Goal: Task Accomplishment & Management: Use online tool/utility

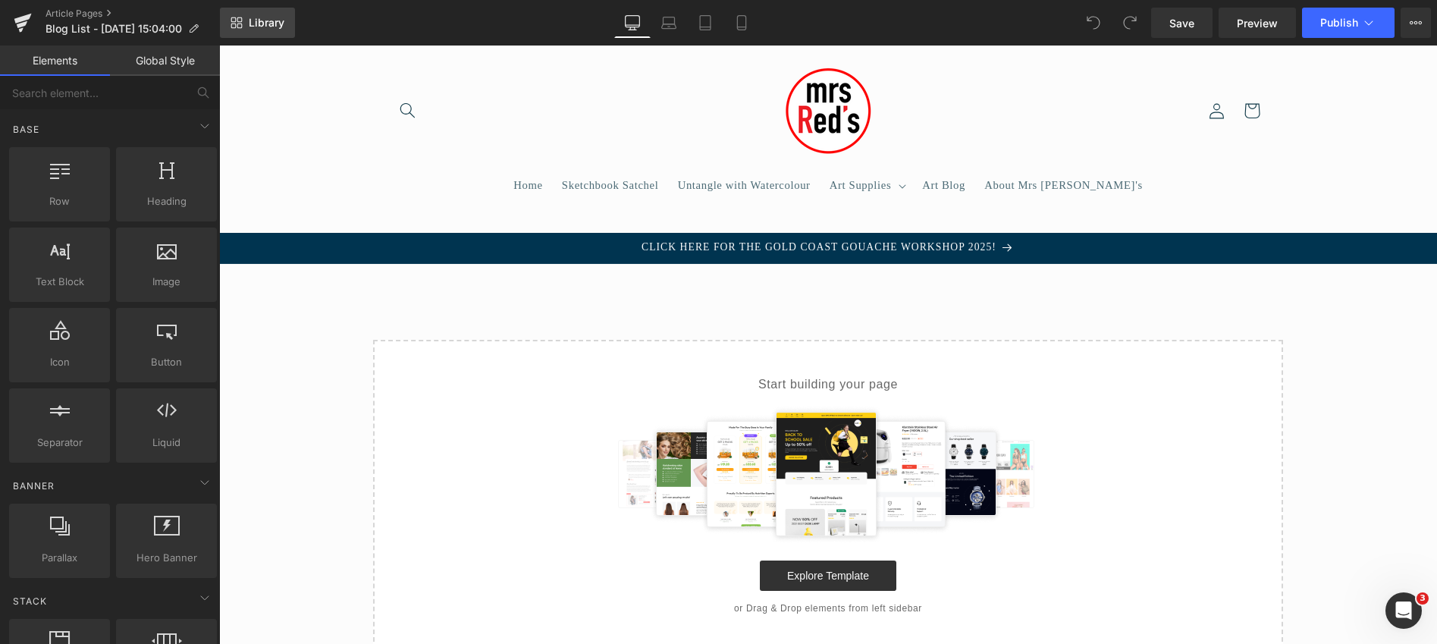
click at [259, 20] on span "Library" at bounding box center [267, 23] width 36 height 14
click at [88, 27] on span "Blog List - Sep 22, 15:04:00" at bounding box center [114, 29] width 137 height 12
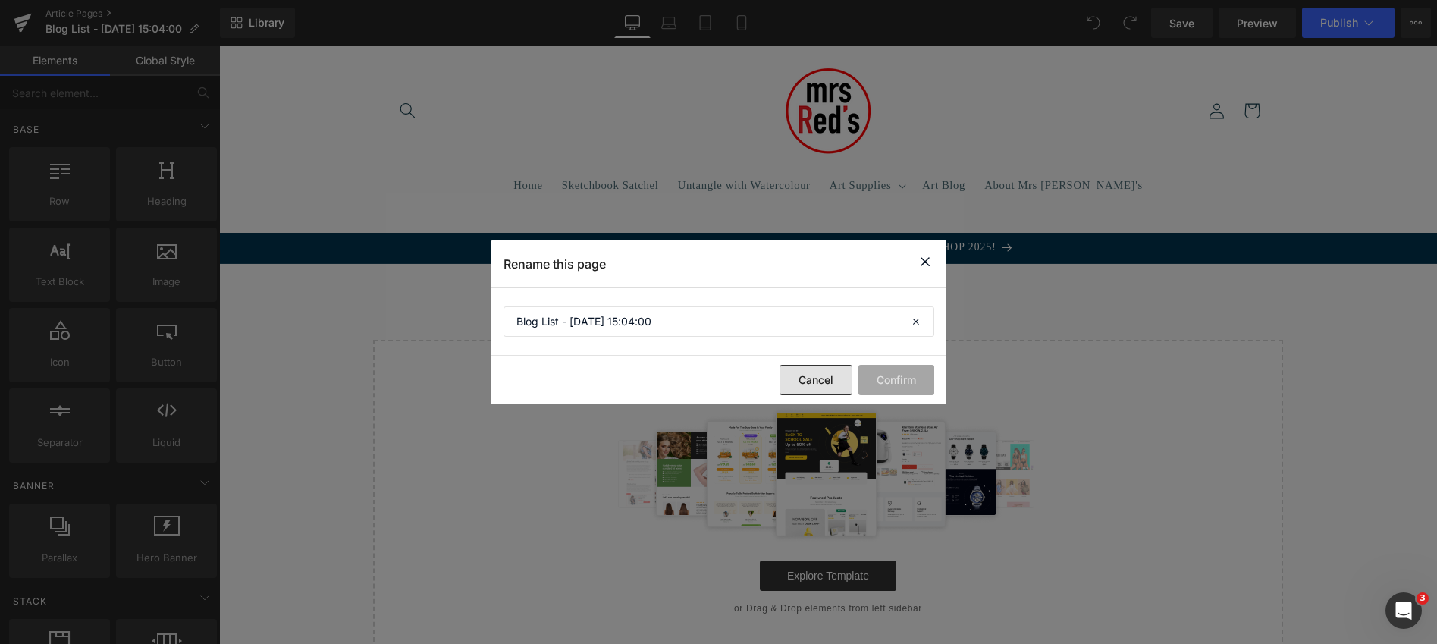
click at [825, 376] on button "Cancel" at bounding box center [816, 380] width 73 height 30
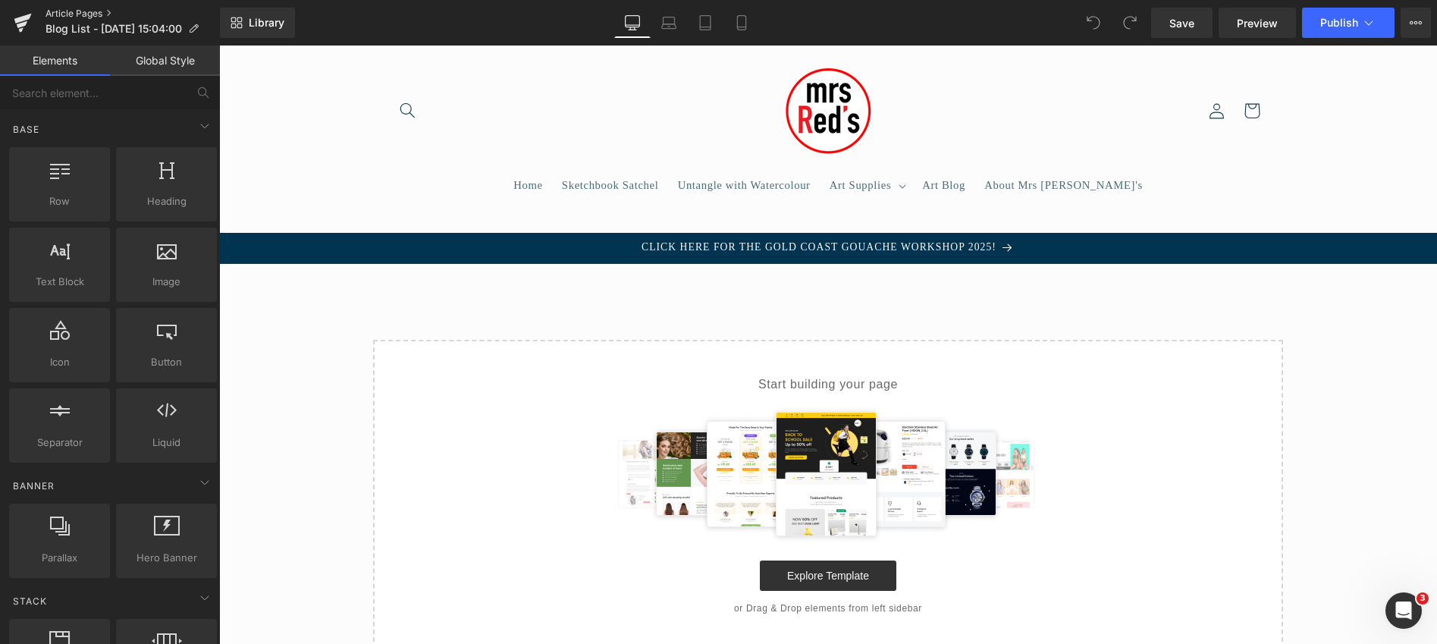
click at [81, 14] on link "Article Pages" at bounding box center [133, 14] width 174 height 12
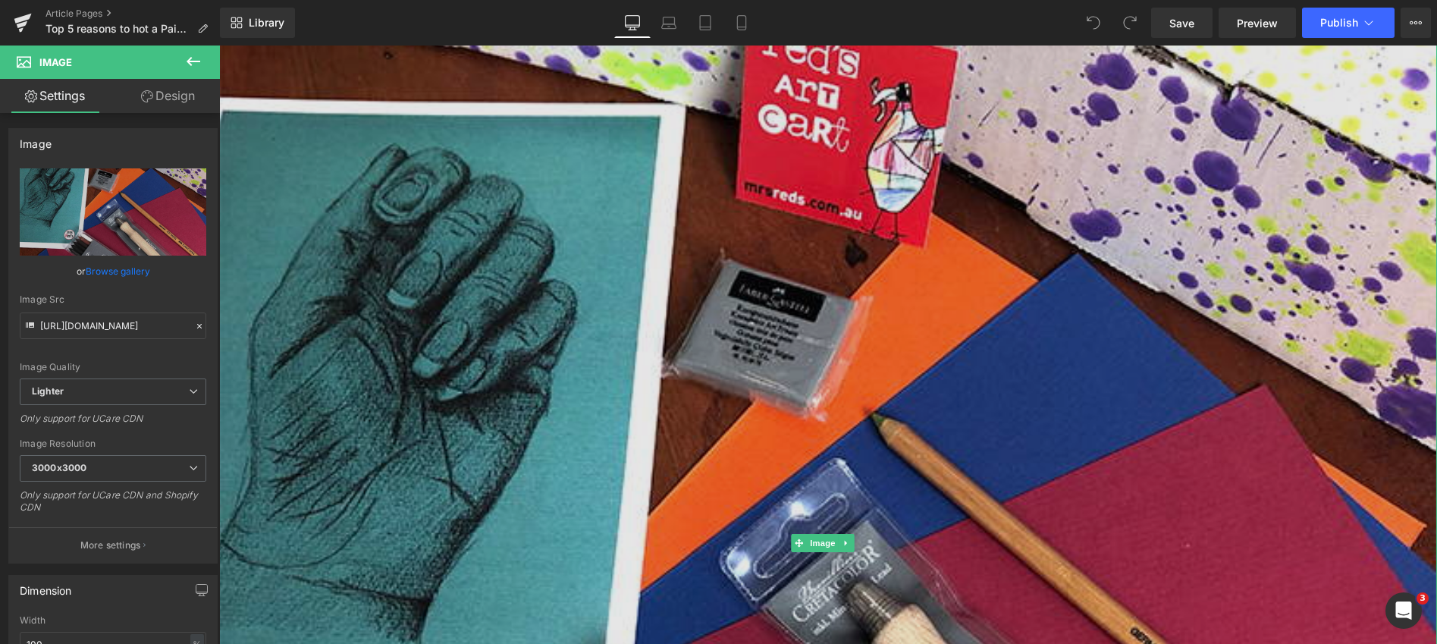
scroll to position [446, 0]
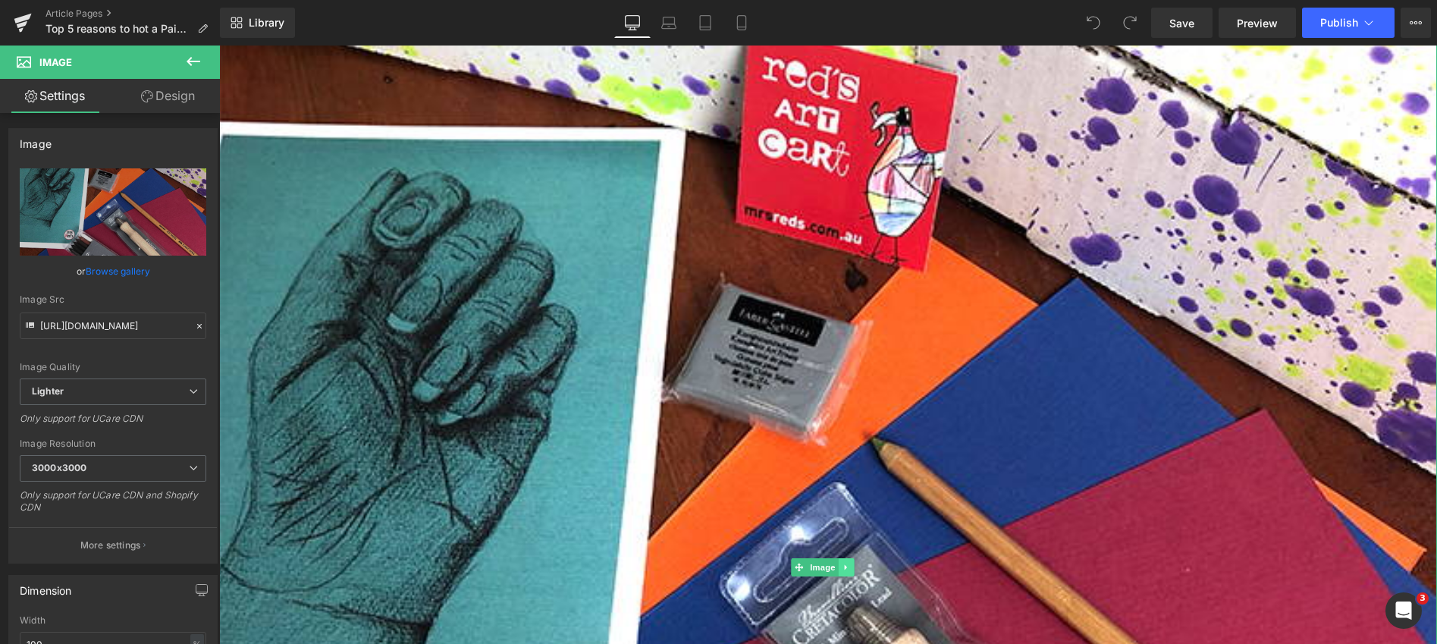
click at [847, 563] on icon at bounding box center [846, 567] width 8 height 9
click at [856, 563] on icon at bounding box center [853, 567] width 8 height 8
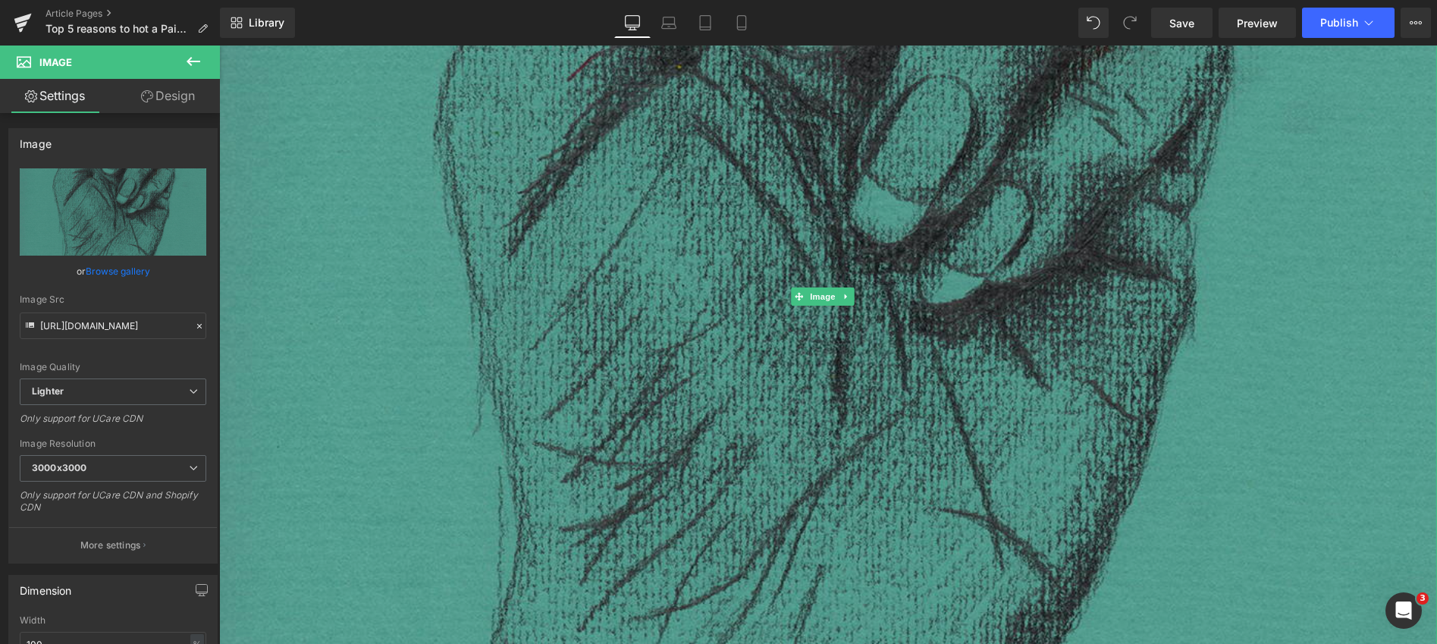
scroll to position [1232, 0]
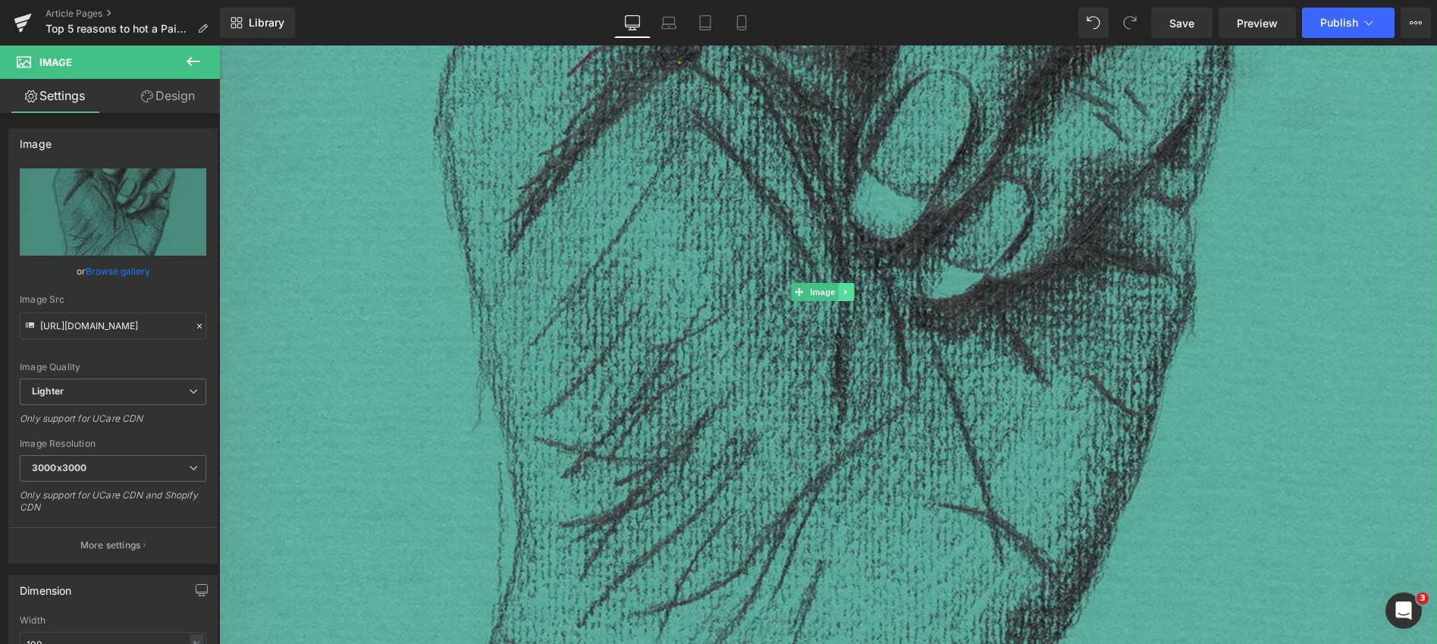
click at [846, 290] on icon at bounding box center [845, 292] width 2 height 5
click at [854, 288] on icon at bounding box center [853, 292] width 8 height 8
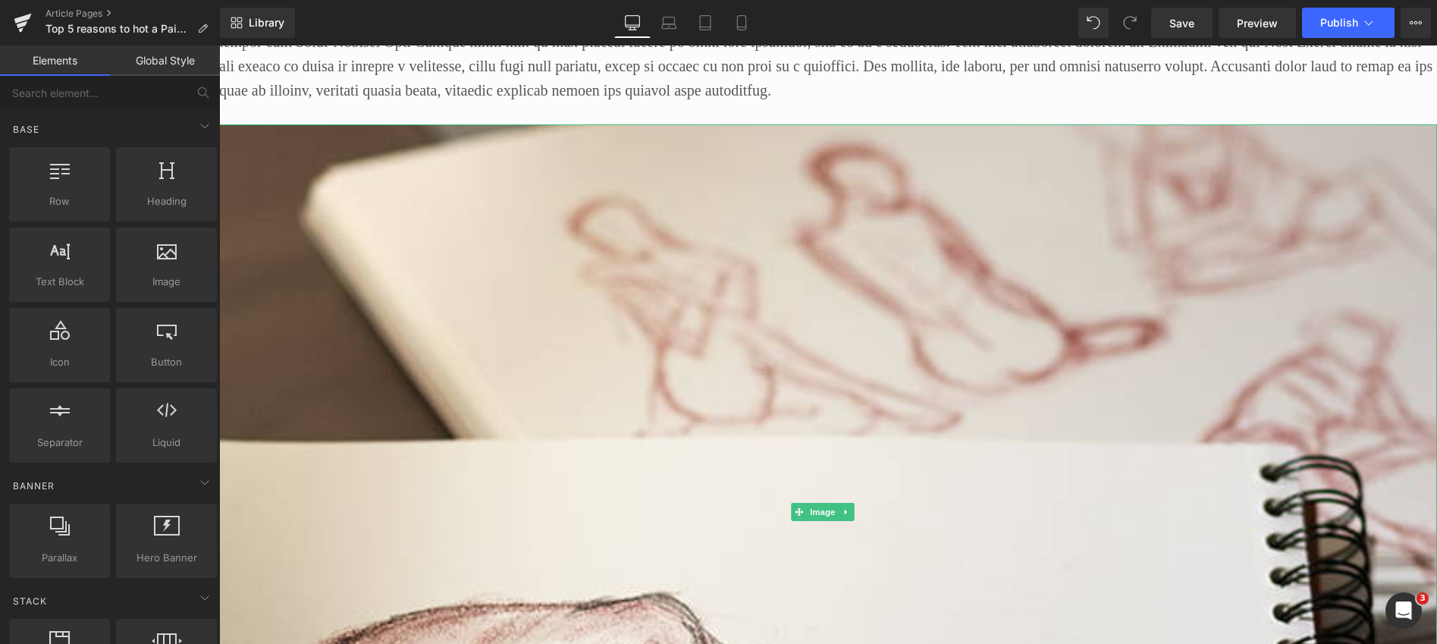
scroll to position [771, 0]
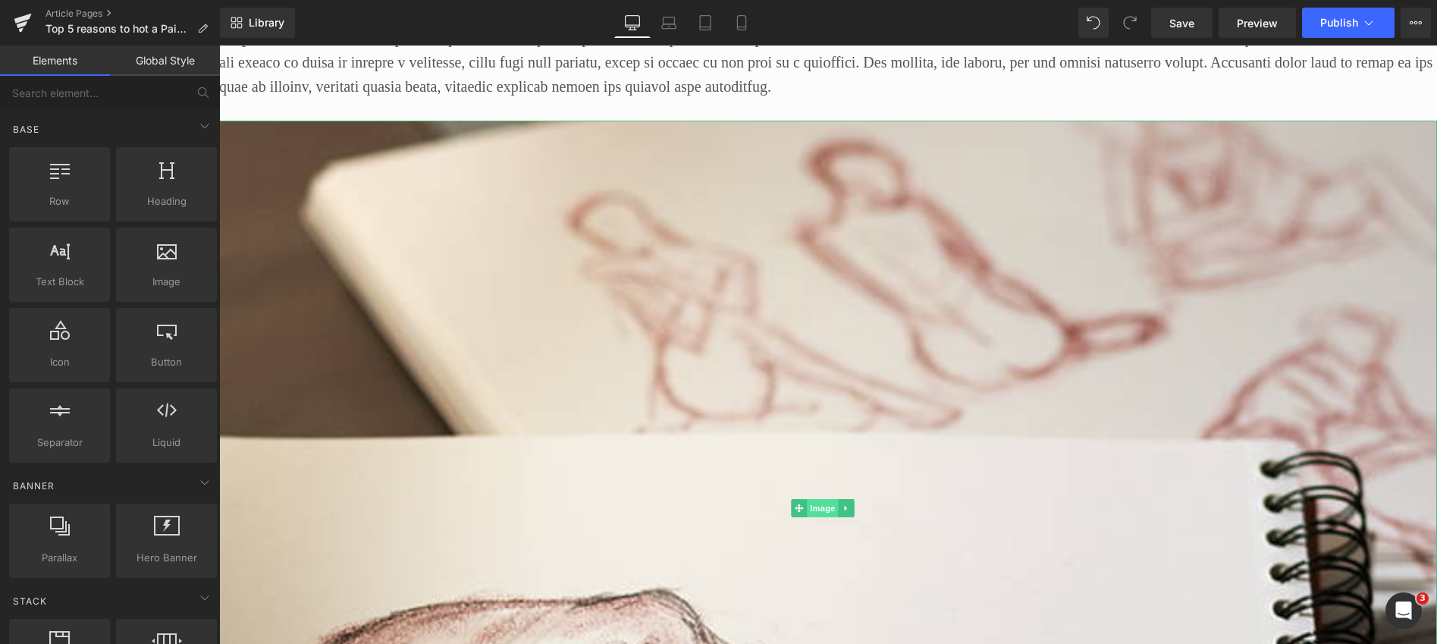
click at [824, 502] on span "Image" at bounding box center [823, 508] width 32 height 18
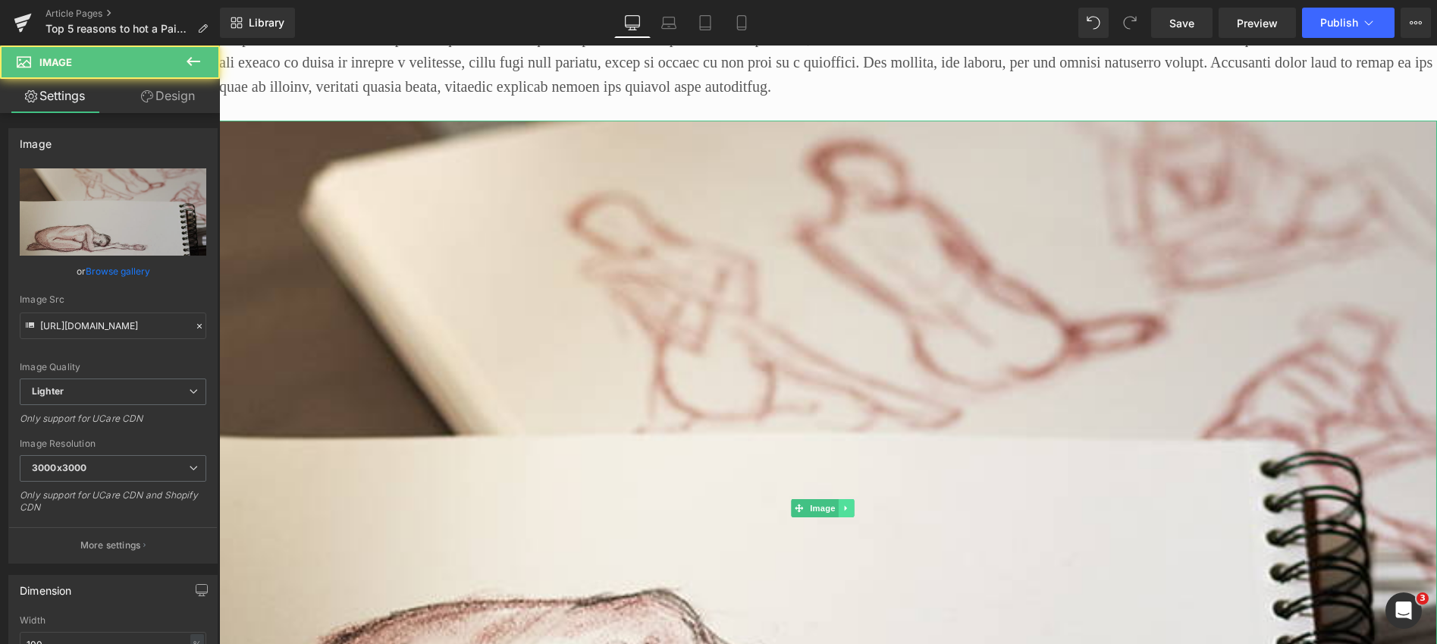
click at [845, 505] on icon at bounding box center [845, 507] width 2 height 5
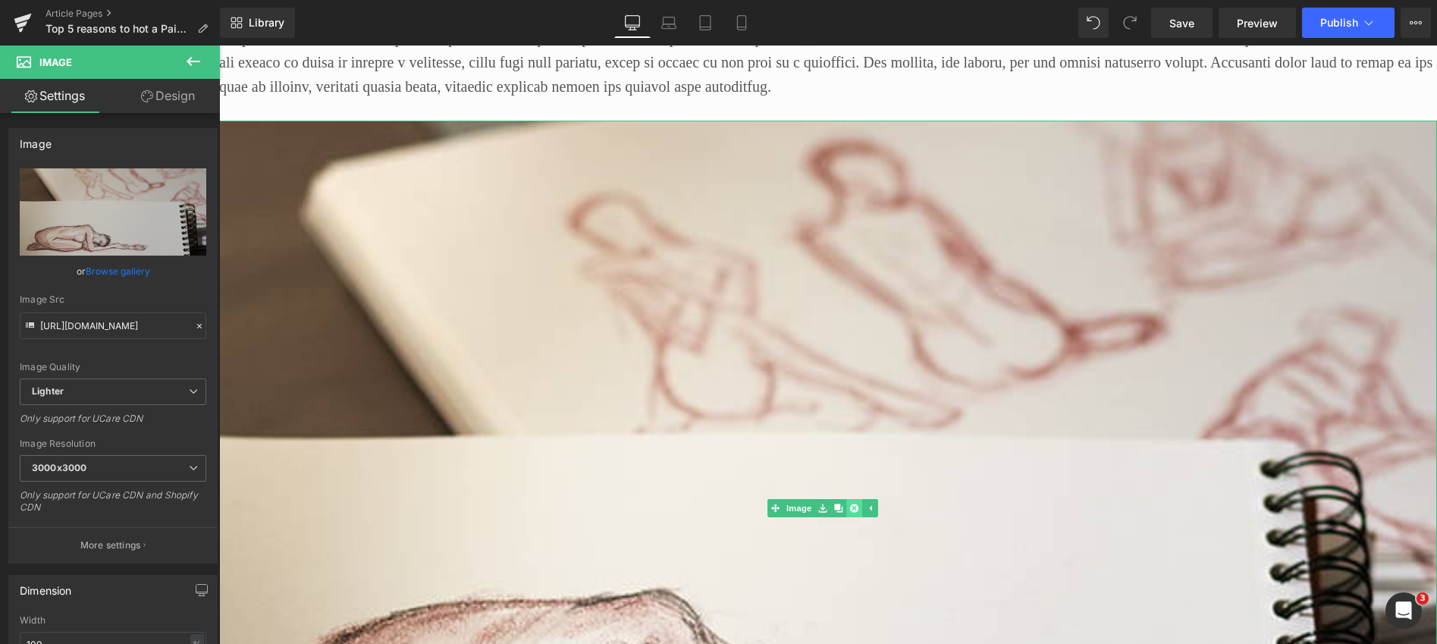
click at [856, 504] on icon at bounding box center [853, 508] width 8 height 8
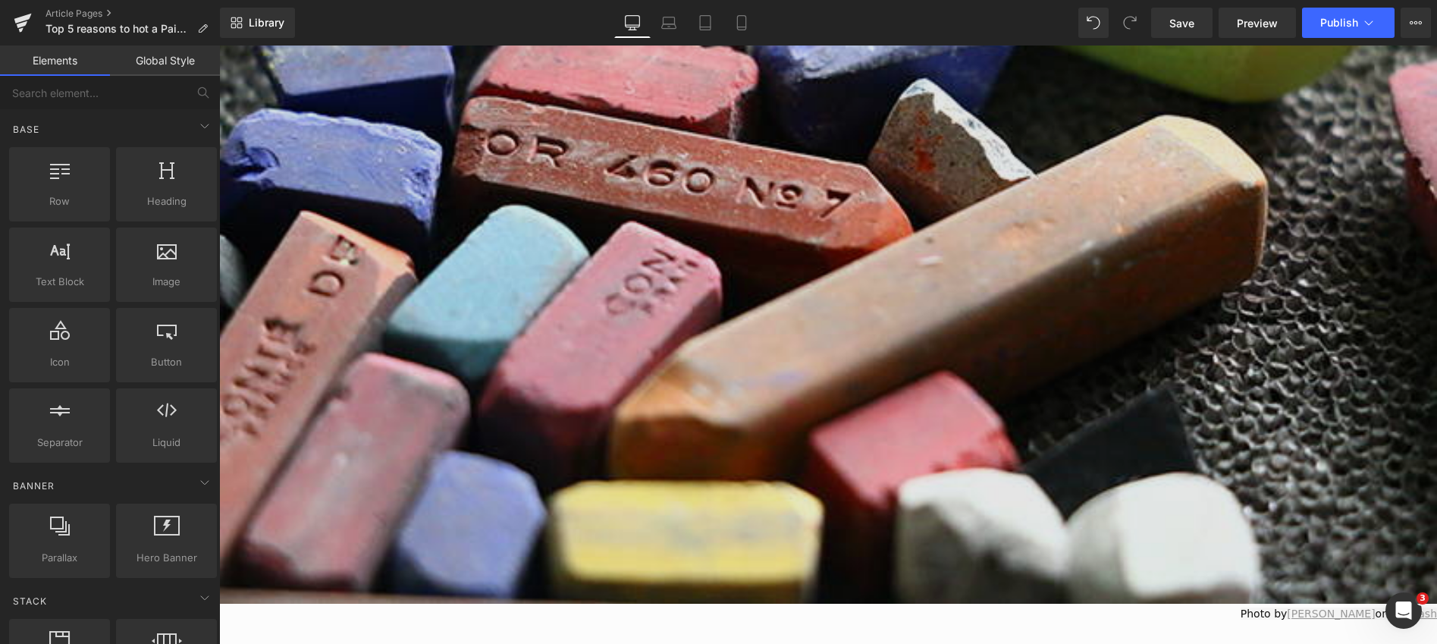
scroll to position [1308, 0]
click at [771, 333] on img at bounding box center [828, 197] width 1218 height 812
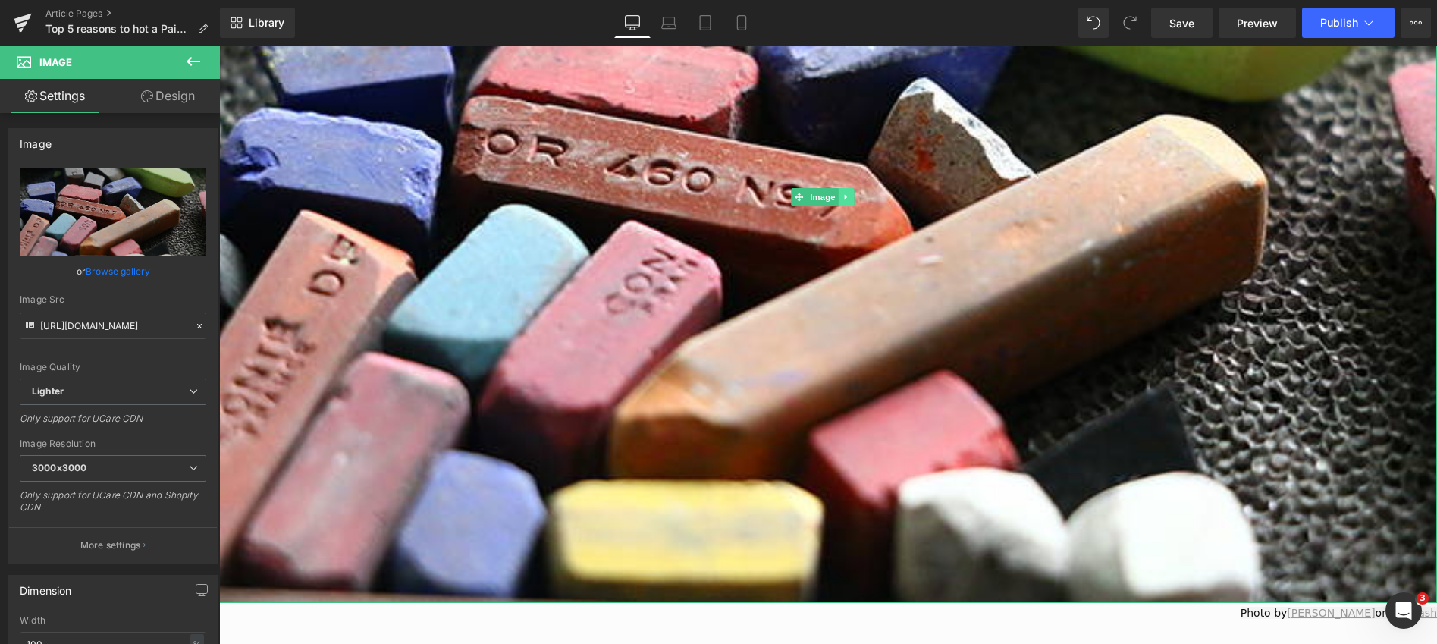
click at [846, 194] on icon at bounding box center [846, 197] width 8 height 9
click at [856, 193] on icon at bounding box center [853, 197] width 8 height 8
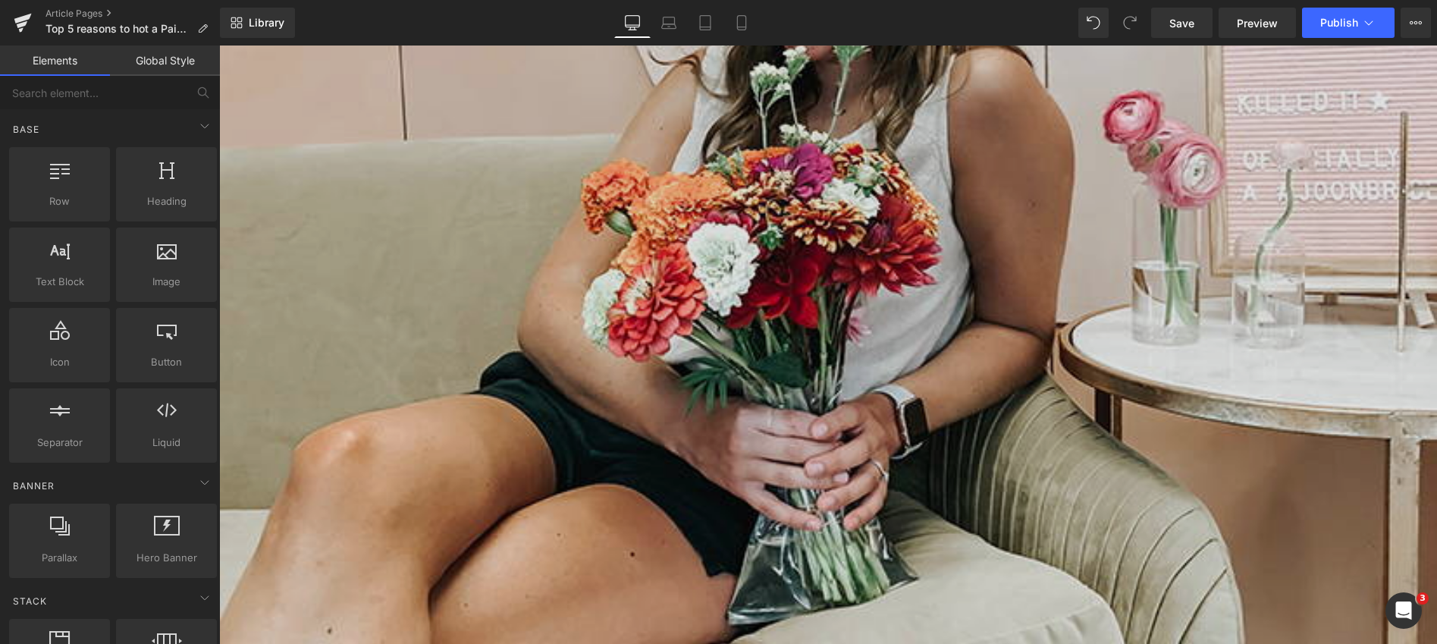
scroll to position [1833, 0]
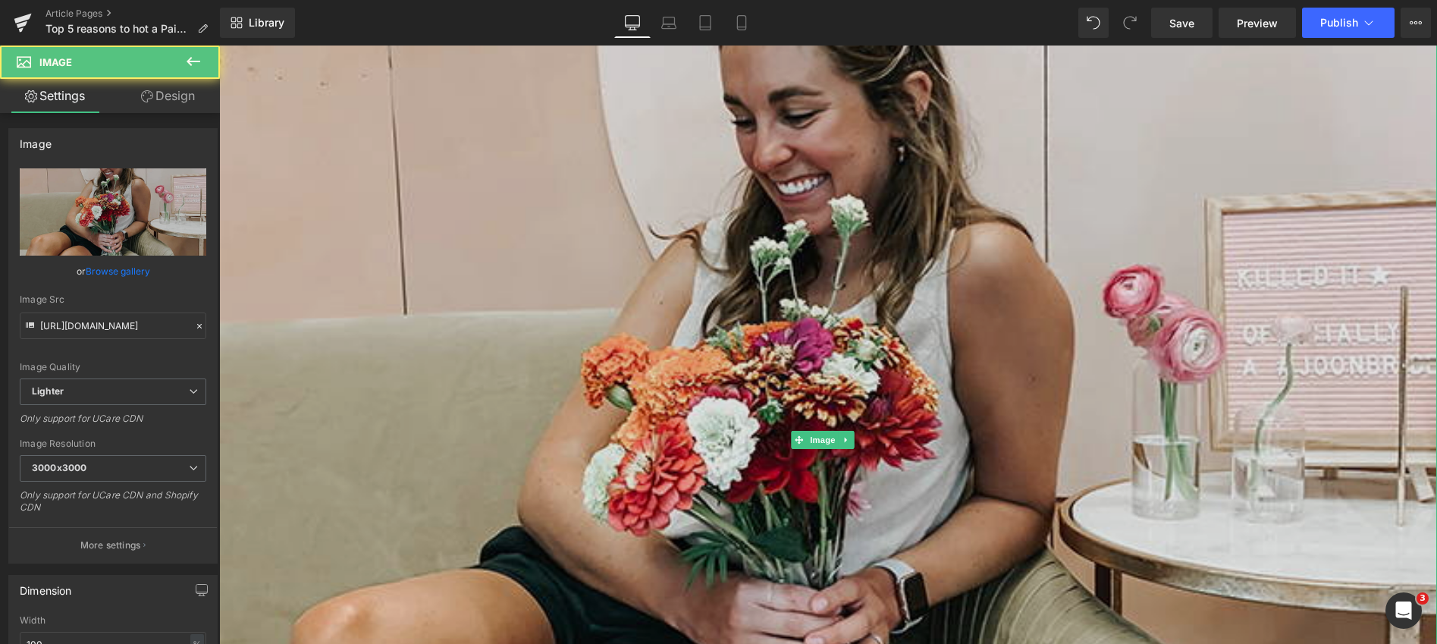
click at [833, 334] on img at bounding box center [828, 440] width 1218 height 1218
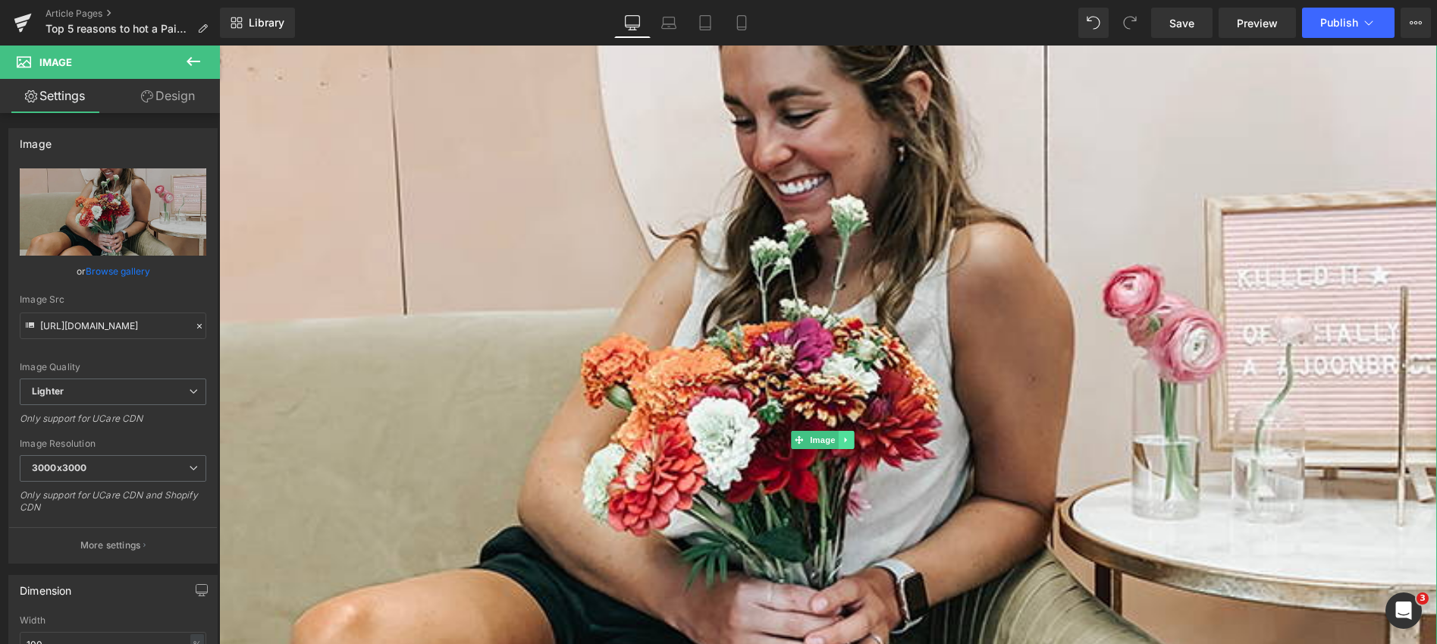
click at [847, 435] on icon at bounding box center [846, 439] width 8 height 9
click at [856, 436] on icon at bounding box center [853, 440] width 8 height 8
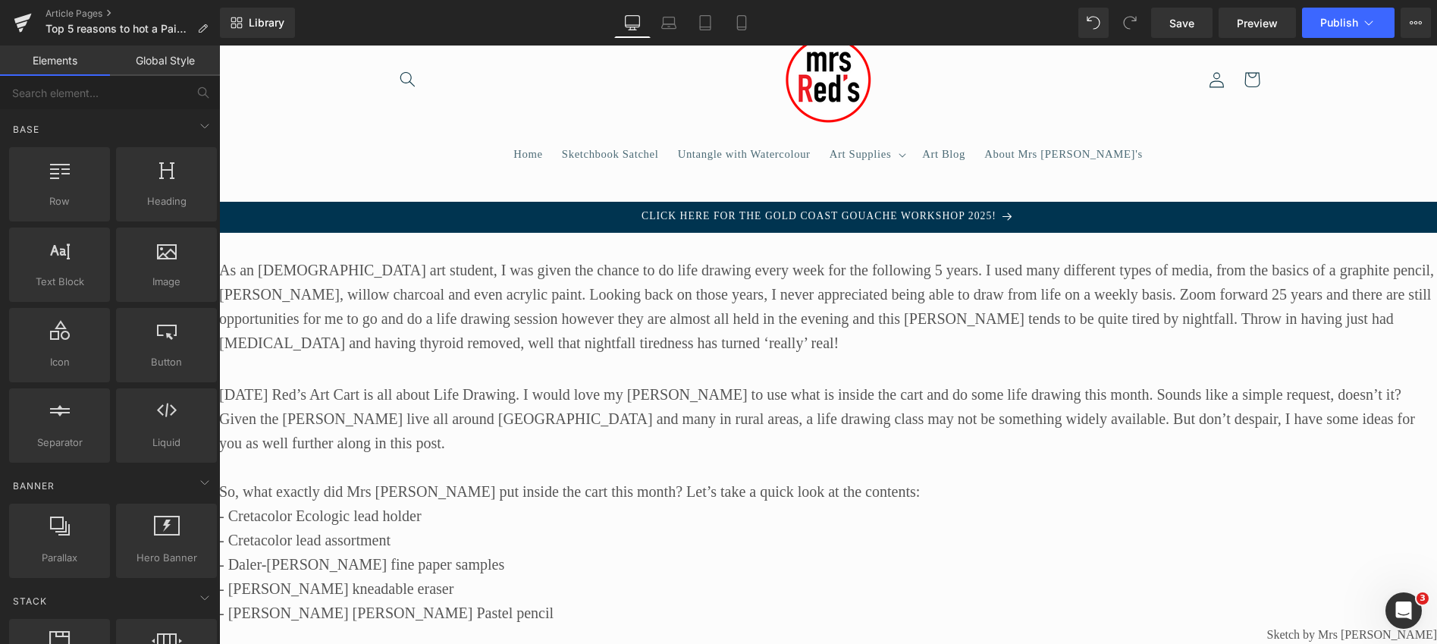
scroll to position [0, 0]
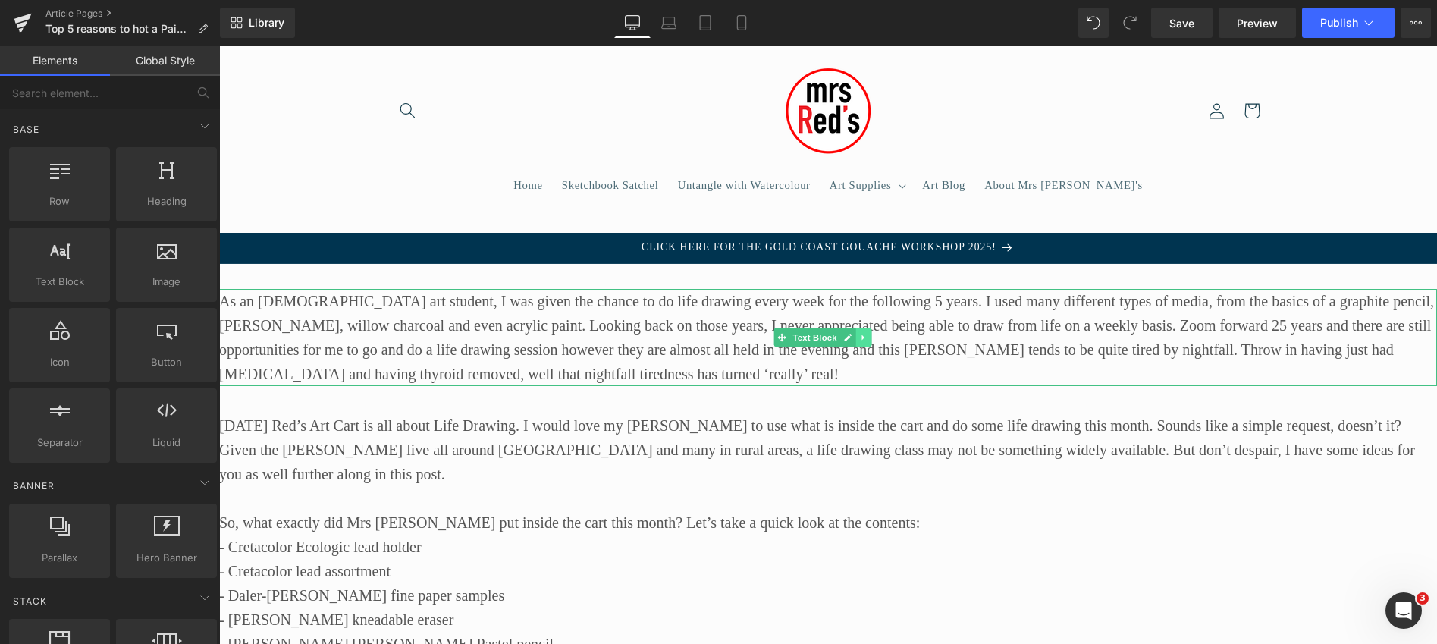
click at [861, 336] on icon at bounding box center [863, 337] width 8 height 9
click at [868, 335] on icon at bounding box center [871, 337] width 8 height 8
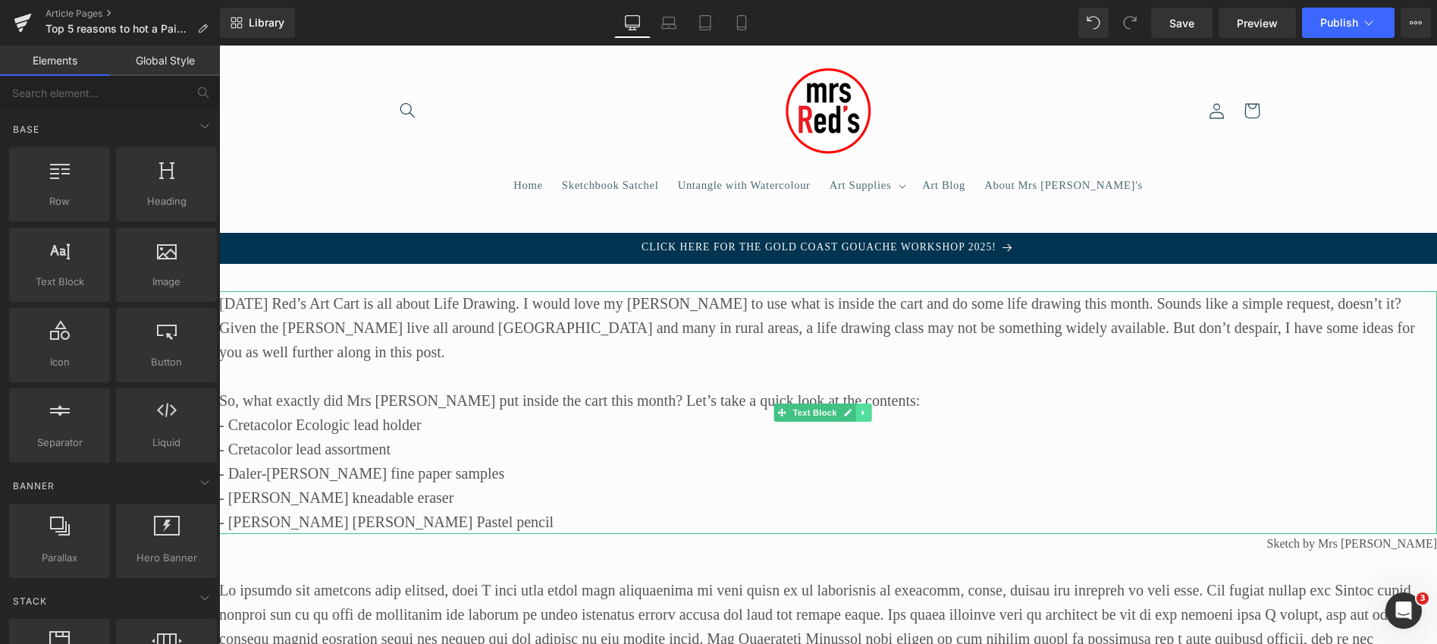
click at [862, 410] on icon at bounding box center [863, 412] width 8 height 9
click at [870, 410] on icon at bounding box center [871, 412] width 8 height 8
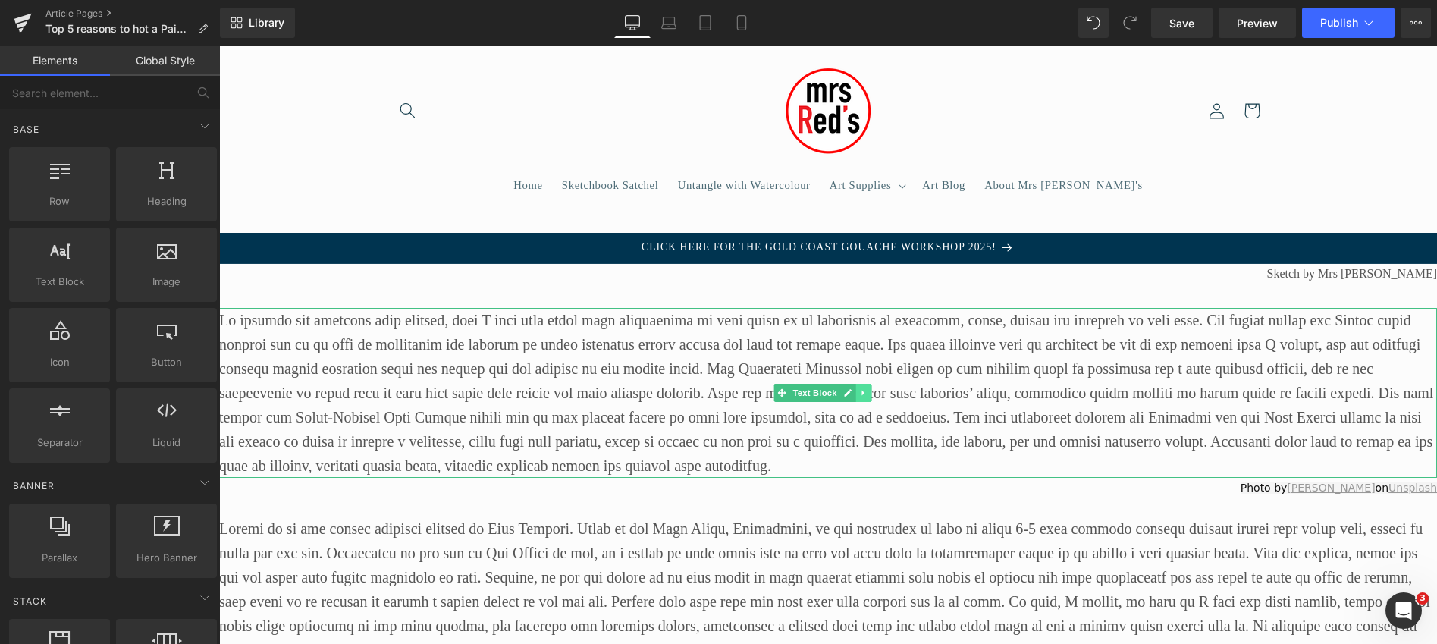
click at [865, 393] on icon at bounding box center [863, 392] width 8 height 9
click at [872, 391] on icon at bounding box center [871, 392] width 8 height 9
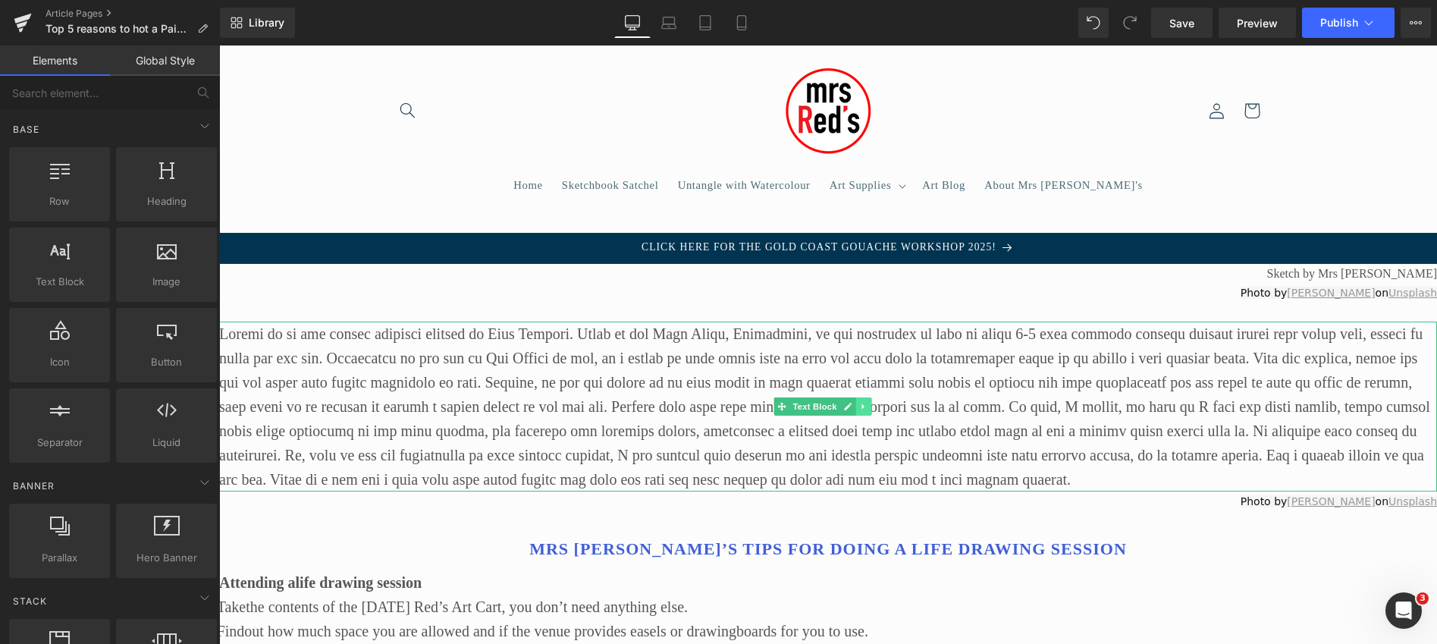
click at [862, 403] on icon at bounding box center [863, 406] width 8 height 9
click at [870, 403] on icon at bounding box center [871, 406] width 8 height 8
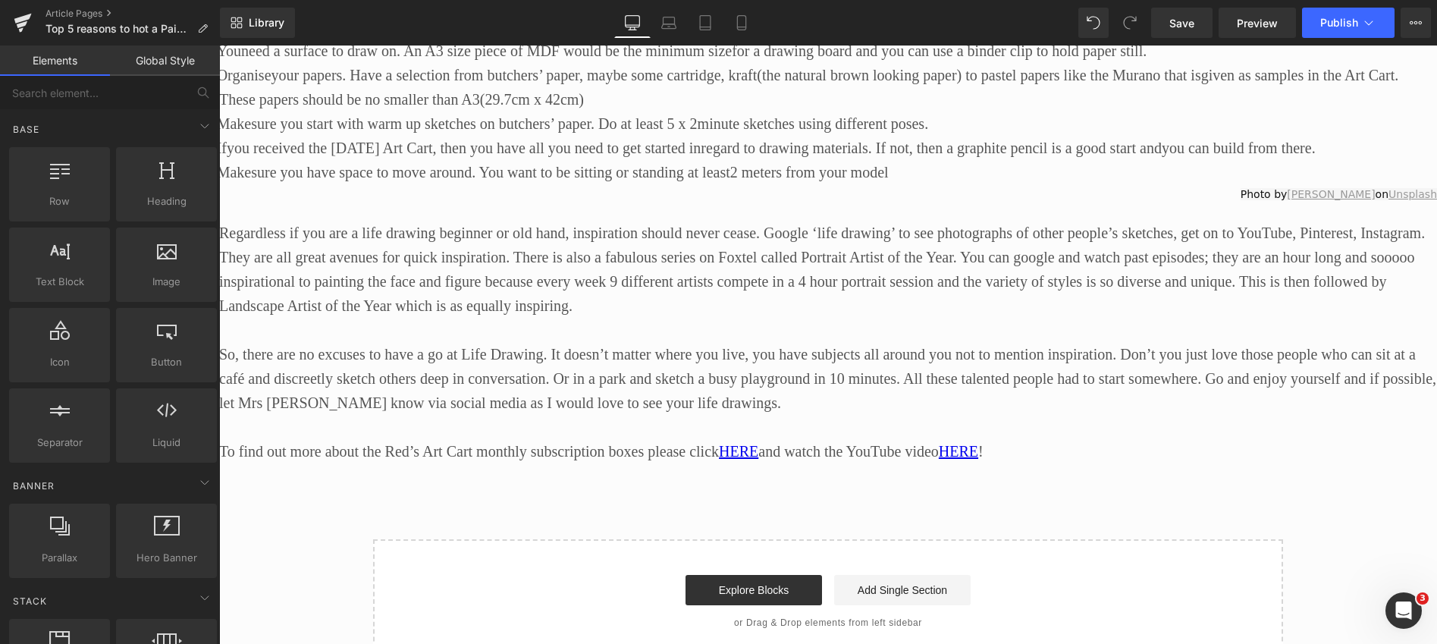
scroll to position [467, 0]
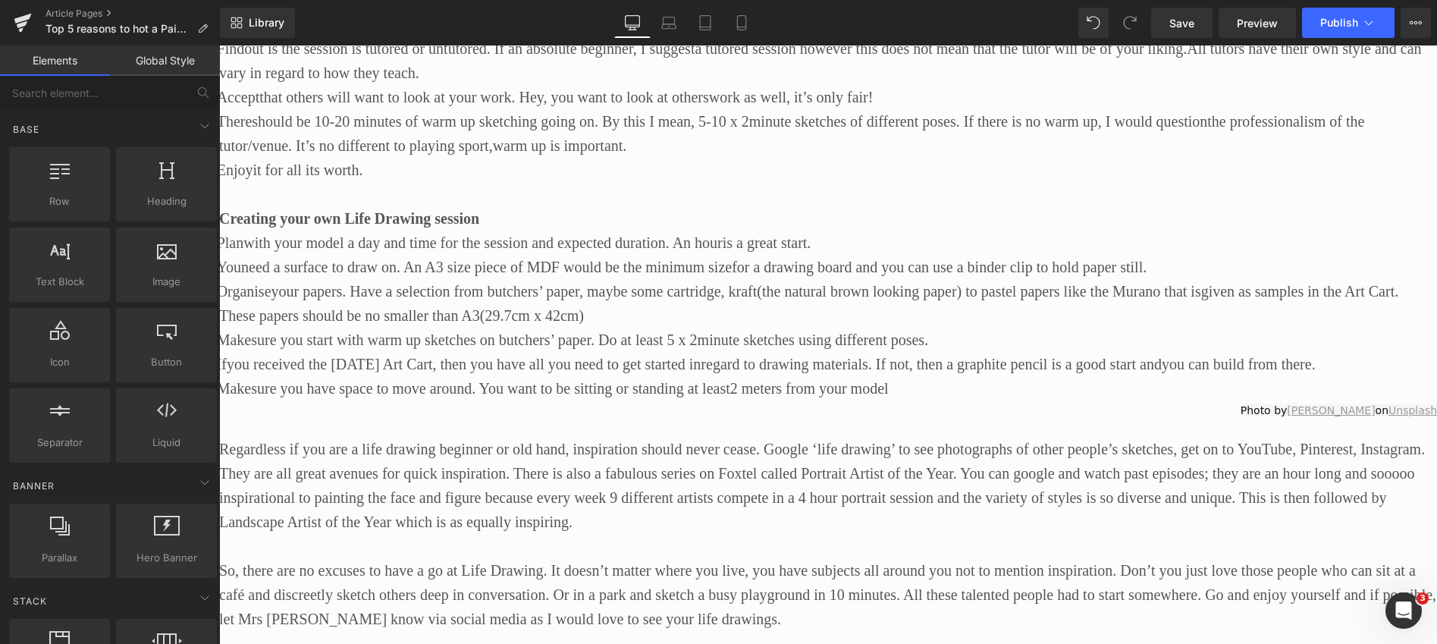
click at [811, 461] on p "Regardless if you are a life drawing beginner or old hand, inspiration should n…" at bounding box center [828, 485] width 1218 height 97
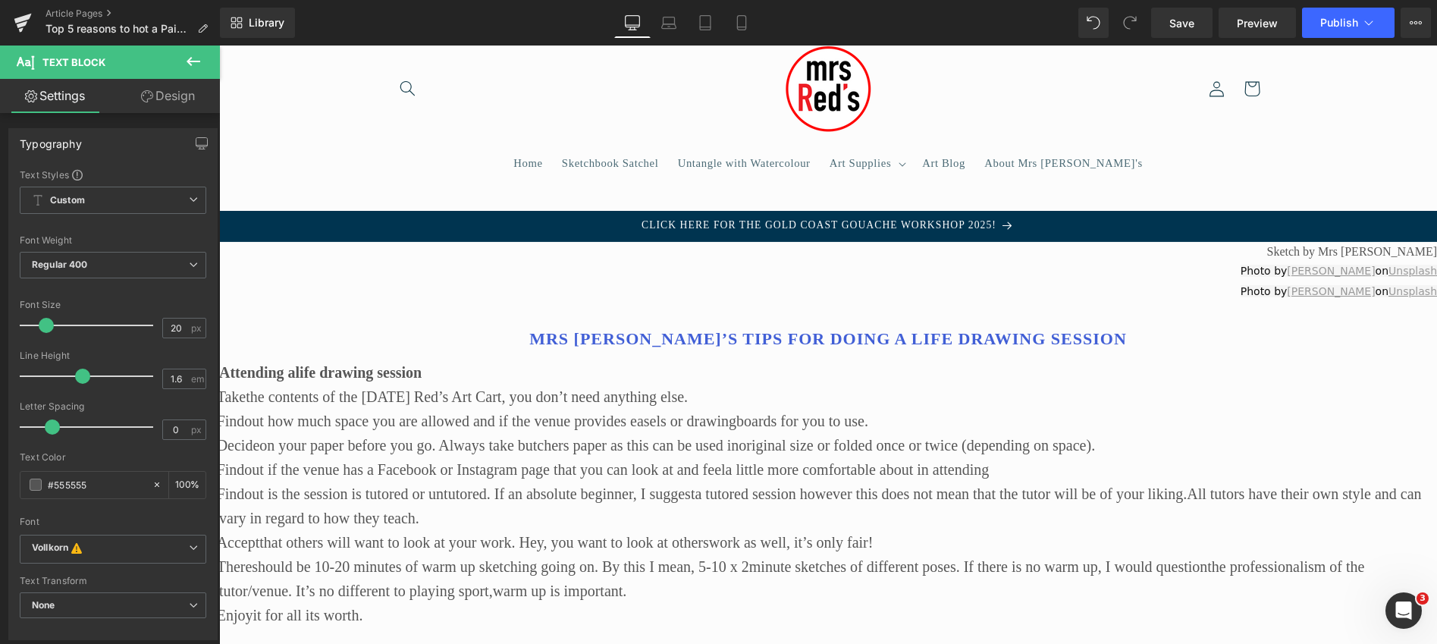
scroll to position [25, 0]
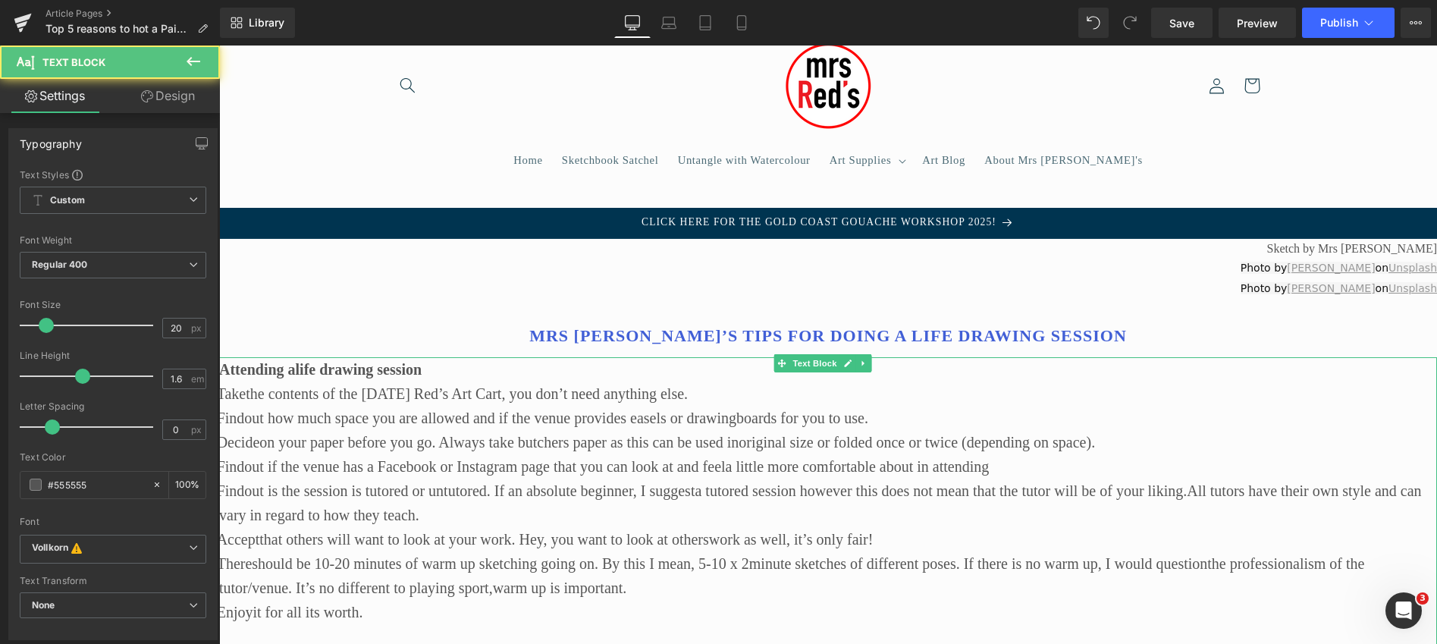
click at [811, 461] on span "Findout if the venue has a Facebook or Instagram page that you can look at and …" at bounding box center [603, 466] width 773 height 17
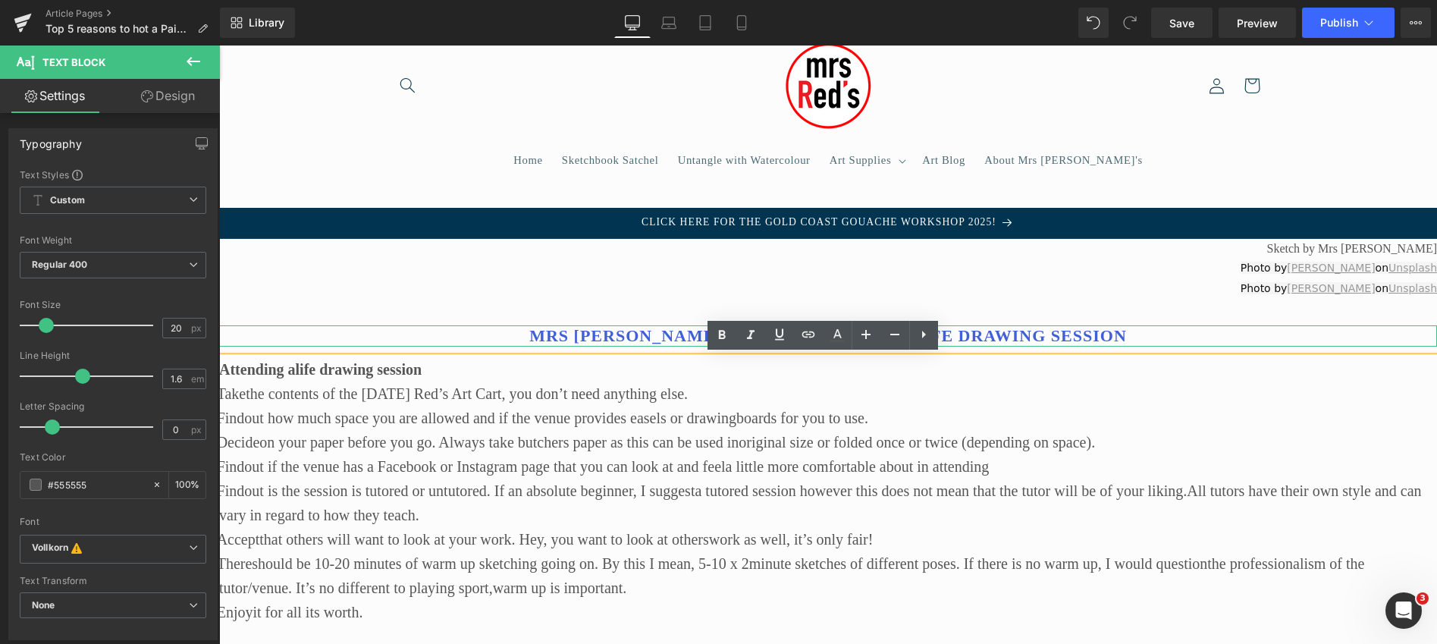
click at [508, 341] on h1 "Mrs [PERSON_NAME]’s tips for doing a Life Drawing session" at bounding box center [828, 336] width 1218 height 22
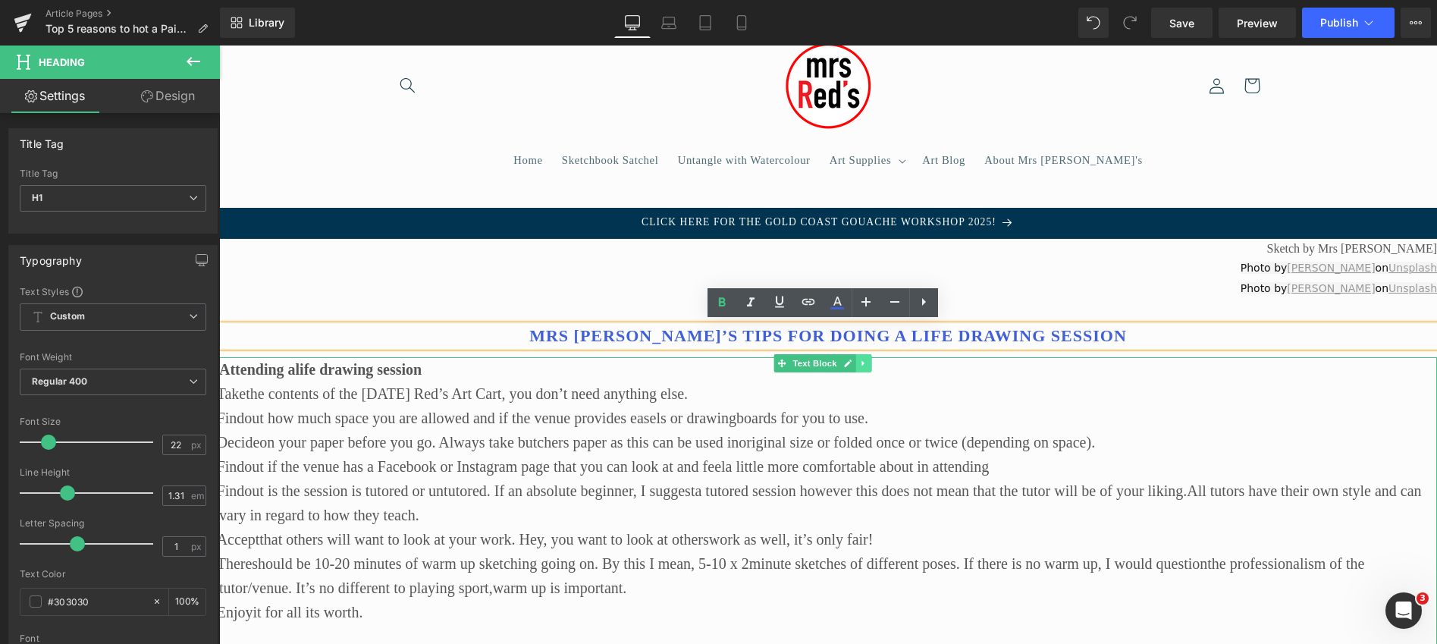
click at [865, 362] on icon at bounding box center [863, 363] width 8 height 9
click at [874, 359] on icon at bounding box center [871, 363] width 8 height 8
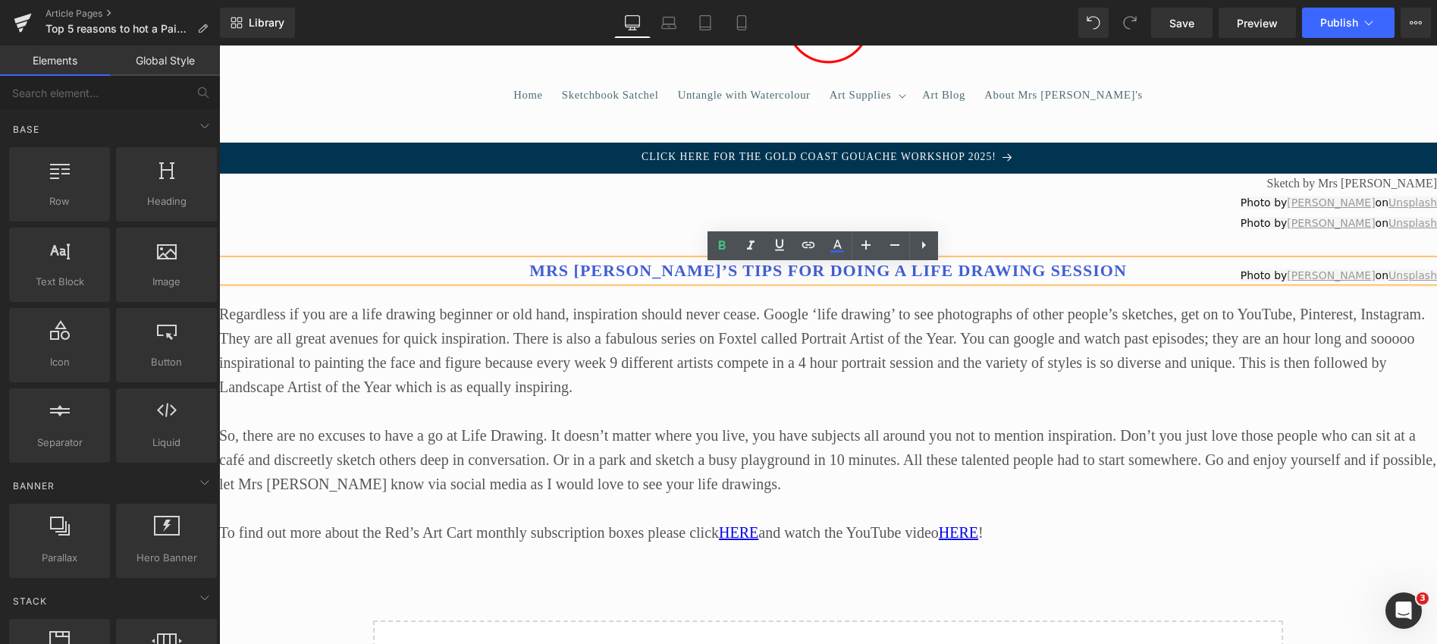
scroll to position [79, 0]
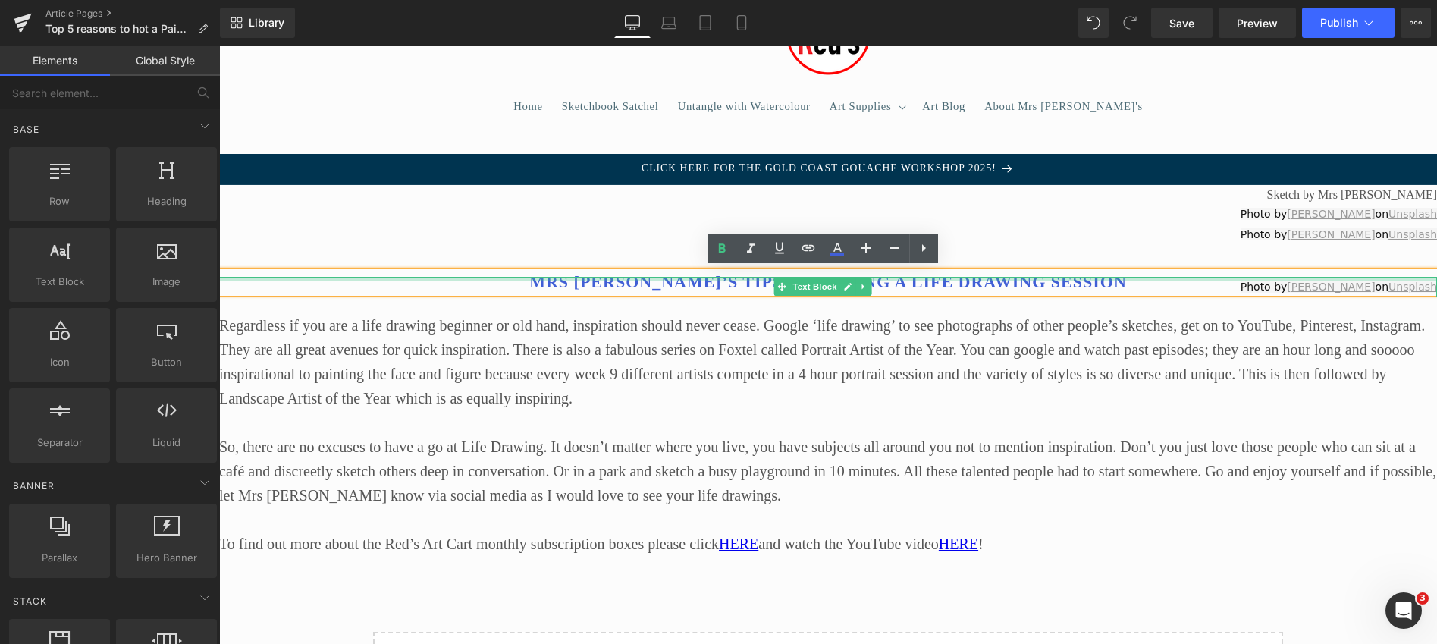
click at [667, 277] on div at bounding box center [828, 279] width 1218 height 4
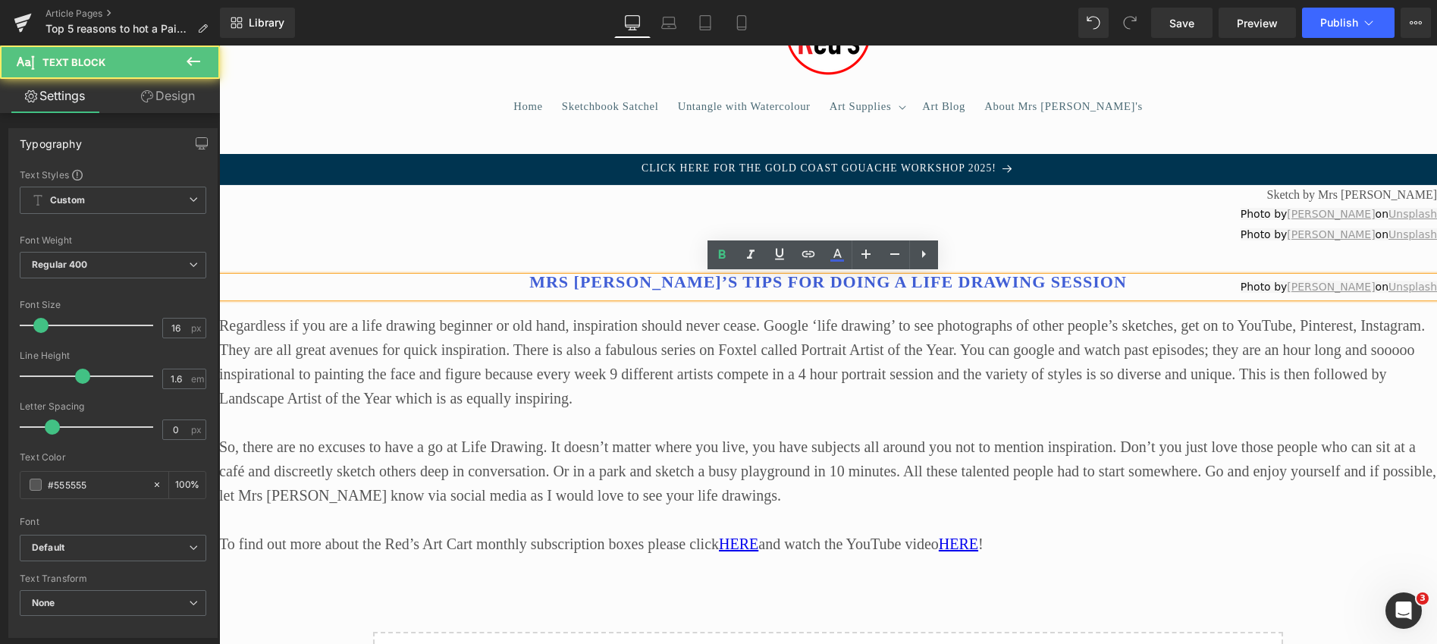
click at [666, 281] on p "Photo by [PERSON_NAME] on Unsplash" at bounding box center [828, 287] width 1218 height 20
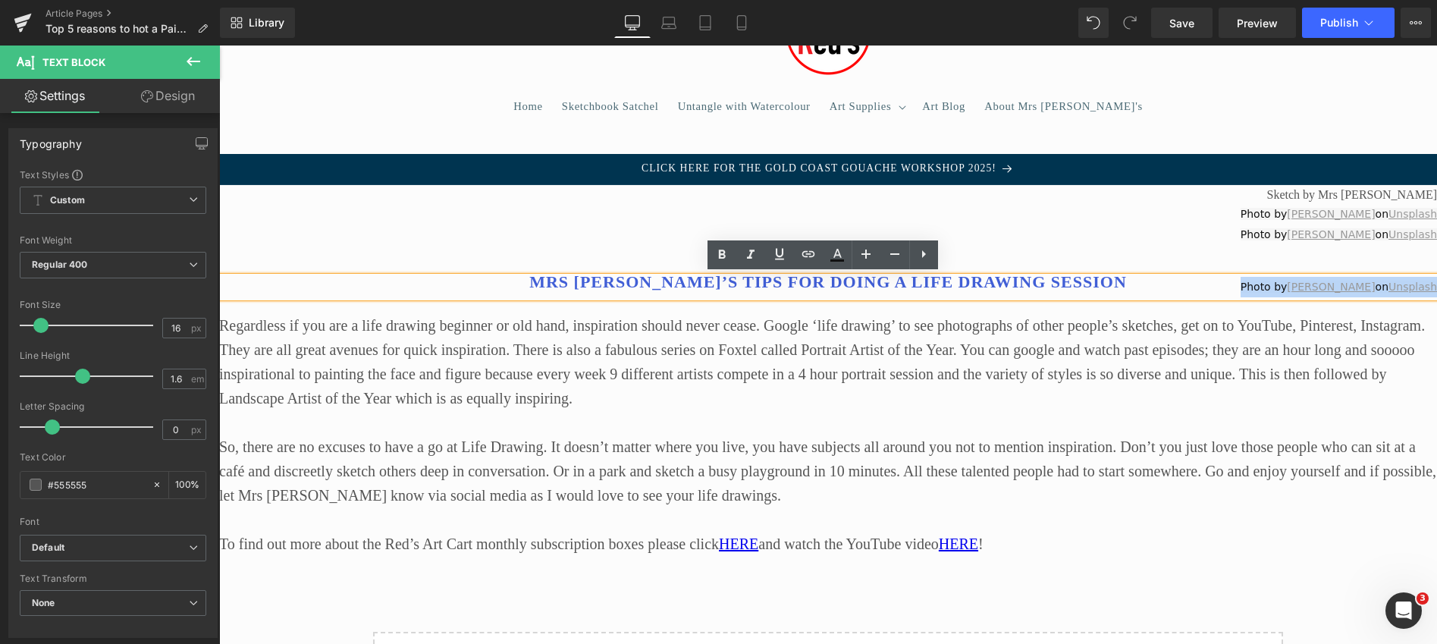
click at [666, 281] on p "Photo by [PERSON_NAME] on Unsplash" at bounding box center [828, 287] width 1218 height 20
click at [531, 243] on div "Sketch by Mrs [PERSON_NAME] Text Block Photo by [PERSON_NAME] on Unsplash Text …" at bounding box center [828, 470] width 1218 height 571
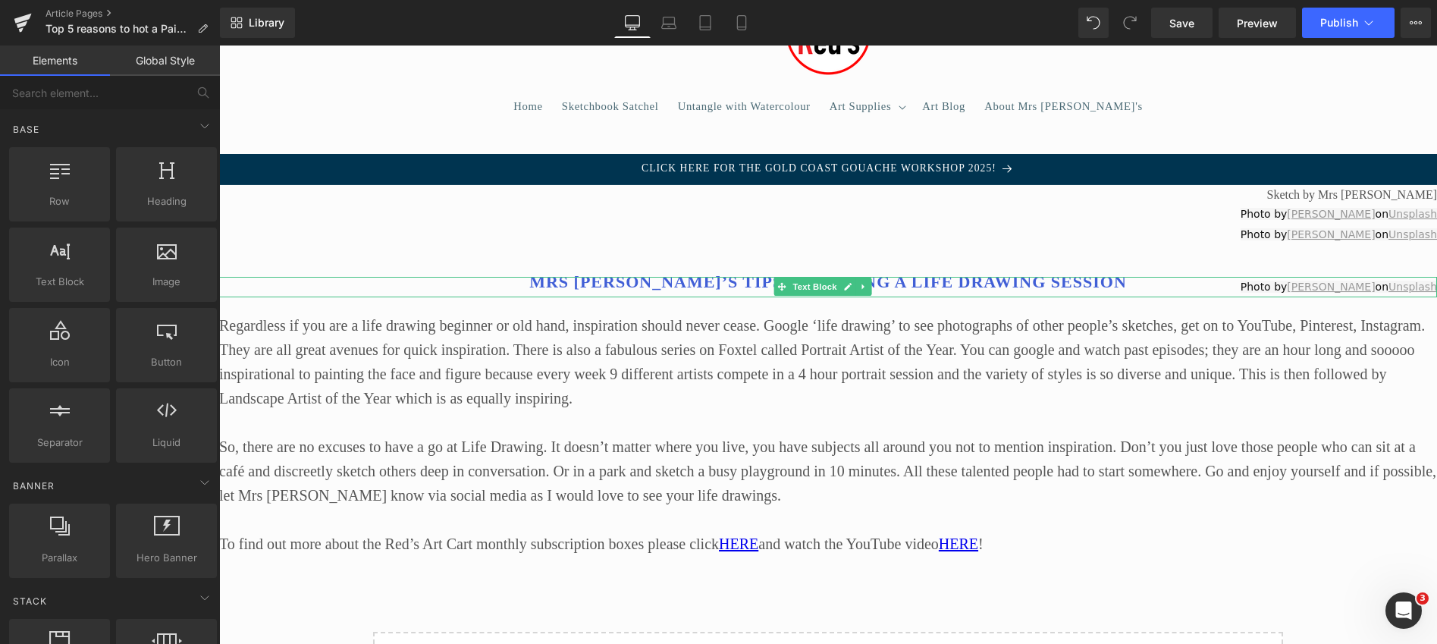
click at [611, 281] on p "Photo by [PERSON_NAME] on Unsplash" at bounding box center [828, 287] width 1218 height 20
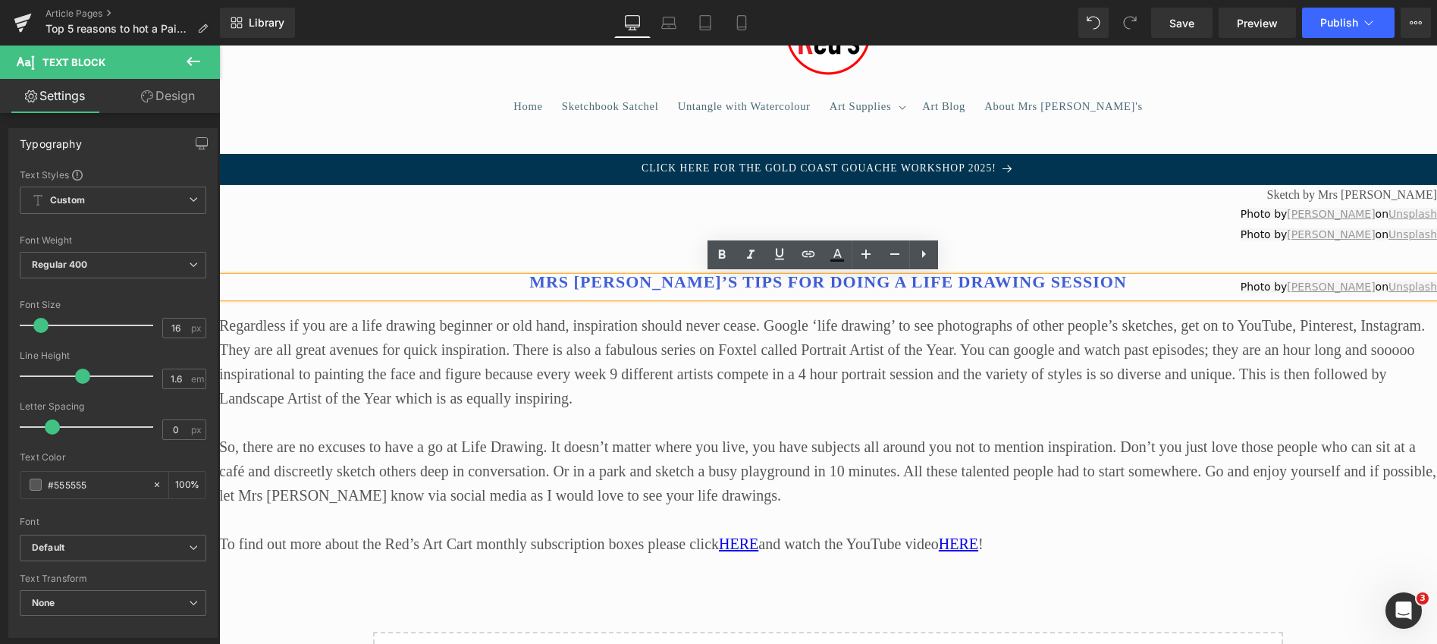
click at [749, 279] on p "Photo by [PERSON_NAME] on Unsplash" at bounding box center [828, 287] width 1218 height 20
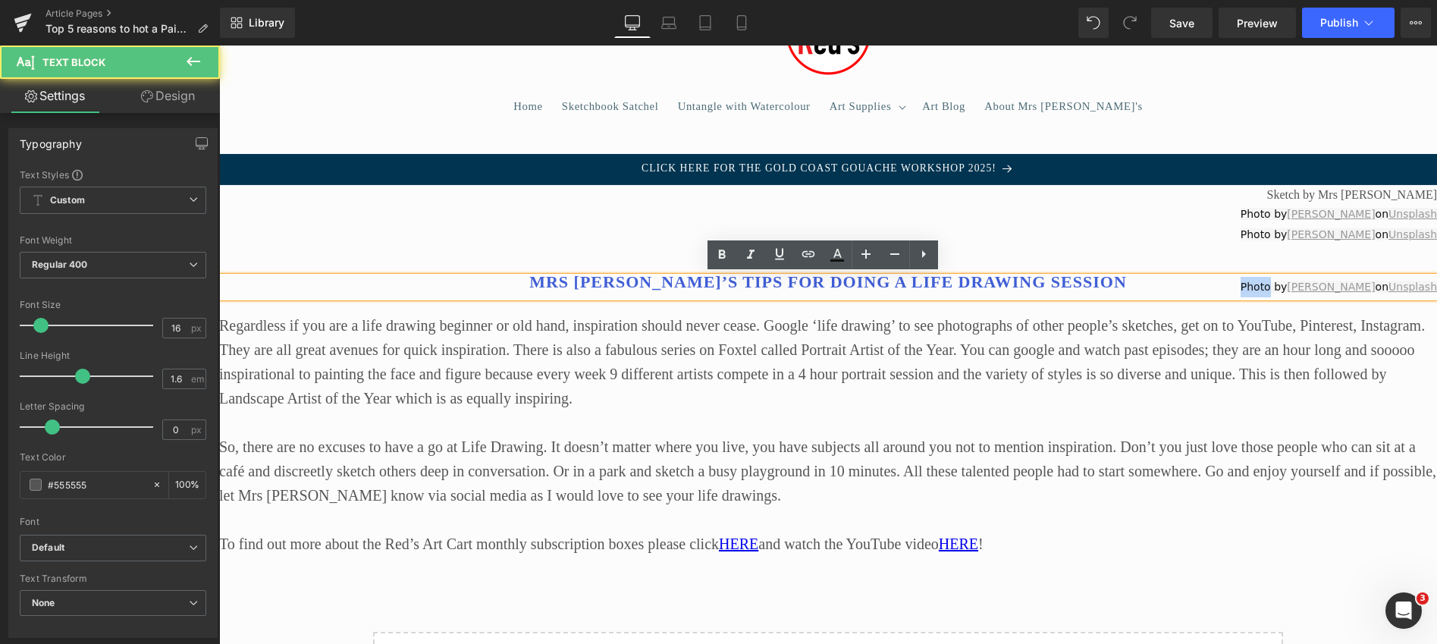
click at [749, 279] on p "Photo by [PERSON_NAME] on Unsplash" at bounding box center [828, 287] width 1218 height 20
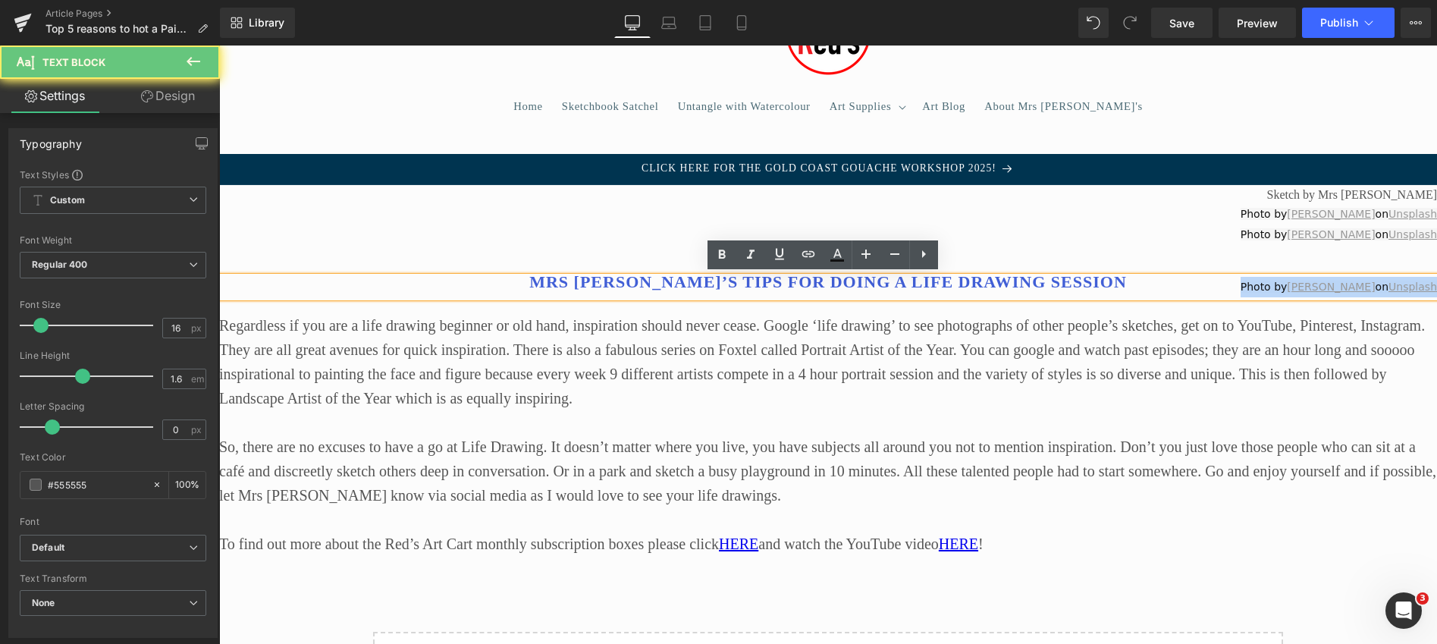
click at [749, 279] on p "Photo by [PERSON_NAME] on Unsplash" at bounding box center [828, 287] width 1218 height 20
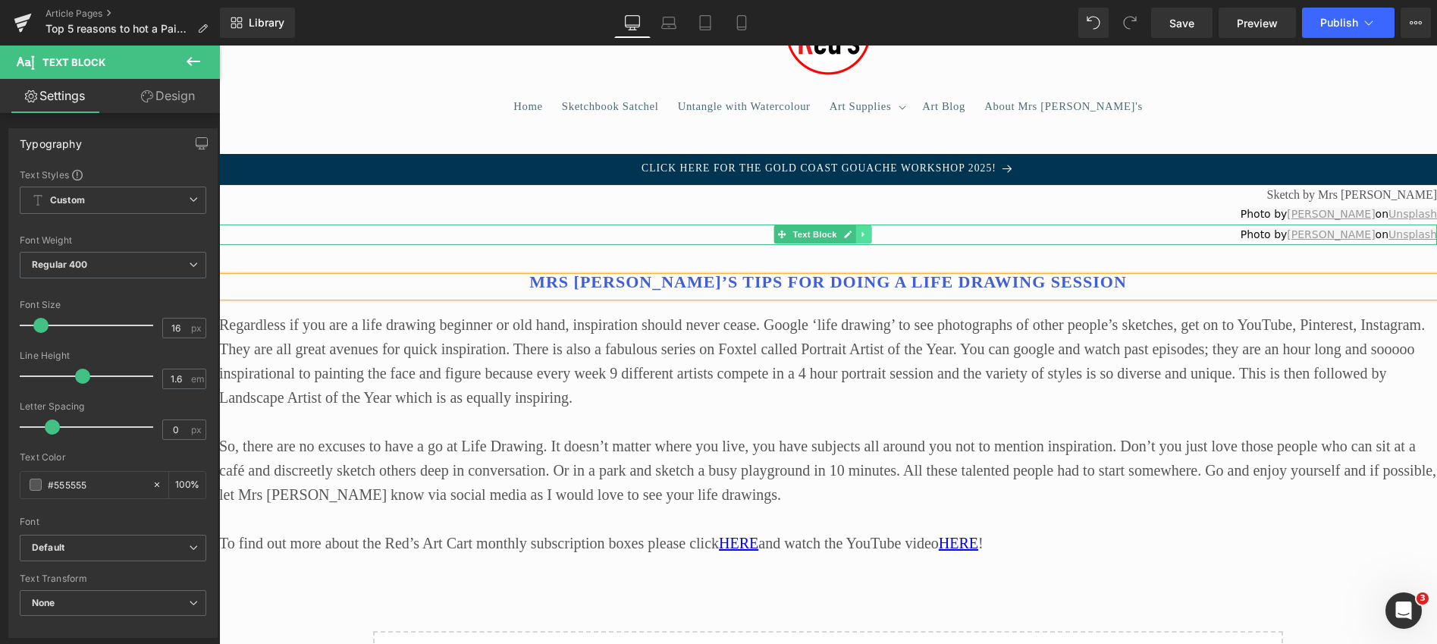
click at [860, 230] on icon at bounding box center [863, 234] width 8 height 9
click at [873, 230] on icon at bounding box center [871, 234] width 8 height 8
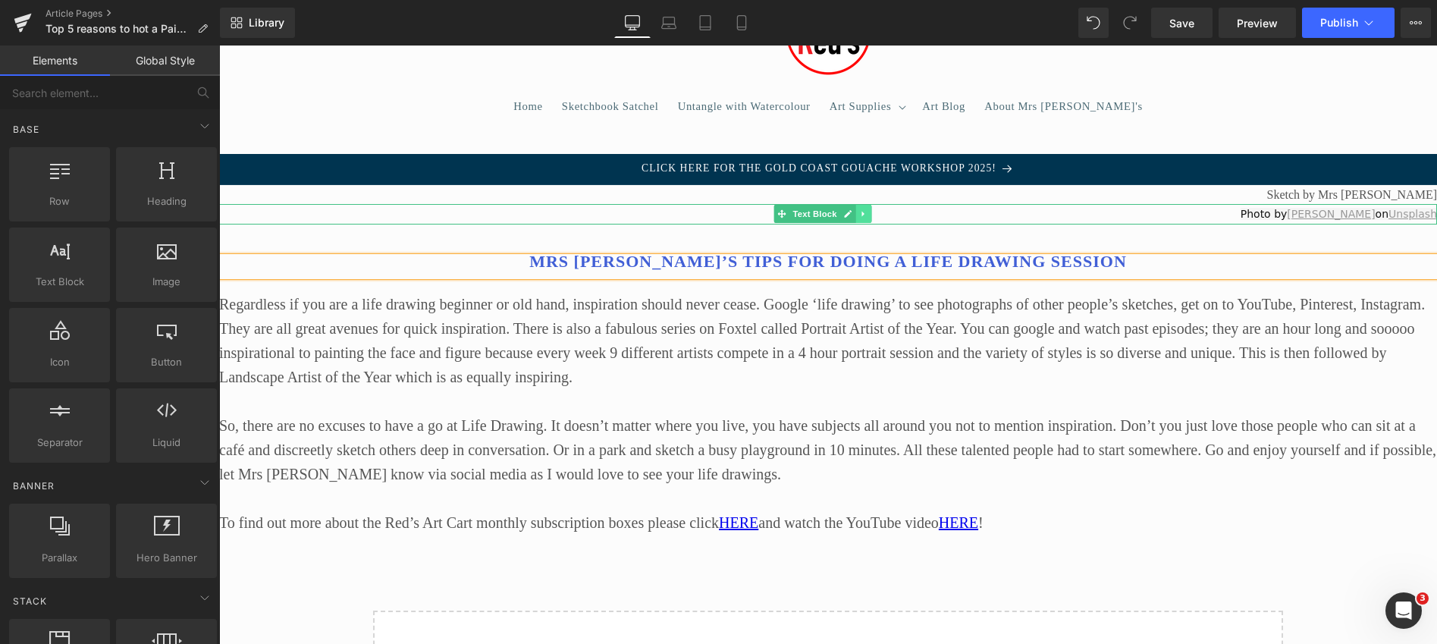
click at [865, 210] on icon at bounding box center [863, 213] width 8 height 9
click at [874, 211] on icon at bounding box center [871, 214] width 8 height 8
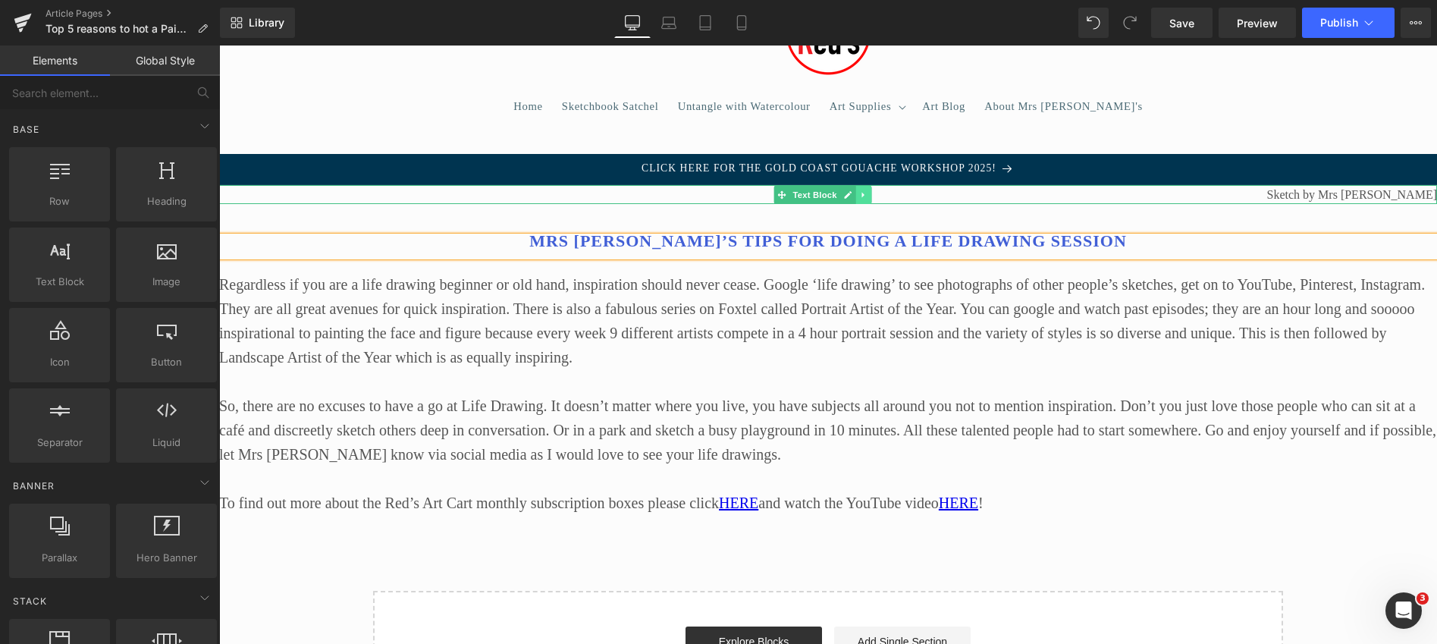
click at [863, 193] on icon at bounding box center [863, 194] width 2 height 5
click at [871, 192] on icon at bounding box center [871, 194] width 8 height 8
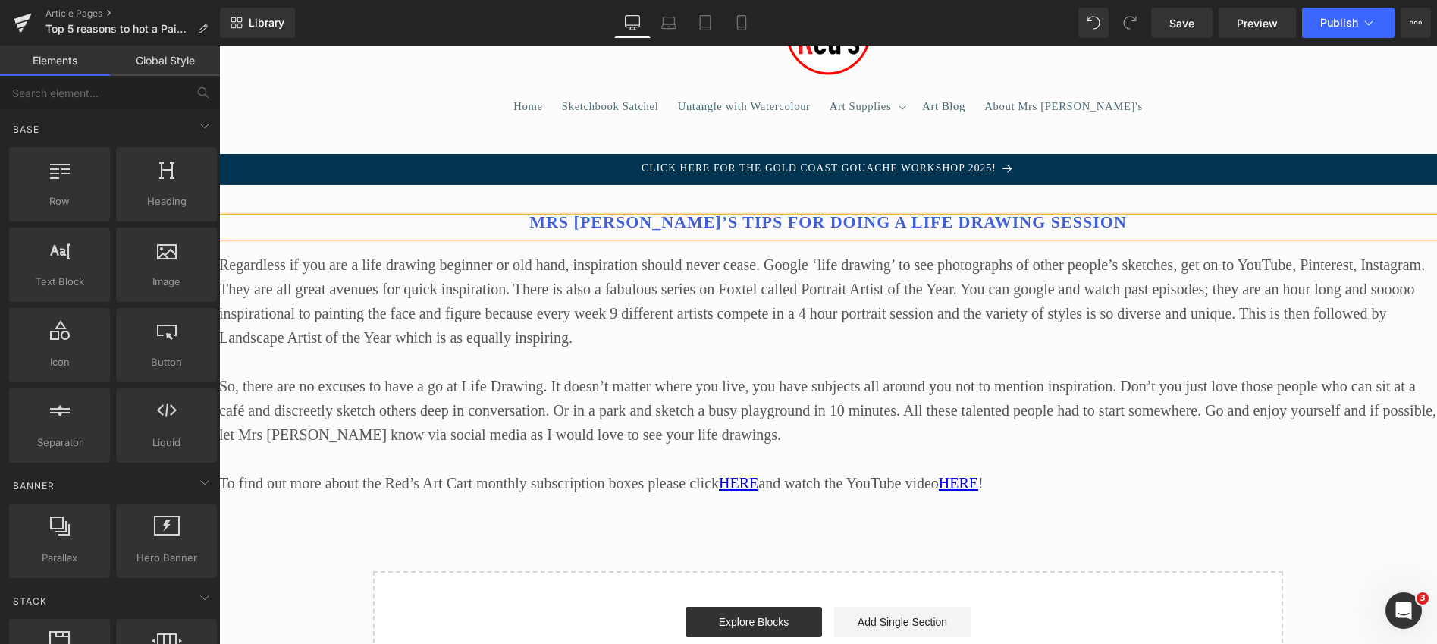
click at [716, 219] on p at bounding box center [828, 228] width 1218 height 20
click at [834, 240] on div "Mrs [PERSON_NAME]’s tips for doing a Life Drawing session Heading Text Block Re…" at bounding box center [828, 440] width 1218 height 510
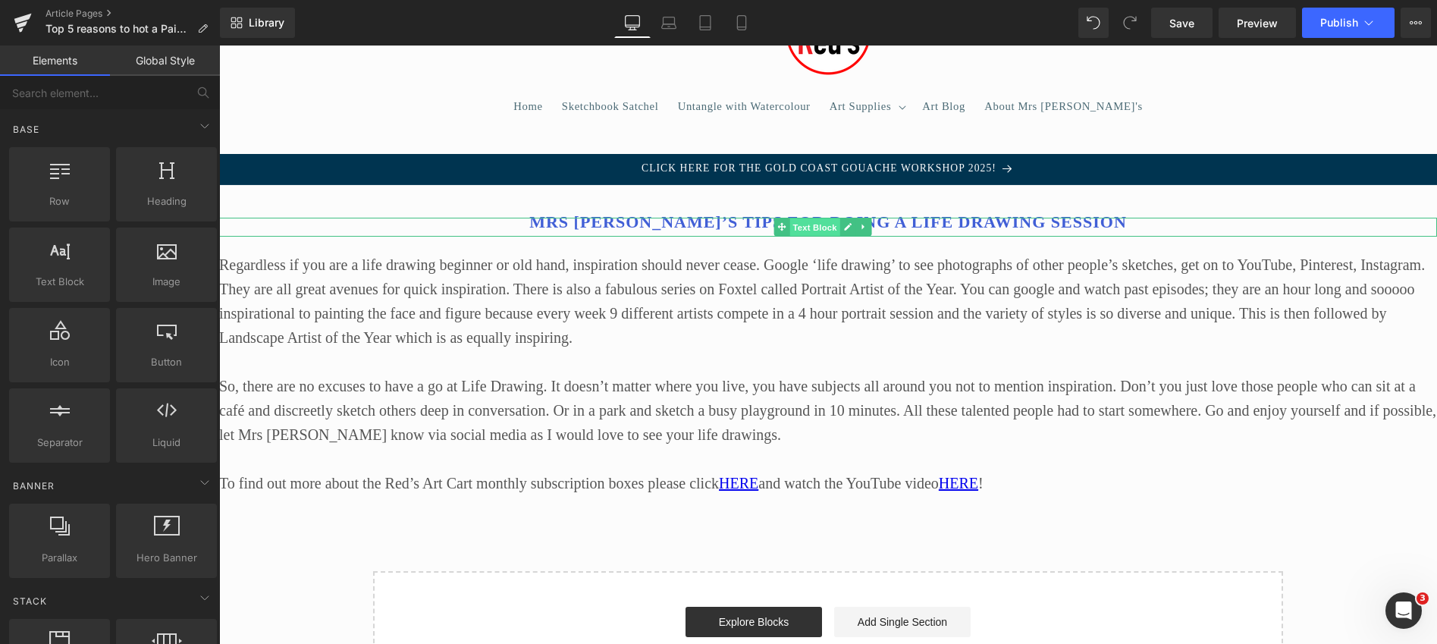
click at [833, 235] on span "Text Block" at bounding box center [815, 227] width 50 height 18
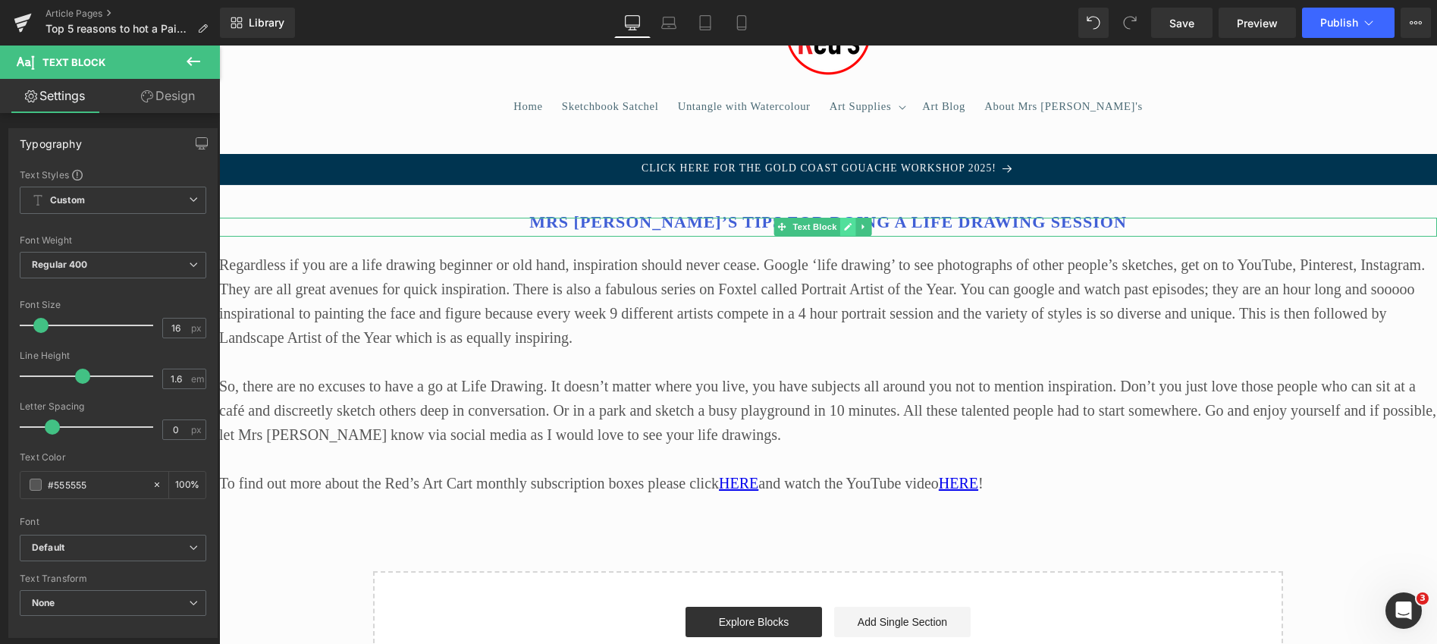
click at [847, 223] on icon at bounding box center [847, 226] width 8 height 9
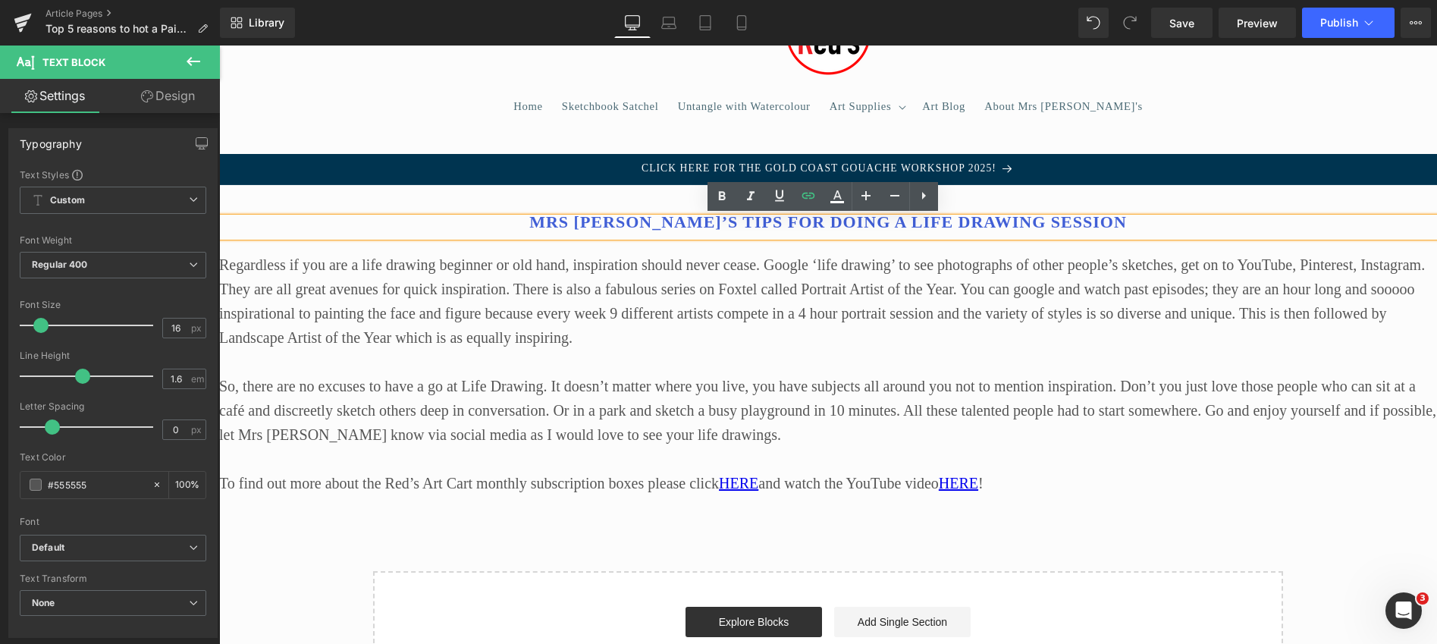
click at [843, 226] on p at bounding box center [828, 228] width 1218 height 20
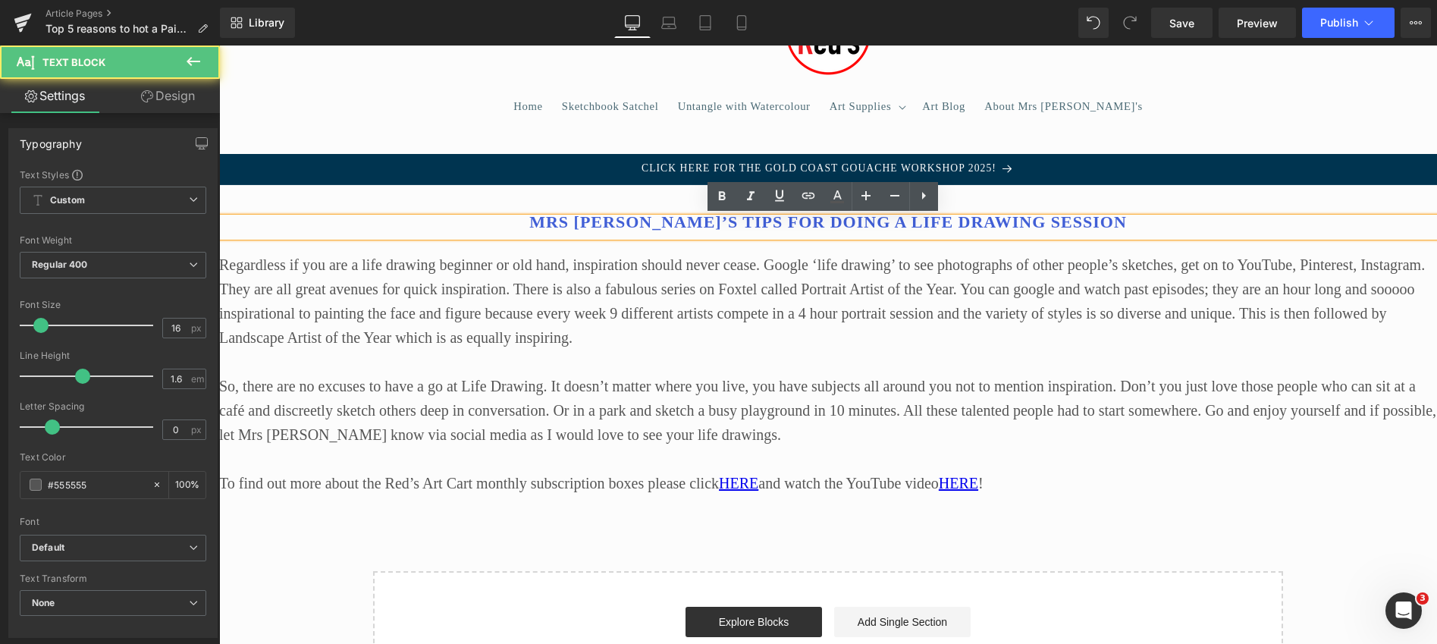
click at [843, 226] on p at bounding box center [828, 228] width 1218 height 20
click at [1013, 199] on div "Mrs [PERSON_NAME]’s tips for doing a Life Drawing session Heading Text Block Re…" at bounding box center [828, 440] width 1218 height 510
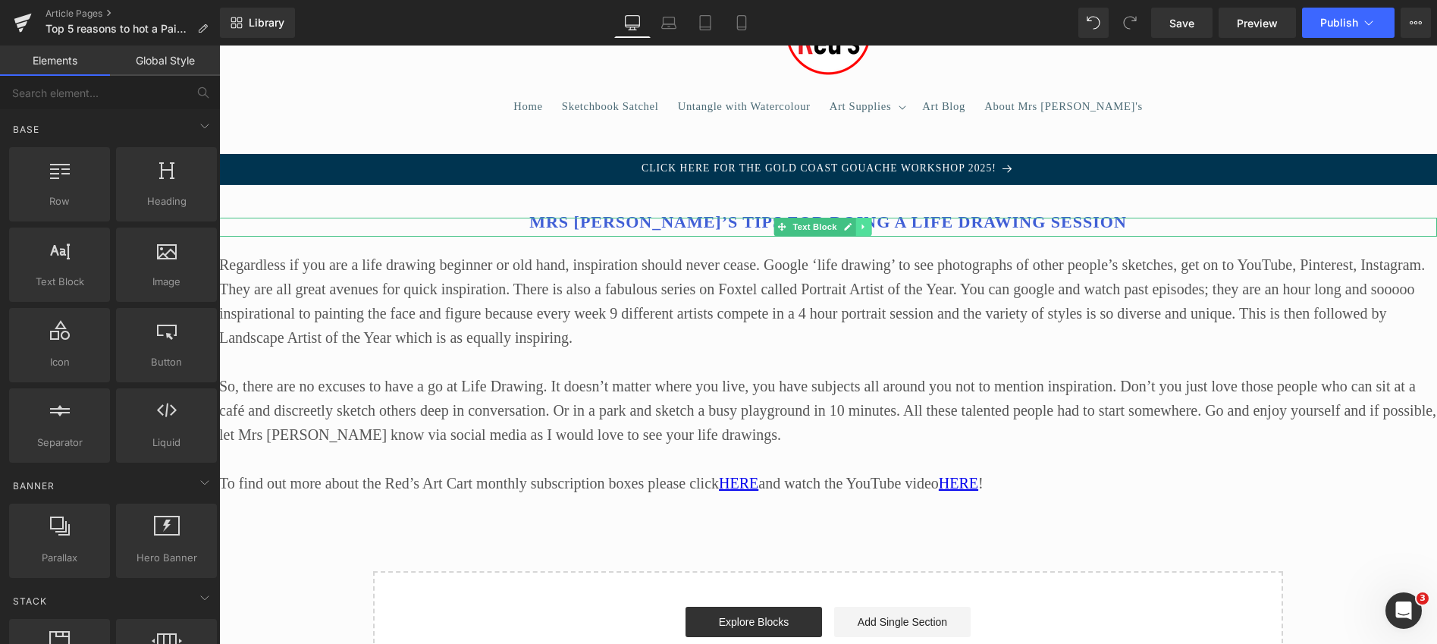
click at [862, 221] on link at bounding box center [864, 227] width 16 height 18
click at [871, 224] on icon at bounding box center [871, 227] width 8 height 8
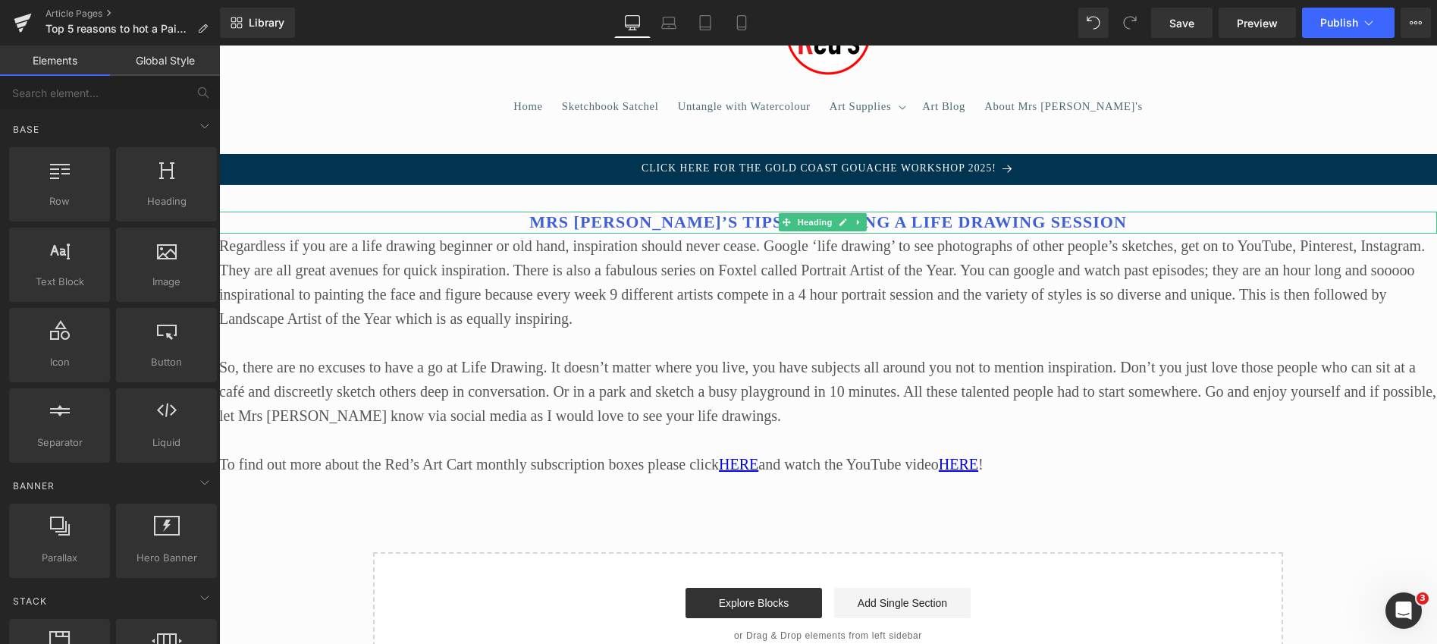
click at [717, 218] on font "Mrs [PERSON_NAME]’s tips for doing a Life Drawing session" at bounding box center [828, 221] width 598 height 19
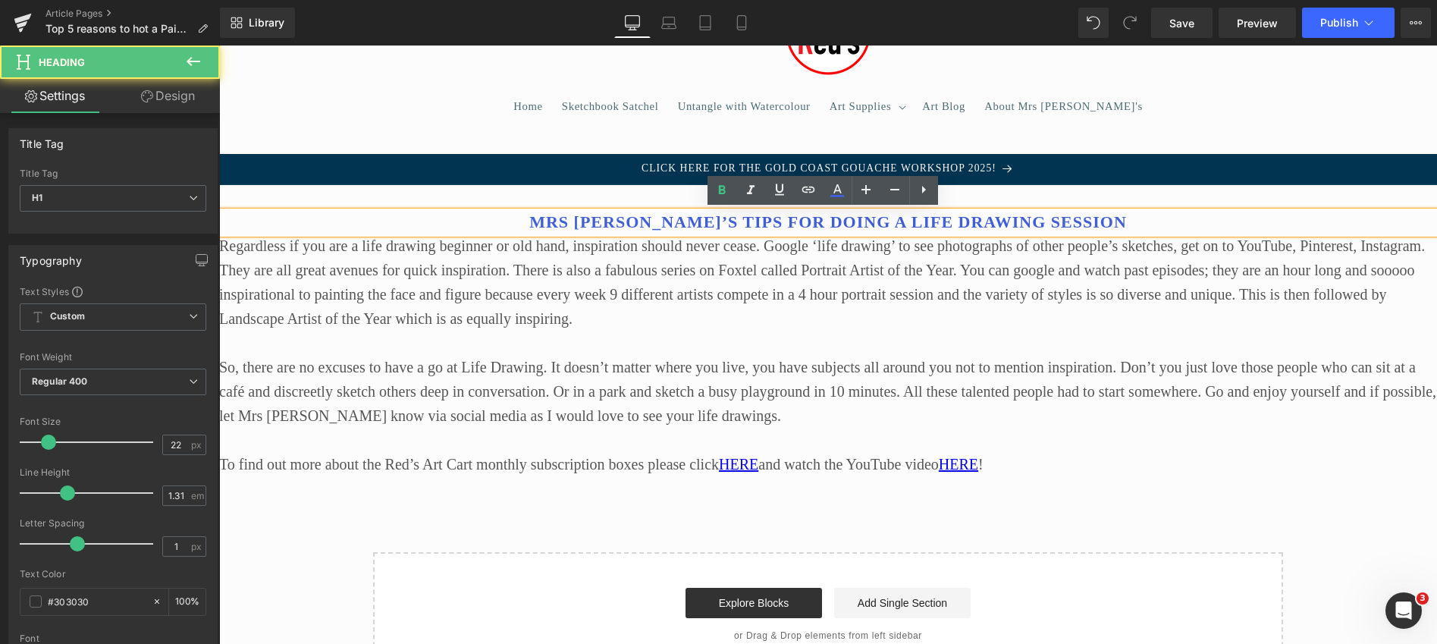
click at [717, 218] on font "Mrs [PERSON_NAME]’s tips for doing a Life Drawing session" at bounding box center [828, 221] width 598 height 19
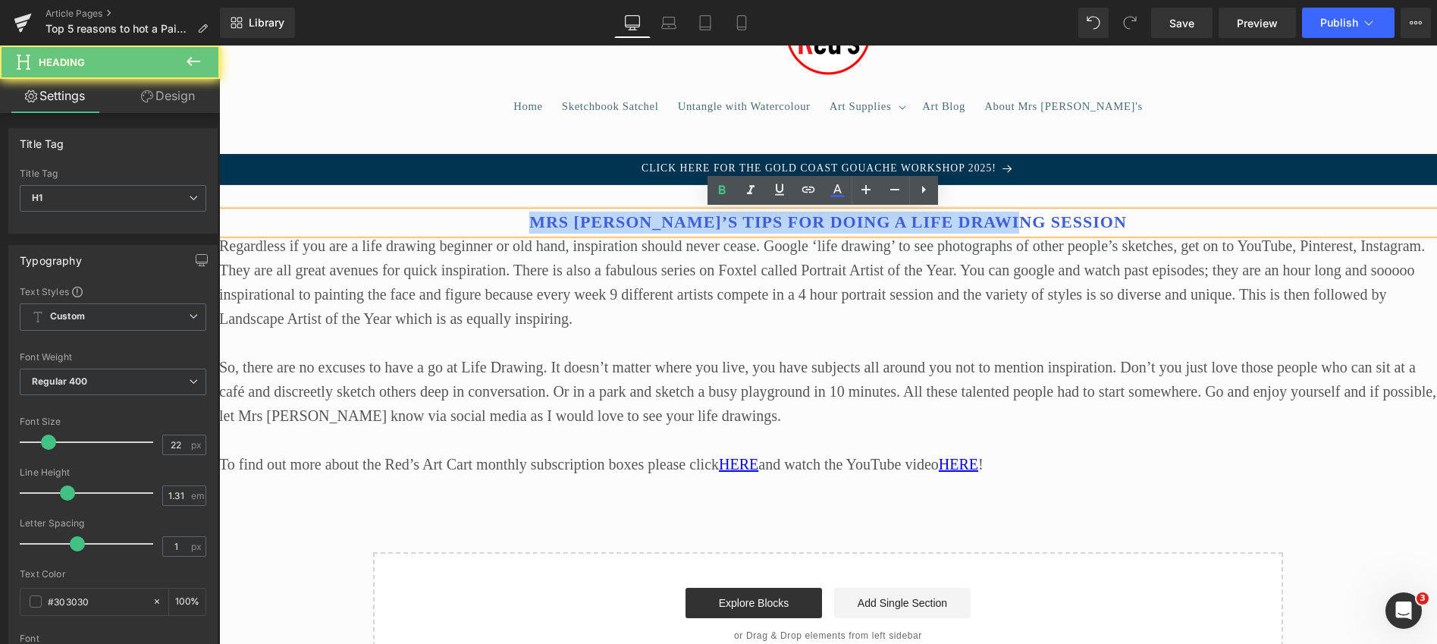
click at [717, 218] on font "Mrs [PERSON_NAME]’s tips for doing a Life Drawing session" at bounding box center [828, 221] width 598 height 19
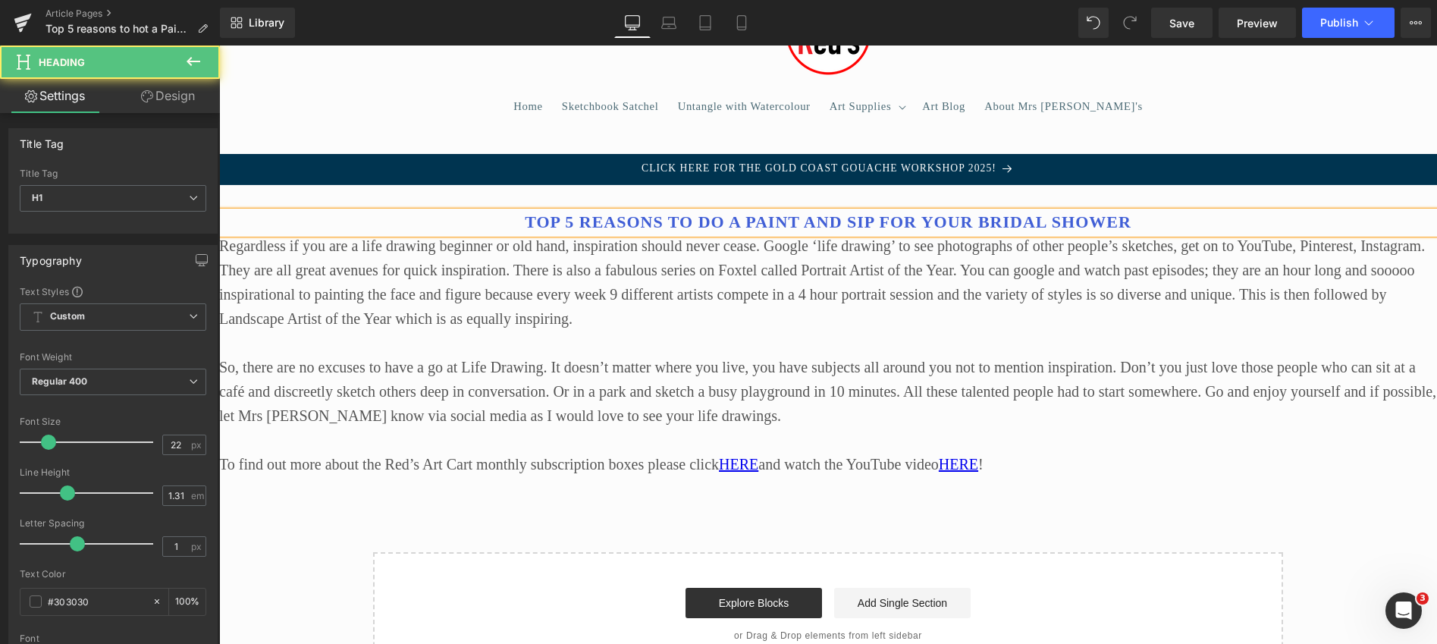
click at [871, 223] on b "Top 5 reasons to do a Paint and Sip for your Bridal Shower" at bounding box center [828, 221] width 607 height 19
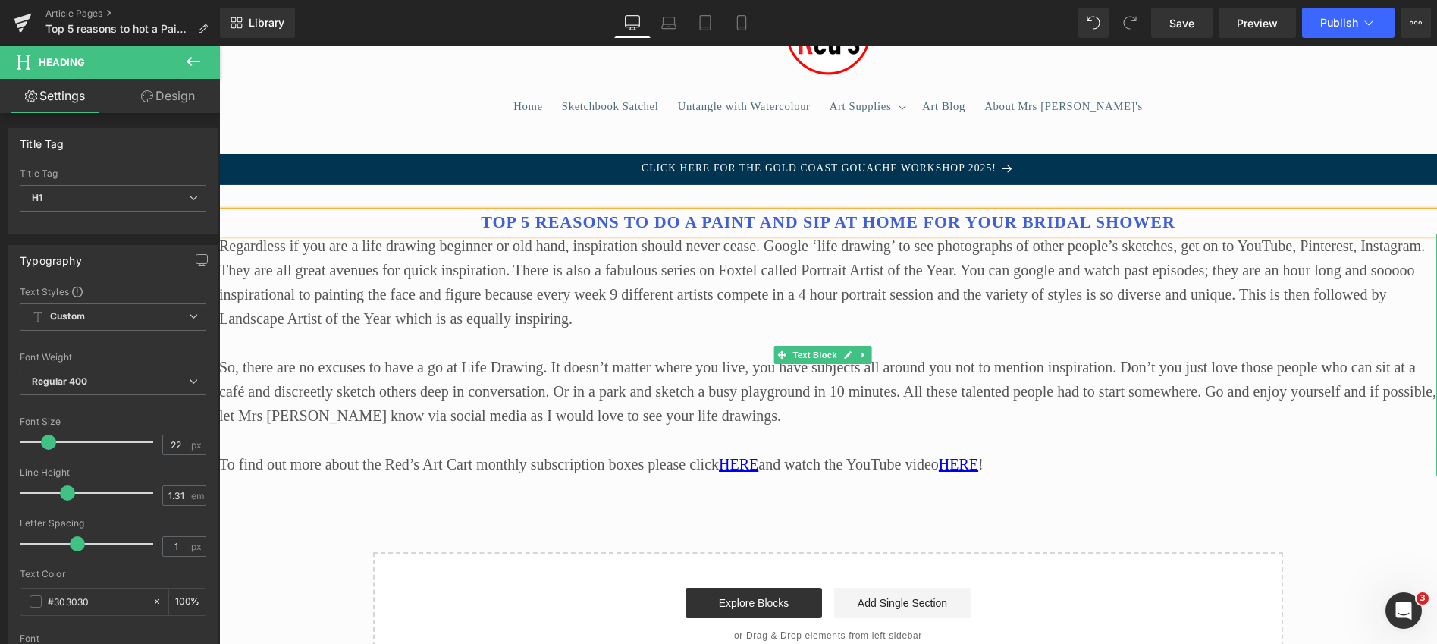
click at [659, 272] on p "Regardless if you are a life drawing beginner or old hand, inspiration should n…" at bounding box center [828, 282] width 1218 height 97
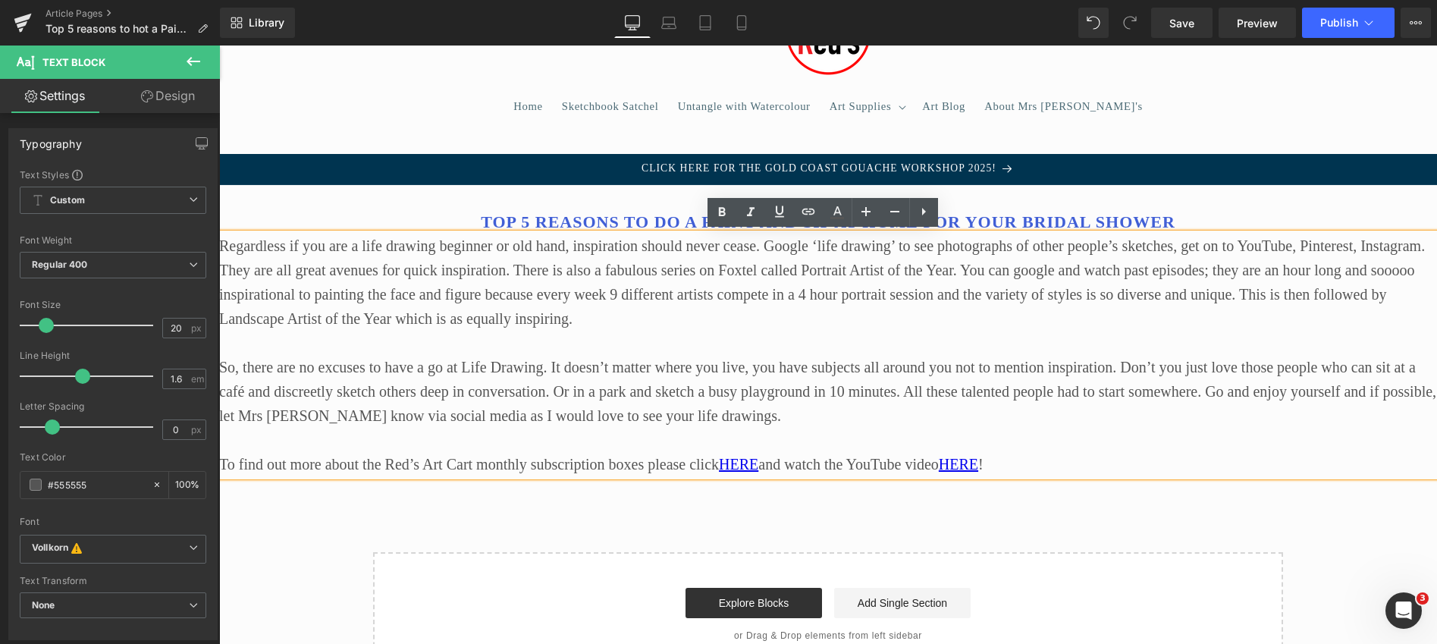
drag, startPoint x: 222, startPoint y: 247, endPoint x: 1058, endPoint y: 503, distance: 874.0
click at [1058, 503] on div "Top 5 reasons to do a Paint and Sip at home for your Bridal Shower Heading Rega…" at bounding box center [828, 430] width 1218 height 491
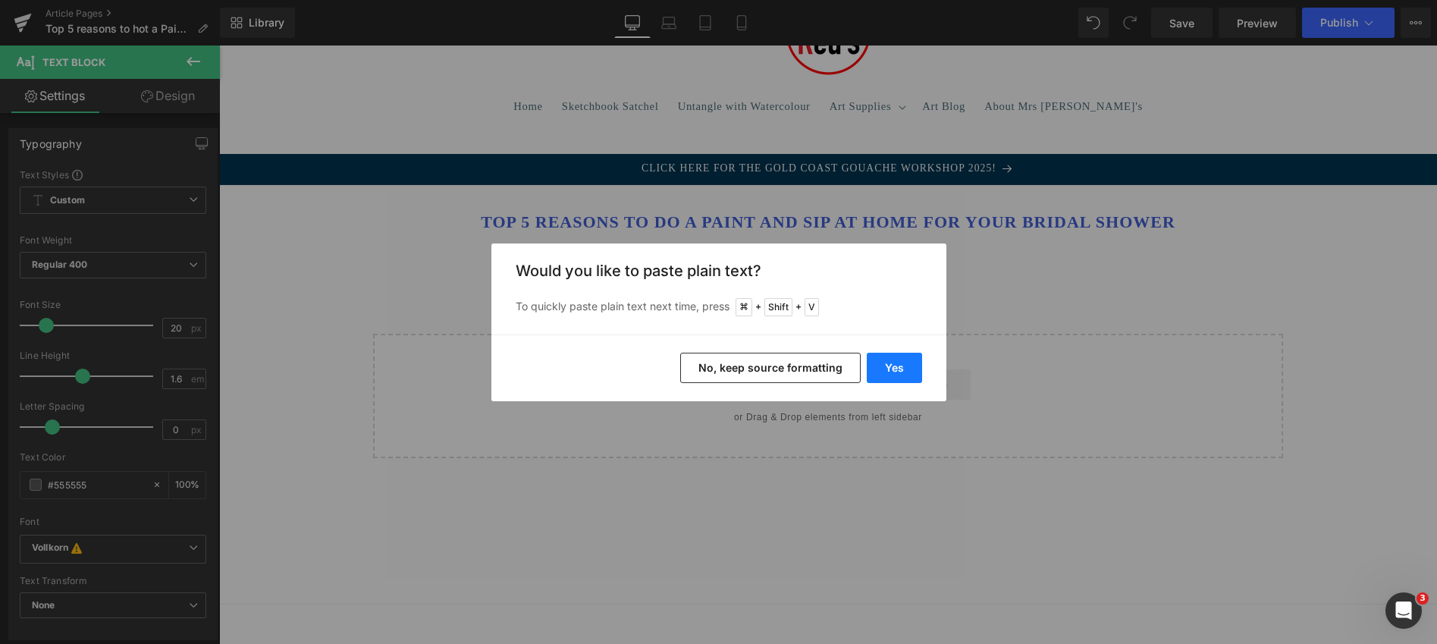
click at [897, 363] on button "Yes" at bounding box center [894, 368] width 55 height 30
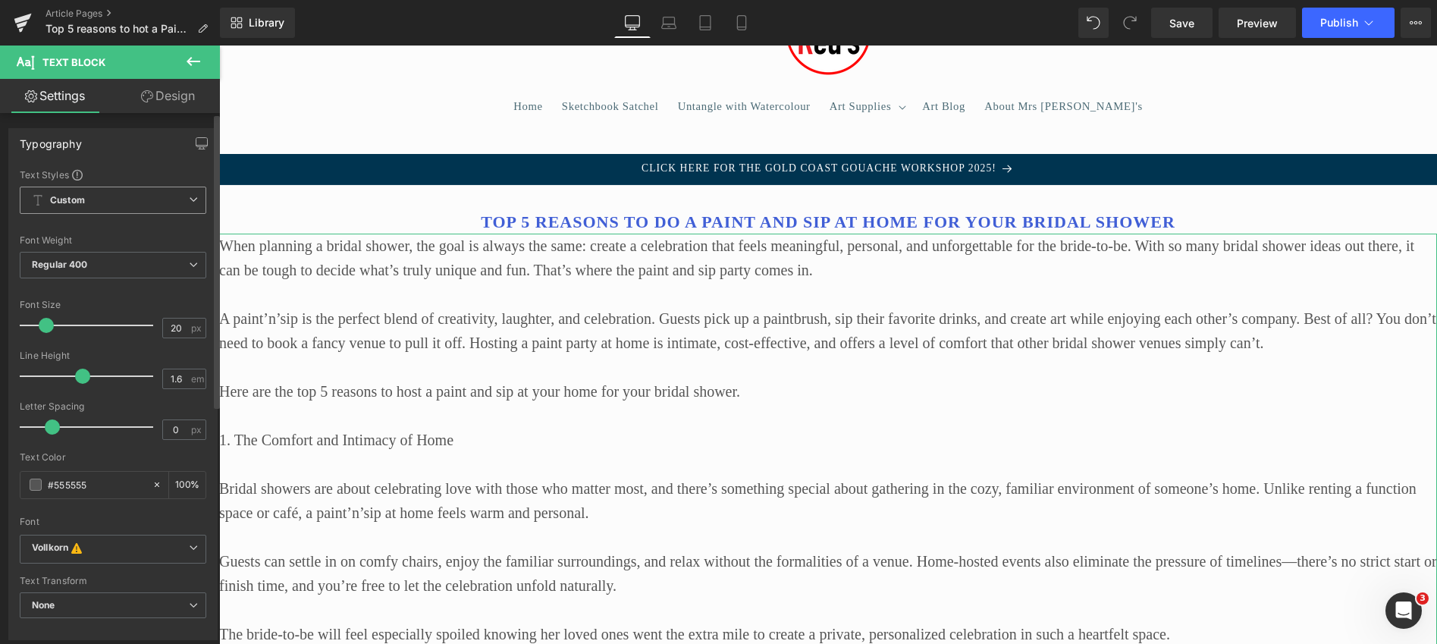
click at [189, 197] on icon at bounding box center [193, 199] width 9 height 9
click at [96, 260] on div "Setup Global Style" at bounding box center [110, 261] width 181 height 36
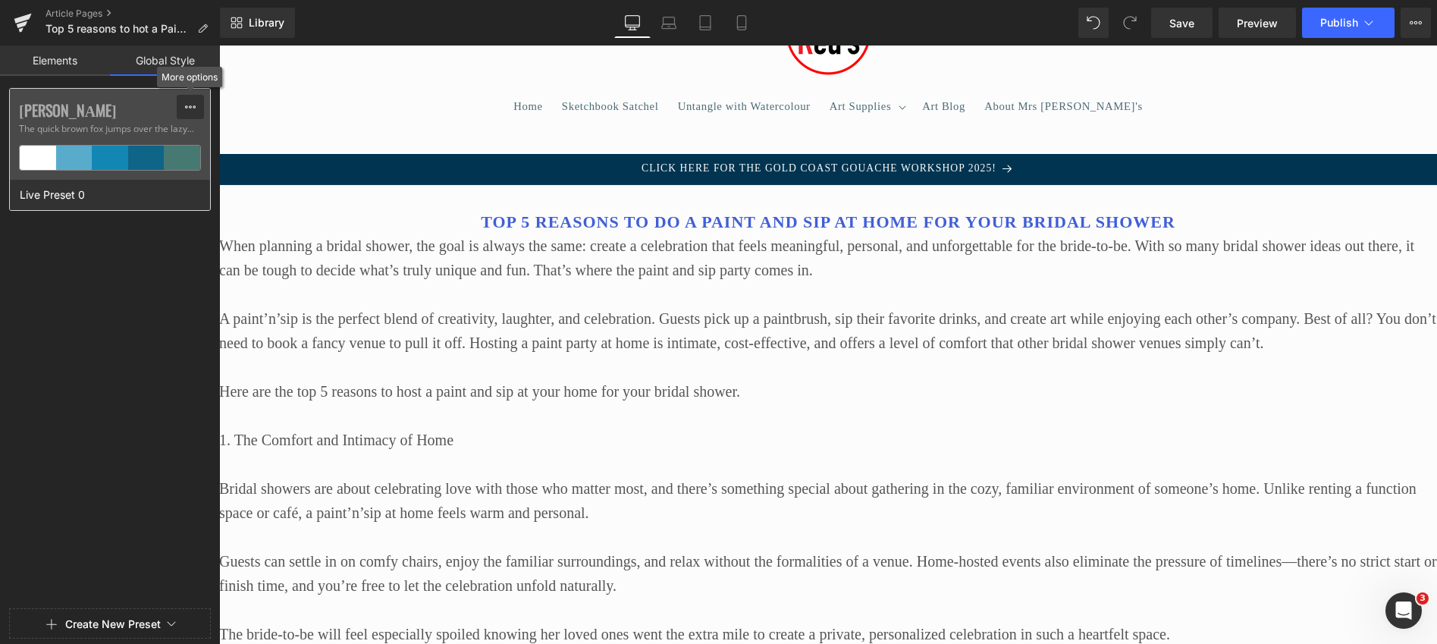
click at [193, 106] on icon at bounding box center [190, 106] width 11 height 3
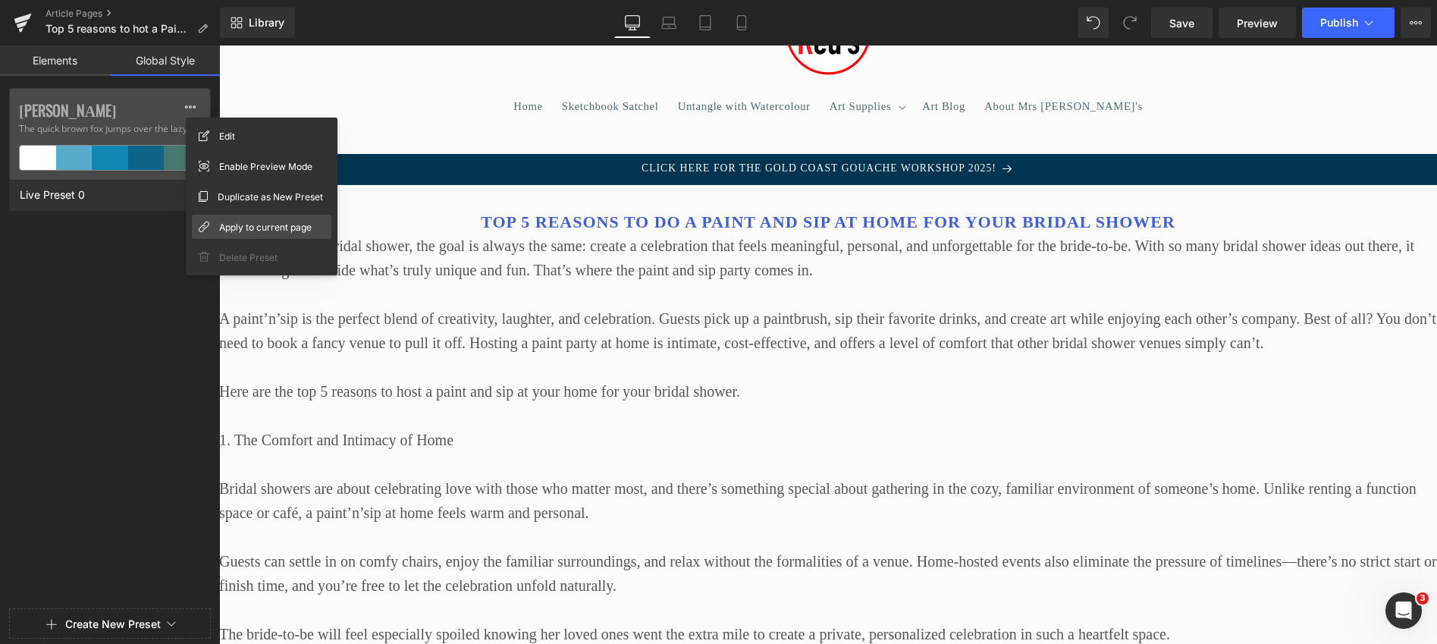
click at [239, 224] on span "Apply to current page" at bounding box center [265, 227] width 93 height 16
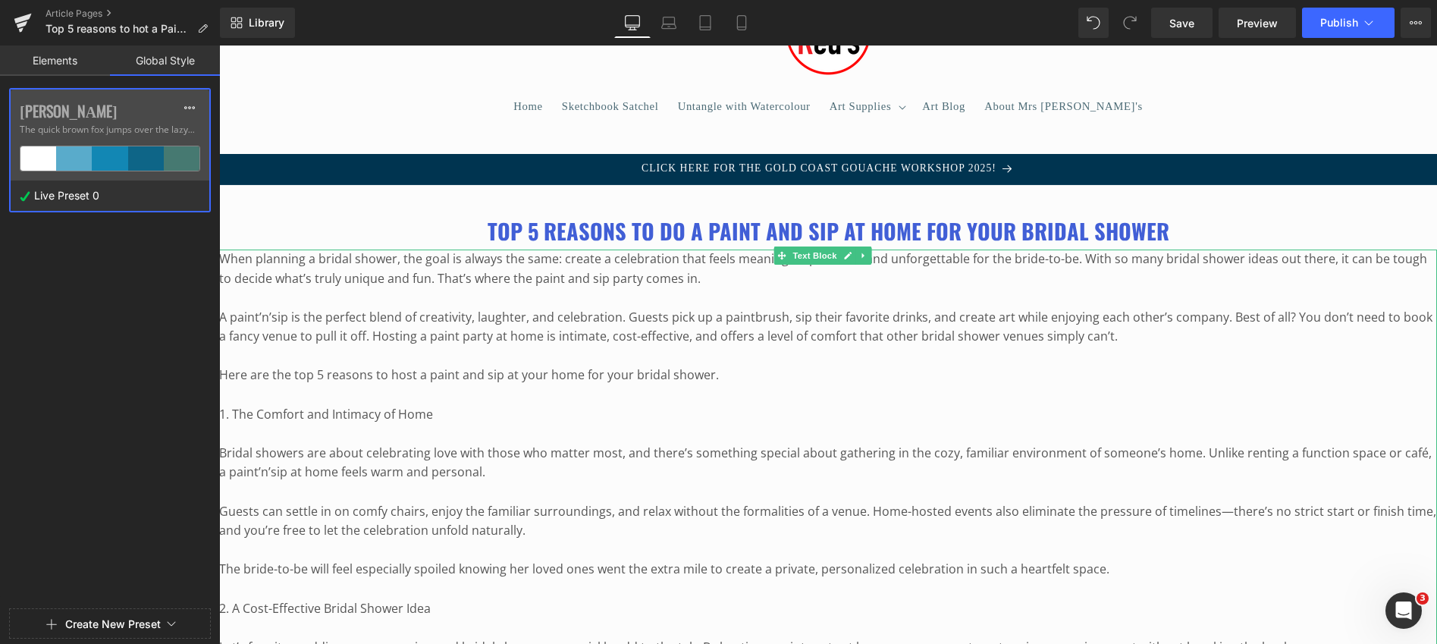
click at [338, 282] on p "When planning a bridal shower, the goal is always the same: create a celebratio…" at bounding box center [828, 269] width 1218 height 39
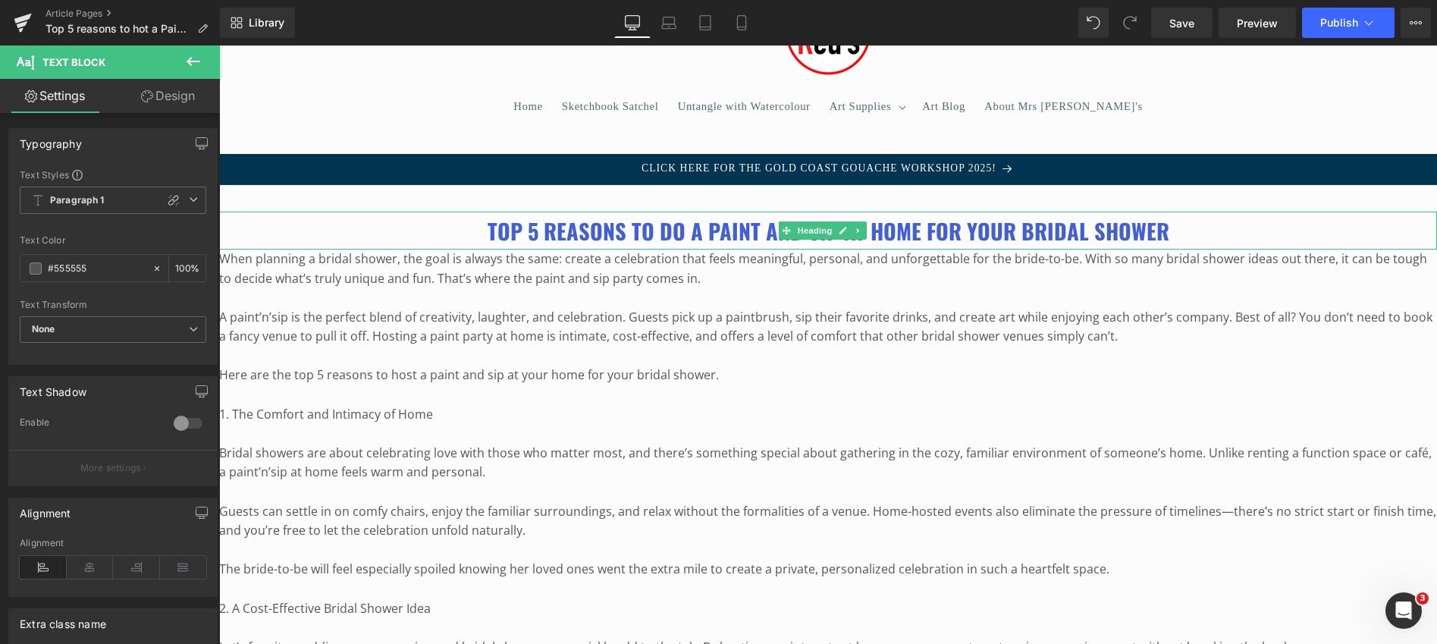
click at [622, 237] on b "Top 5 reasons to do a Paint and Sip at home for your Bridal Shower" at bounding box center [829, 231] width 682 height 32
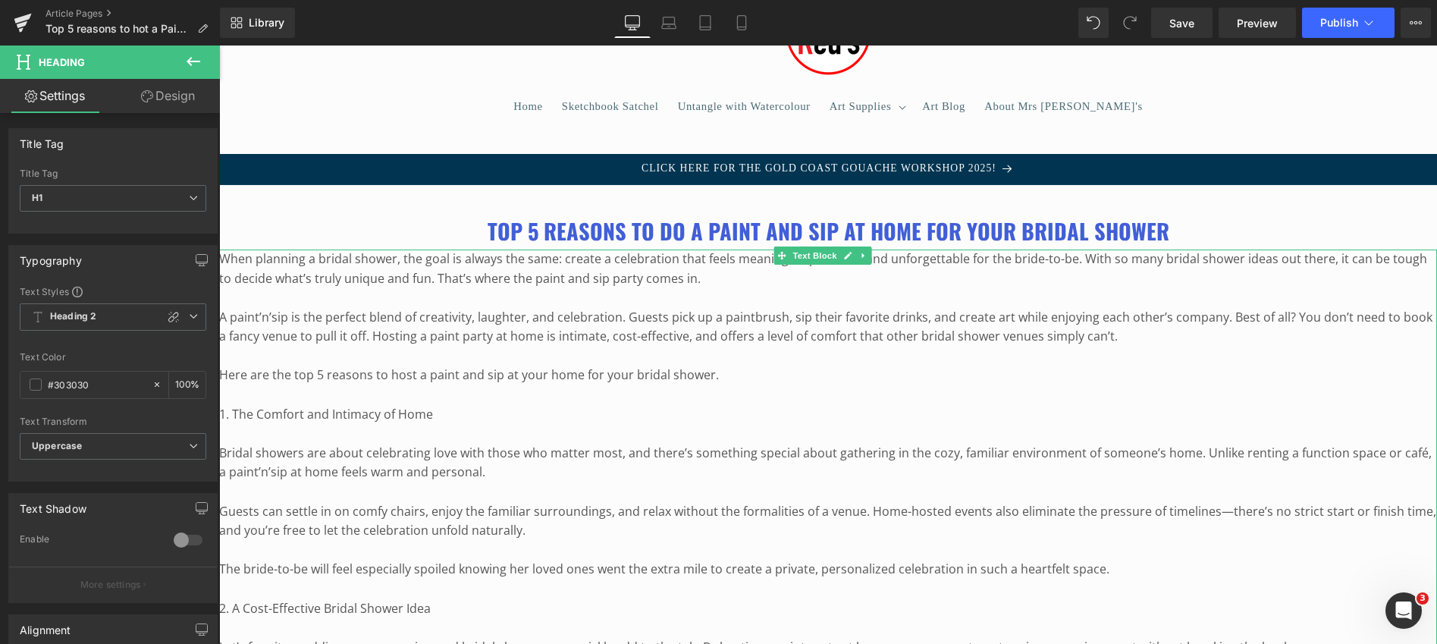
click at [509, 294] on p at bounding box center [828, 298] width 1218 height 20
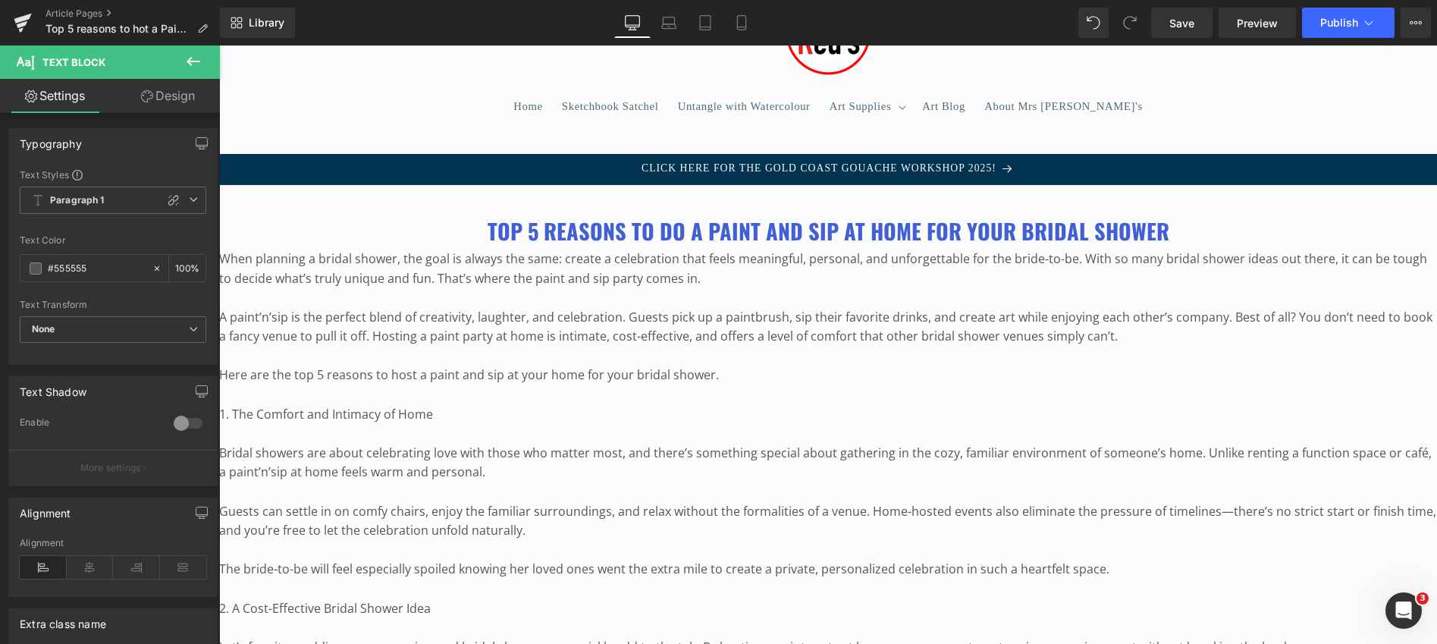
click at [172, 92] on link "Design" at bounding box center [168, 96] width 110 height 34
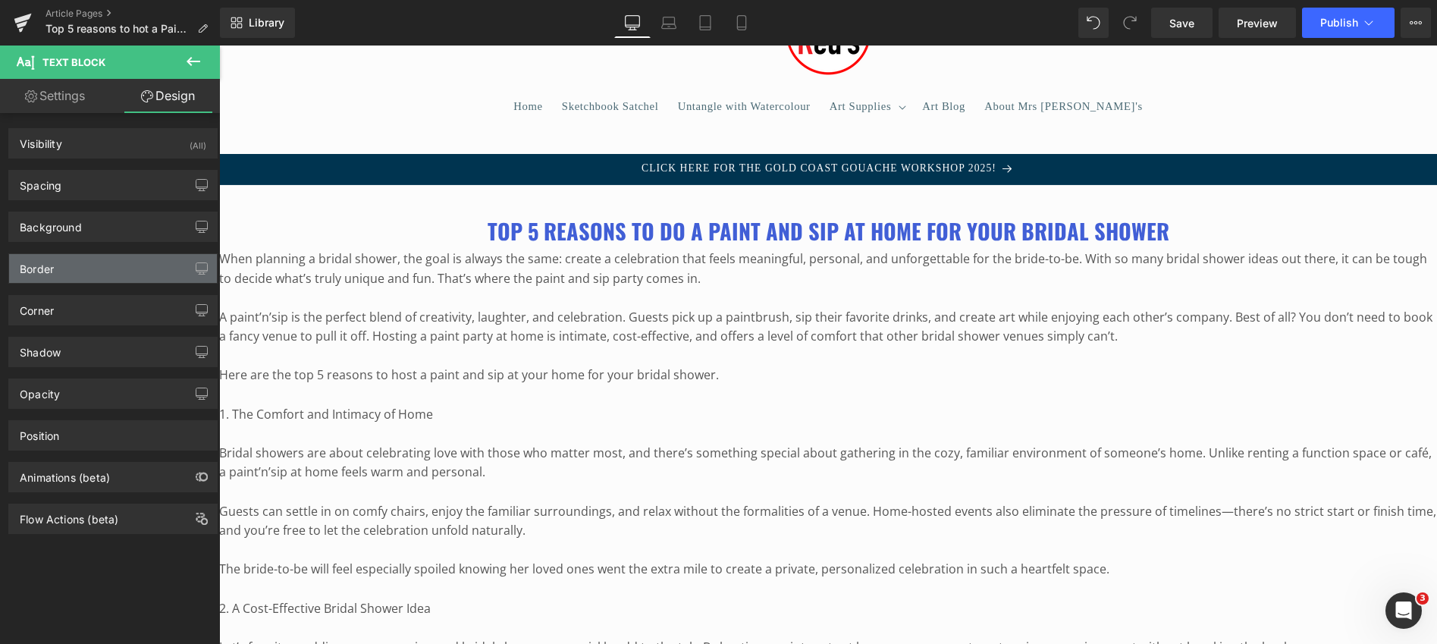
click at [109, 266] on div "Border" at bounding box center [113, 268] width 208 height 29
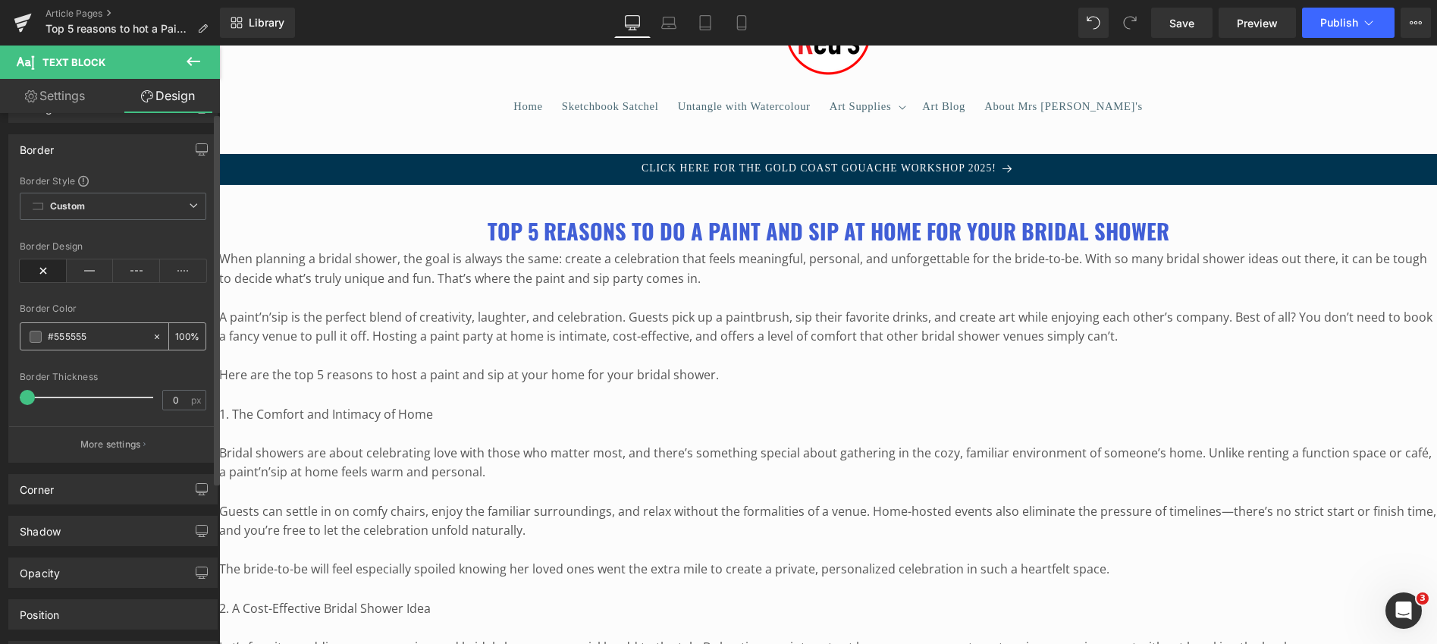
scroll to position [0, 0]
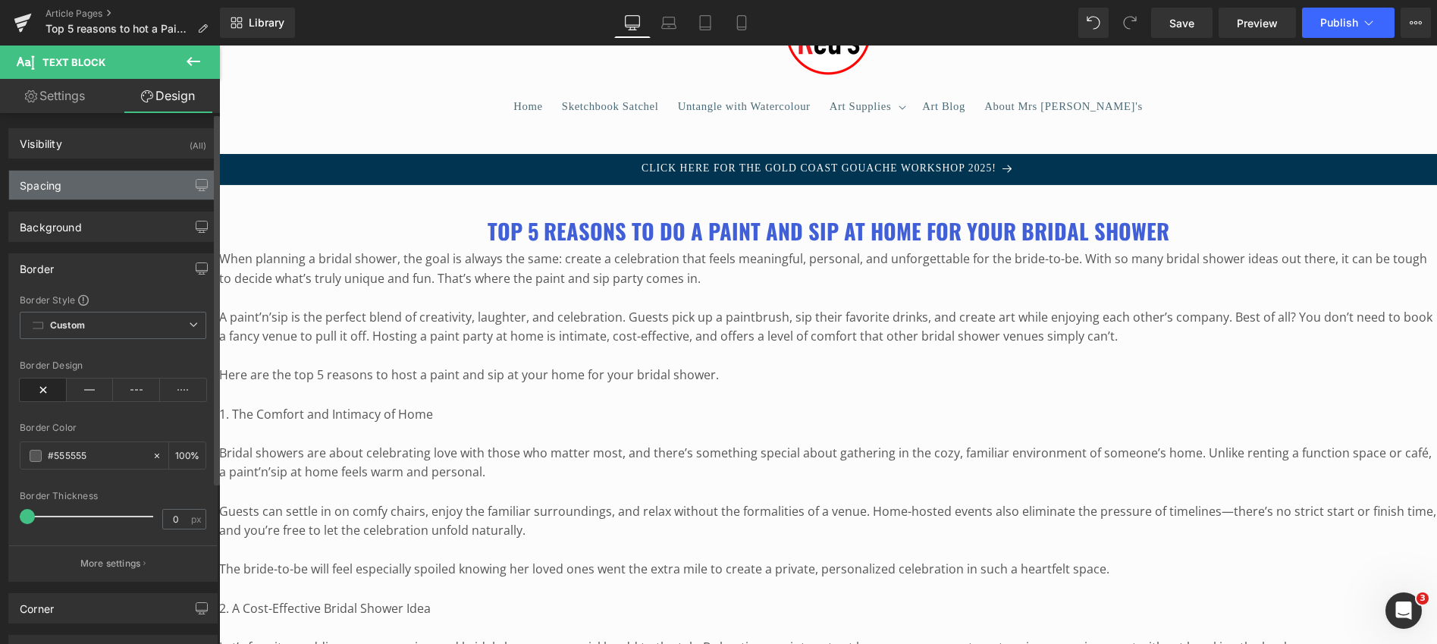
click at [108, 181] on div "Spacing" at bounding box center [113, 185] width 208 height 29
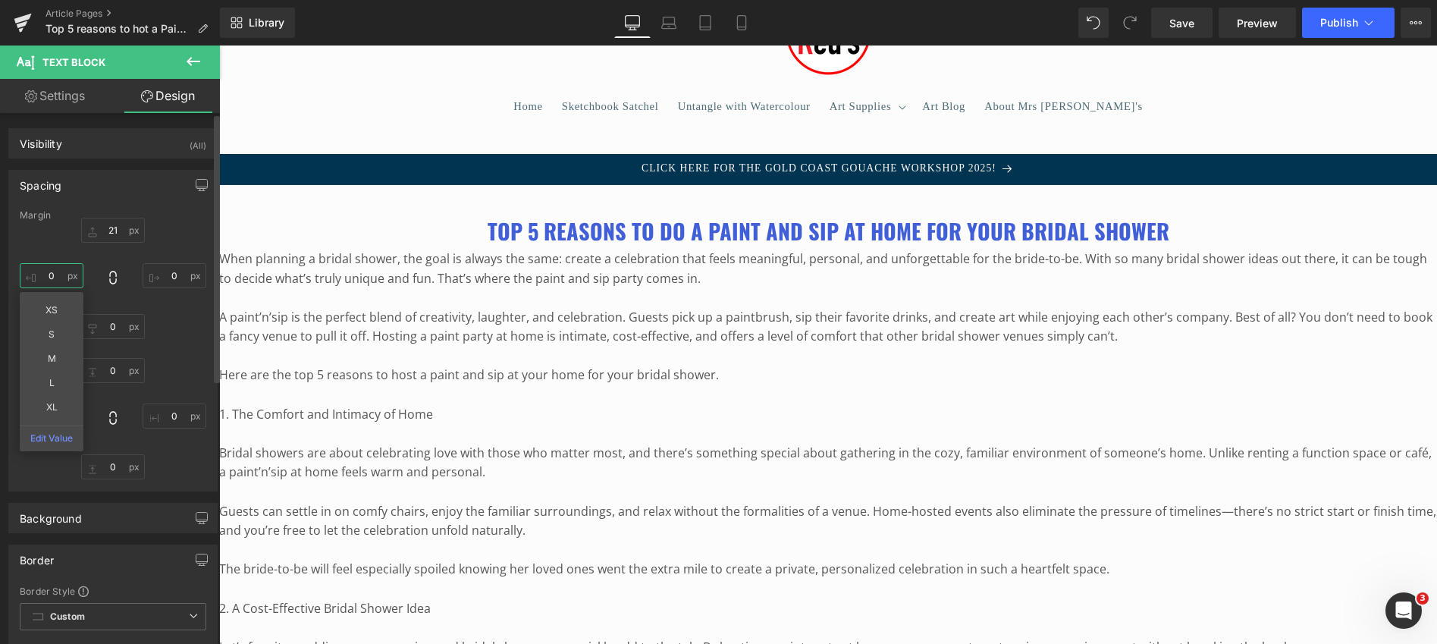
click at [46, 277] on input "0" at bounding box center [52, 275] width 64 height 25
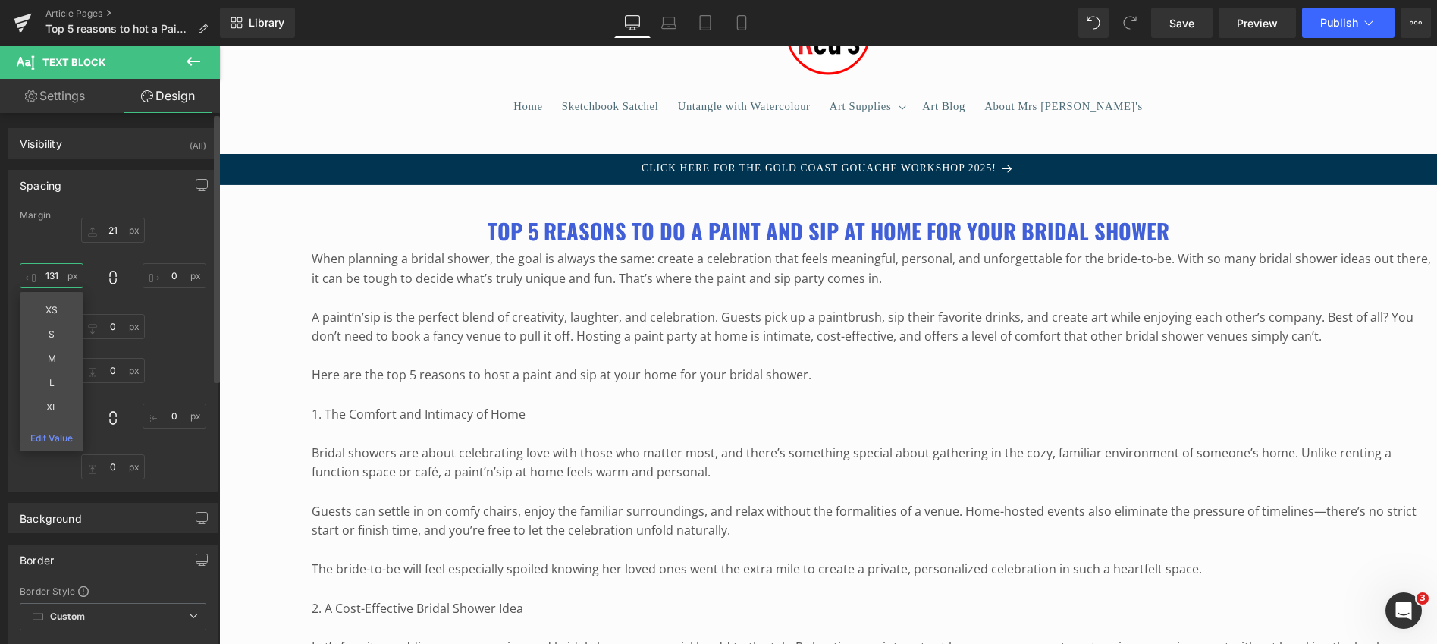
type input "132"
drag, startPoint x: 55, startPoint y: 276, endPoint x: 80, endPoint y: 176, distance: 103.0
click at [80, 176] on div "Spacing [GEOGRAPHIC_DATA] 21px 21 0px 0 0px 0 132px 132 XS S M L XL Edit Value …" at bounding box center [112, 331] width 209 height 322
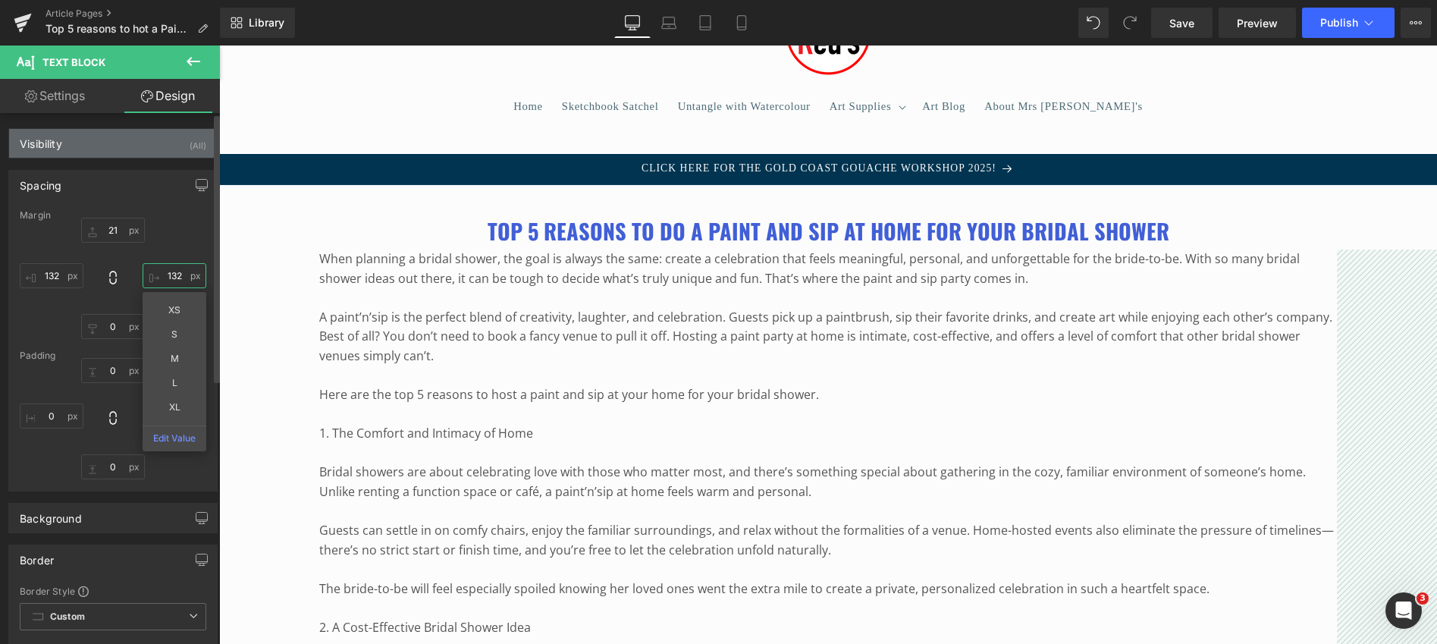
type input "132"
drag, startPoint x: 171, startPoint y: 274, endPoint x: 174, endPoint y: 155, distance: 119.1
click at [174, 155] on div "Visibility (All) 0|0|0|0 1 Show on Desktop 1 Show on Laptop 1 Show on Tablet 1 …" at bounding box center [113, 618] width 227 height 1010
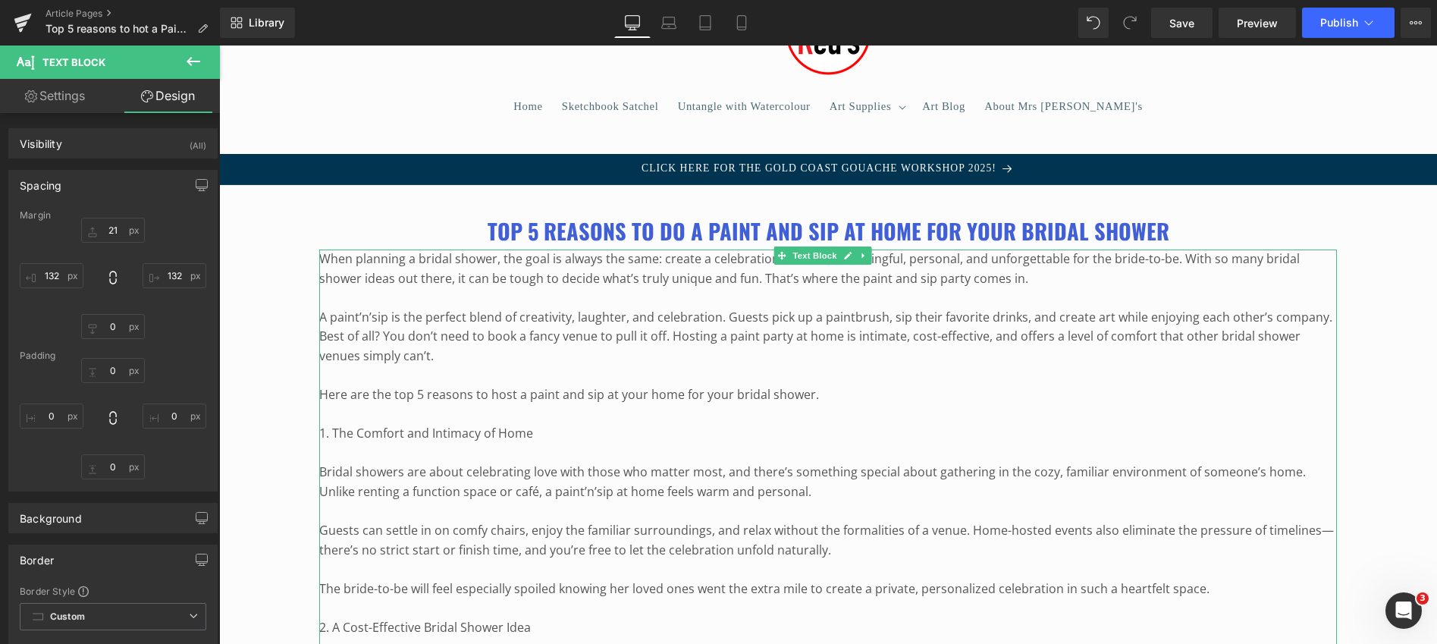
click at [436, 334] on p "A paint’n’sip is the perfect blend of creativity, laughter, and celebration. Gu…" at bounding box center [828, 337] width 1018 height 58
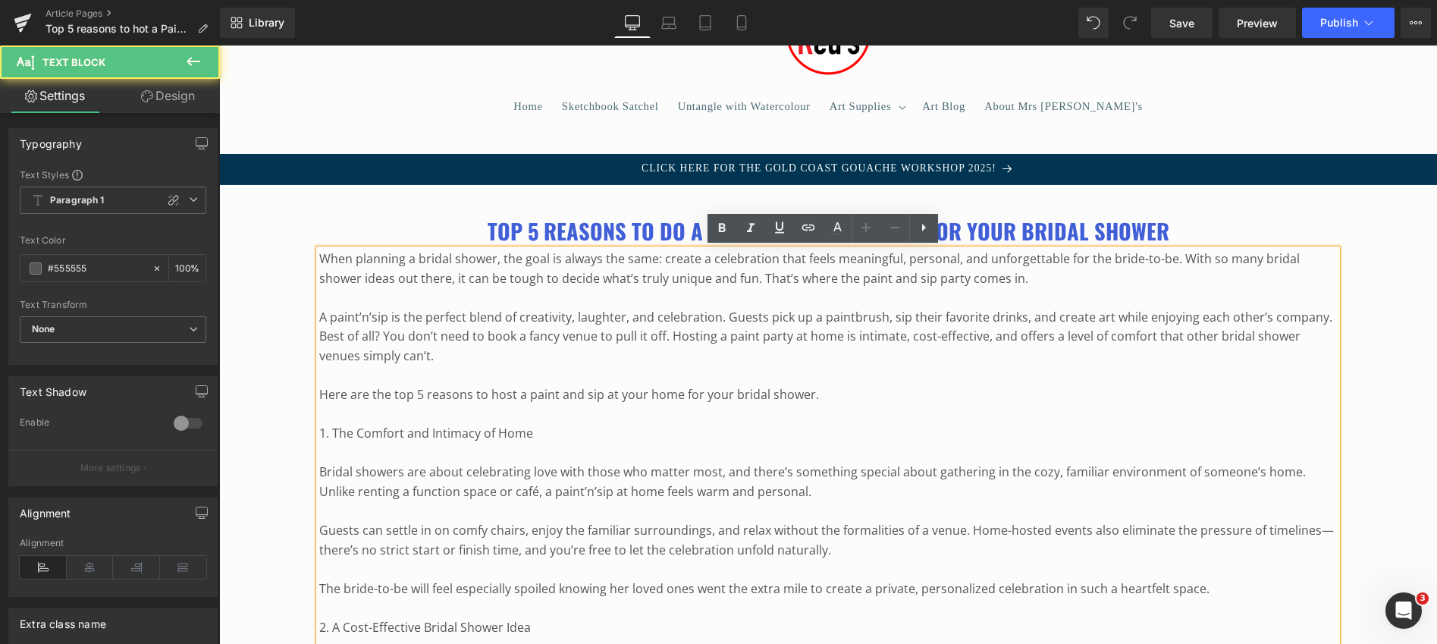
click at [322, 260] on p "When planning a bridal shower, the goal is always the same: create a celebratio…" at bounding box center [828, 269] width 1018 height 39
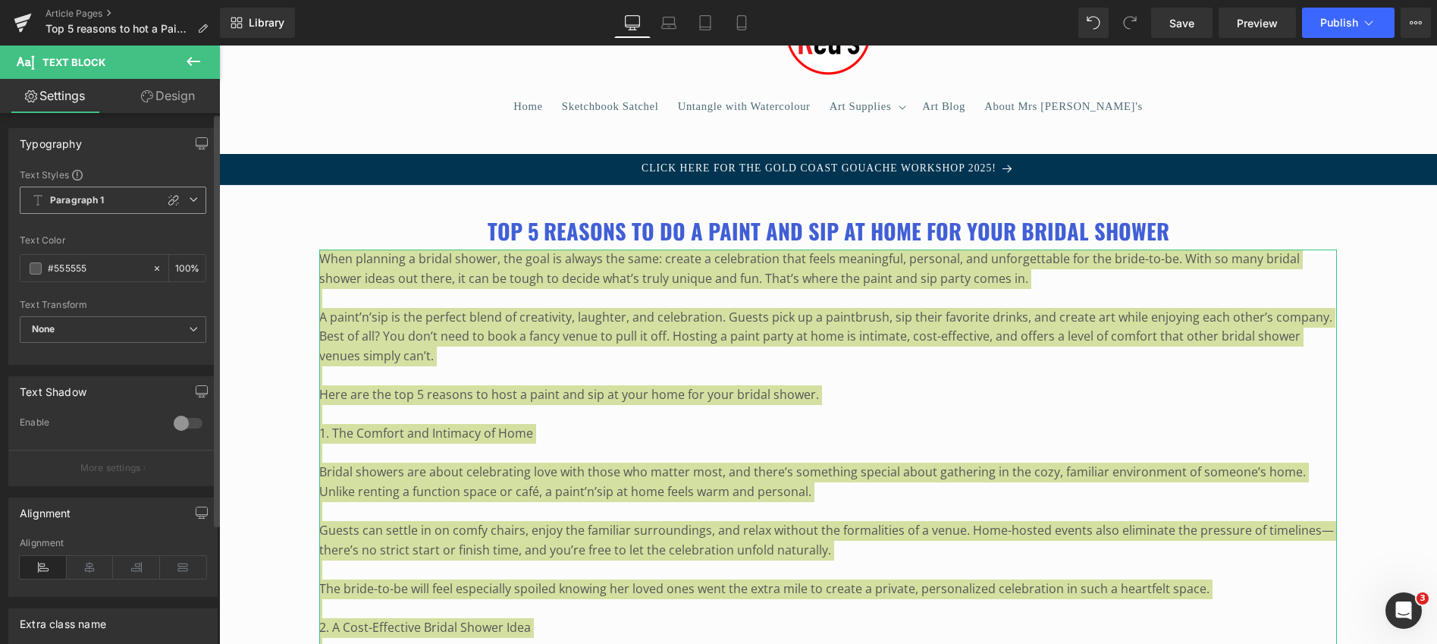
click at [130, 199] on span "Paragraph 1" at bounding box center [113, 200] width 187 height 27
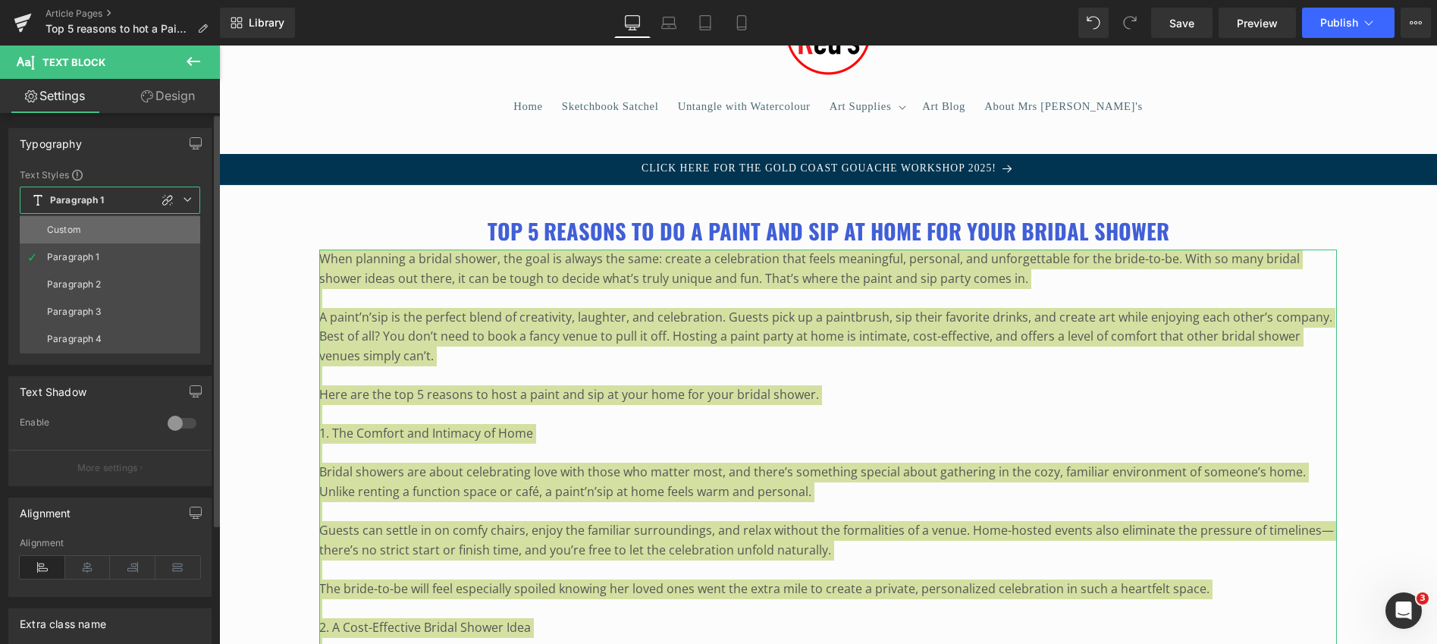
click at [64, 224] on div "Custom" at bounding box center [64, 229] width 34 height 11
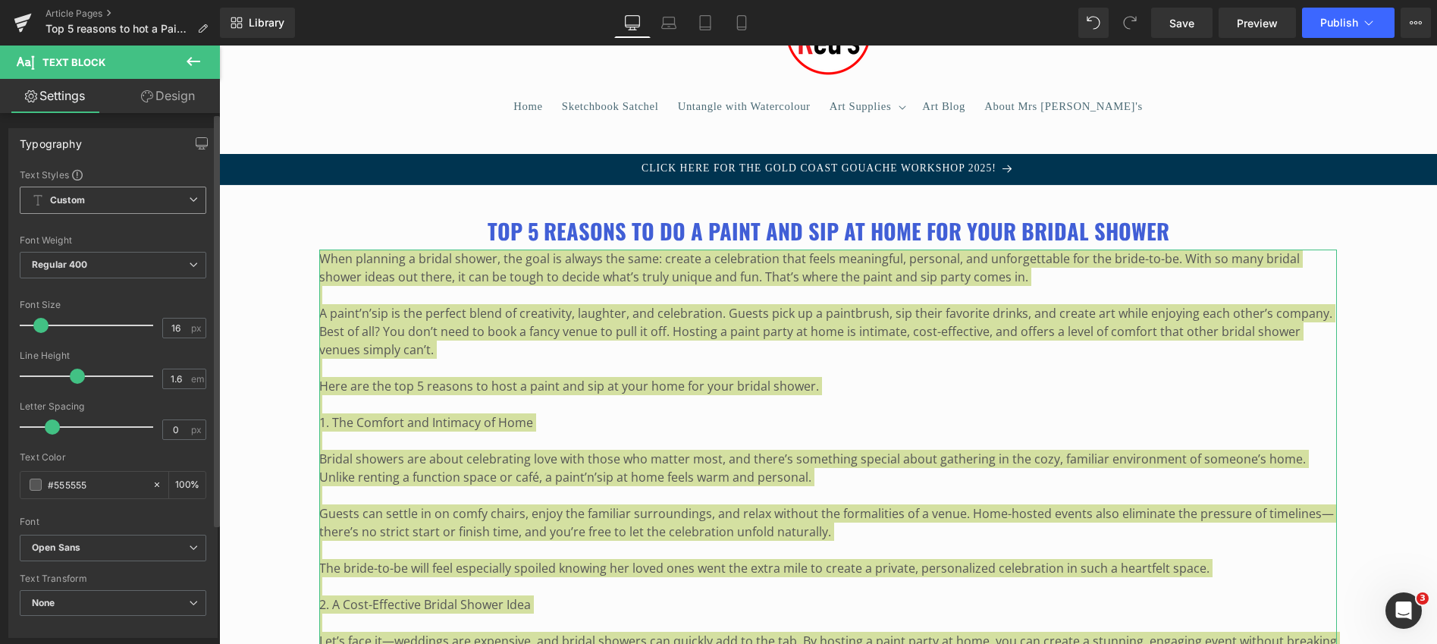
type input "1.5"
click at [160, 203] on span "Custom" at bounding box center [113, 200] width 187 height 27
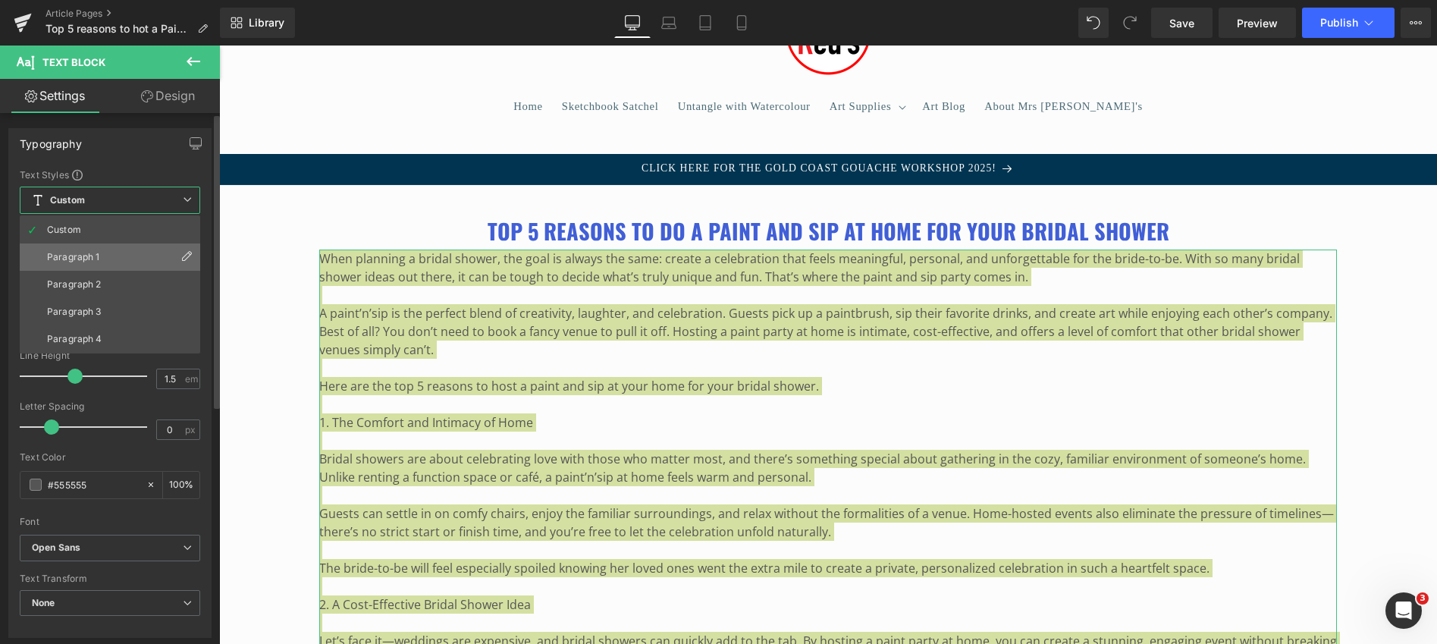
click at [109, 250] on li "Paragraph 1" at bounding box center [110, 256] width 181 height 27
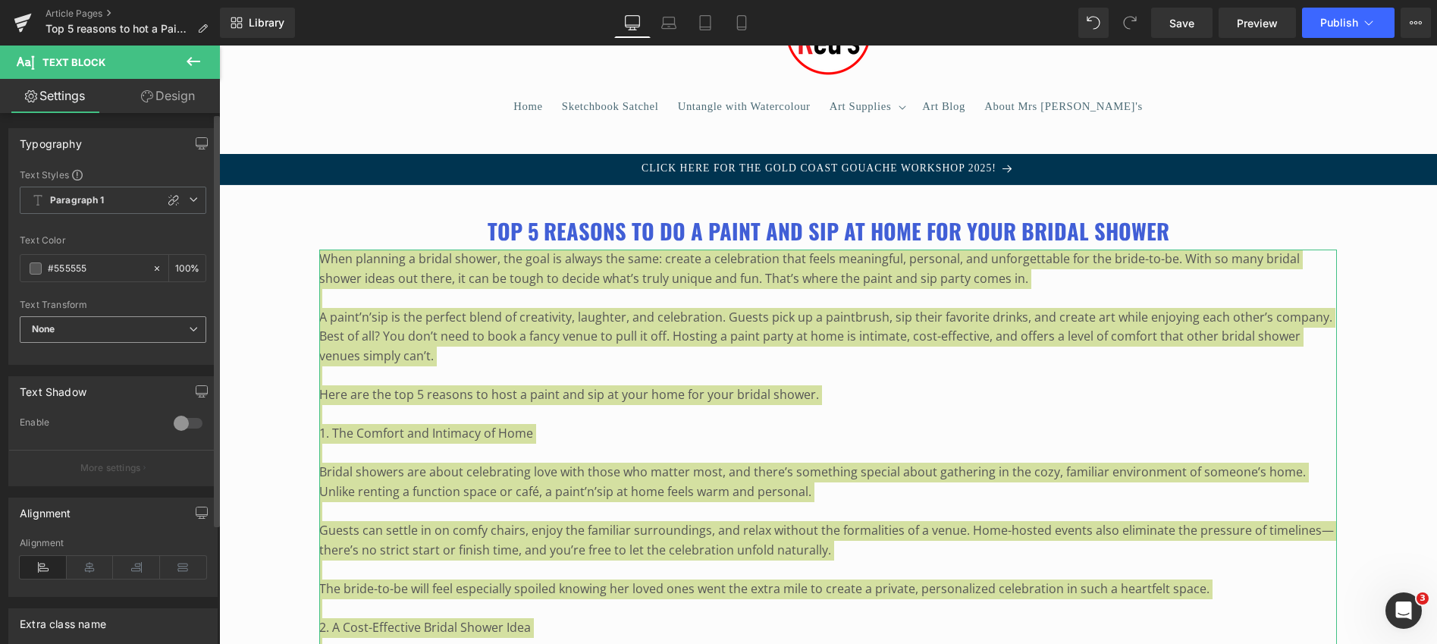
click at [131, 325] on span "None" at bounding box center [113, 329] width 187 height 27
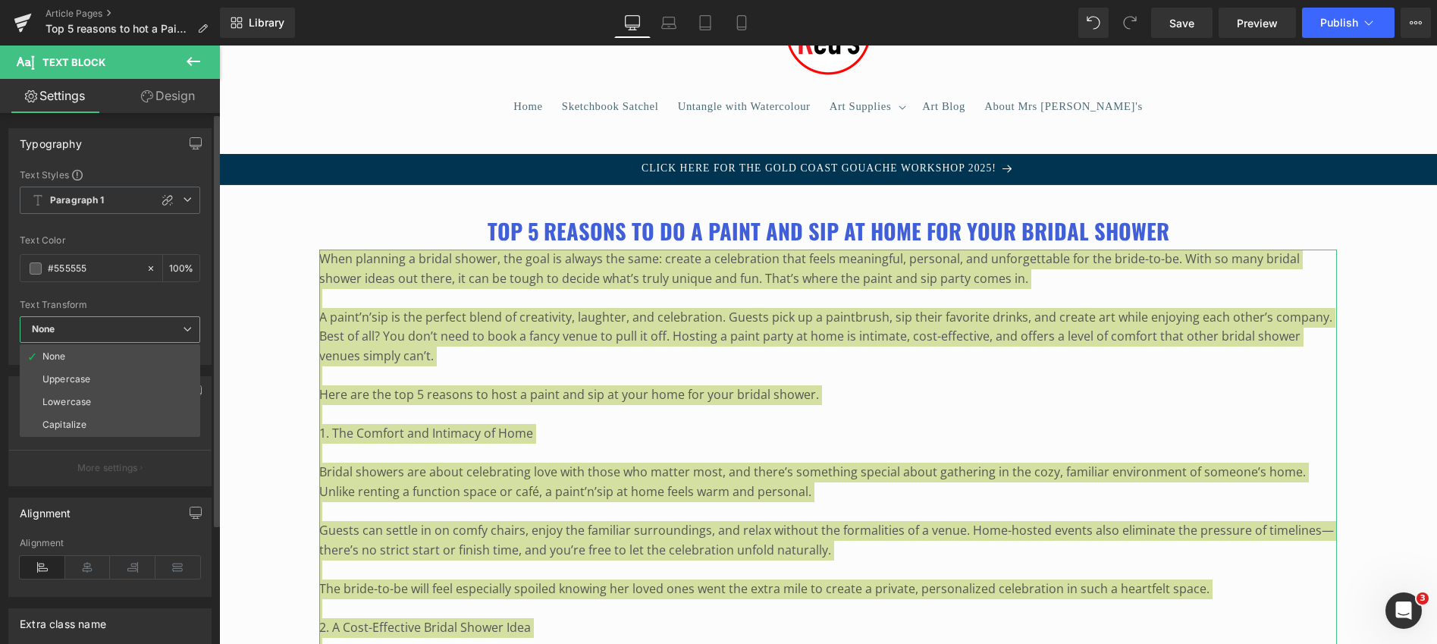
click at [131, 325] on span "None" at bounding box center [110, 329] width 181 height 27
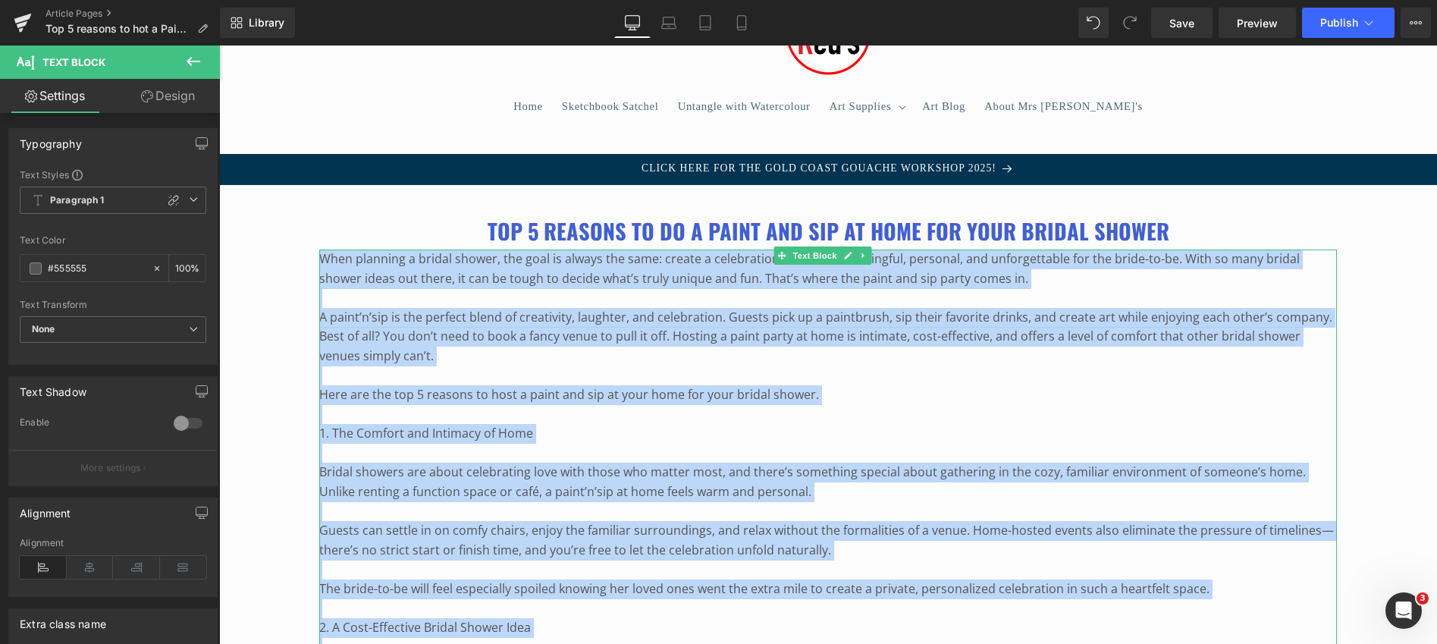
click at [536, 317] on p "A paint’n’sip is the perfect blend of creativity, laughter, and celebration. Gu…" at bounding box center [828, 337] width 1018 height 58
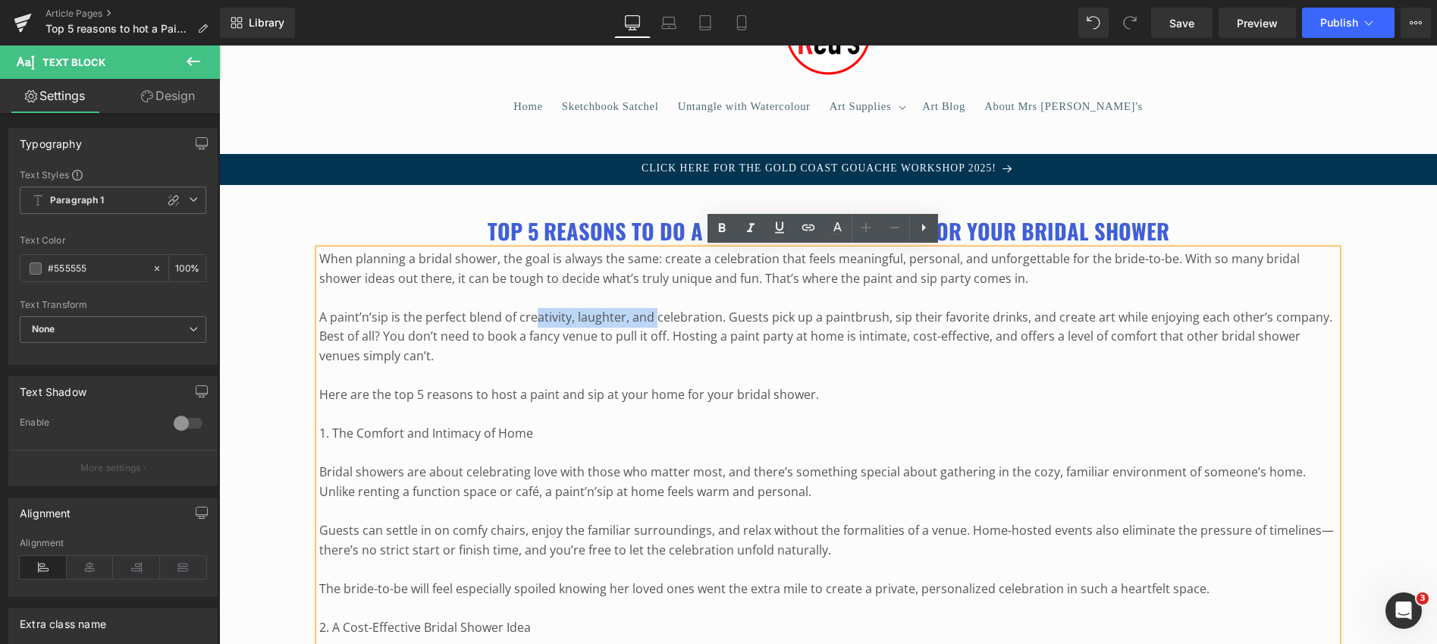
drag, startPoint x: 536, startPoint y: 317, endPoint x: 654, endPoint y: 325, distance: 117.9
click at [654, 325] on p "A paint’n’sip is the perfect blend of creativity, laughter, and celebration. Gu…" at bounding box center [828, 337] width 1018 height 58
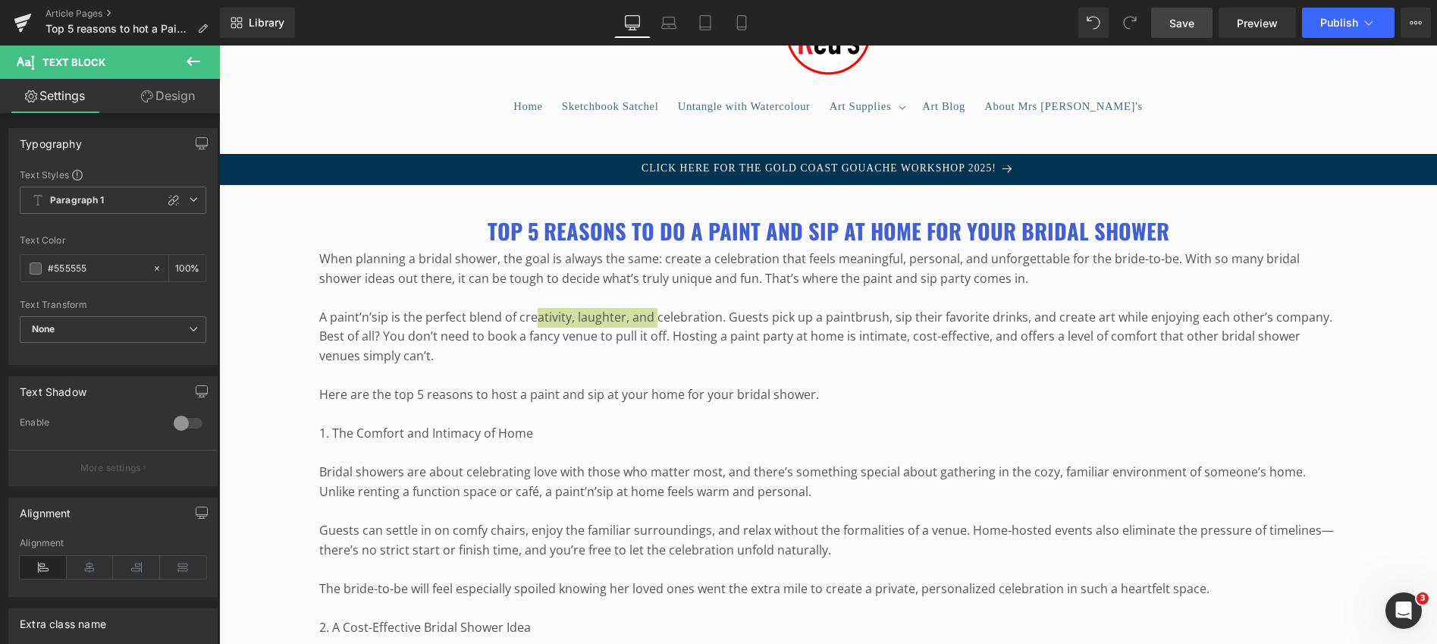
click at [1182, 21] on span "Save" at bounding box center [1182, 23] width 25 height 16
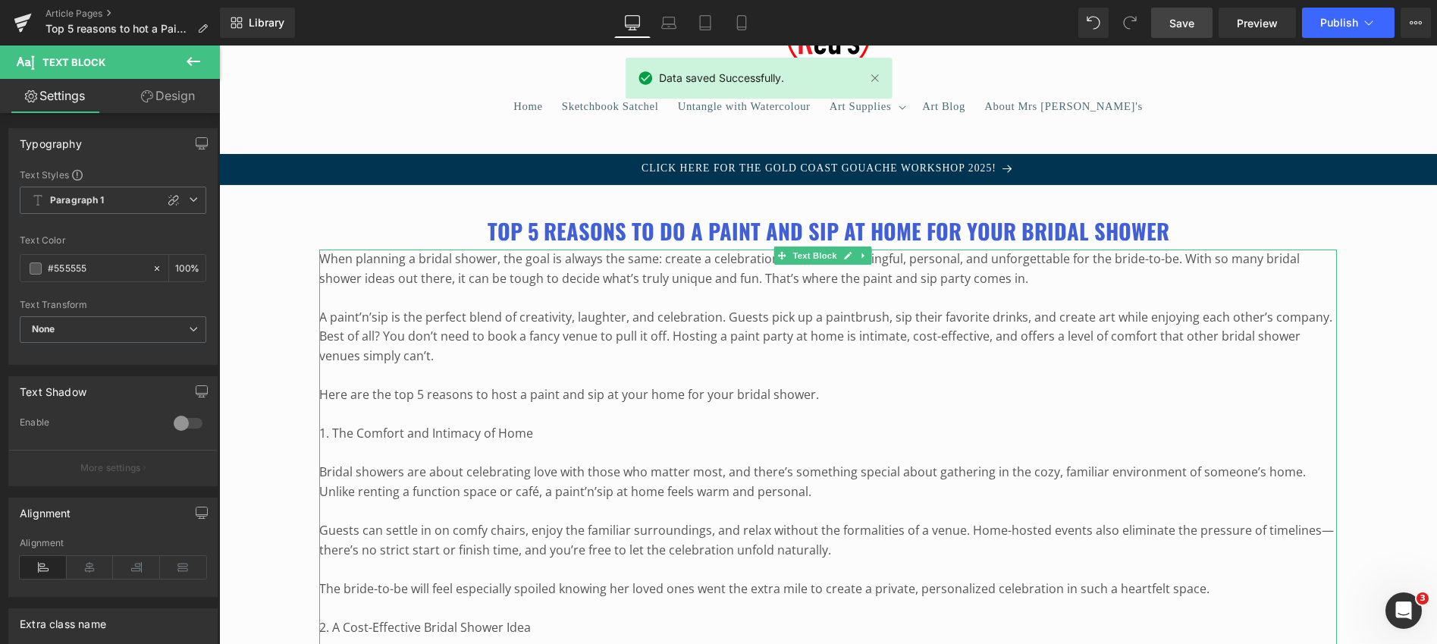
click at [555, 396] on p "Here are the top 5 reasons to host a paint and sip at your home for your bridal…" at bounding box center [828, 395] width 1018 height 20
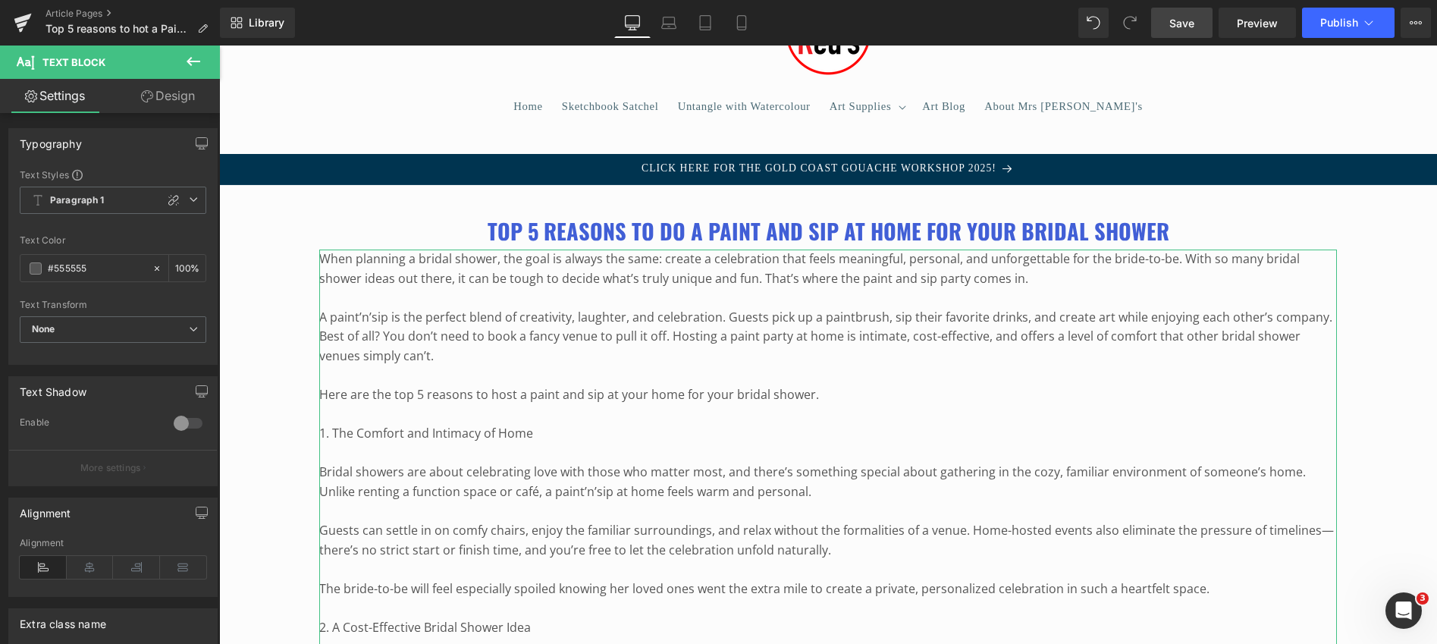
click at [181, 90] on link "Design" at bounding box center [168, 96] width 110 height 34
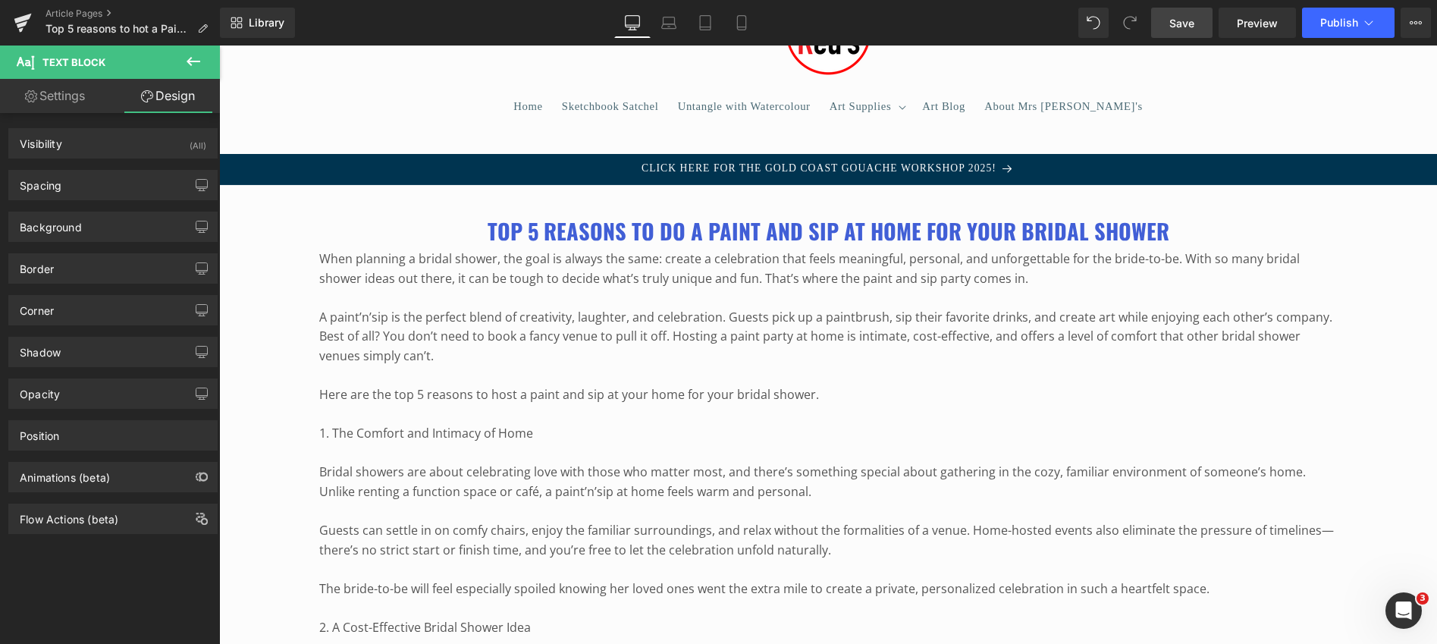
click at [199, 61] on icon at bounding box center [194, 61] width 14 height 9
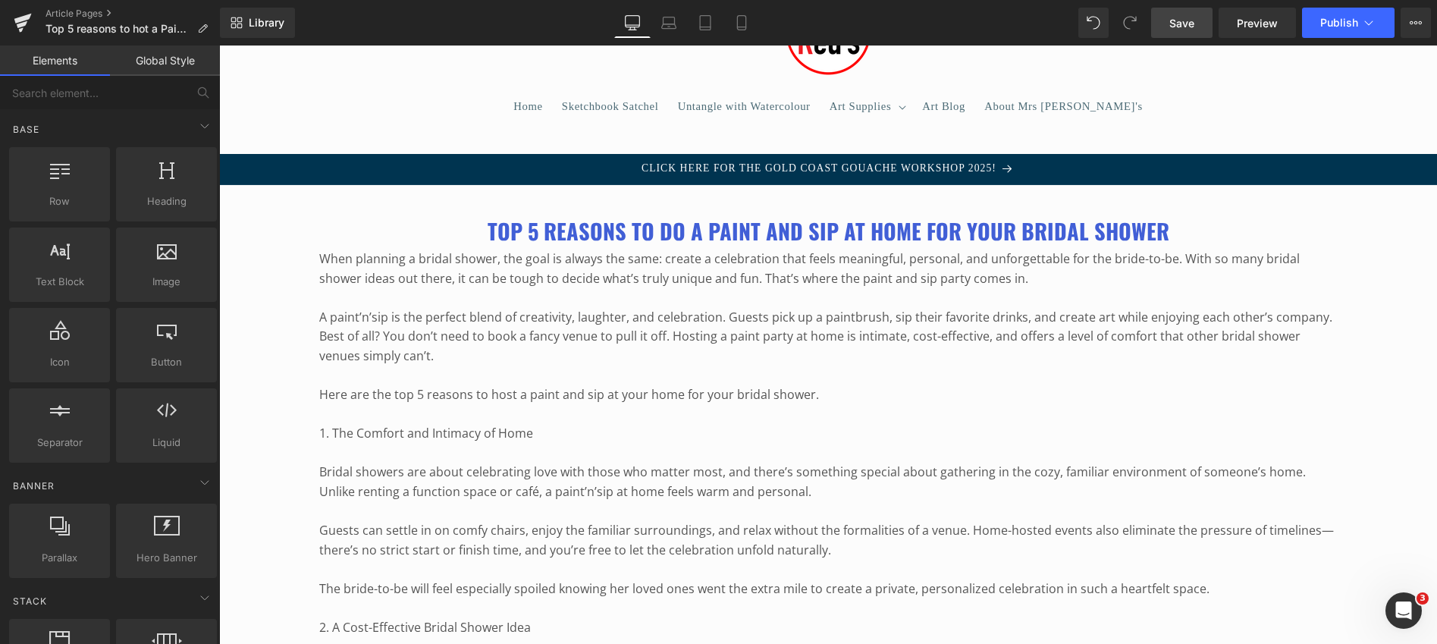
click at [149, 55] on link "Global Style" at bounding box center [165, 61] width 110 height 30
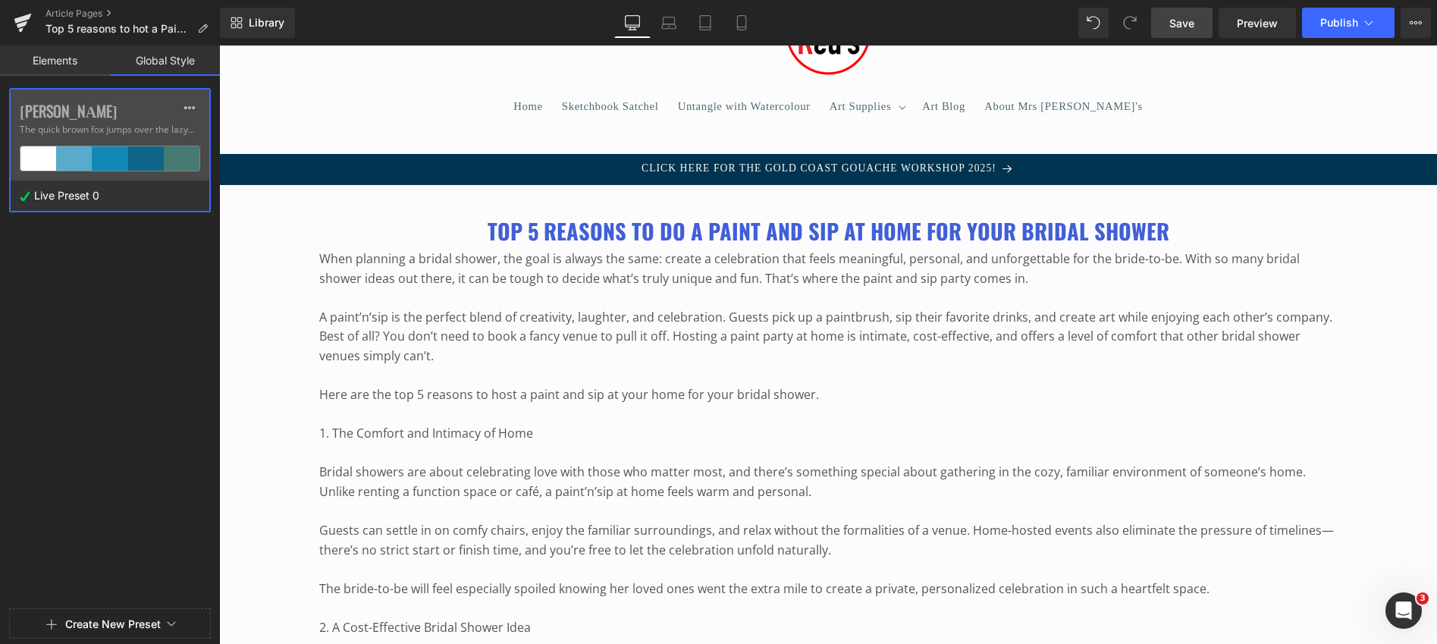
click at [122, 623] on button "Create New Preset" at bounding box center [113, 624] width 96 height 32
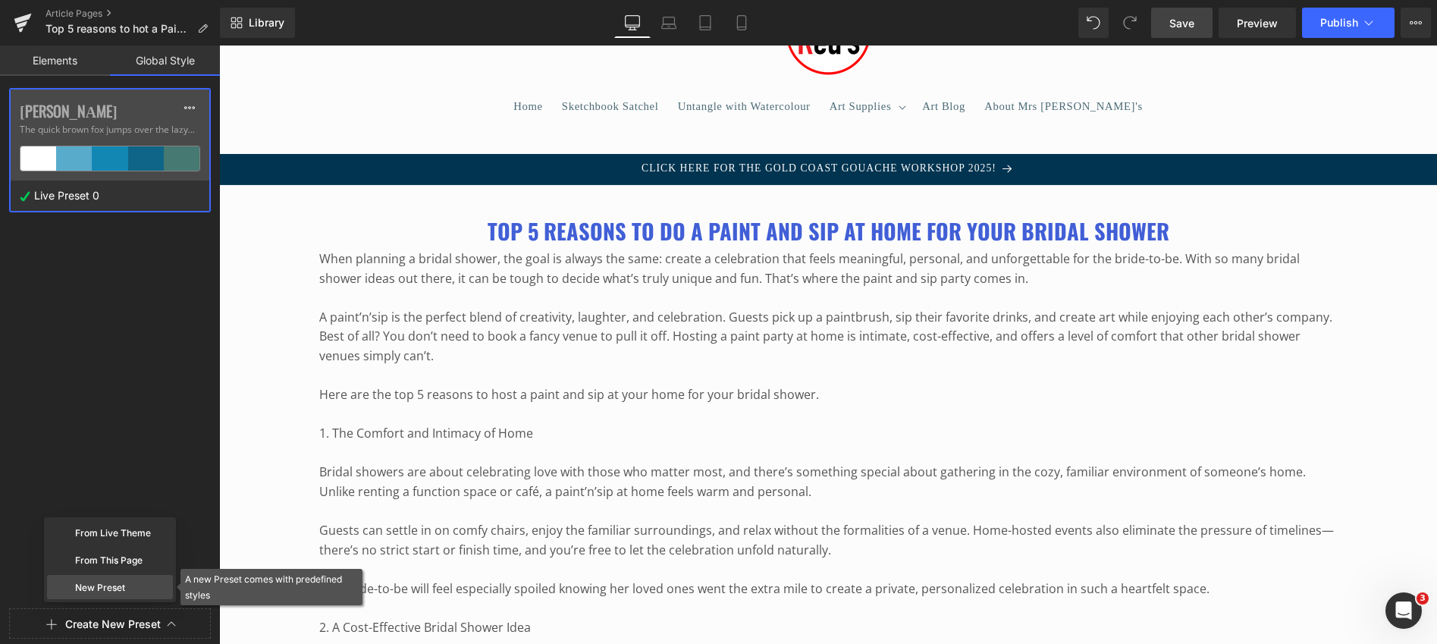
click at [116, 587] on div "New Preset" at bounding box center [110, 587] width 126 height 24
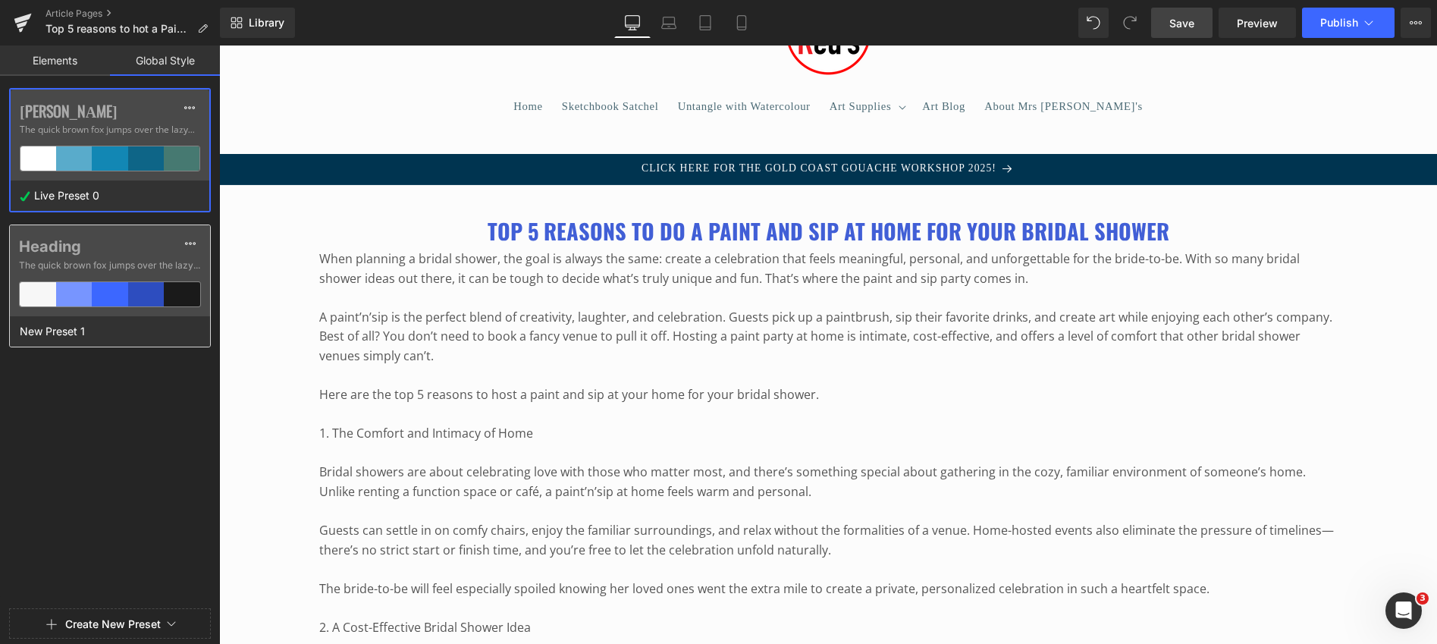
click at [125, 262] on span "The quick brown fox jumps over the lazy..." at bounding box center [110, 266] width 182 height 14
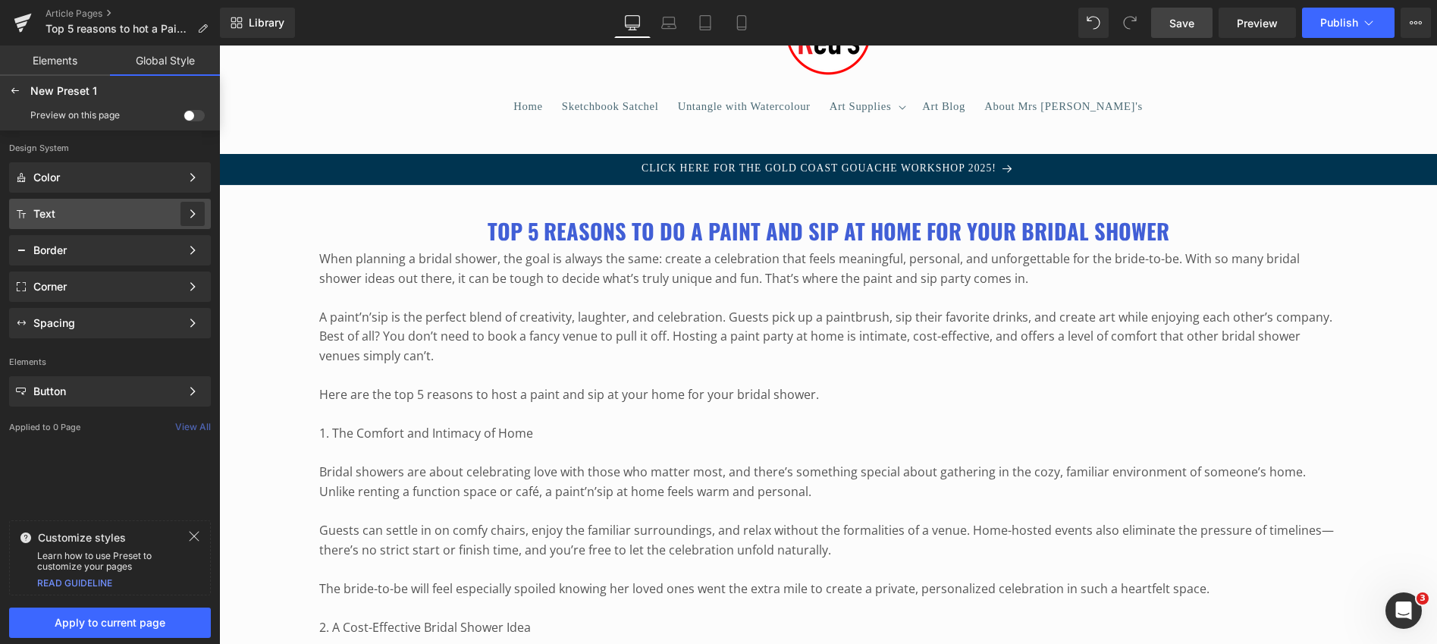
click at [189, 209] on icon at bounding box center [192, 214] width 11 height 11
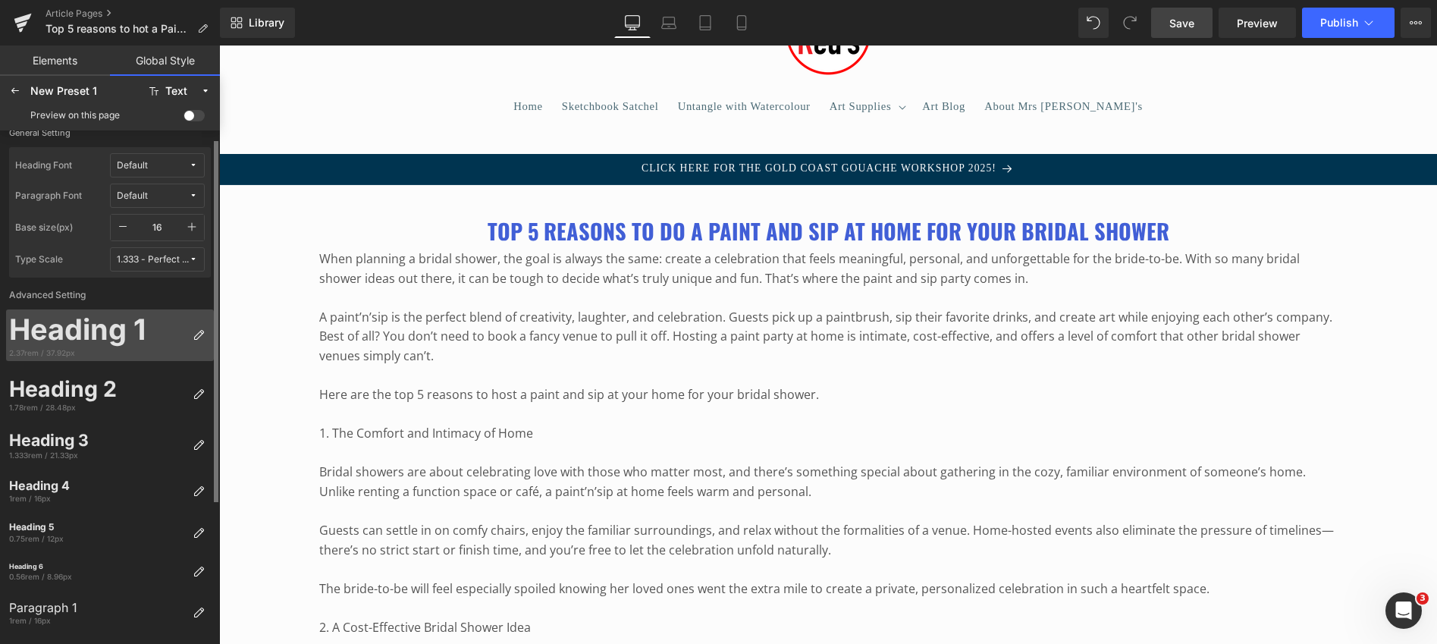
scroll to position [18, 0]
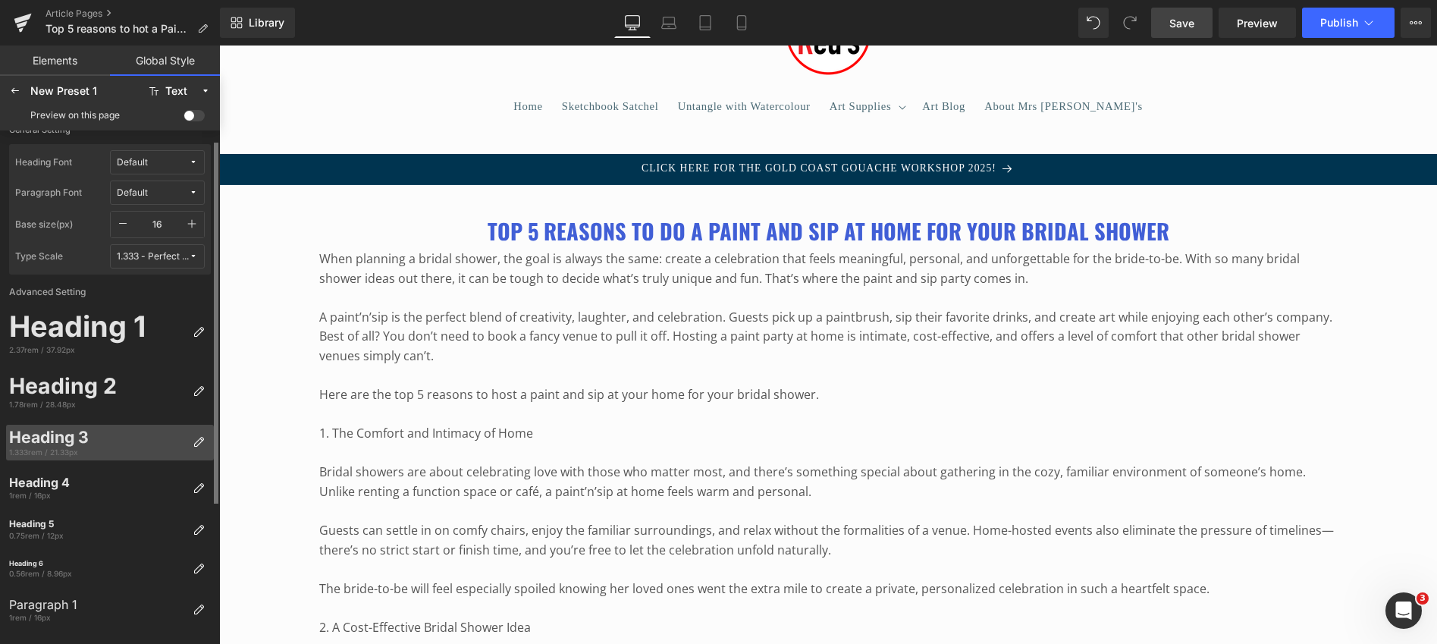
click at [64, 444] on div "Heading 3" at bounding box center [97, 438] width 177 height 20
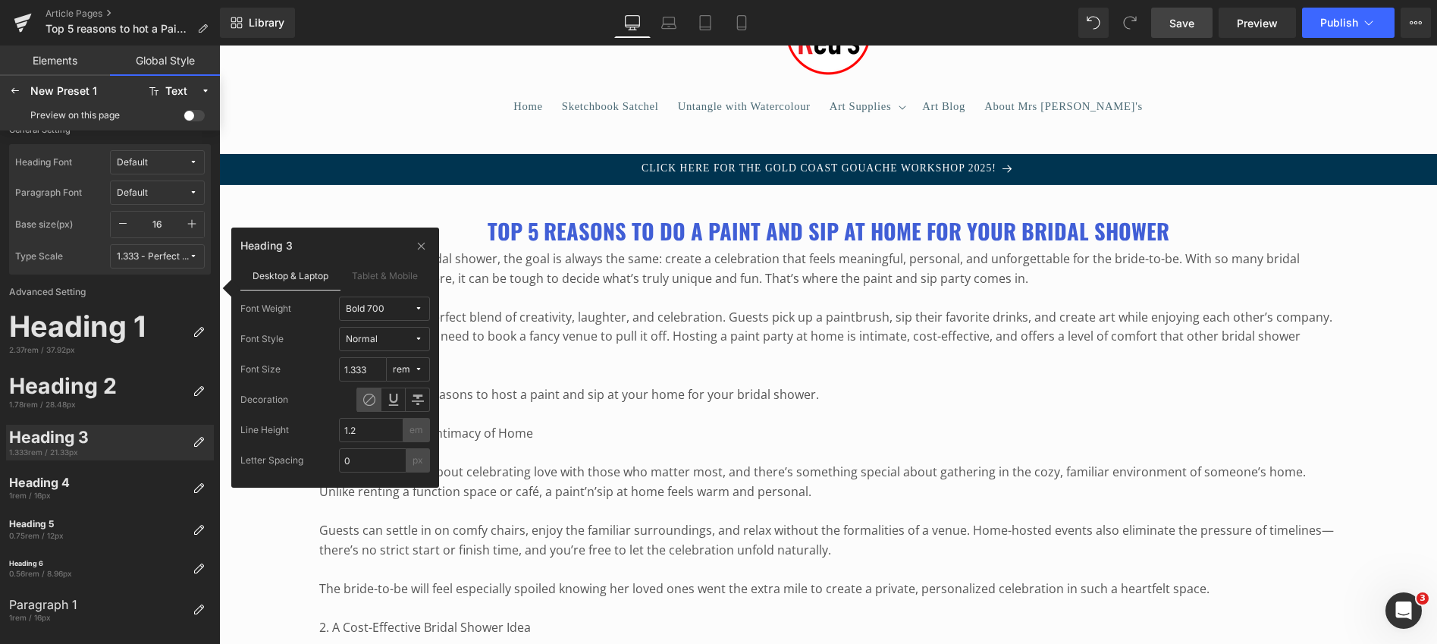
click at [420, 337] on icon at bounding box center [418, 338] width 9 height 9
click at [385, 271] on label "Tablet & Mobile" at bounding box center [386, 275] width 90 height 29
click at [144, 450] on div "1.333rem / 21.33px" at bounding box center [97, 452] width 177 height 11
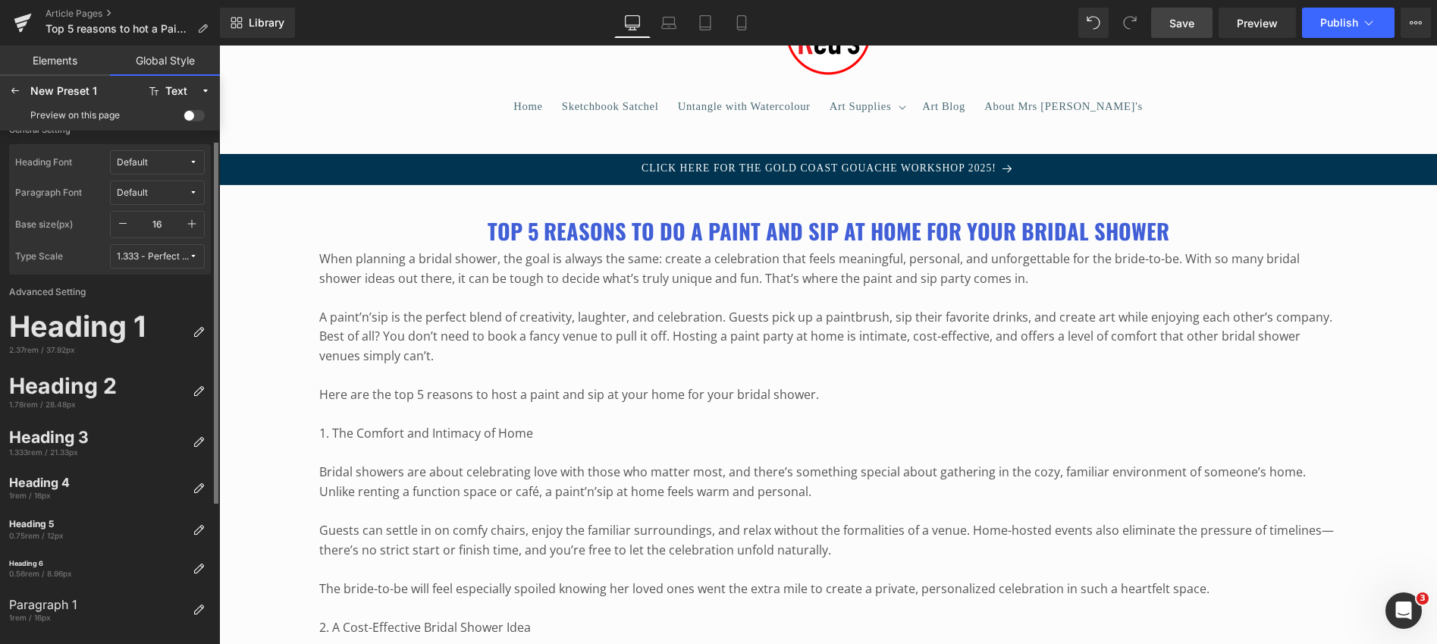
scroll to position [0, 0]
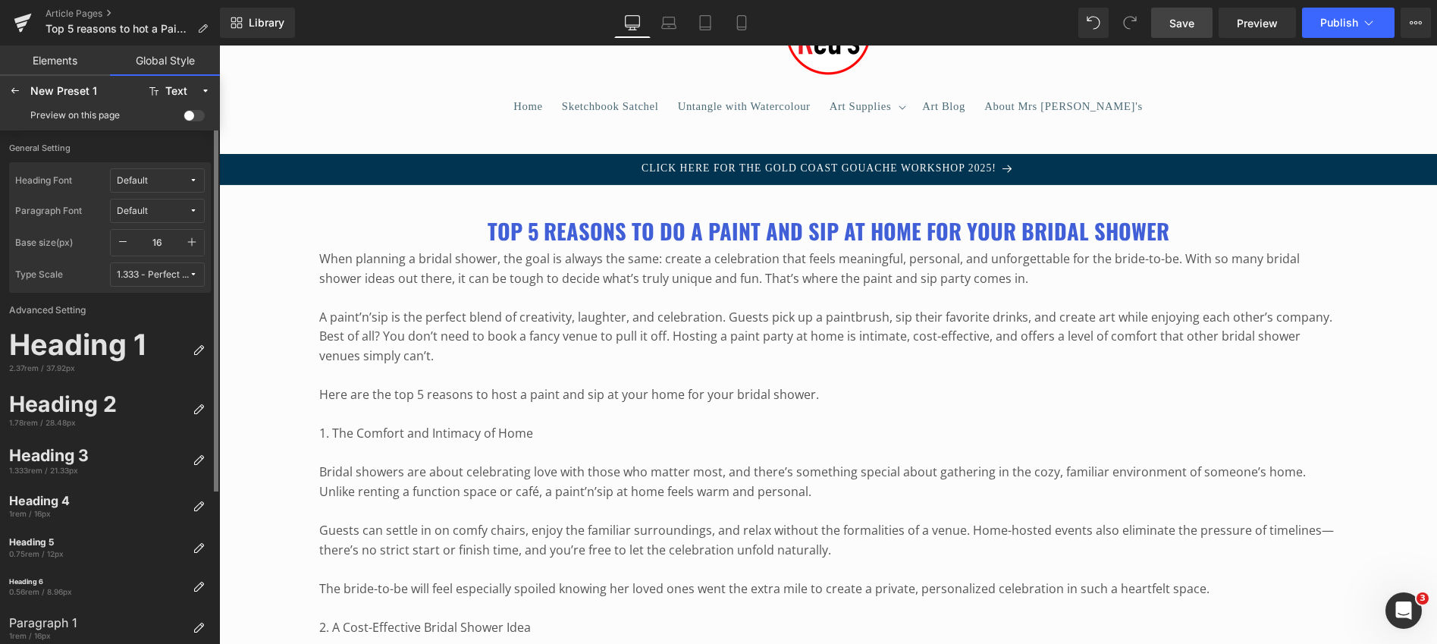
click at [189, 207] on icon at bounding box center [193, 210] width 9 height 9
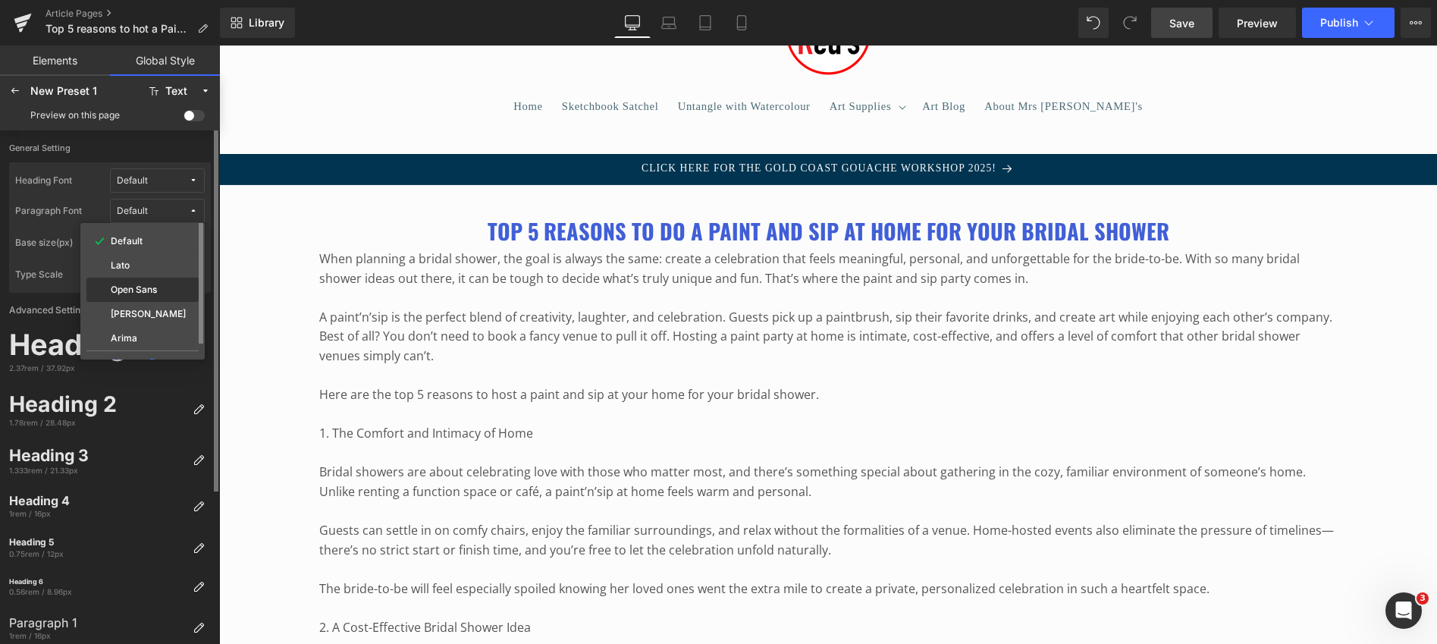
click at [144, 288] on label "Open Sans" at bounding box center [134, 289] width 46 height 11
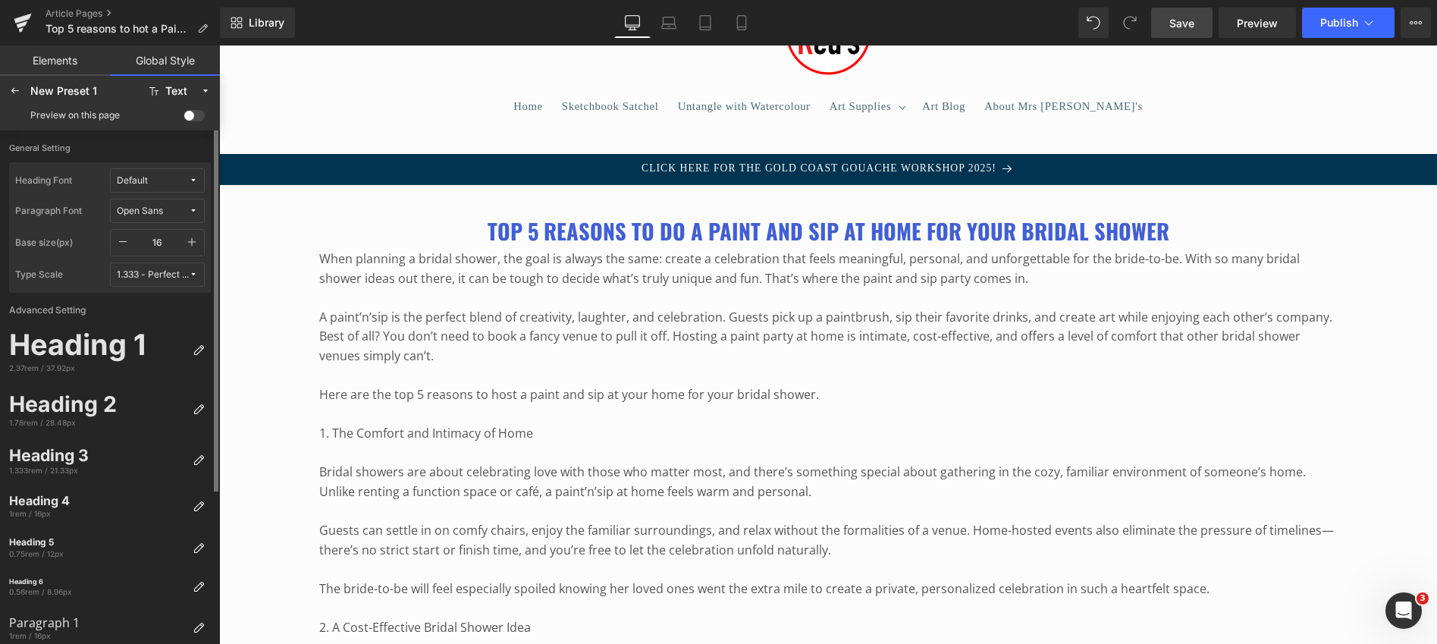
click at [187, 175] on span "Default" at bounding box center [153, 180] width 72 height 11
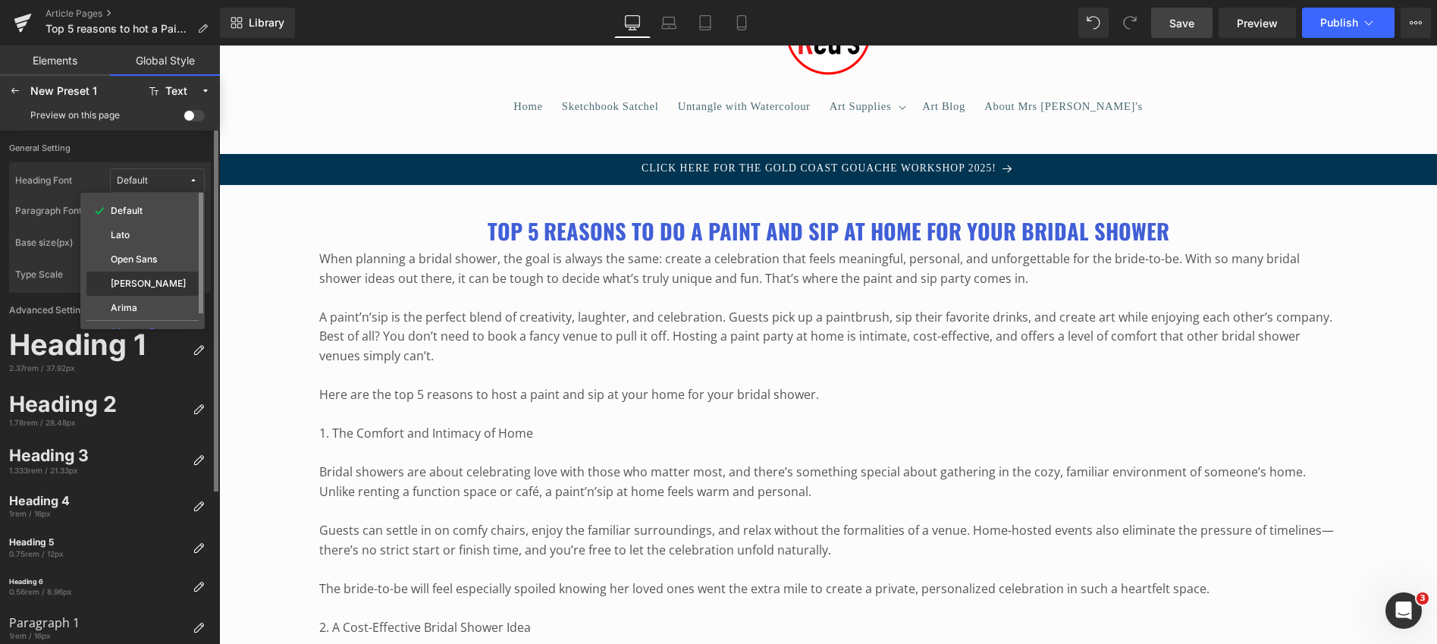
click at [139, 282] on label "[PERSON_NAME]" at bounding box center [148, 283] width 75 height 11
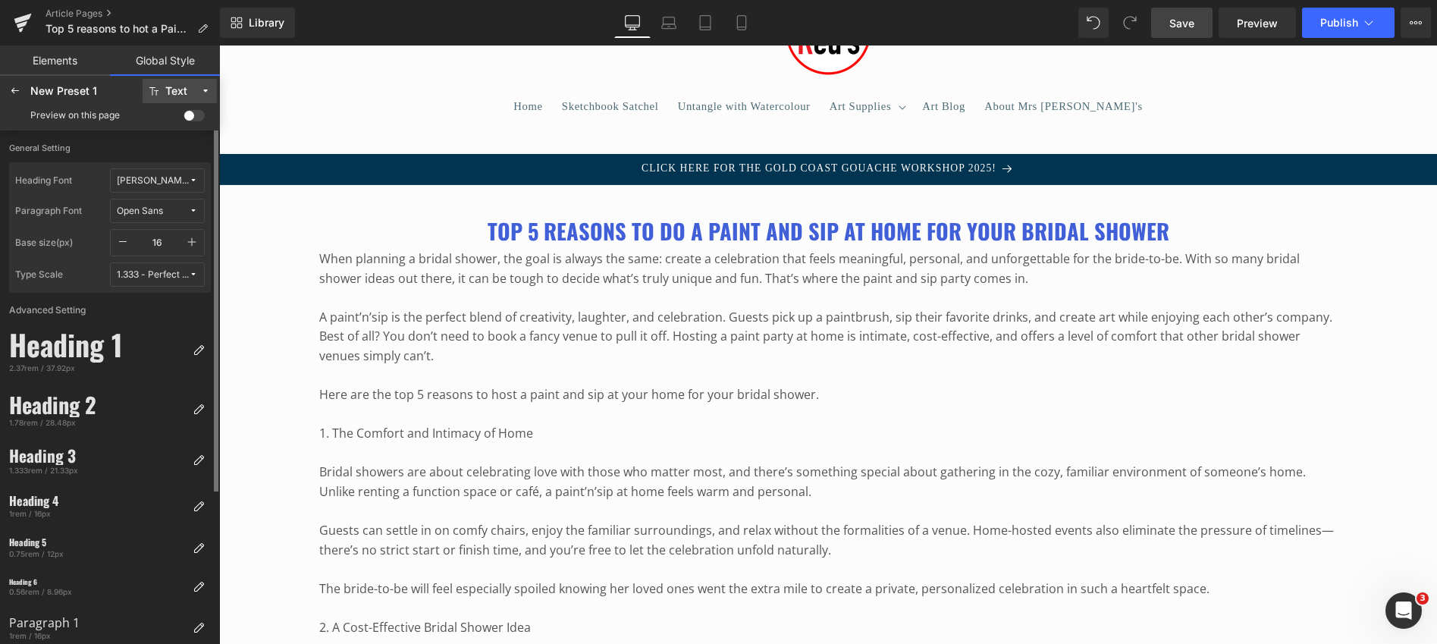
click at [202, 86] on icon at bounding box center [205, 91] width 11 height 11
click at [206, 87] on icon at bounding box center [205, 91] width 11 height 11
click at [14, 91] on icon at bounding box center [15, 91] width 12 height 12
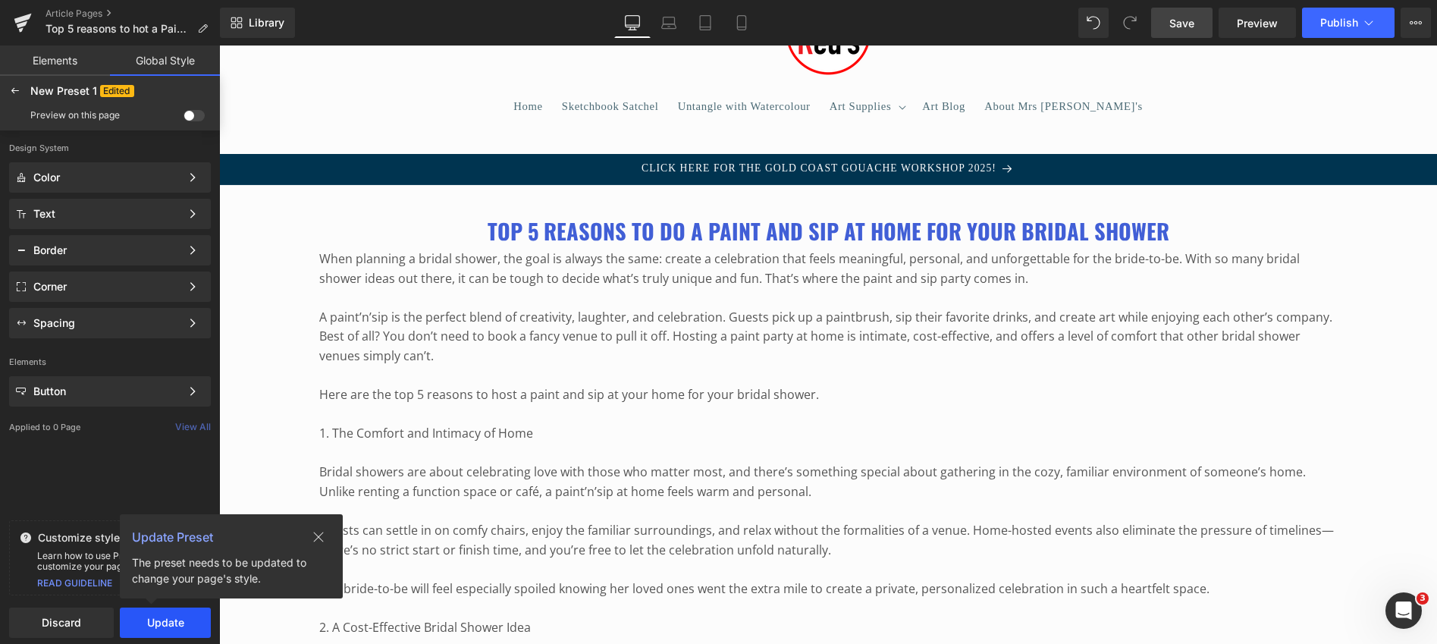
click at [162, 621] on button "Update" at bounding box center [165, 623] width 91 height 30
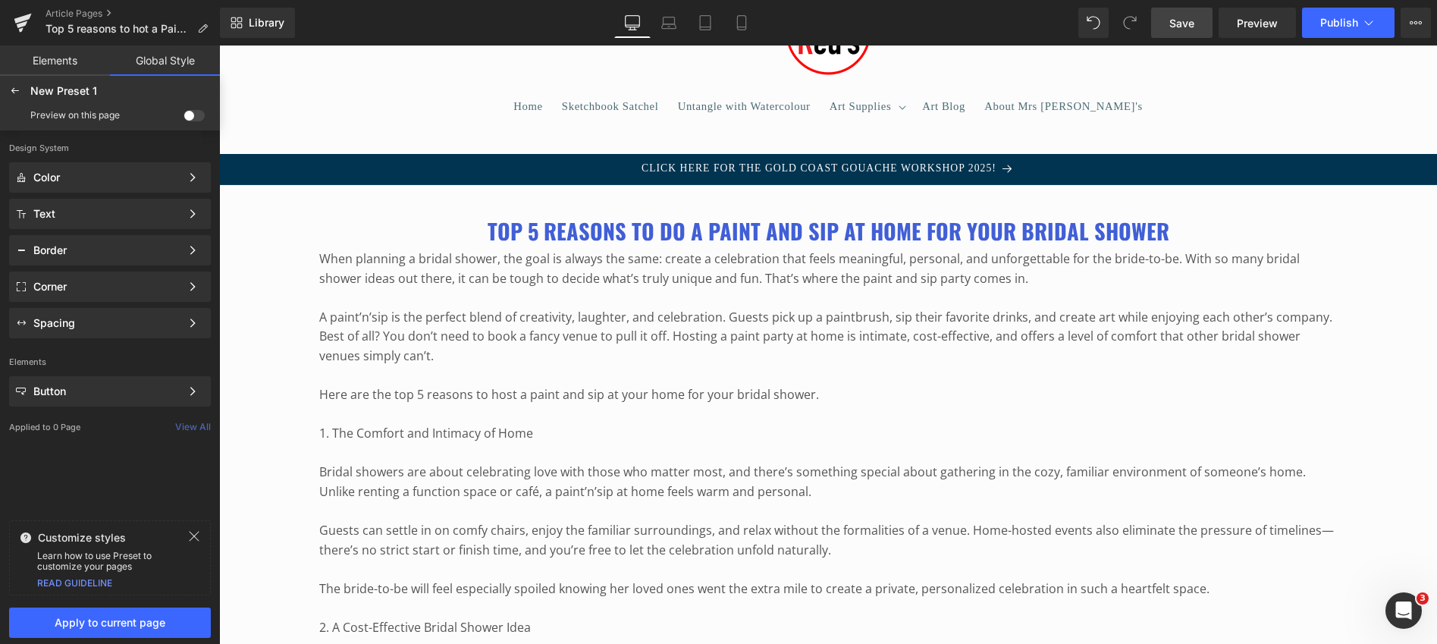
click at [49, 58] on link "Elements" at bounding box center [55, 61] width 110 height 30
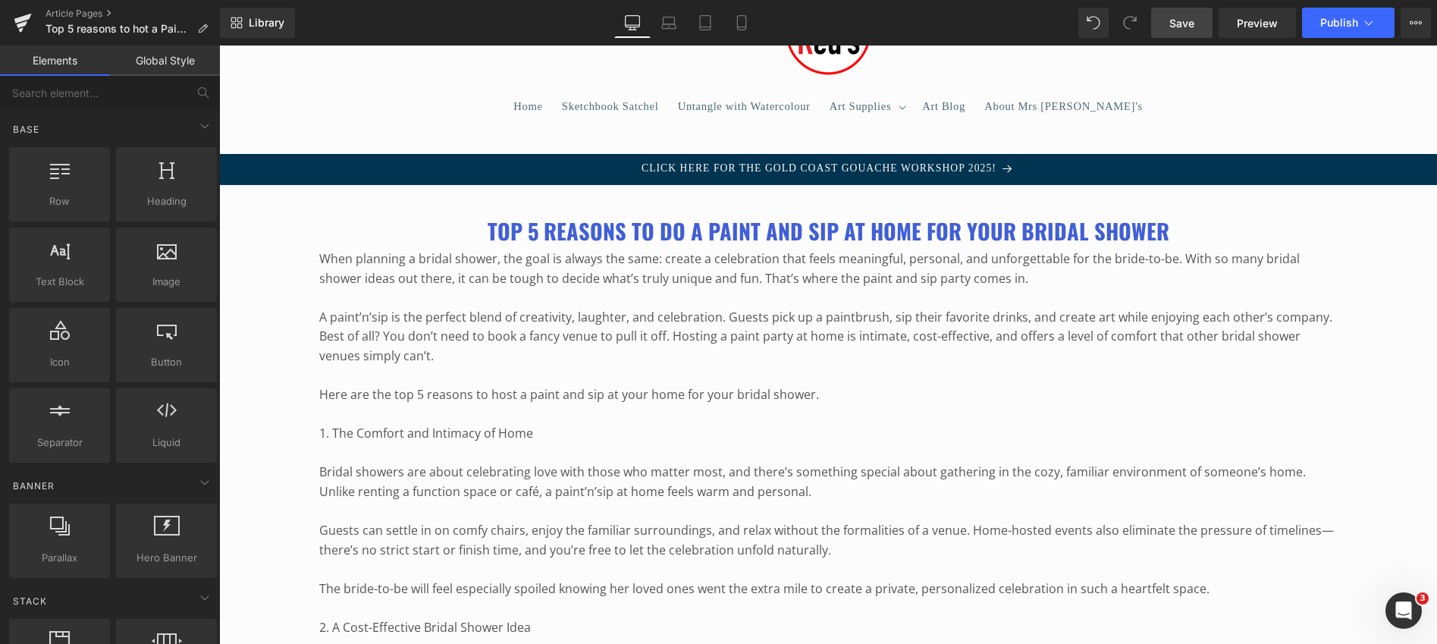
click at [176, 61] on link "Global Style" at bounding box center [165, 61] width 110 height 30
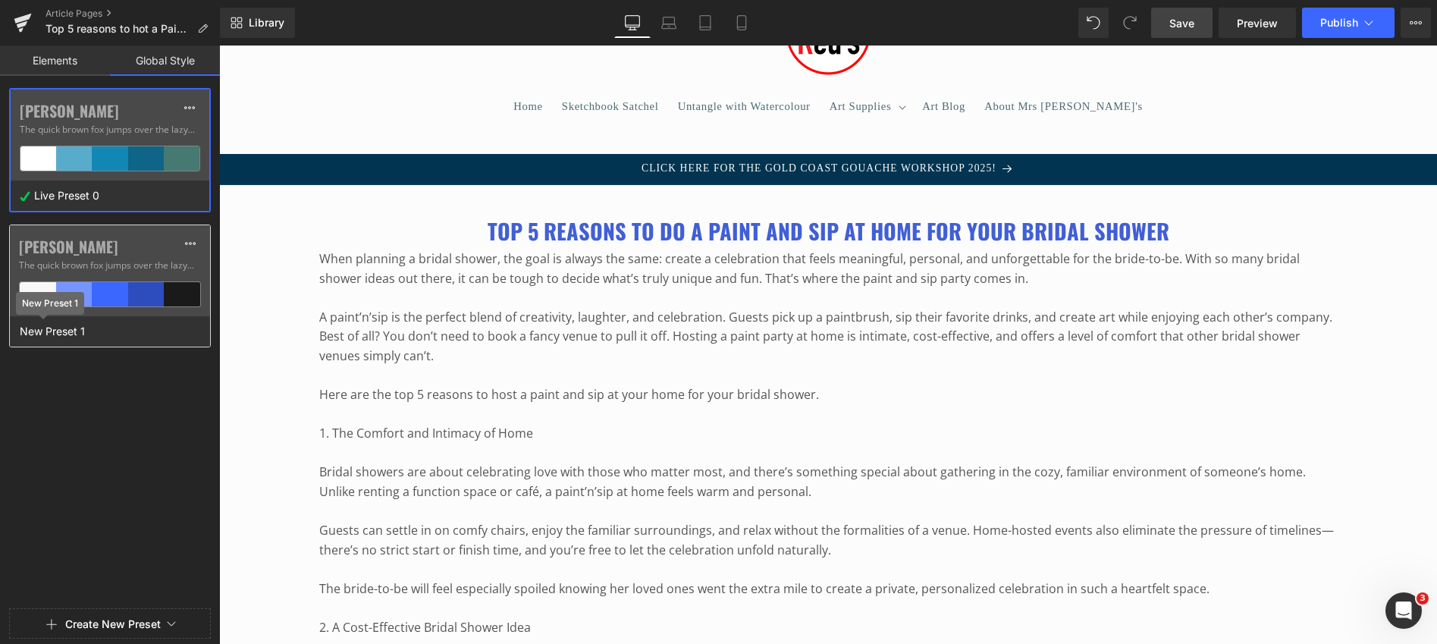
click at [70, 332] on span "New Preset 1" at bounding box center [52, 332] width 73 height 20
drag, startPoint x: 96, startPoint y: 331, endPoint x: 8, endPoint y: 316, distance: 89.9
click at [8, 316] on div "[PERSON_NAME] The quick brown fox jumps over the lazy... New Preset 1" at bounding box center [110, 285] width 220 height 123
type input "Blog posts"
click at [82, 404] on div "[PERSON_NAME] The quick brown fox jumps over the lazy... Live Preset 0 [PERSON_…" at bounding box center [110, 391] width 220 height 606
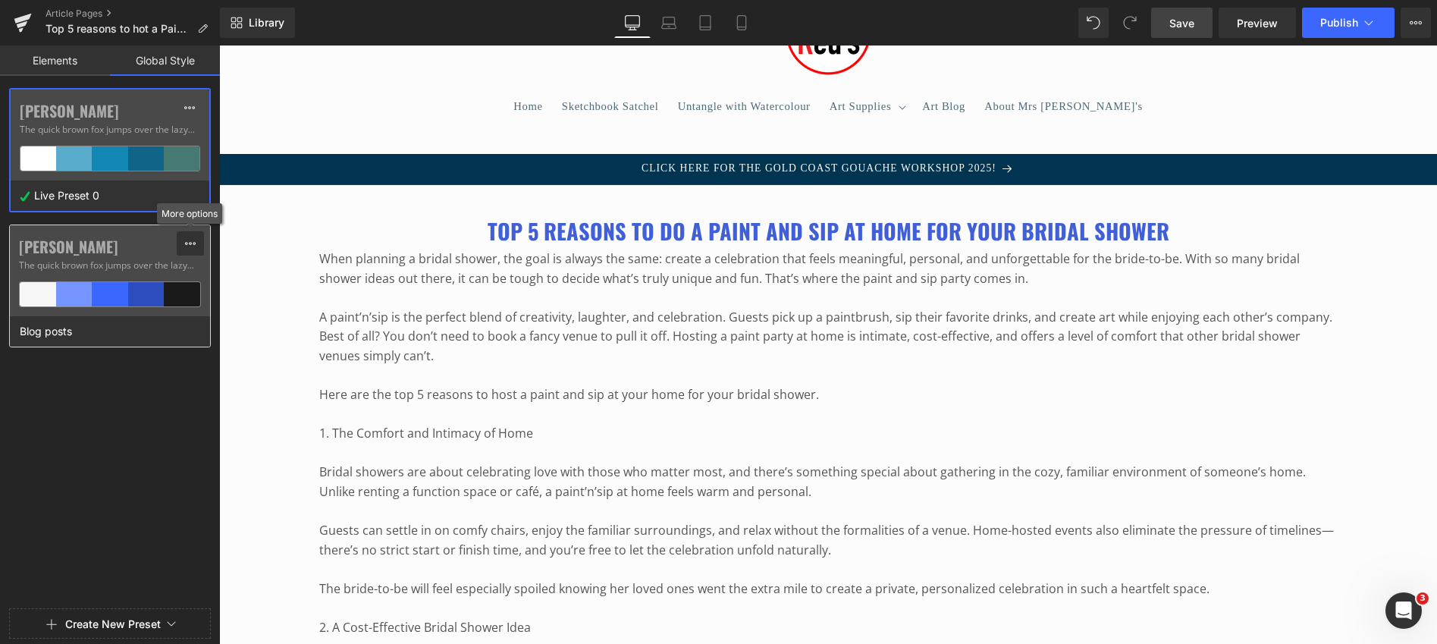
click at [188, 241] on icon at bounding box center [190, 243] width 12 height 12
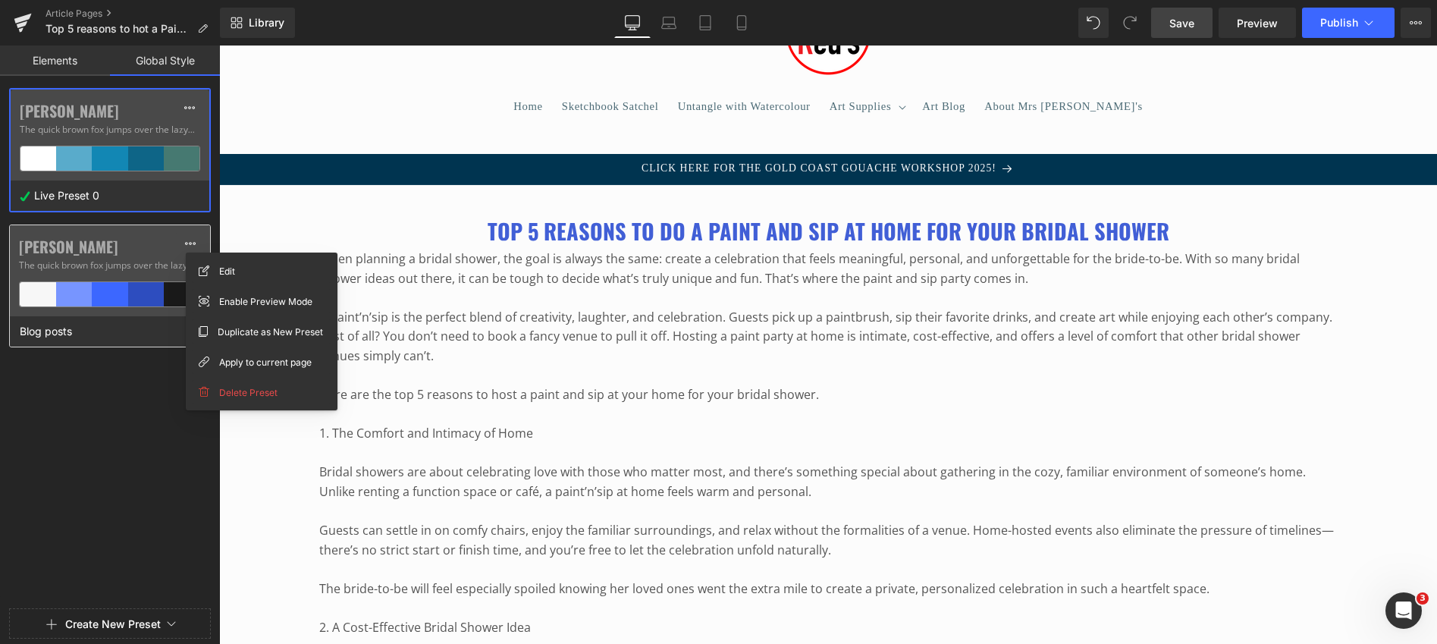
click at [120, 236] on div "[PERSON_NAME] The quick brown fox jumps over the lazy..." at bounding box center [110, 270] width 200 height 91
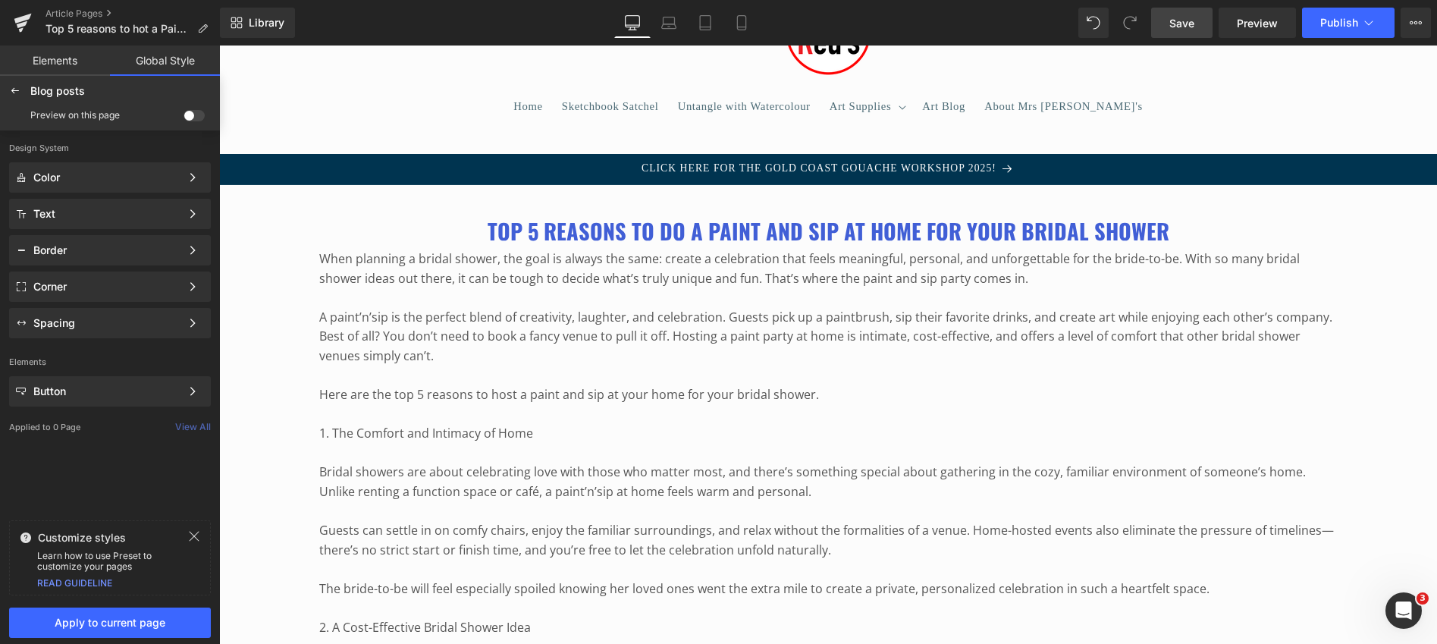
click at [161, 55] on link "Global Style" at bounding box center [165, 61] width 110 height 30
click at [59, 58] on link "Elements" at bounding box center [55, 61] width 110 height 30
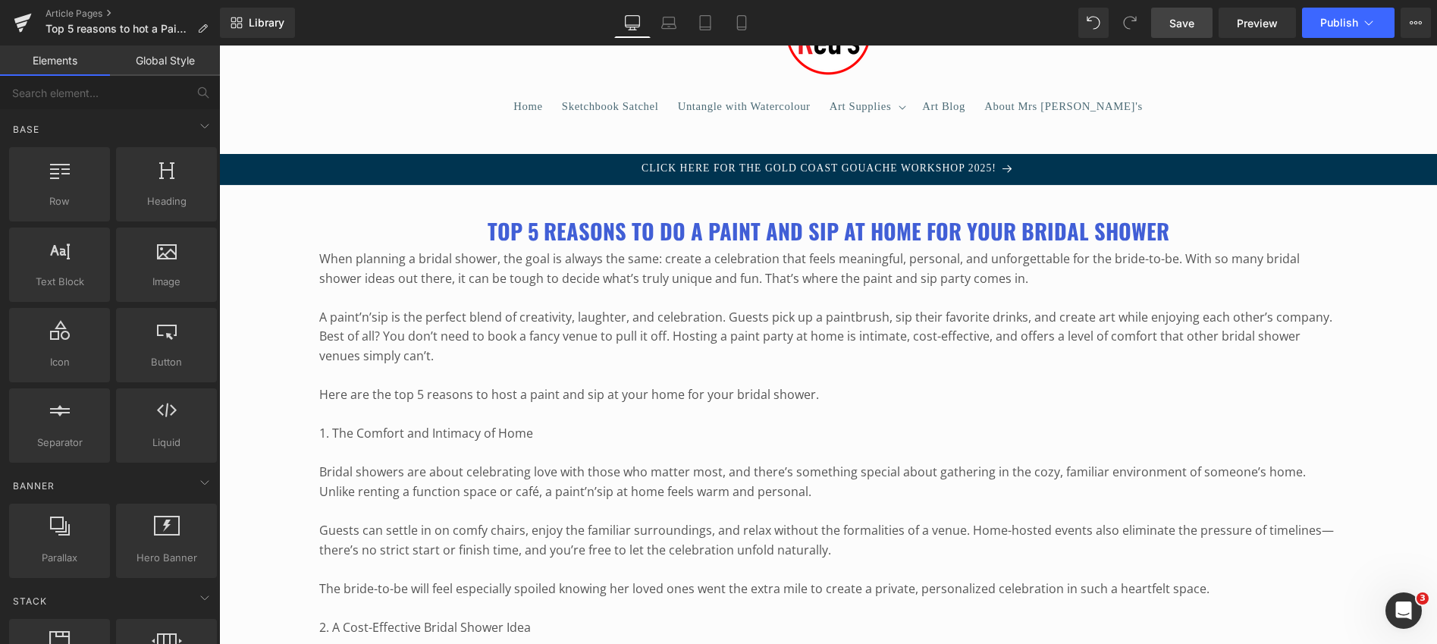
click at [187, 55] on link "Global Style" at bounding box center [165, 61] width 110 height 30
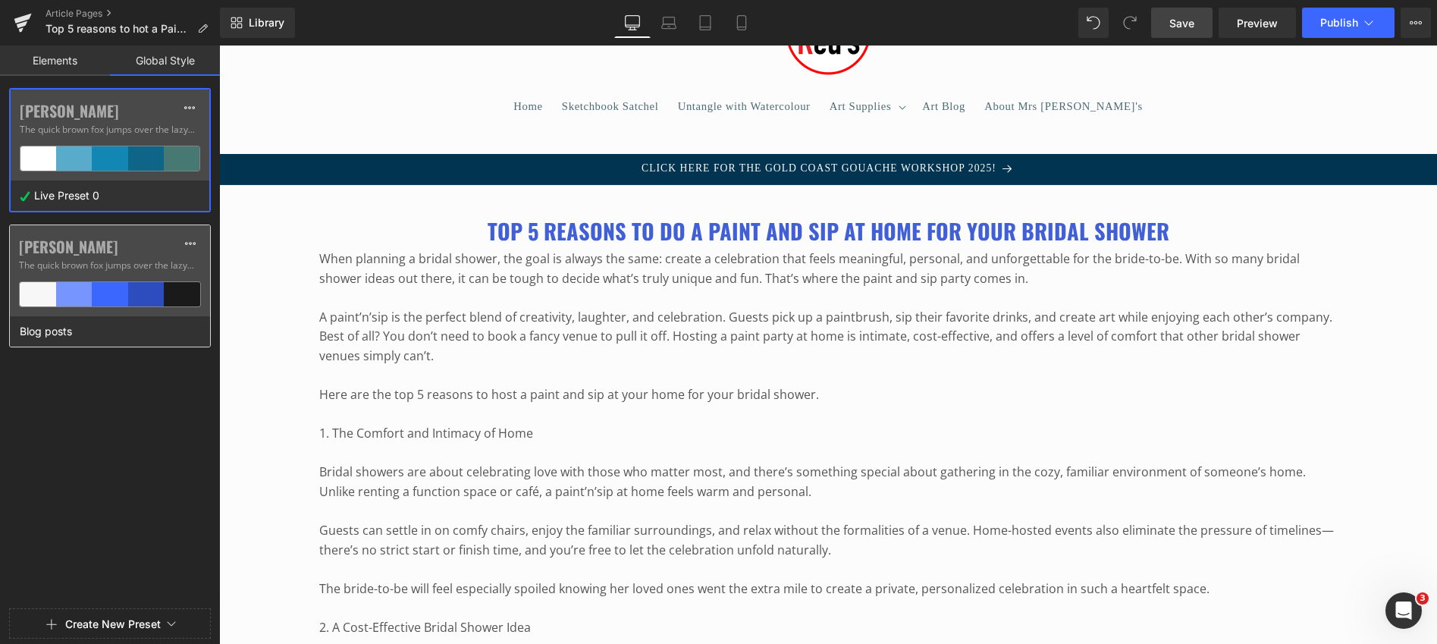
click at [43, 294] on div at bounding box center [38, 294] width 36 height 24
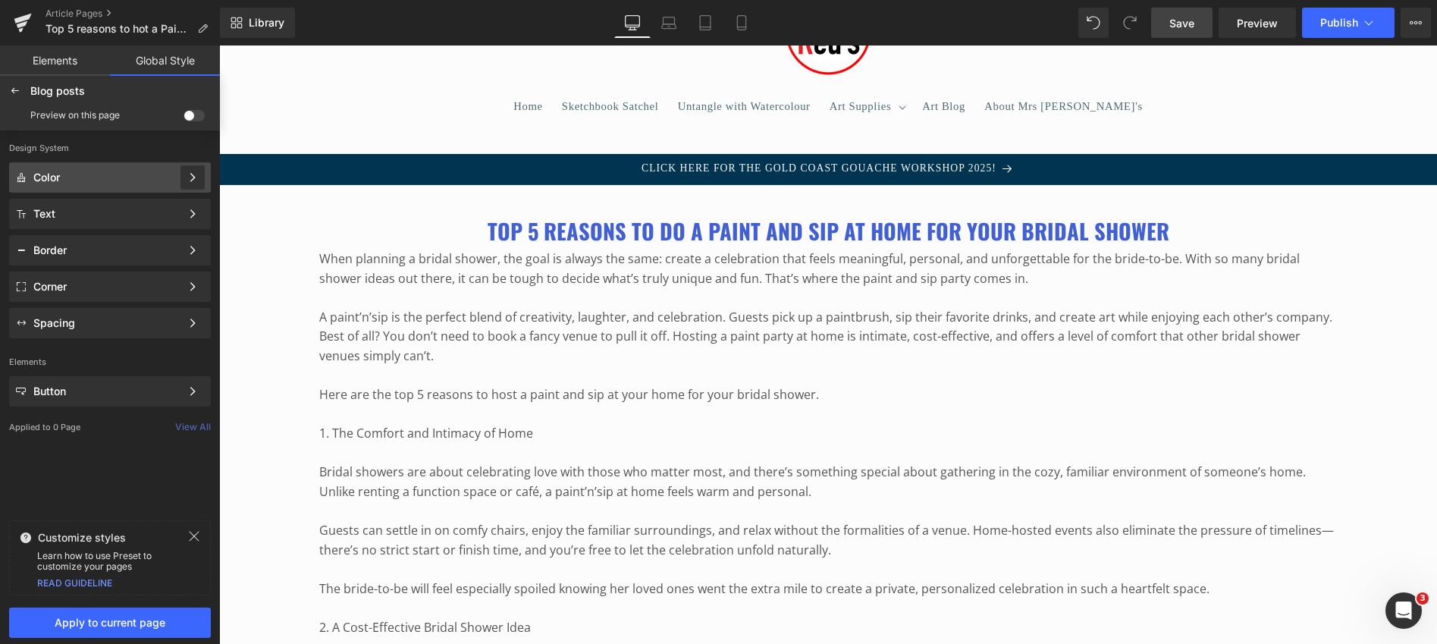
click at [184, 167] on div at bounding box center [193, 177] width 24 height 24
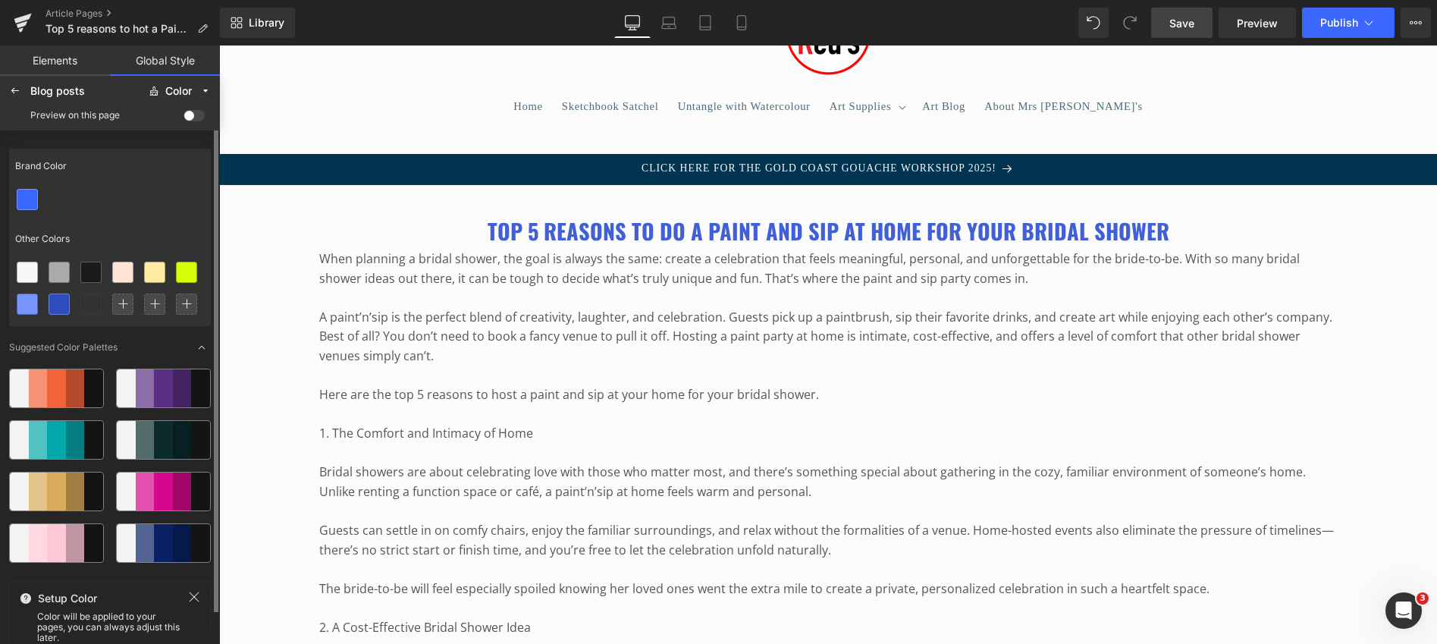
scroll to position [31, 0]
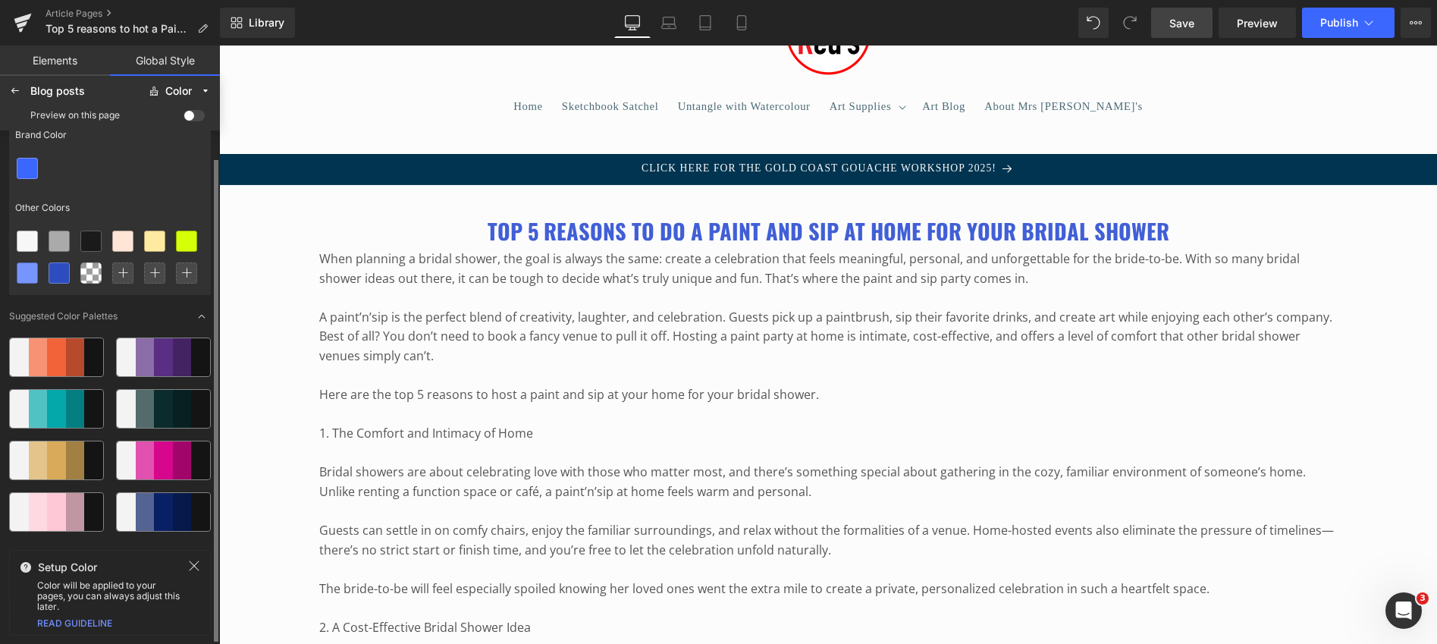
click at [55, 404] on div at bounding box center [56, 409] width 19 height 38
click at [28, 163] on icon at bounding box center [27, 168] width 12 height 12
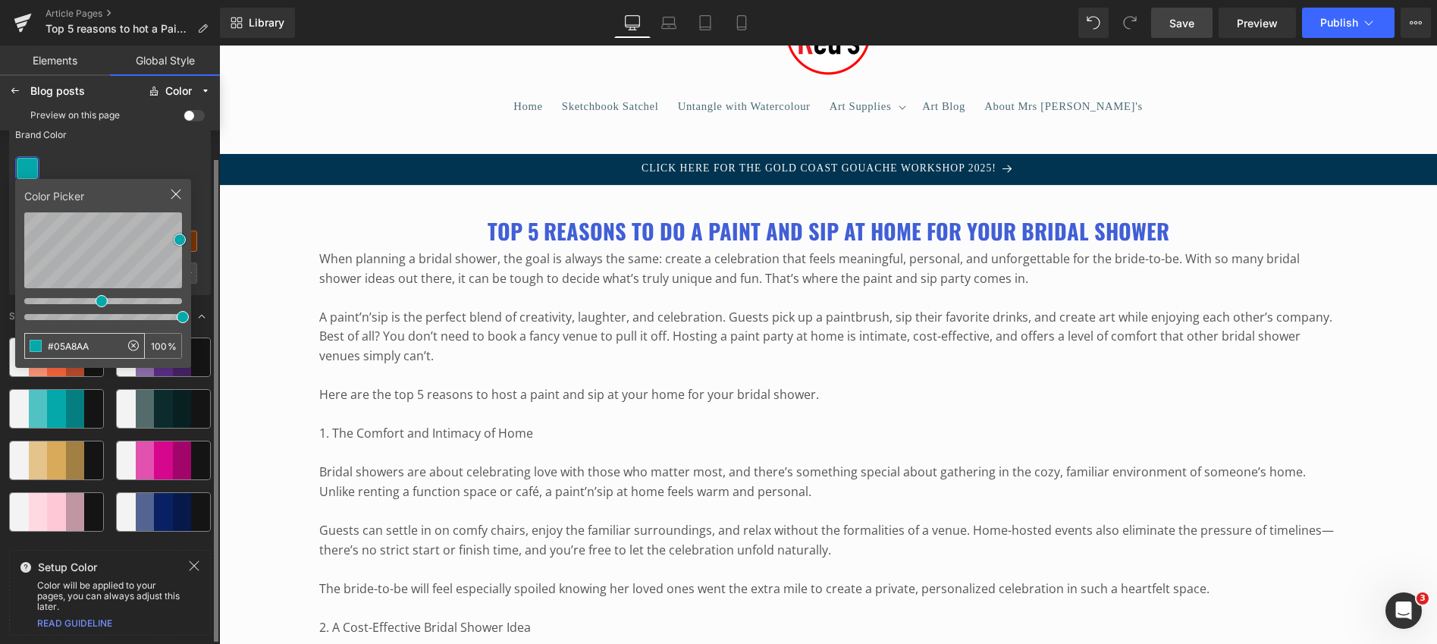
click at [64, 344] on input "#05A8AA" at bounding box center [72, 346] width 95 height 24
type input "#0034"
type input "27"
type input "#003450"
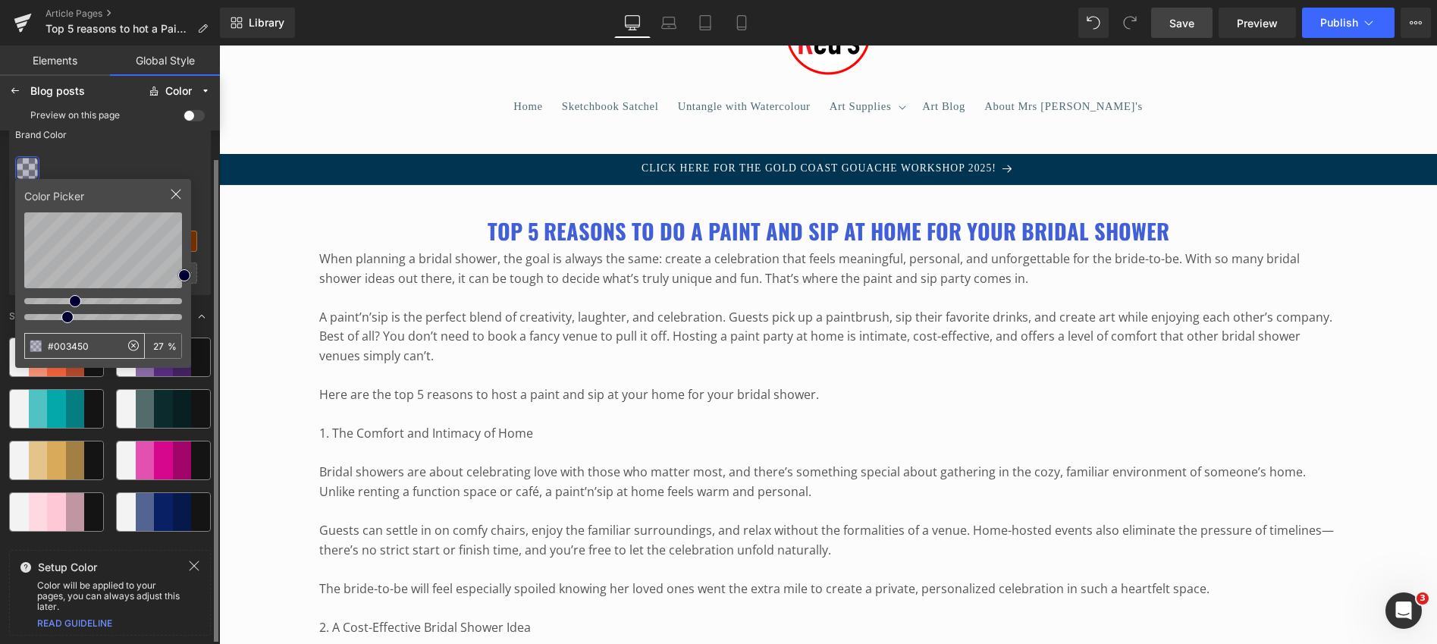
type input "100"
type input "#003450"
click at [31, 167] on icon at bounding box center [27, 168] width 12 height 12
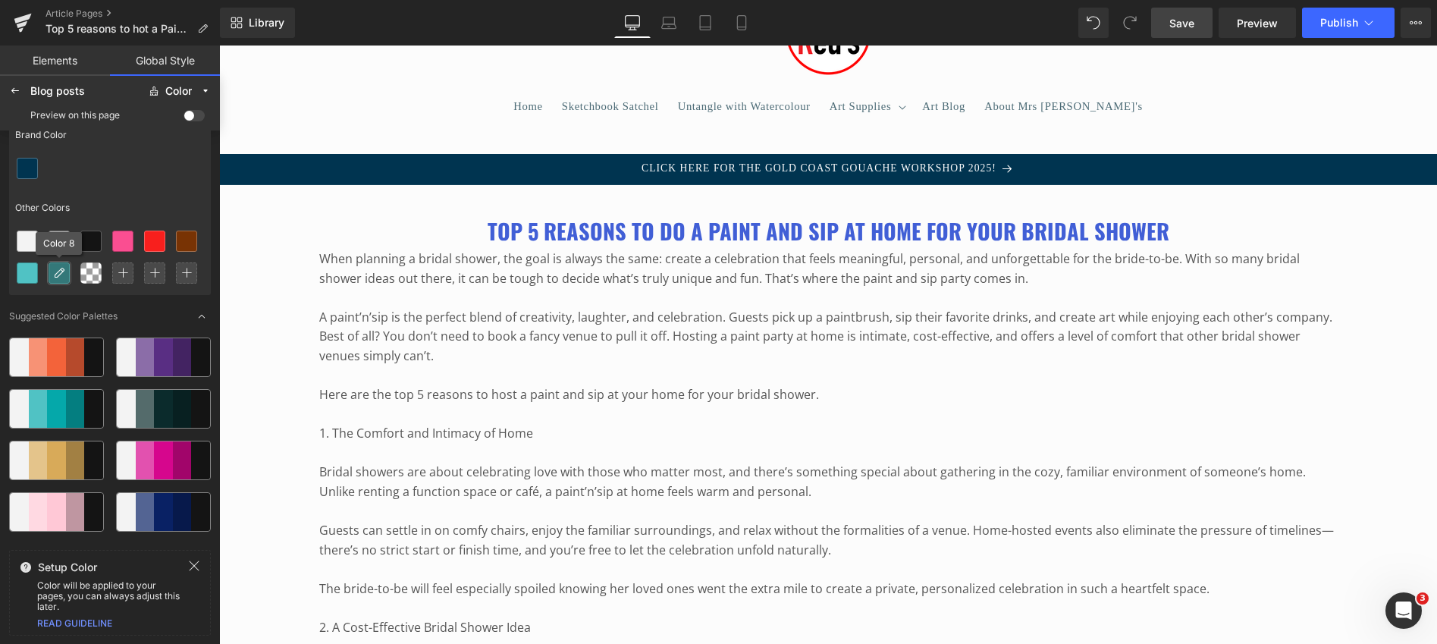
click at [58, 271] on icon at bounding box center [59, 273] width 12 height 12
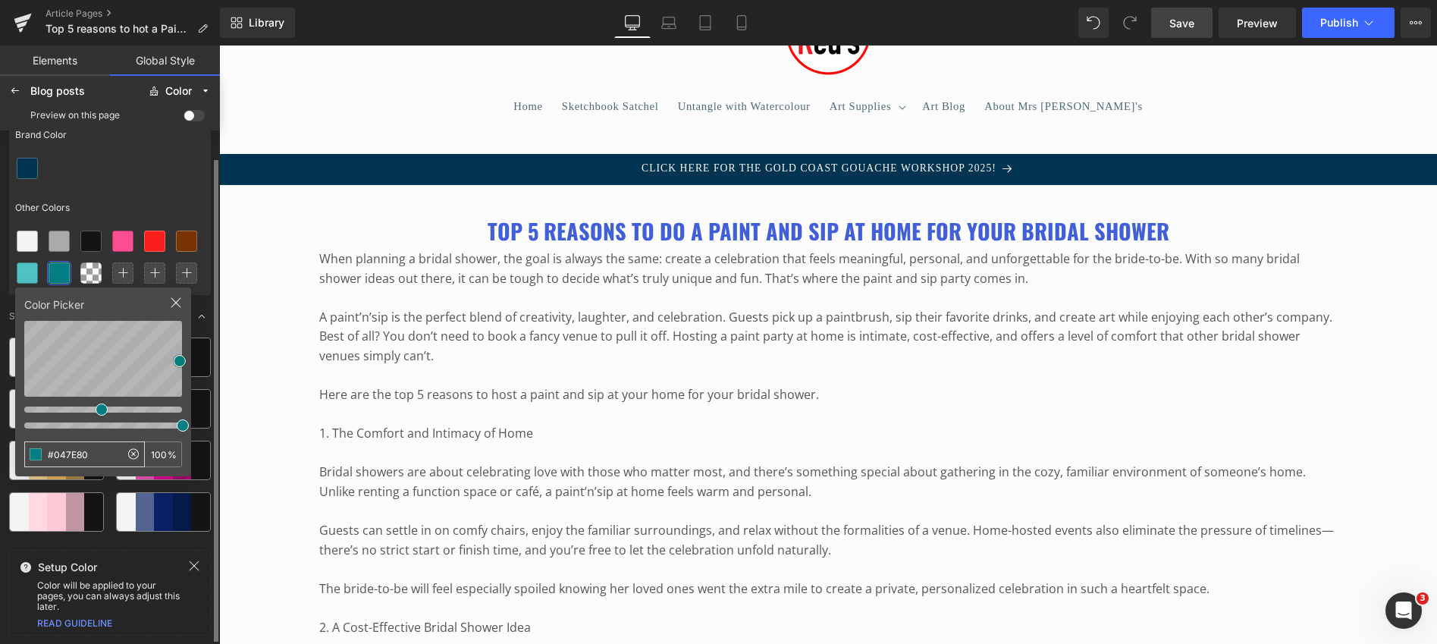
click at [68, 456] on input "#047E80" at bounding box center [72, 454] width 95 height 24
type input "#28BE"
type input "93"
type input "#28BEC7"
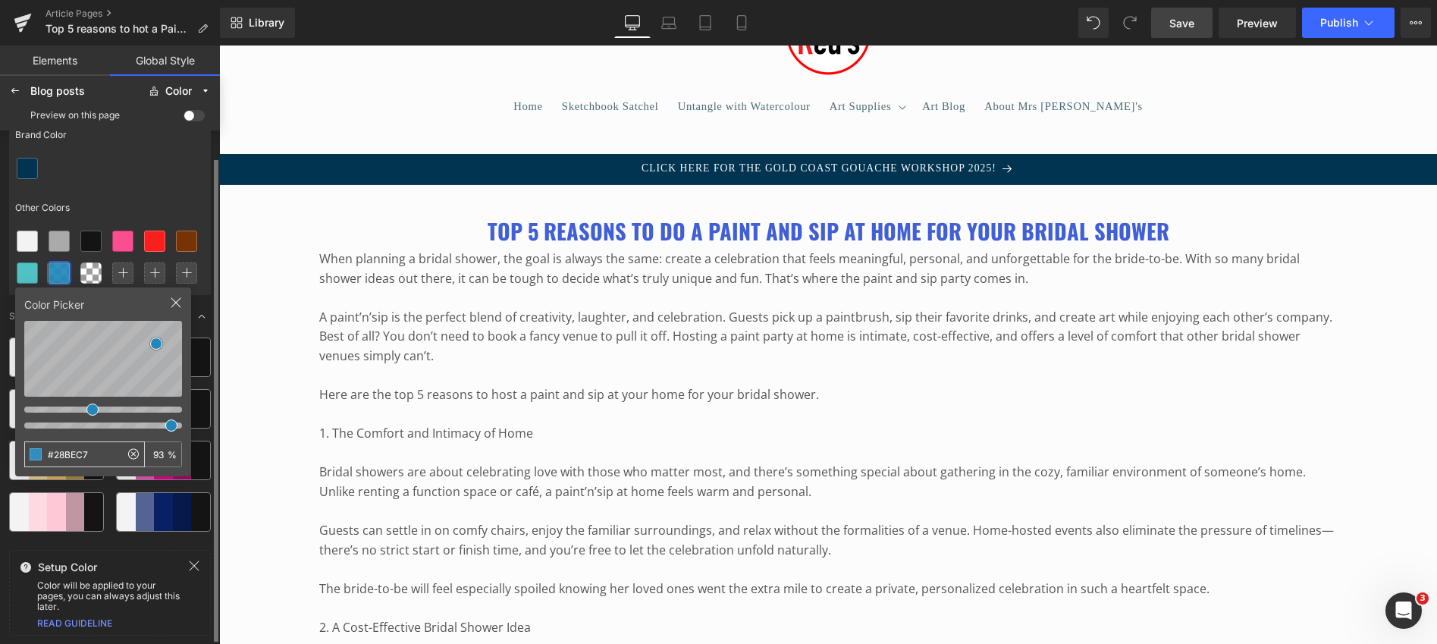
type input "100"
type input "#28BEC7"
click at [58, 273] on icon at bounding box center [59, 273] width 12 height 12
click at [75, 143] on div "Brand Color" at bounding box center [110, 135] width 202 height 35
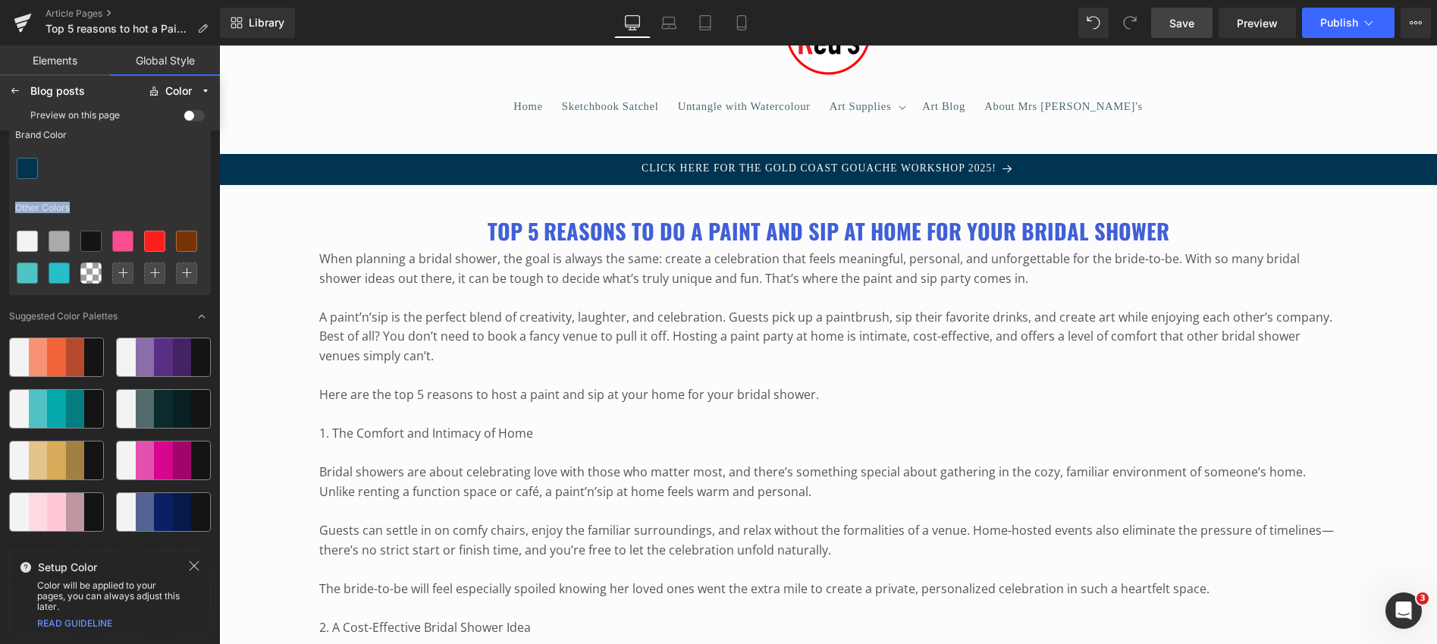
drag, startPoint x: 59, startPoint y: 274, endPoint x: 55, endPoint y: 162, distance: 112.3
click at [52, 176] on div at bounding box center [110, 168] width 202 height 32
click at [58, 268] on icon at bounding box center [59, 273] width 12 height 12
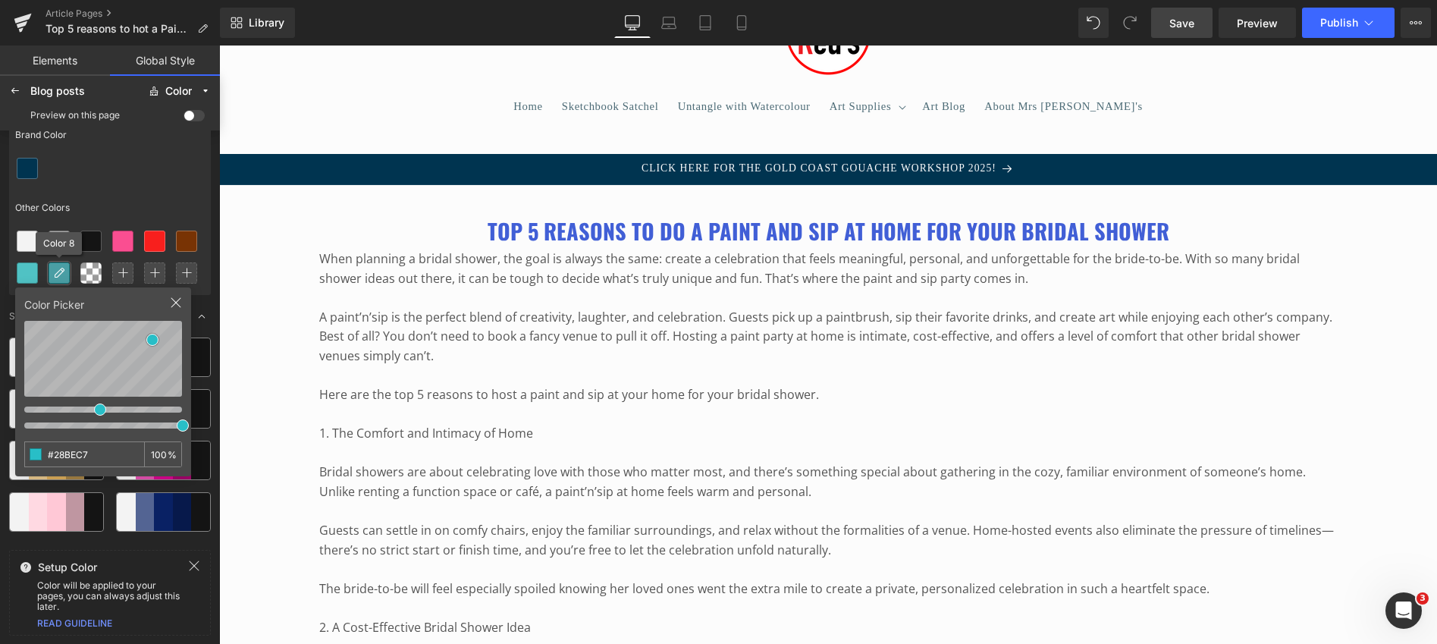
click at [58, 268] on icon at bounding box center [59, 273] width 12 height 12
click at [27, 270] on icon at bounding box center [27, 273] width 12 height 12
click at [74, 458] on input "#50C2C4" at bounding box center [72, 454] width 95 height 24
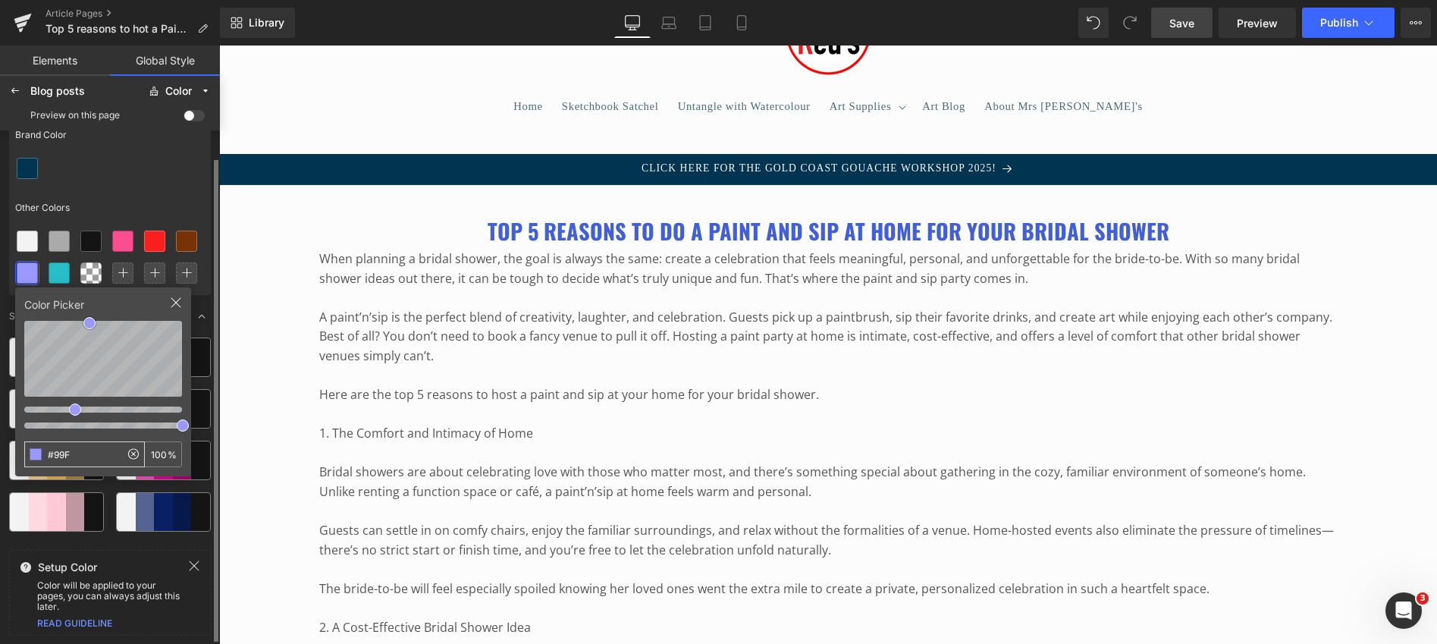
type input "#99FE"
type input "93"
click at [96, 455] on input "#99FE0" at bounding box center [72, 454] width 95 height 24
click at [132, 452] on icon at bounding box center [133, 453] width 18 height 18
type input "#FFFFFF"
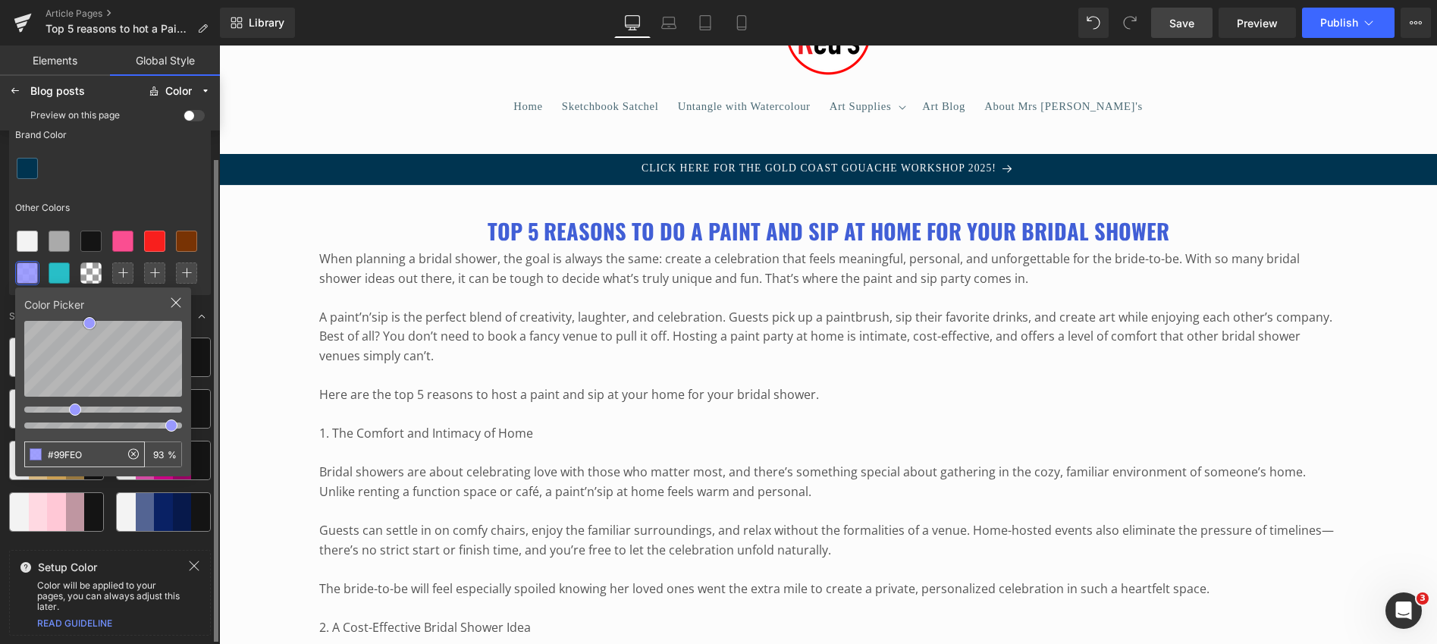
type input "100"
click at [57, 455] on input "#FFFFFF" at bounding box center [72, 454] width 95 height 24
type input "#99FE"
type input "93"
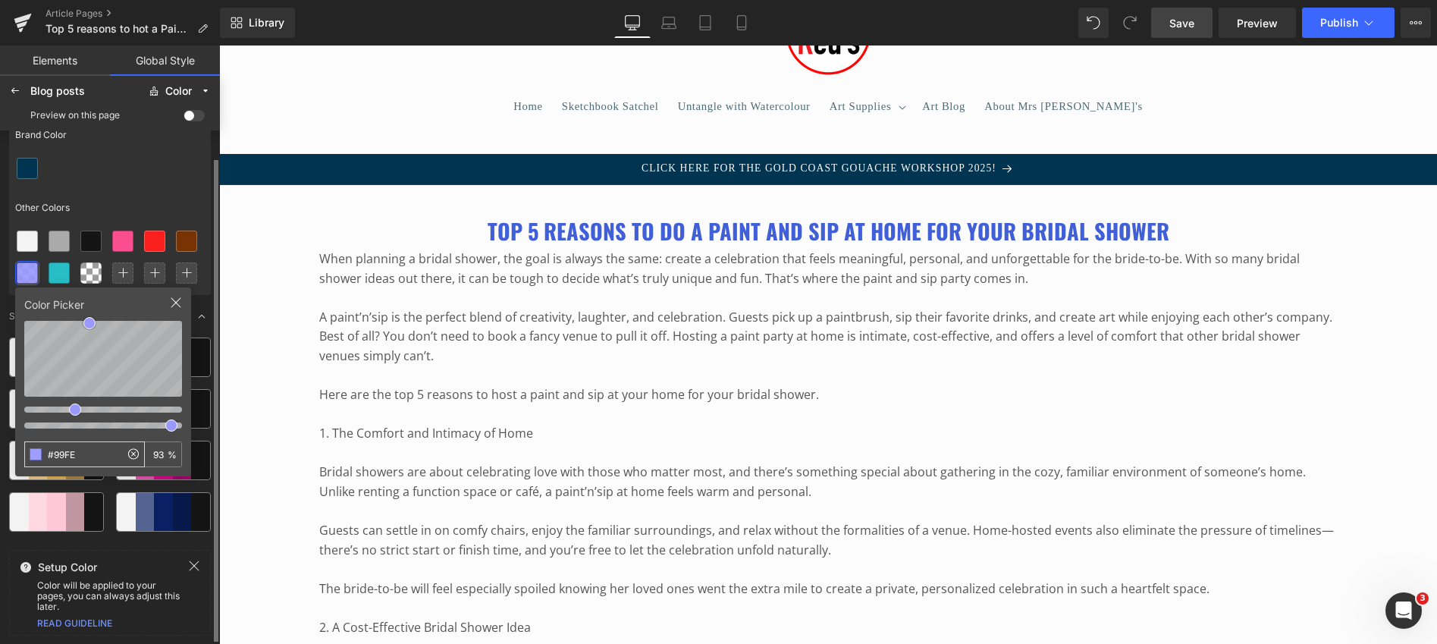
type input "#99F"
type input "100"
type input "#99FE"
type input "93"
type input "#99FEO"
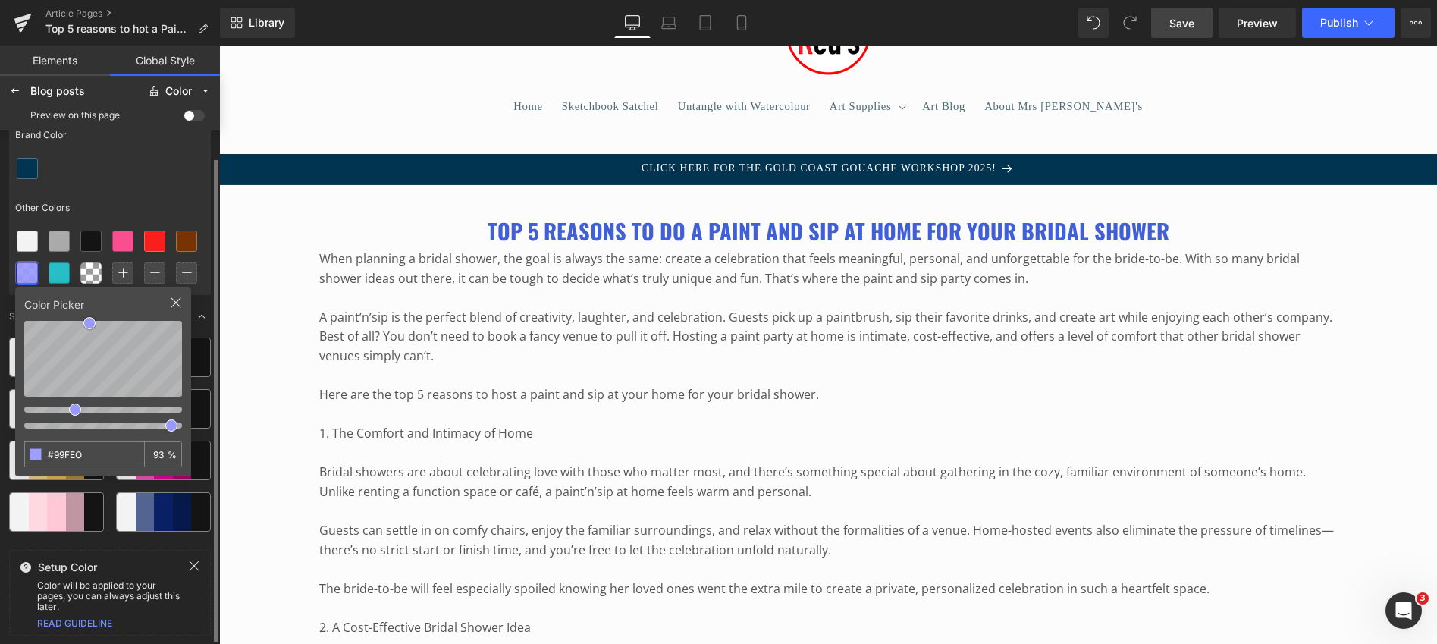
click at [174, 298] on icon at bounding box center [176, 303] width 12 height 12
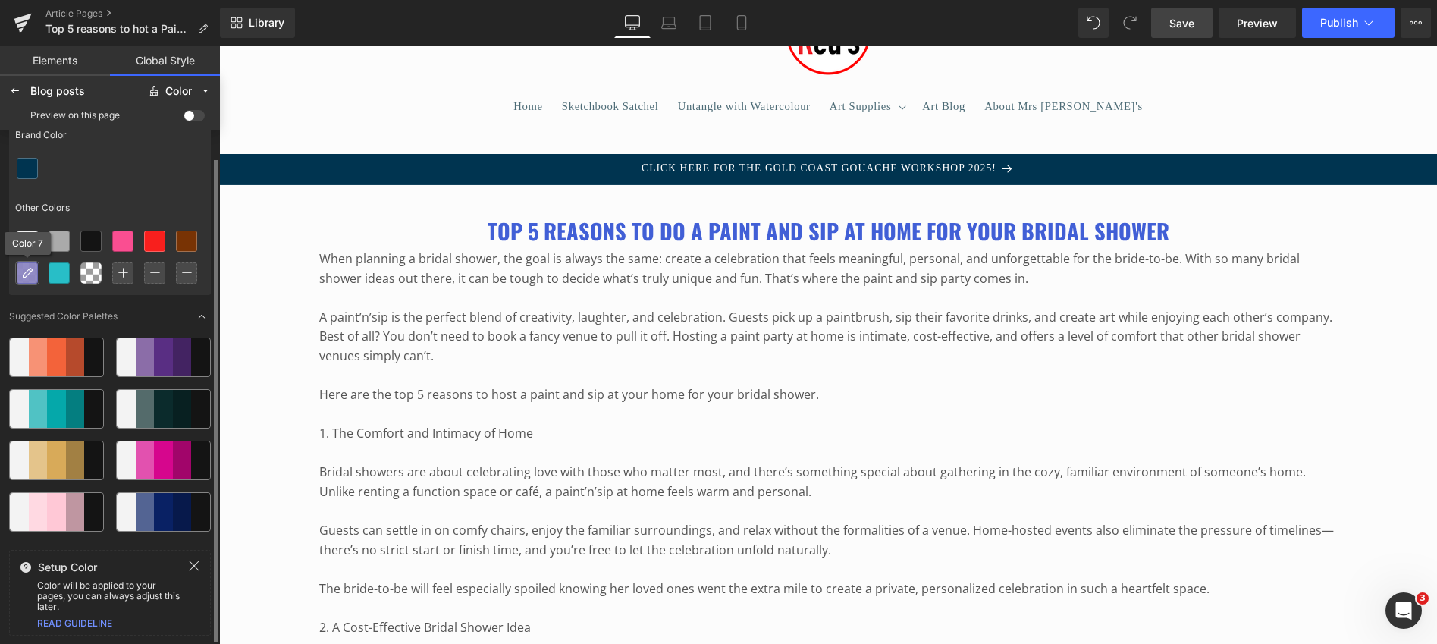
click at [29, 269] on icon at bounding box center [27, 273] width 12 height 12
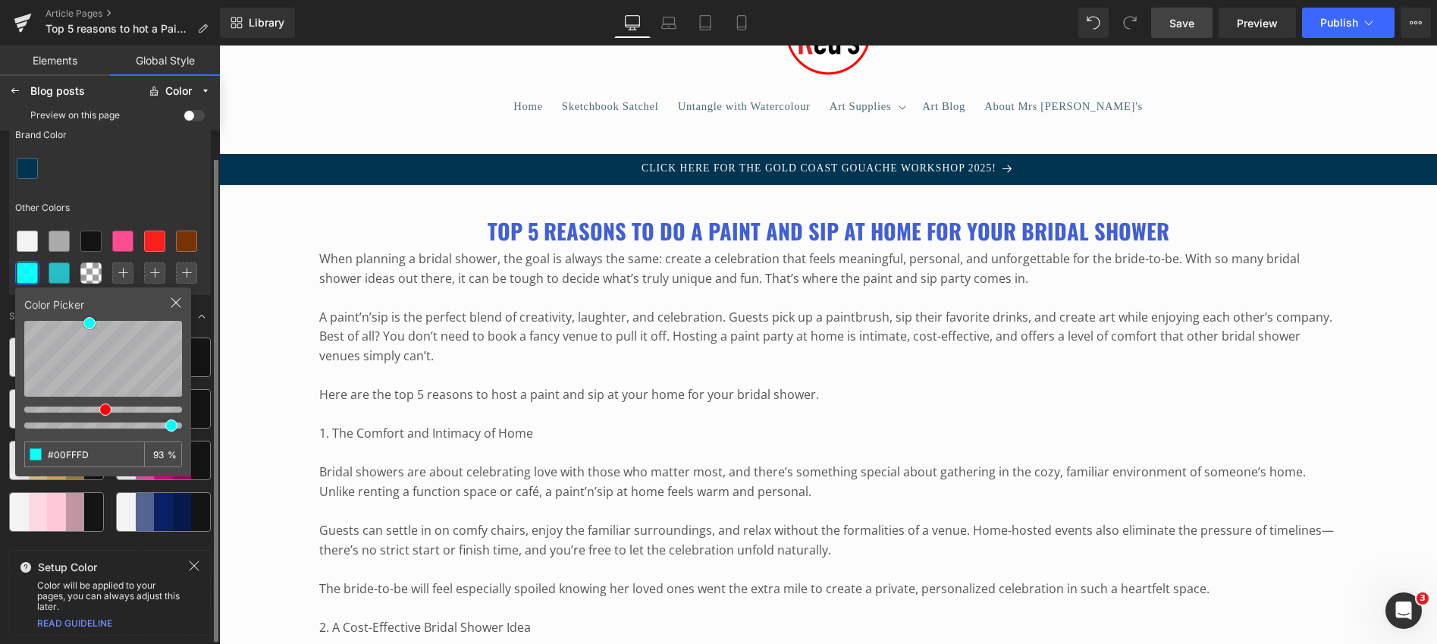
drag, startPoint x: 74, startPoint y: 411, endPoint x: 105, endPoint y: 411, distance: 30.3
click at [105, 411] on div at bounding box center [105, 409] width 12 height 12
type input "#9FCFCF"
click at [104, 171] on div at bounding box center [110, 168] width 202 height 32
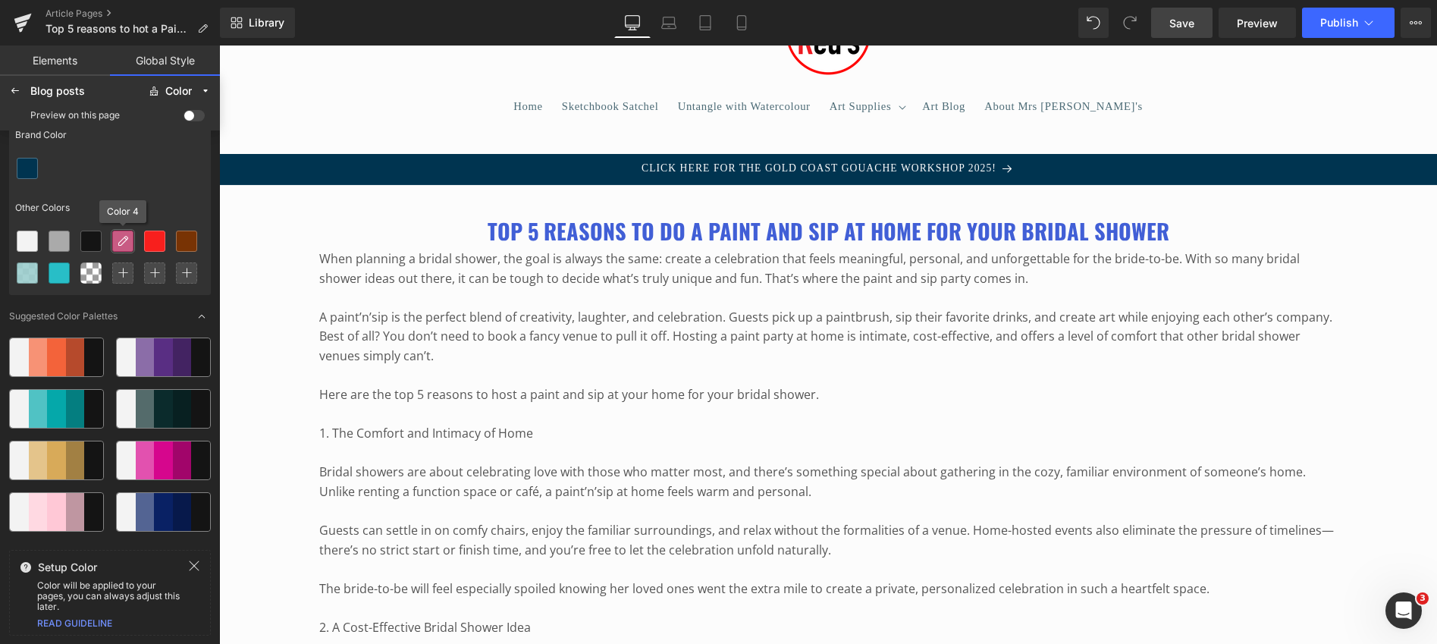
click at [126, 238] on icon at bounding box center [123, 241] width 12 height 12
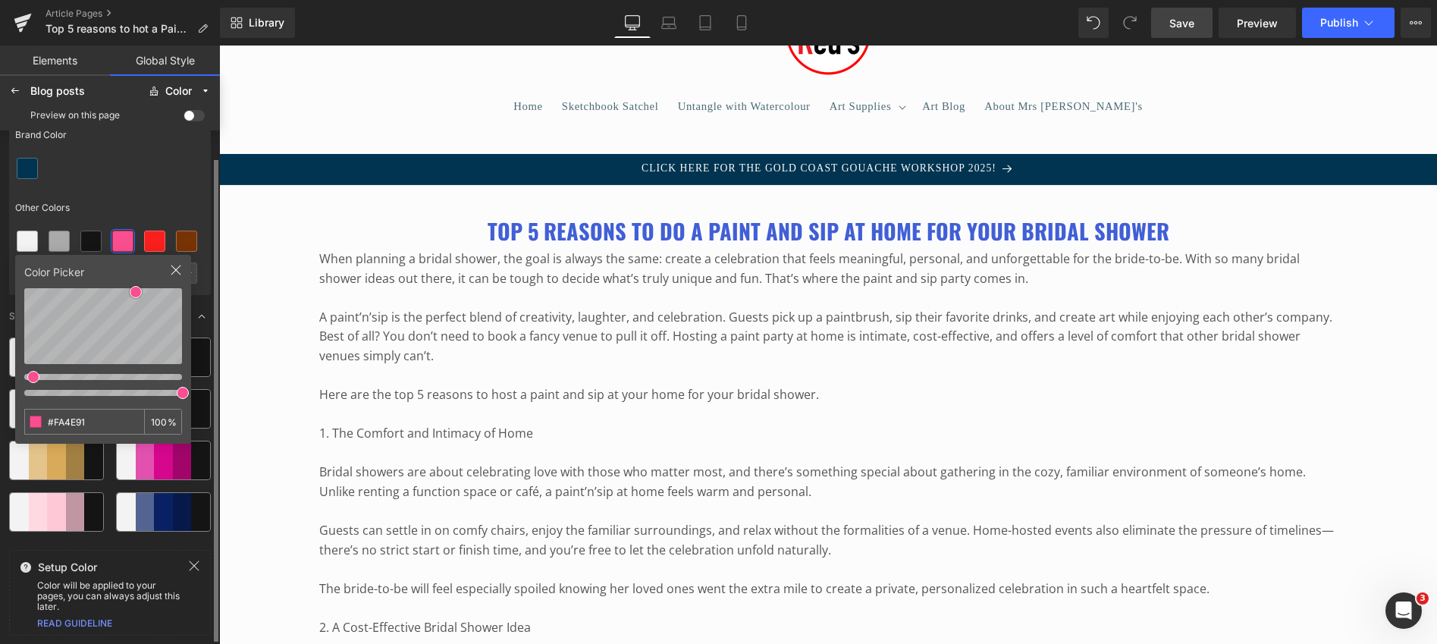
click at [174, 270] on icon at bounding box center [176, 270] width 12 height 12
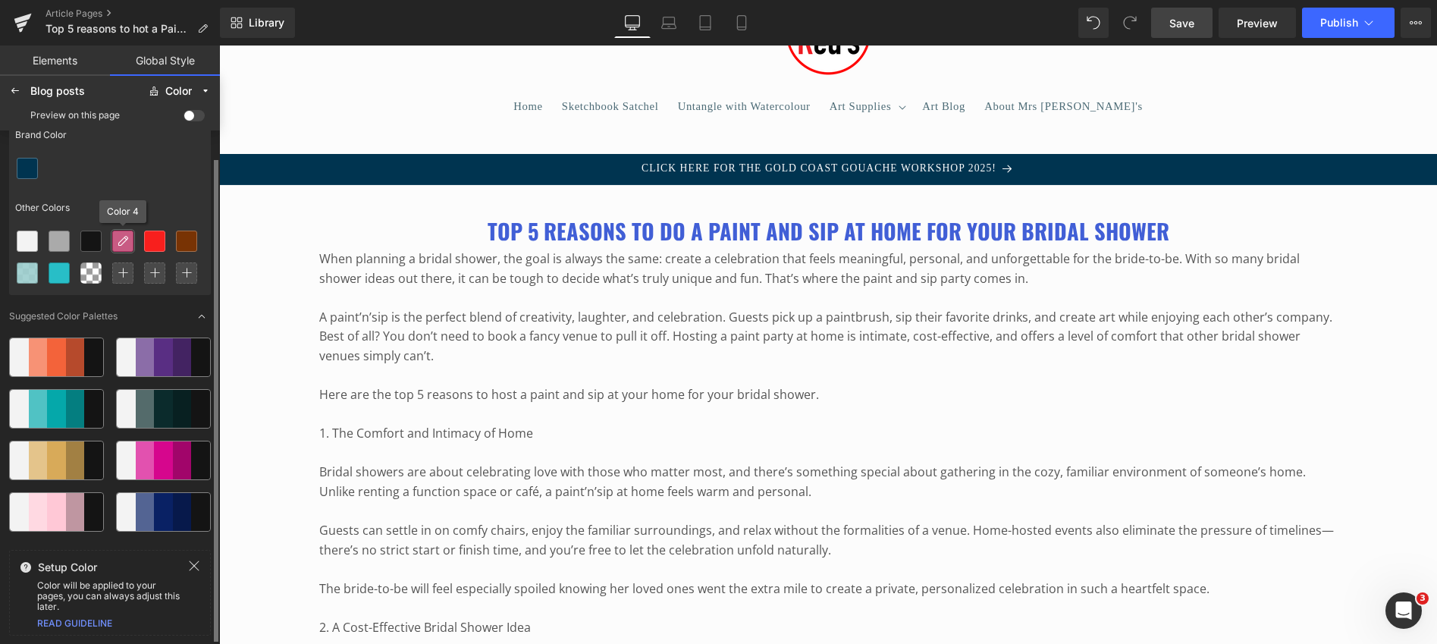
click at [121, 241] on icon at bounding box center [123, 241] width 12 height 12
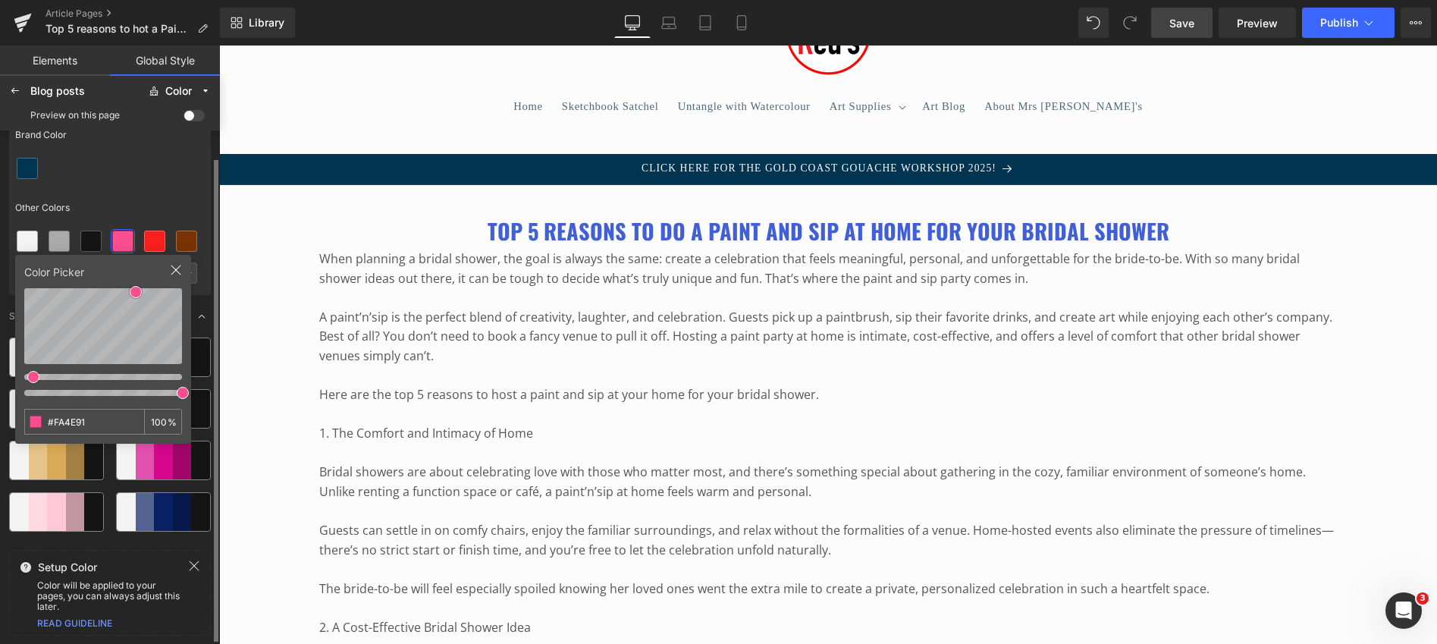
type input "#00EBFF"
click at [102, 374] on div at bounding box center [103, 376] width 158 height 16
click at [145, 193] on div "Other Colors" at bounding box center [110, 207] width 202 height 35
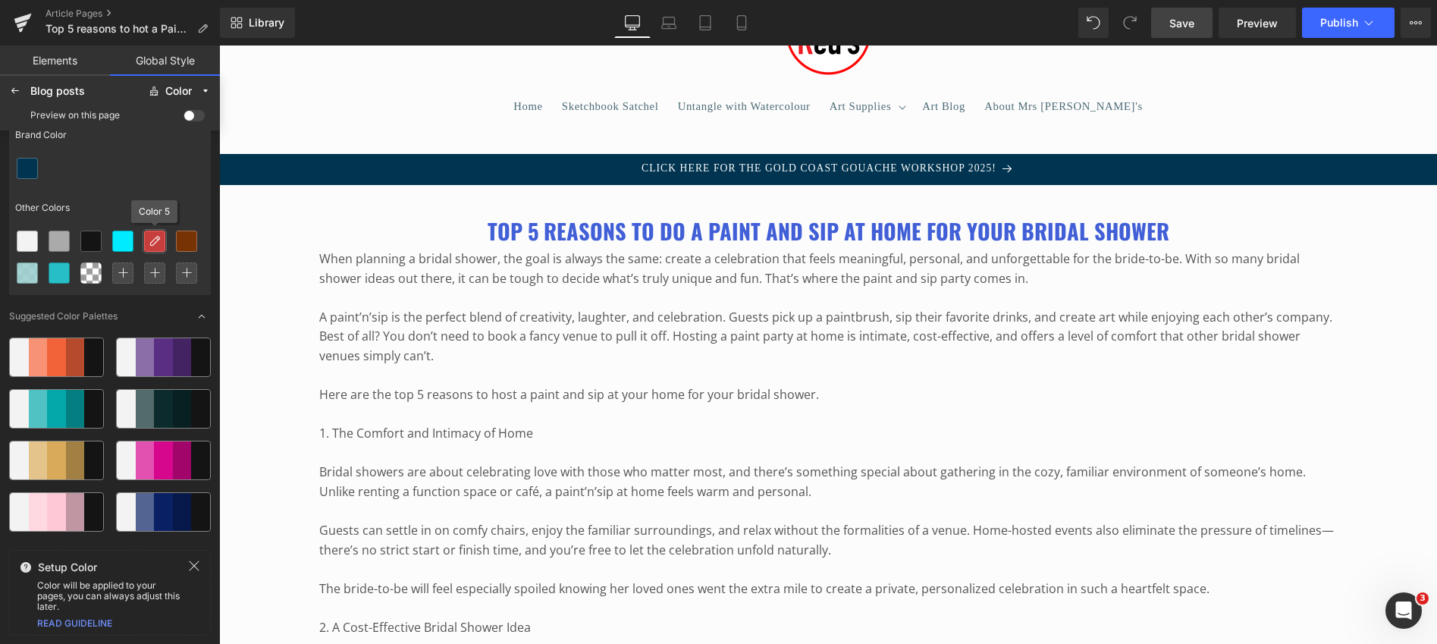
click at [158, 240] on icon at bounding box center [155, 241] width 12 height 12
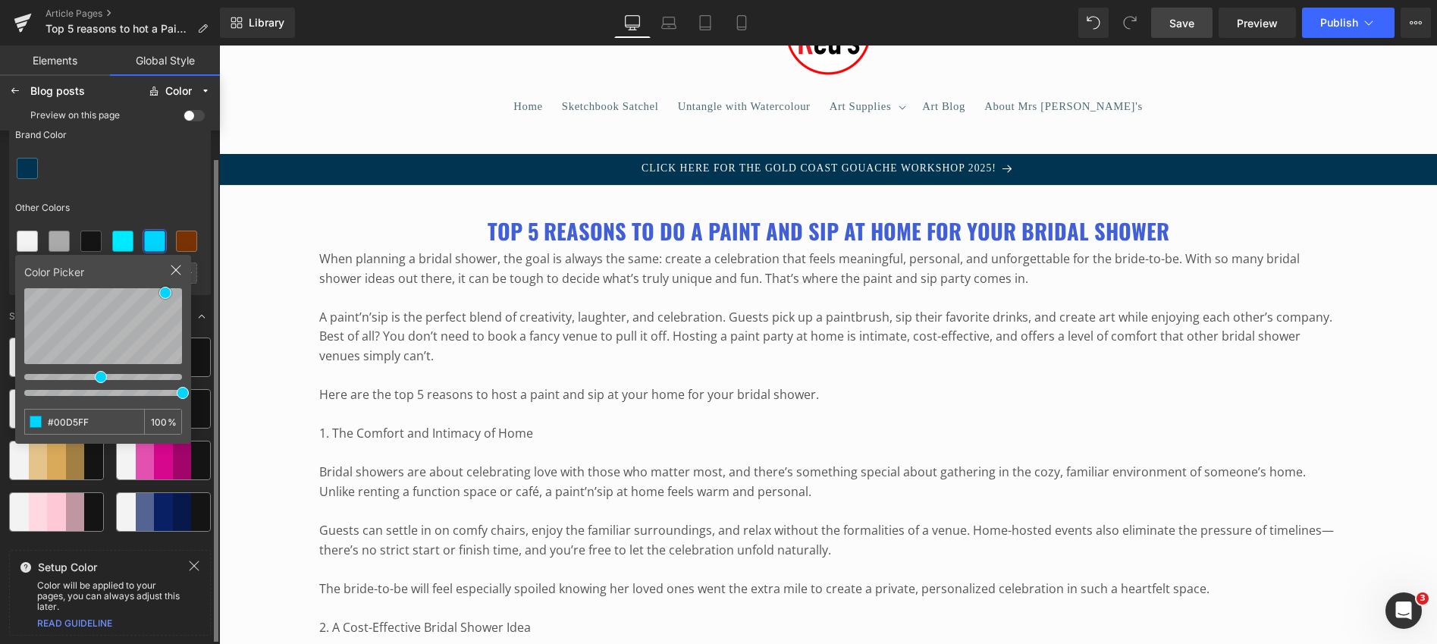
click at [100, 378] on div at bounding box center [103, 376] width 158 height 16
type input "#00FFD9"
click at [108, 378] on div at bounding box center [103, 376] width 158 height 16
click at [165, 173] on div at bounding box center [110, 168] width 202 height 32
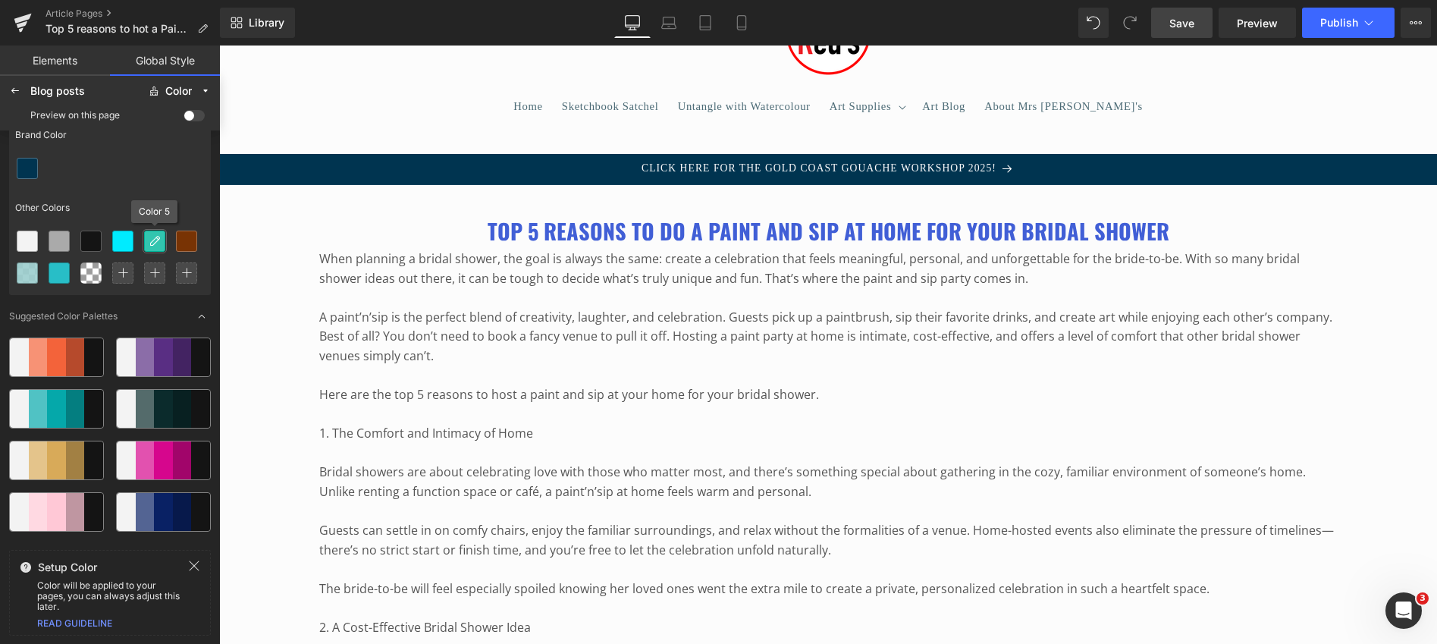
click at [151, 244] on icon at bounding box center [155, 241] width 12 height 12
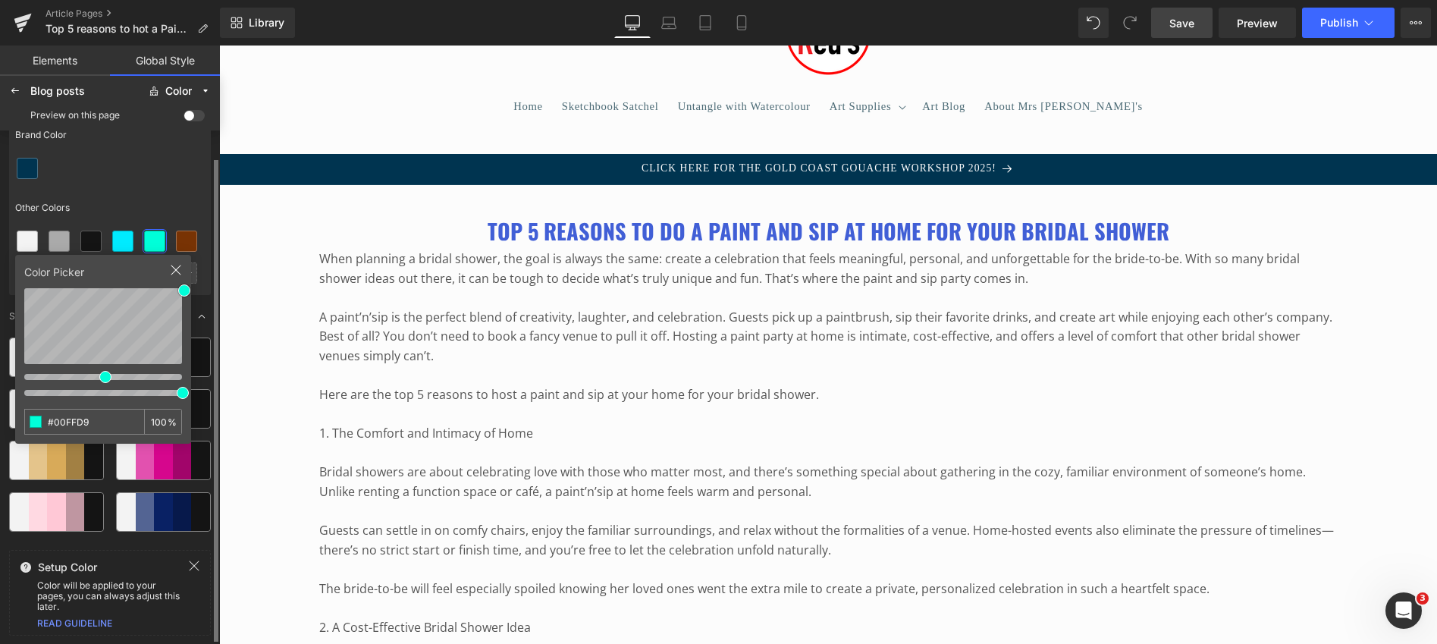
click at [167, 301] on div "Color Picker #00FFD9 100 %" at bounding box center [103, 349] width 176 height 189
type input "#3FC5B1"
click at [125, 192] on div "Other Colors" at bounding box center [110, 207] width 202 height 35
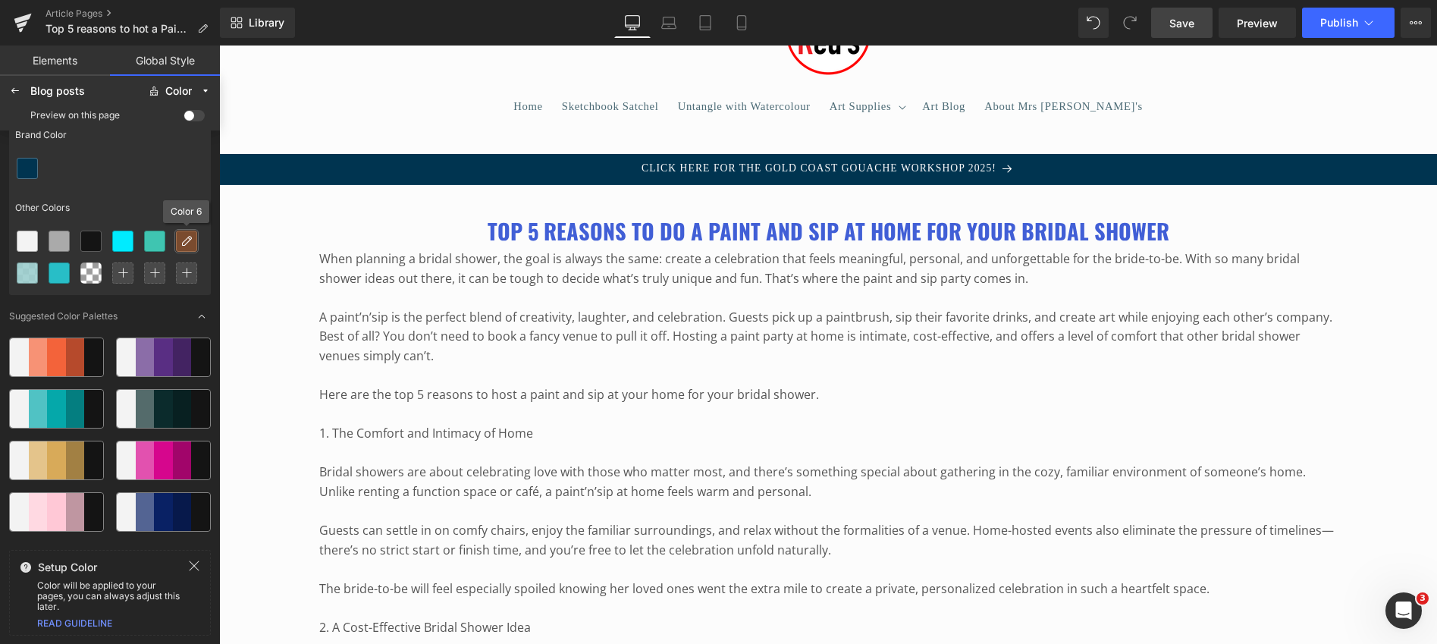
click at [188, 237] on icon at bounding box center [187, 241] width 12 height 12
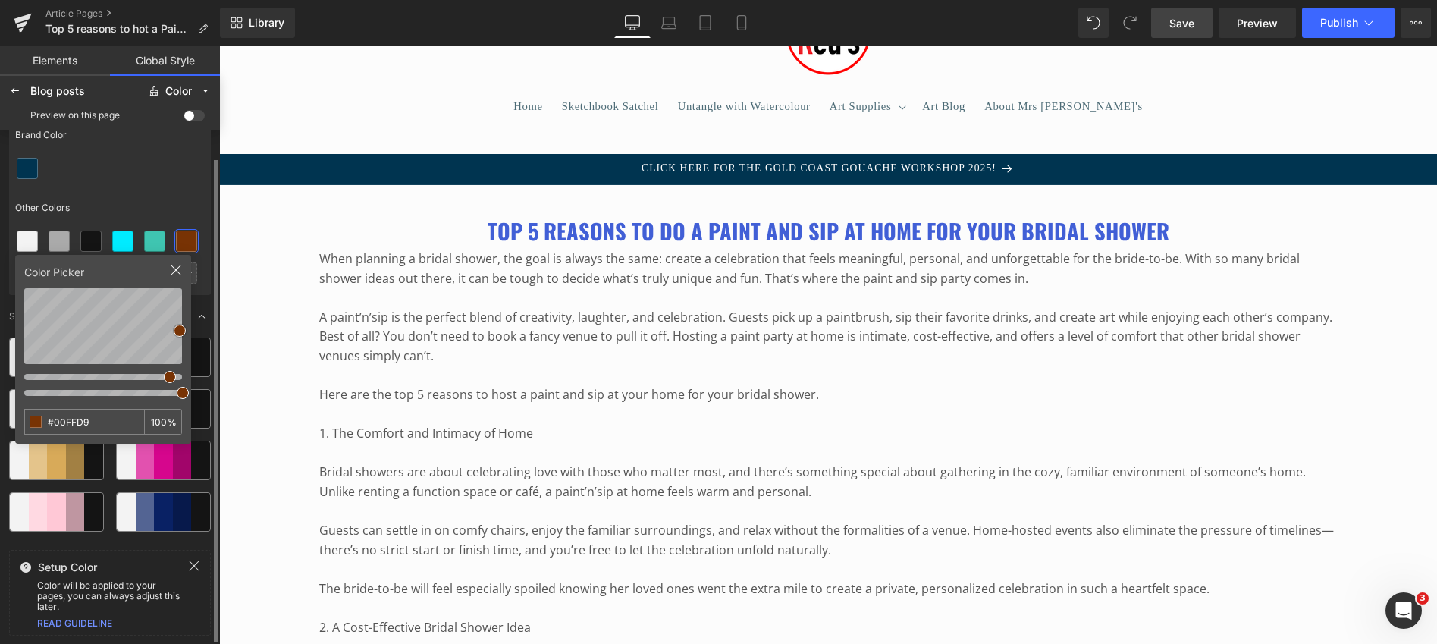
click at [108, 377] on div at bounding box center [103, 376] width 158 height 16
type input "#AEFFF3"
click at [74, 286] on div "Color Picker #AEFFF3 100 %" at bounding box center [103, 349] width 176 height 189
click at [175, 177] on div at bounding box center [110, 168] width 202 height 32
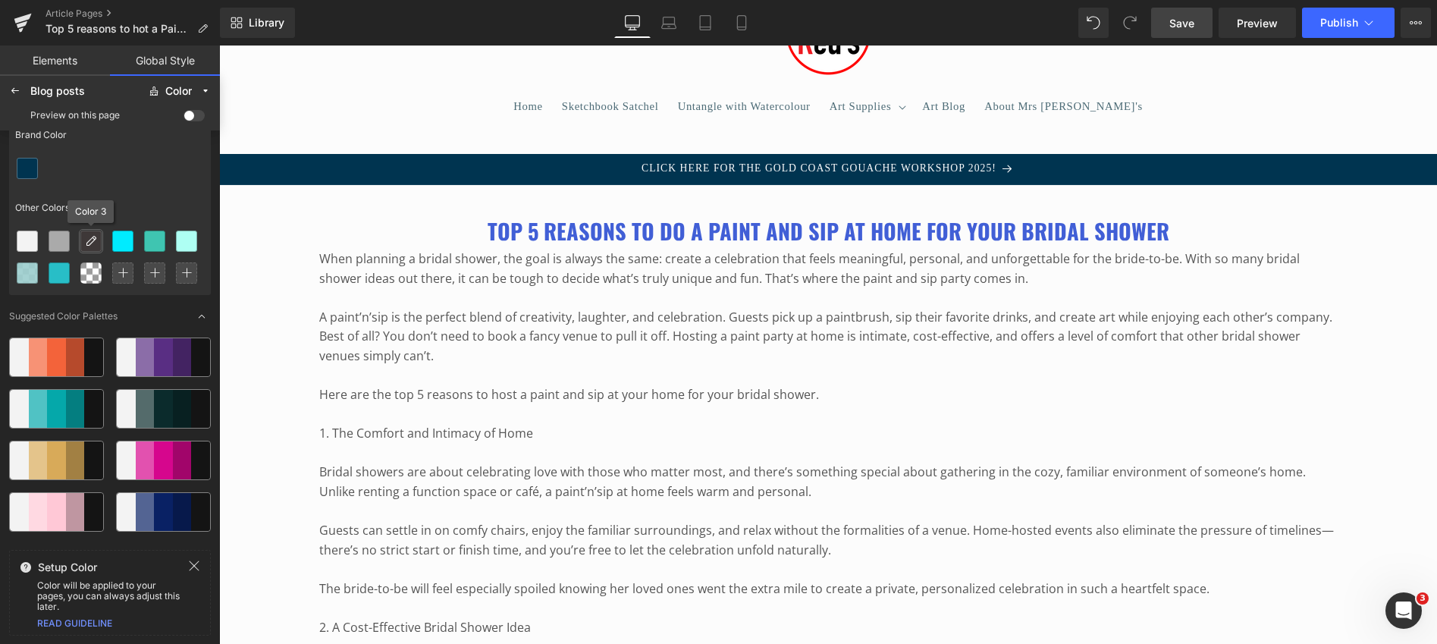
click at [88, 236] on icon at bounding box center [91, 241] width 12 height 12
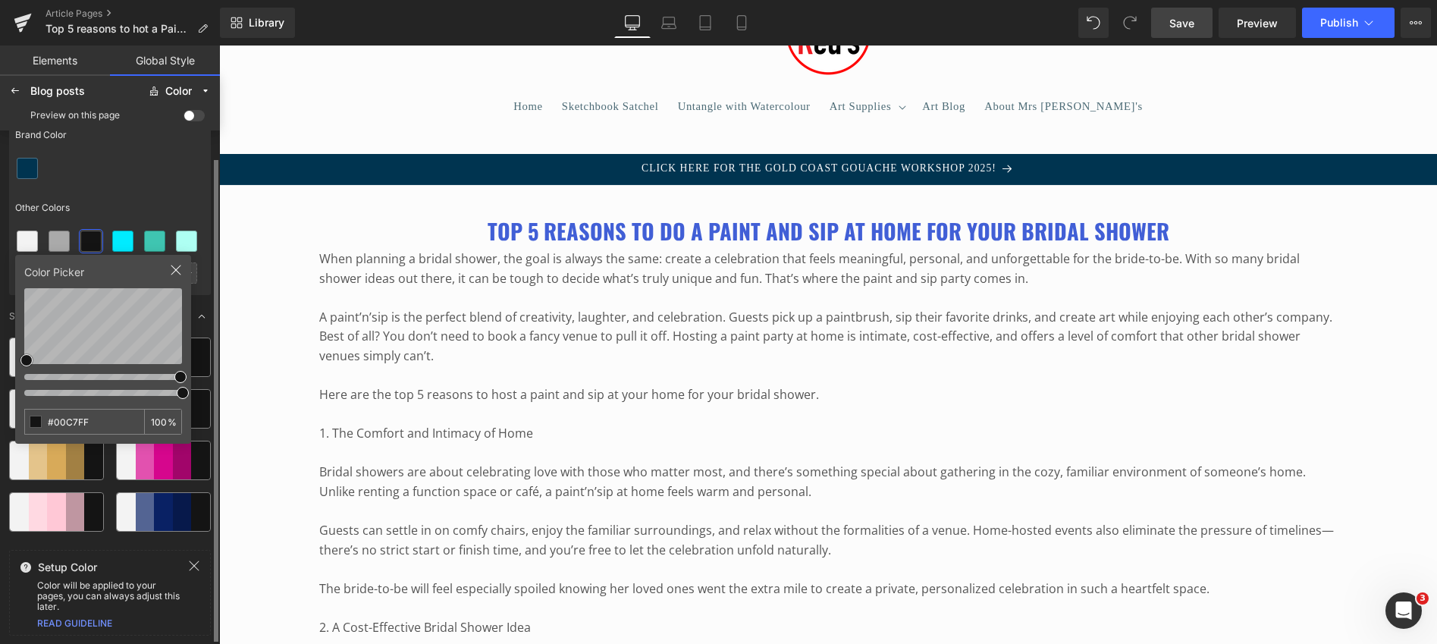
click at [99, 375] on div at bounding box center [103, 376] width 158 height 16
type input "#335C67"
click at [108, 183] on div at bounding box center [110, 168] width 202 height 32
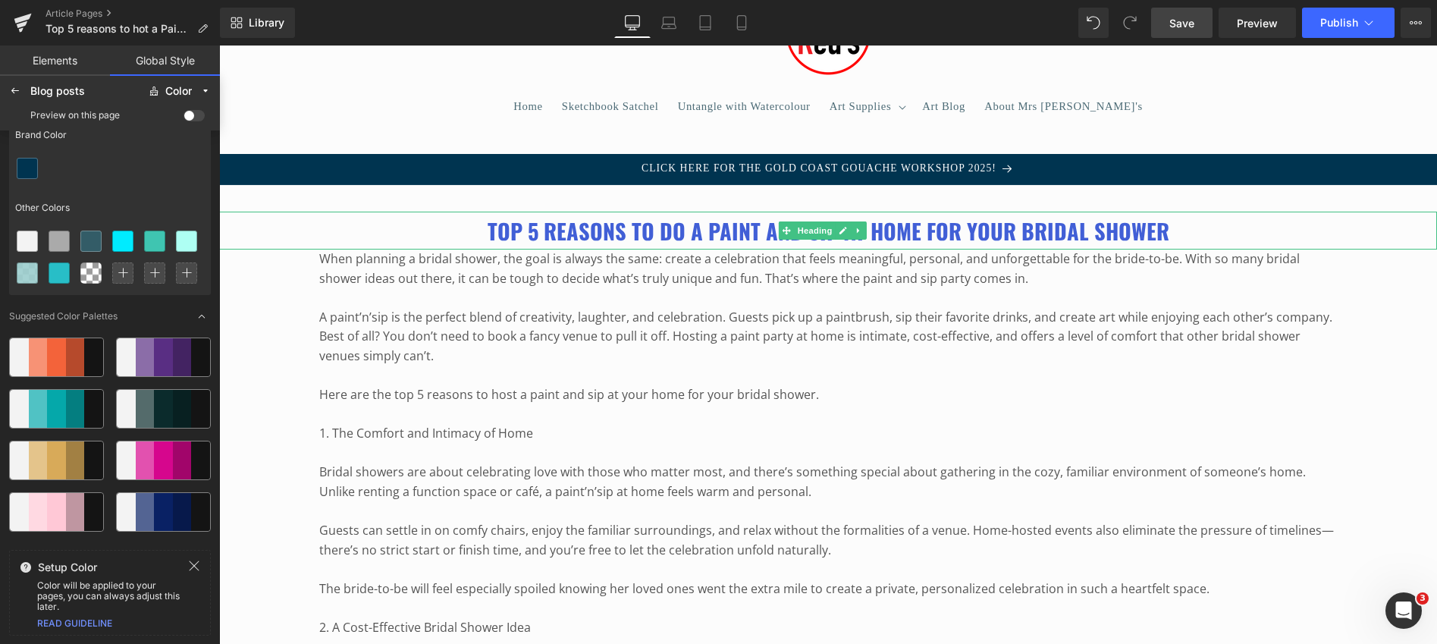
click at [536, 228] on b "Top 5 reasons to do a Paint and Sip at home for your Bridal Shower" at bounding box center [829, 231] width 682 height 32
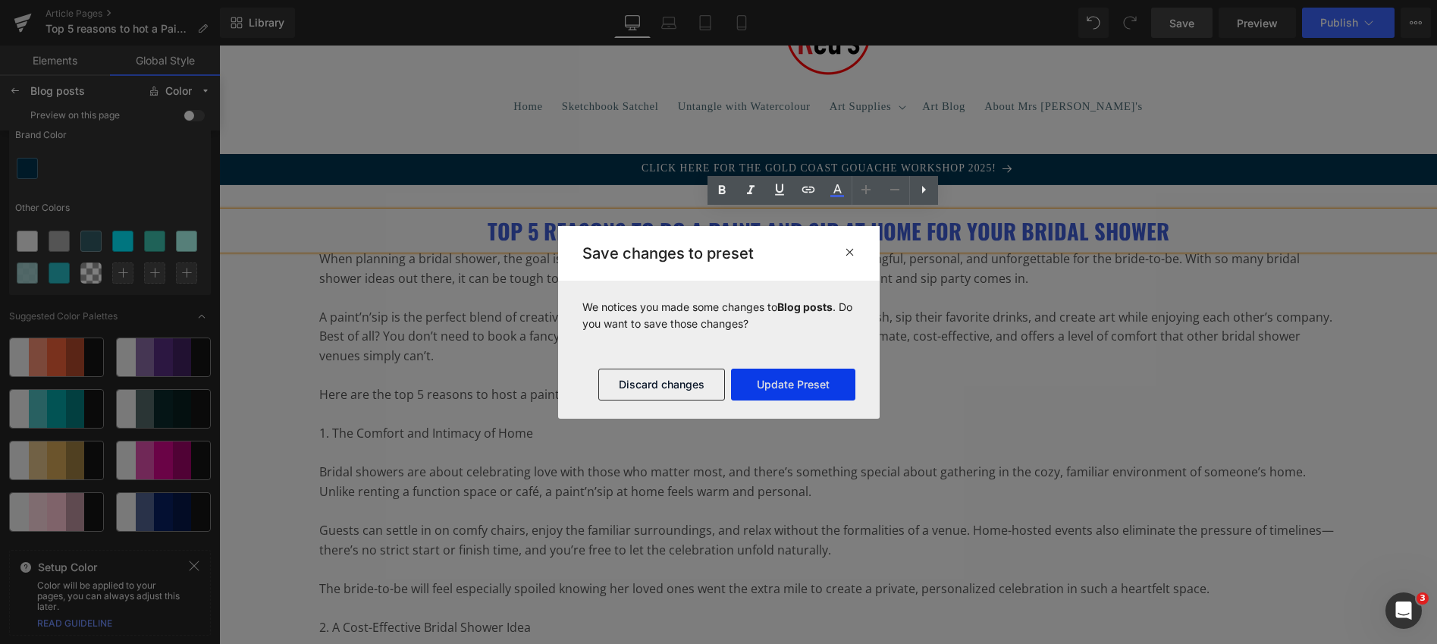
click at [777, 384] on button "Update Preset" at bounding box center [793, 385] width 124 height 32
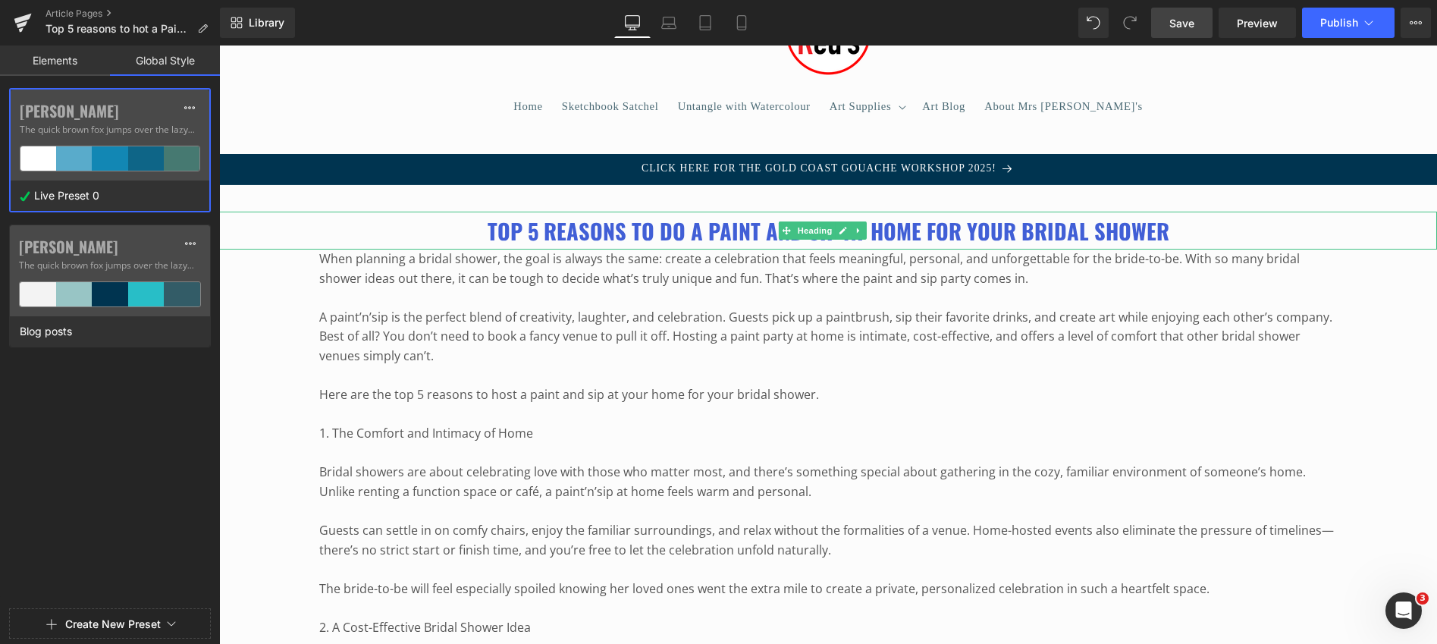
click at [592, 240] on b "Top 5 reasons to do a Paint and Sip at home for your Bridal Shower" at bounding box center [829, 231] width 682 height 32
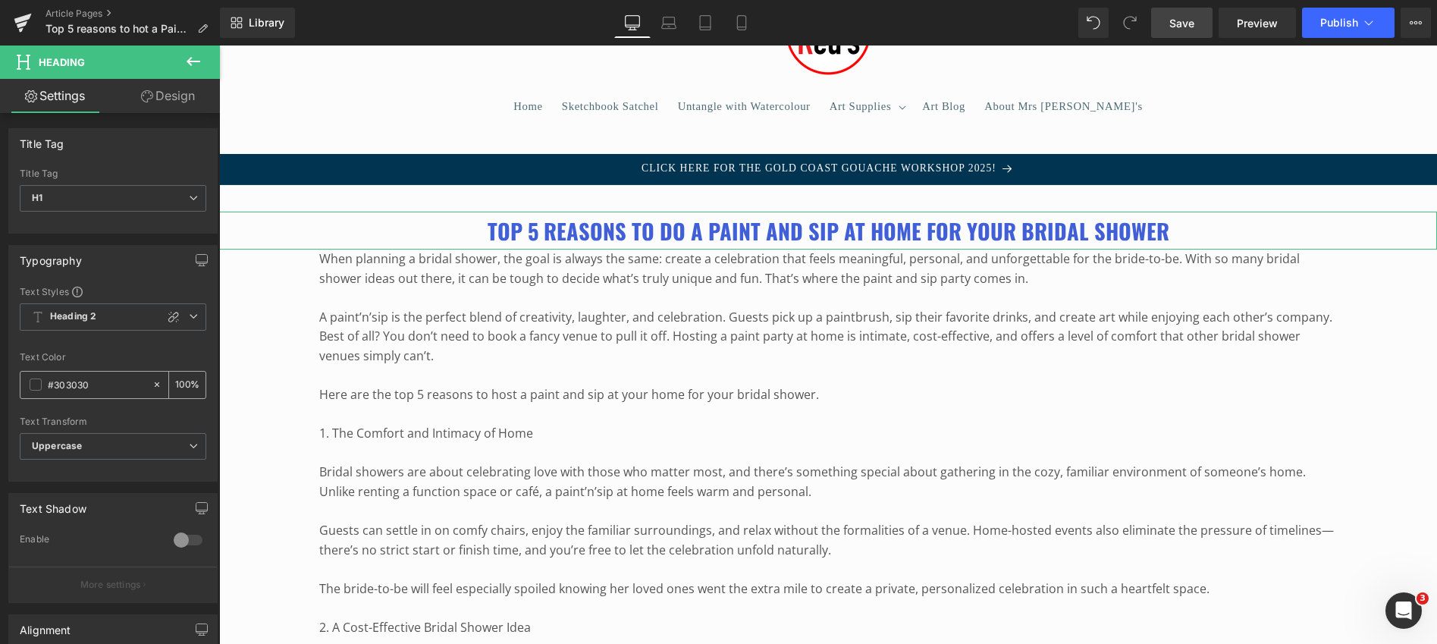
click at [110, 388] on input "#303030" at bounding box center [96, 384] width 97 height 17
click at [152, 382] on icon at bounding box center [157, 384] width 11 height 11
type input "none"
type input "0"
click at [38, 385] on span at bounding box center [36, 384] width 12 height 12
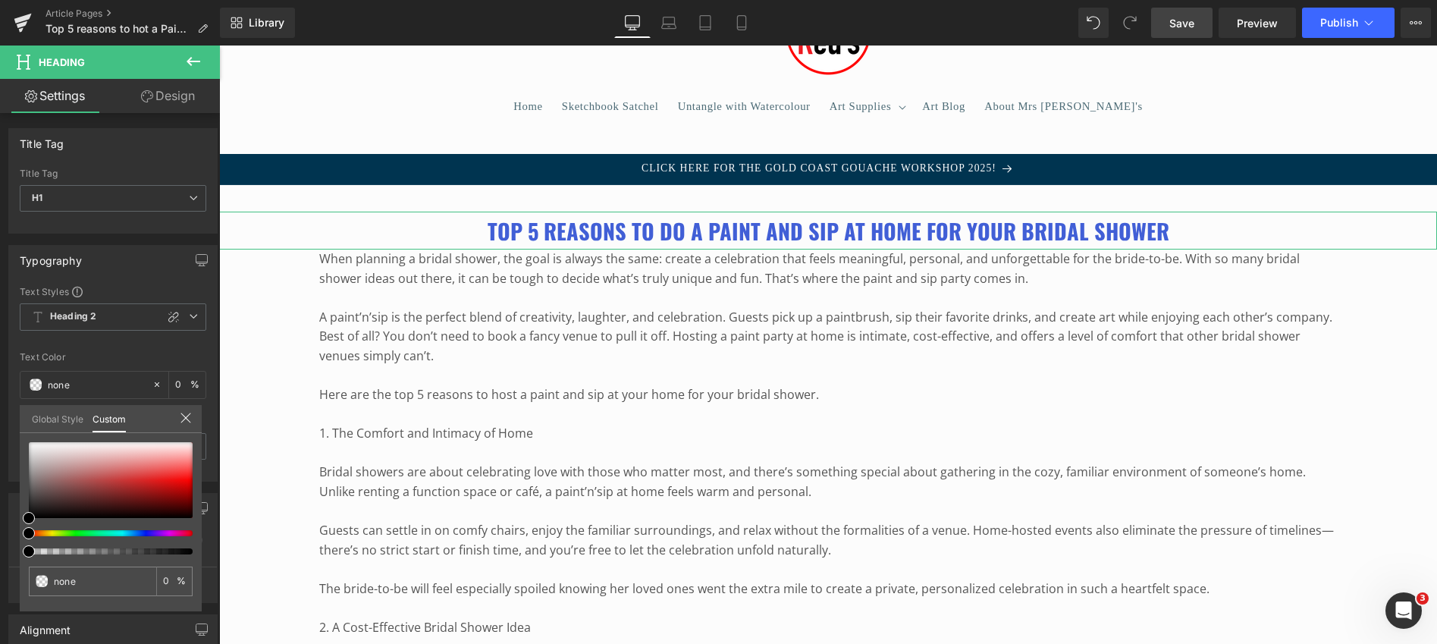
click at [52, 415] on link "Global Style" at bounding box center [58, 418] width 52 height 26
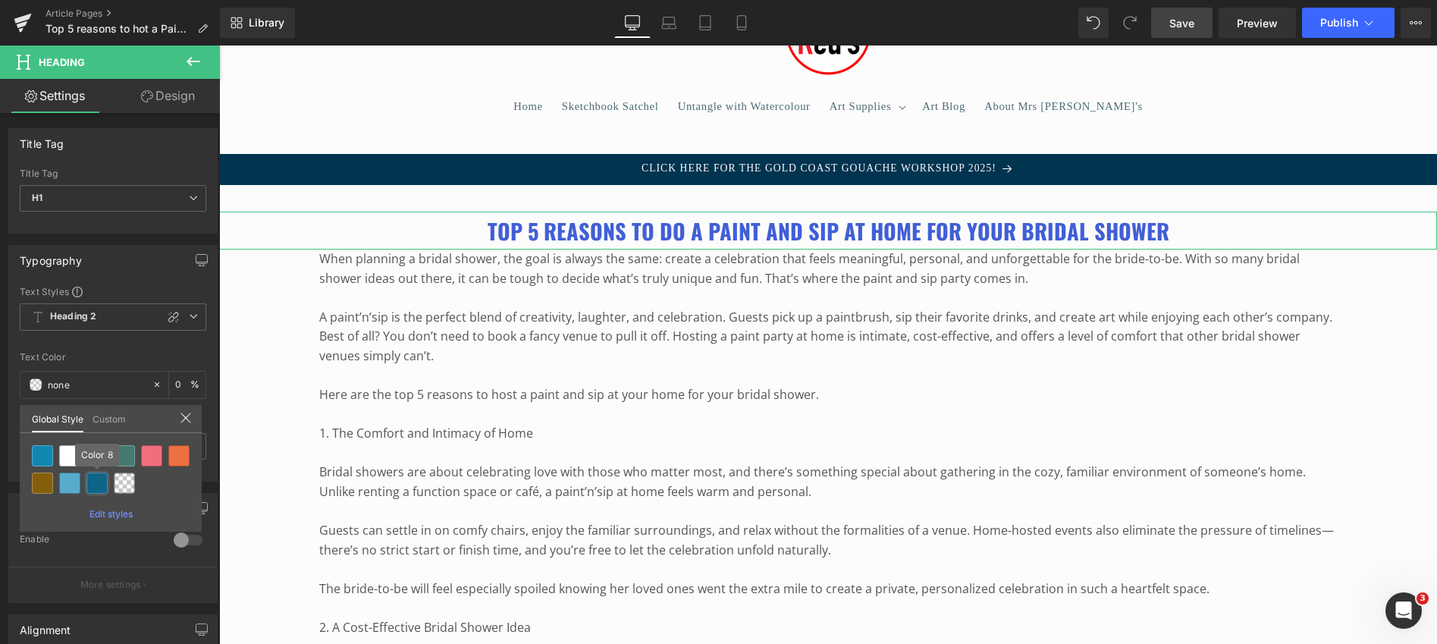
click at [97, 480] on div at bounding box center [96, 483] width 21 height 21
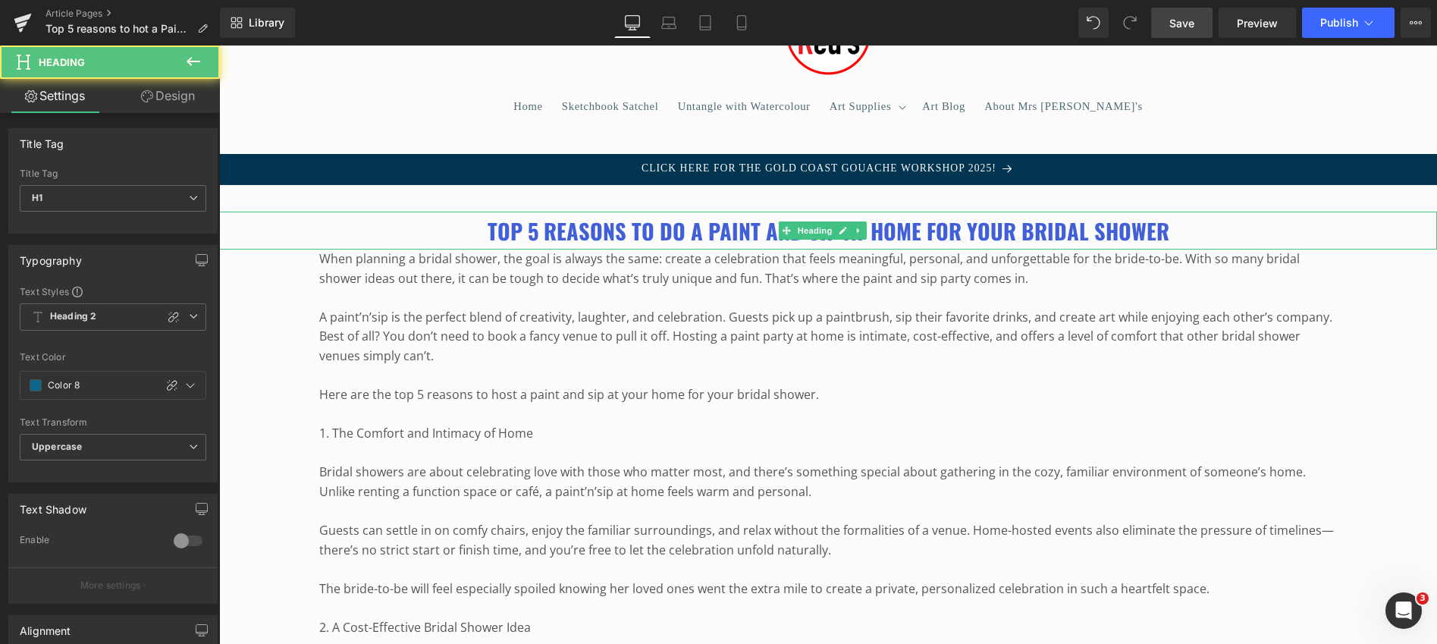
click at [637, 223] on b "Top 5 reasons to do a Paint and Sip at home for your Bridal Shower" at bounding box center [829, 231] width 682 height 32
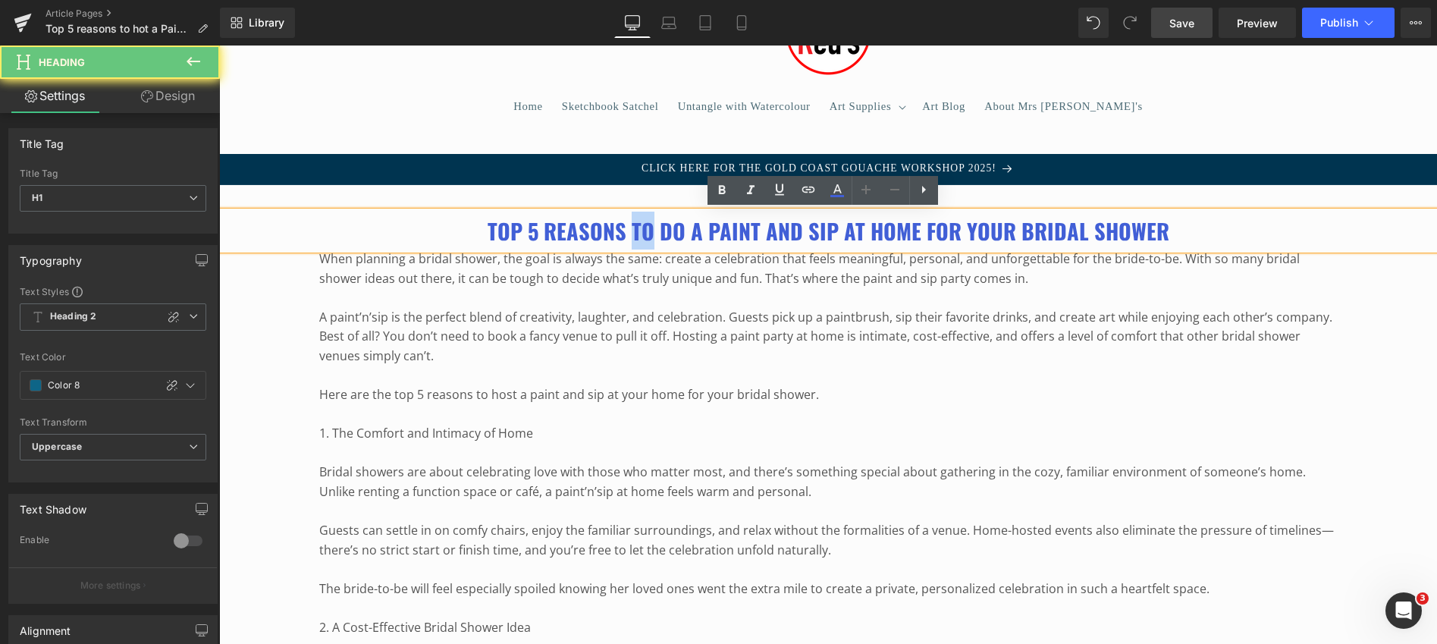
click at [637, 223] on b "Top 5 reasons to do a Paint and Sip at home for your Bridal Shower" at bounding box center [829, 231] width 682 height 32
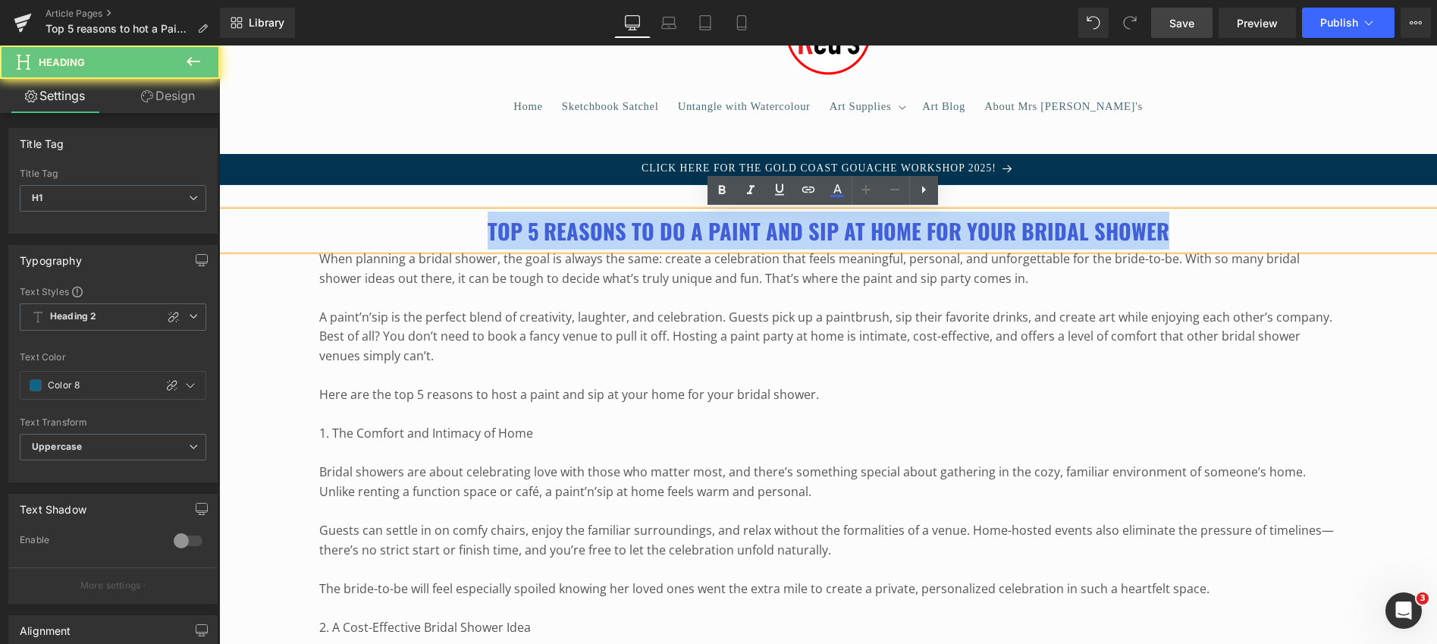
click at [637, 223] on b "Top 5 reasons to do a Paint and Sip at home for your Bridal Shower" at bounding box center [829, 231] width 682 height 32
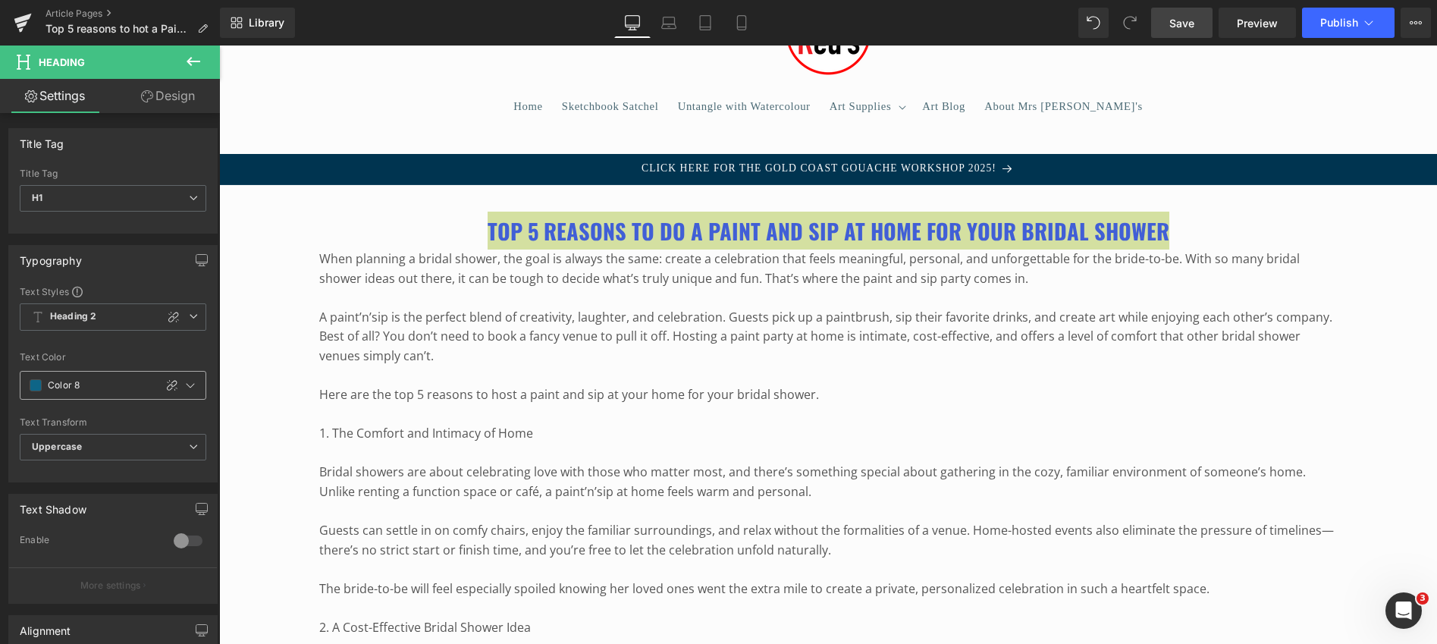
click at [38, 385] on span at bounding box center [36, 385] width 12 height 12
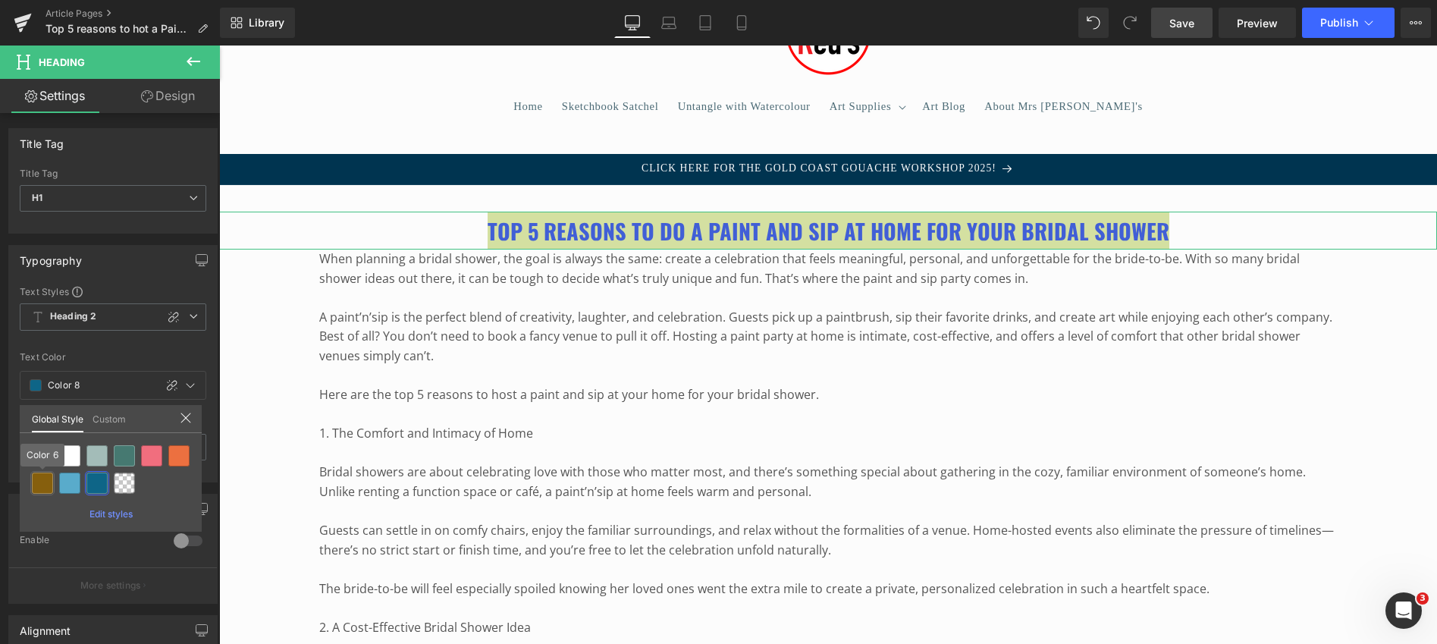
click at [41, 479] on div at bounding box center [42, 483] width 21 height 21
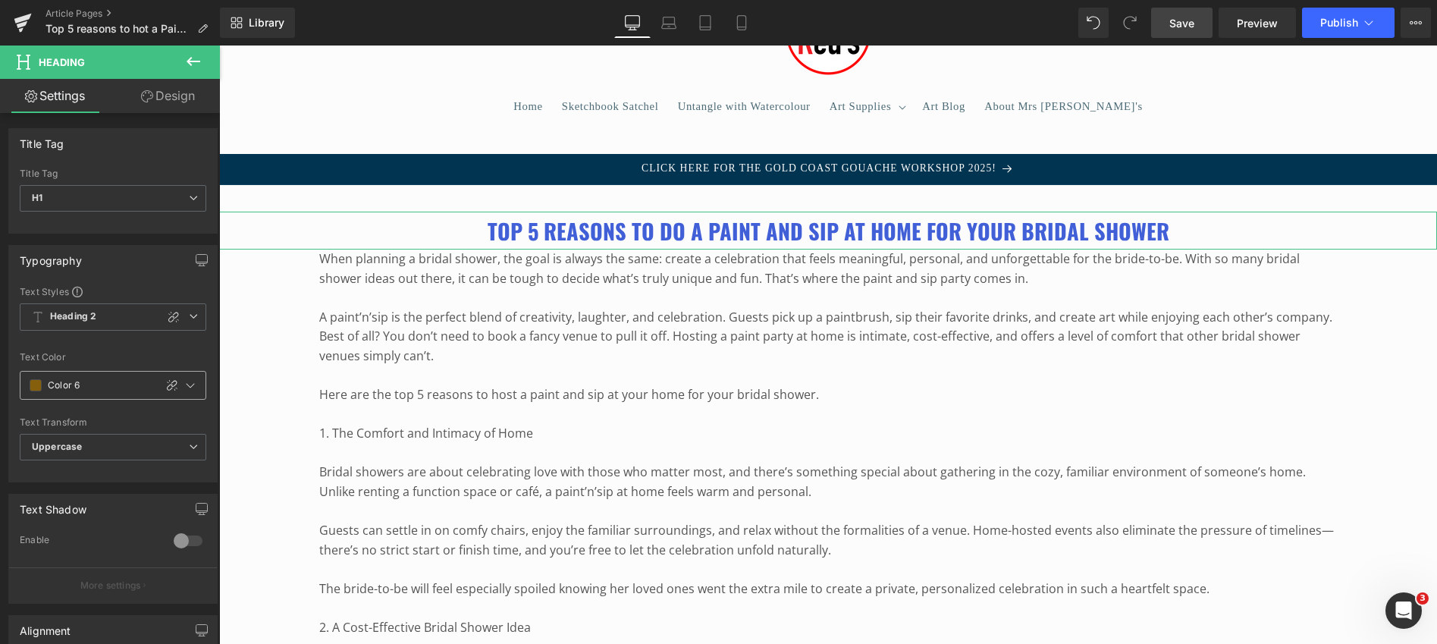
click at [34, 383] on span at bounding box center [36, 385] width 12 height 12
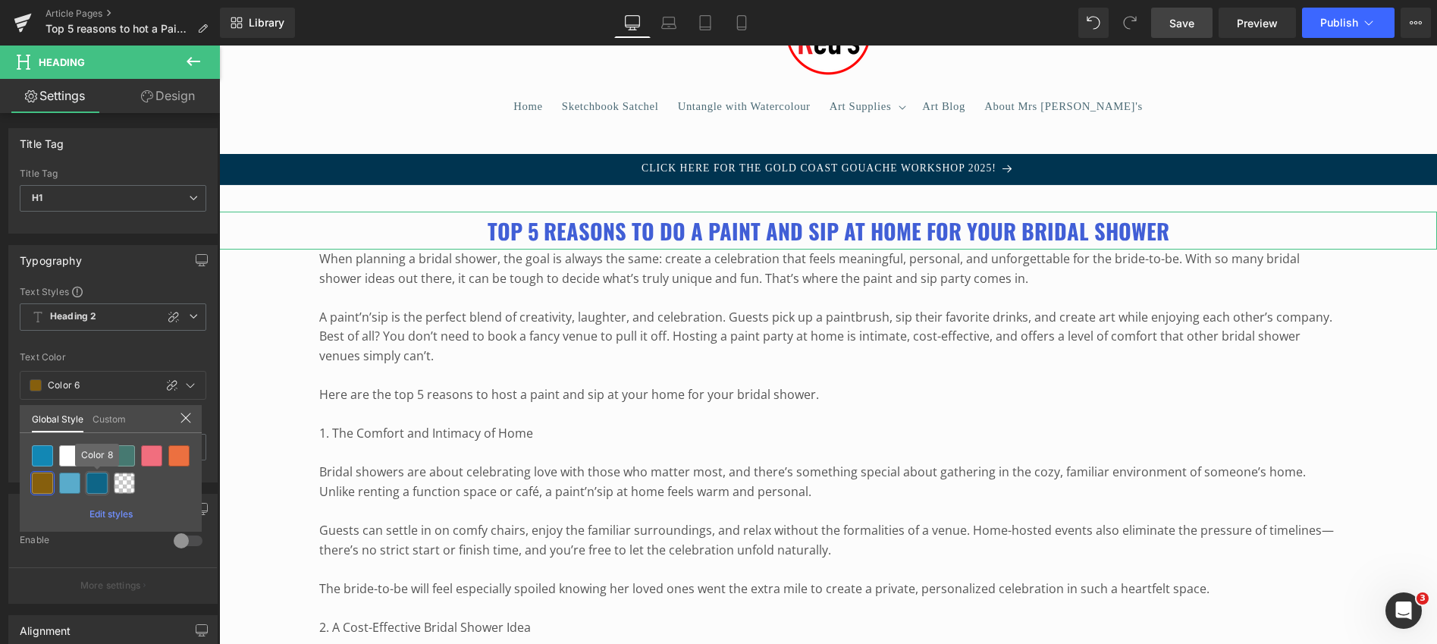
click at [94, 477] on div at bounding box center [96, 483] width 21 height 21
type input "Color 8"
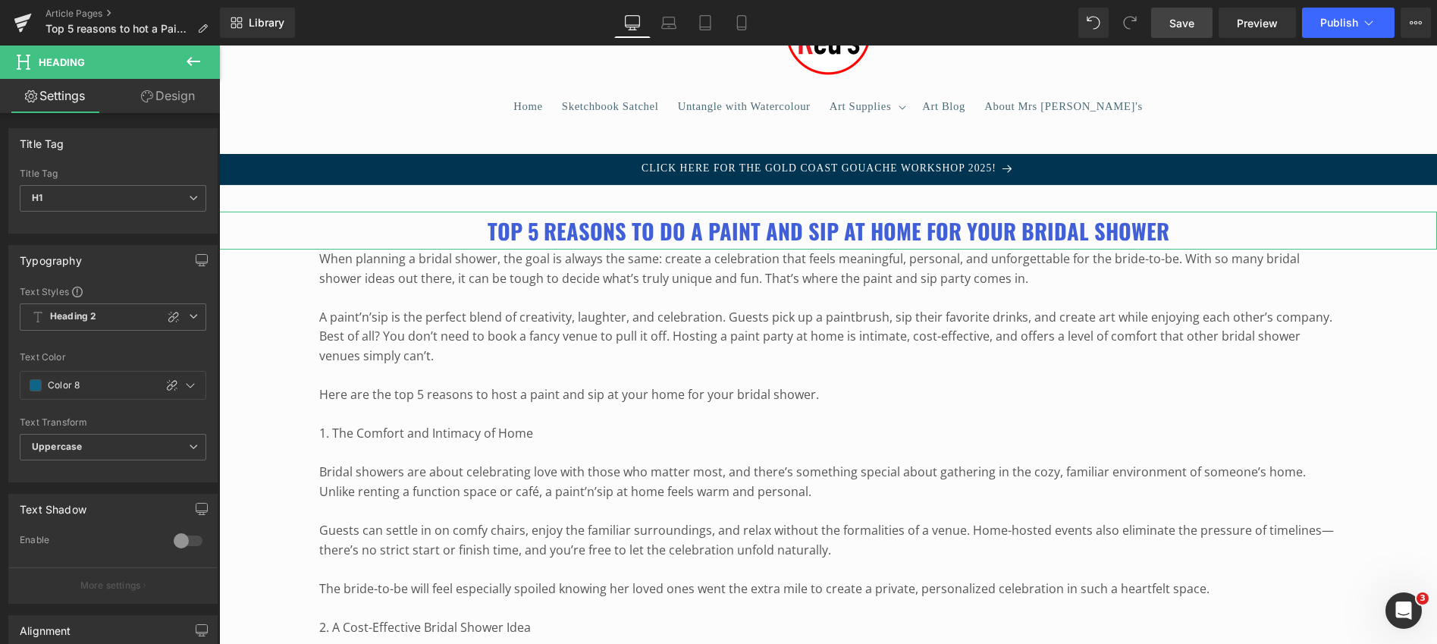
click at [107, 346] on div at bounding box center [113, 343] width 187 height 10
click at [115, 318] on span "Heading 2" at bounding box center [113, 316] width 187 height 27
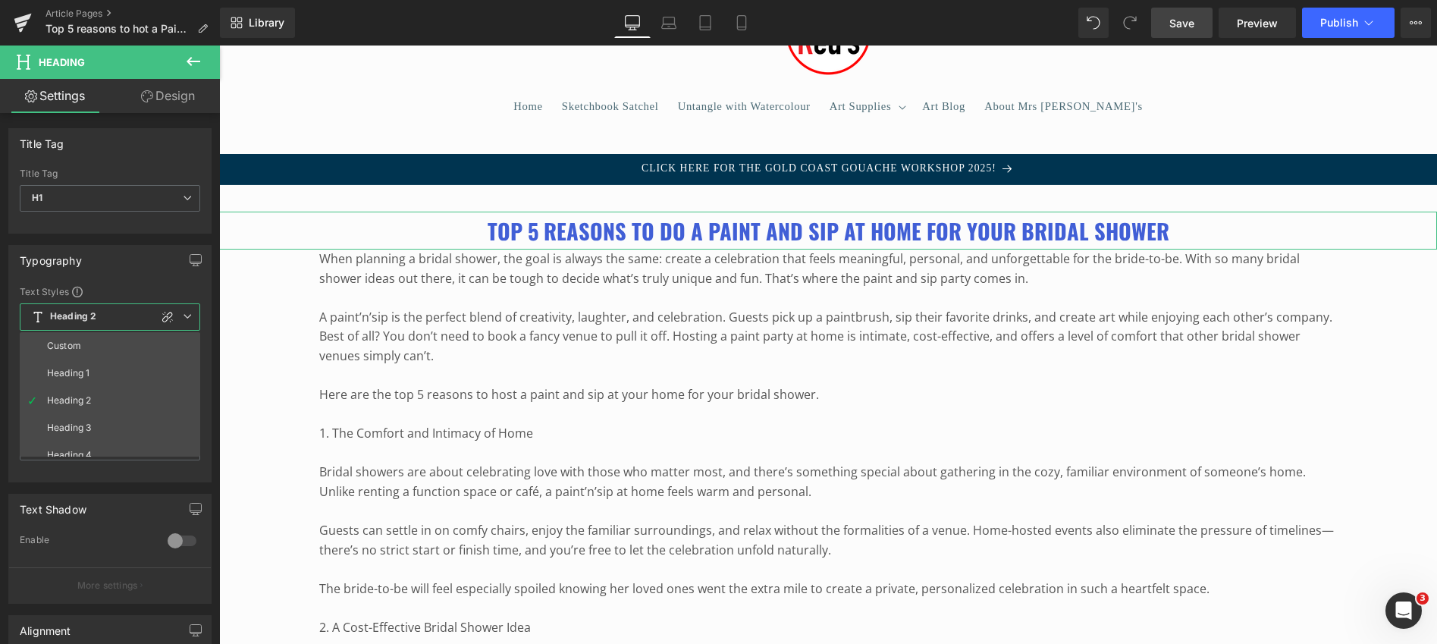
click at [115, 318] on span "Heading 2" at bounding box center [110, 316] width 181 height 27
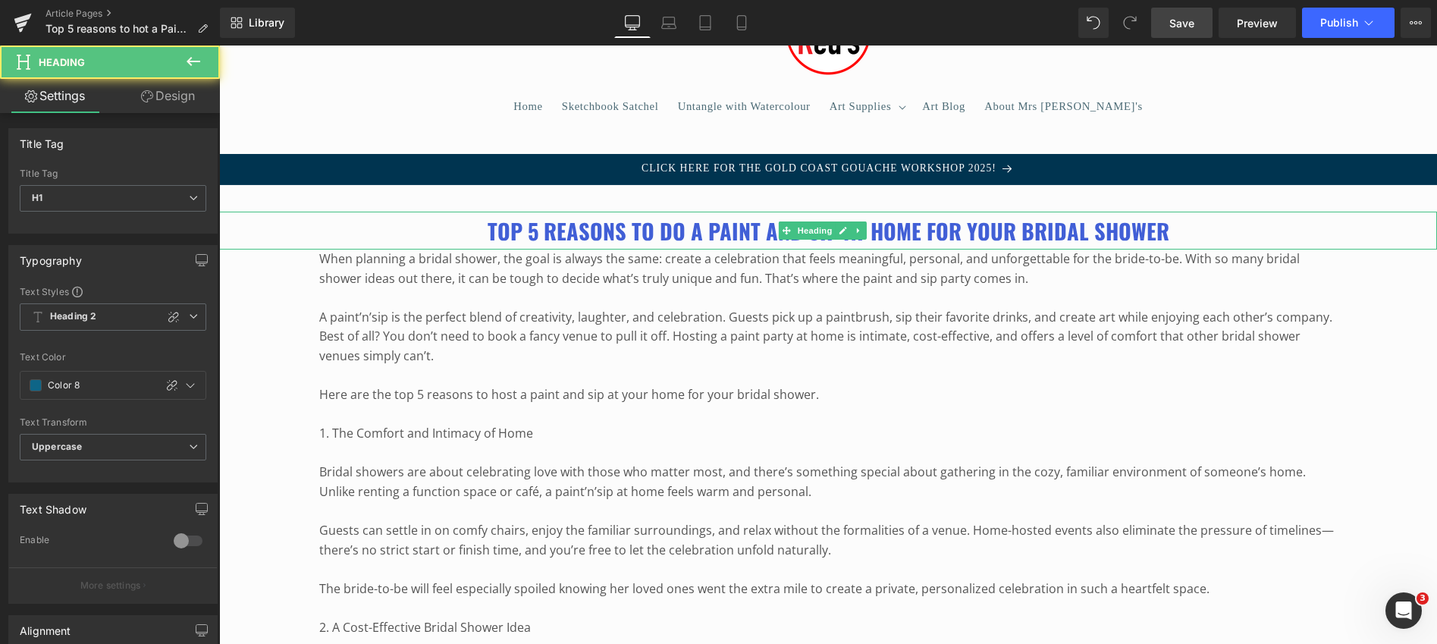
click at [679, 235] on b "Top 5 reasons to do a Paint and Sip at home for your Bridal Shower" at bounding box center [829, 231] width 682 height 32
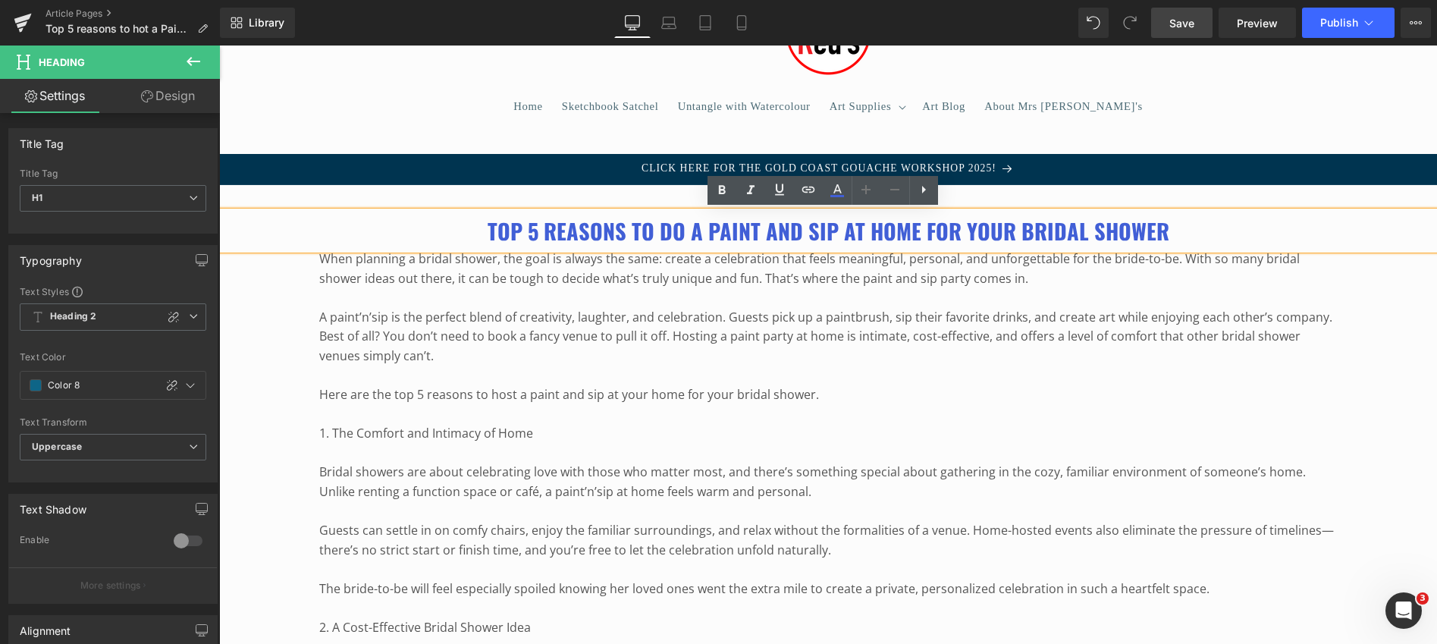
click at [679, 235] on b "Top 5 reasons to do a Paint and Sip at home for your Bridal Shower" at bounding box center [829, 231] width 682 height 32
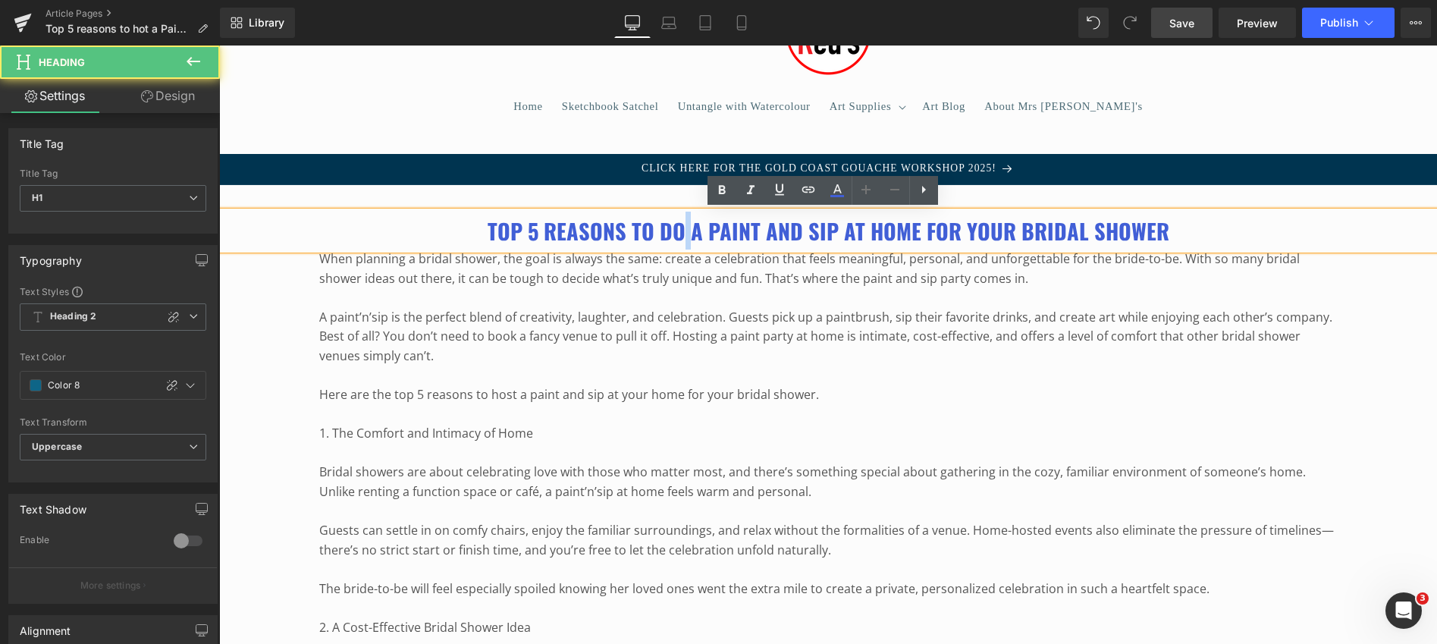
click at [679, 235] on b "Top 5 reasons to do a Paint and Sip at home for your Bridal Shower" at bounding box center [829, 231] width 682 height 32
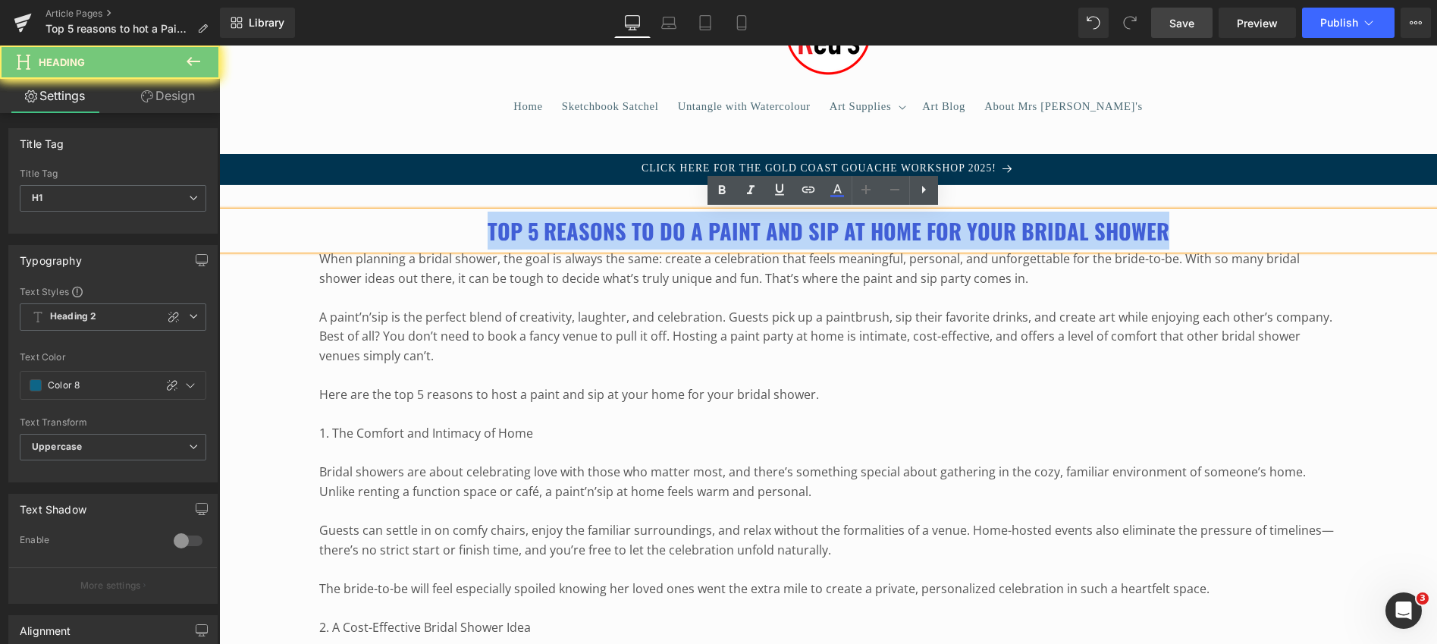
click at [679, 235] on b "Top 5 reasons to do a Paint and Sip at home for your Bridal Shower" at bounding box center [829, 231] width 682 height 32
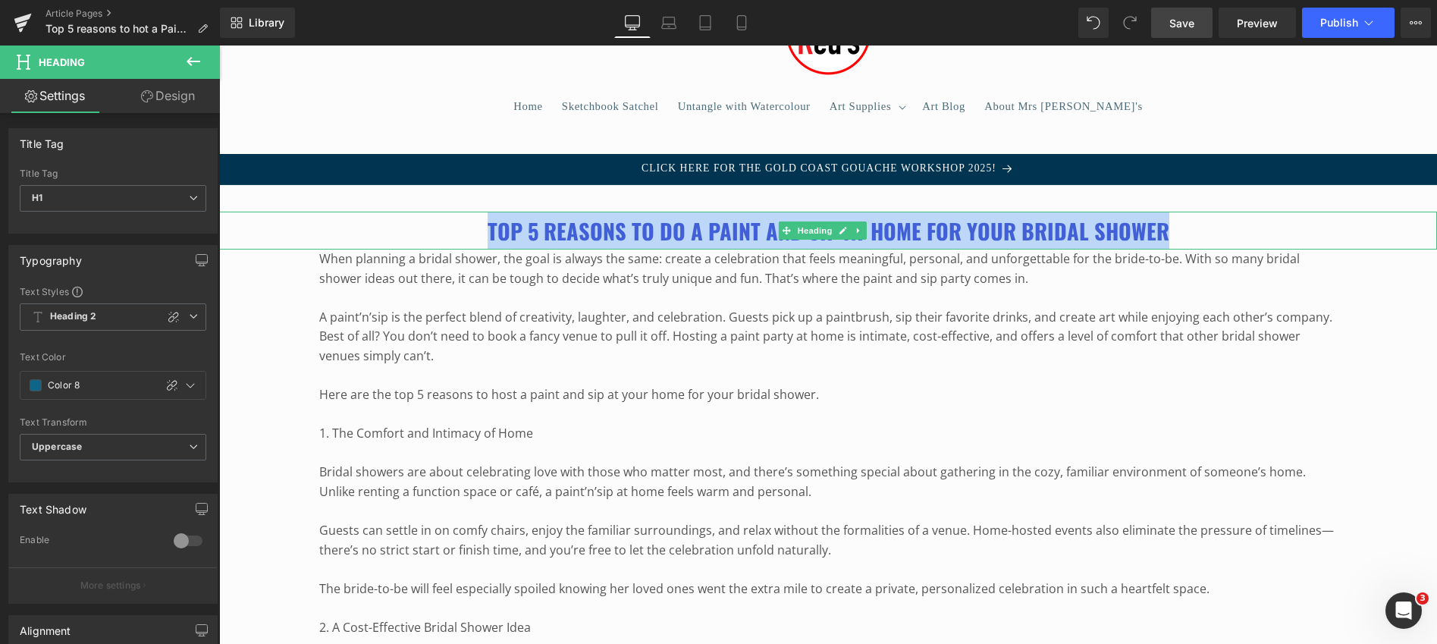
click at [381, 225] on h1 "Top 5 reasons to do a Paint and Sip at home for your Bridal Shower" at bounding box center [828, 231] width 1218 height 38
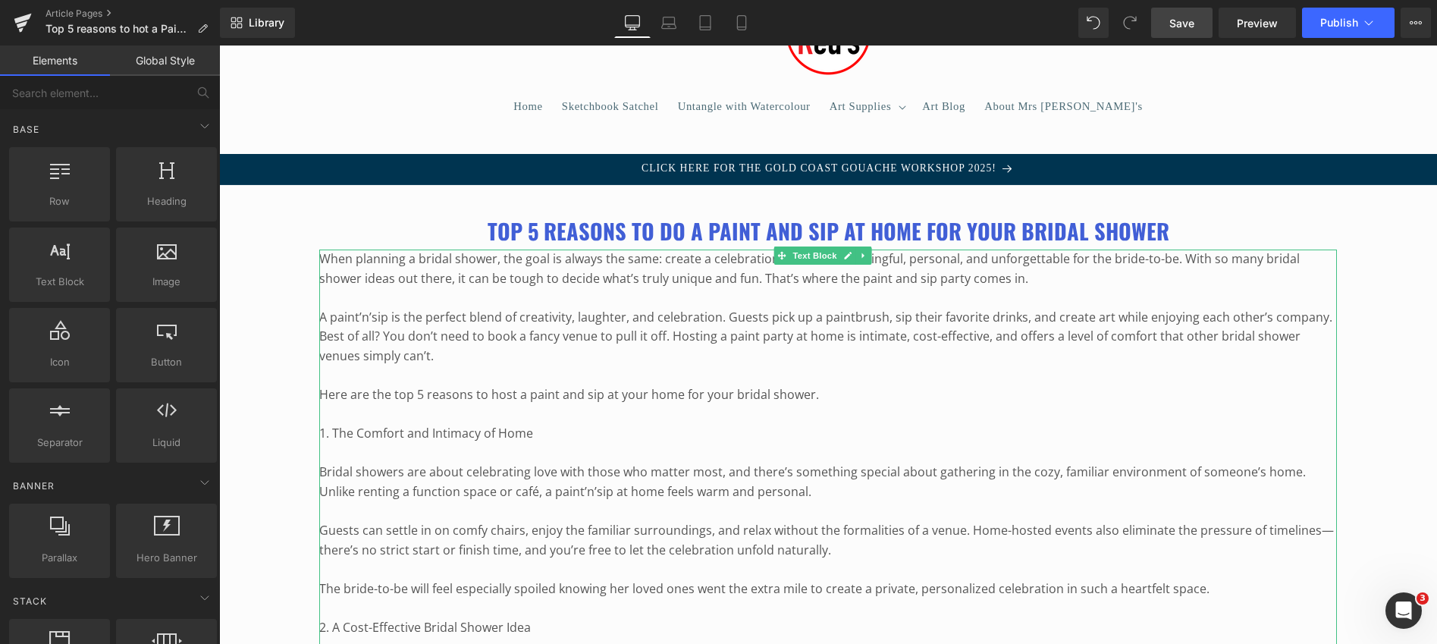
click at [432, 316] on p "A paint’n’sip is the perfect blend of creativity, laughter, and celebration. Gu…" at bounding box center [828, 337] width 1018 height 58
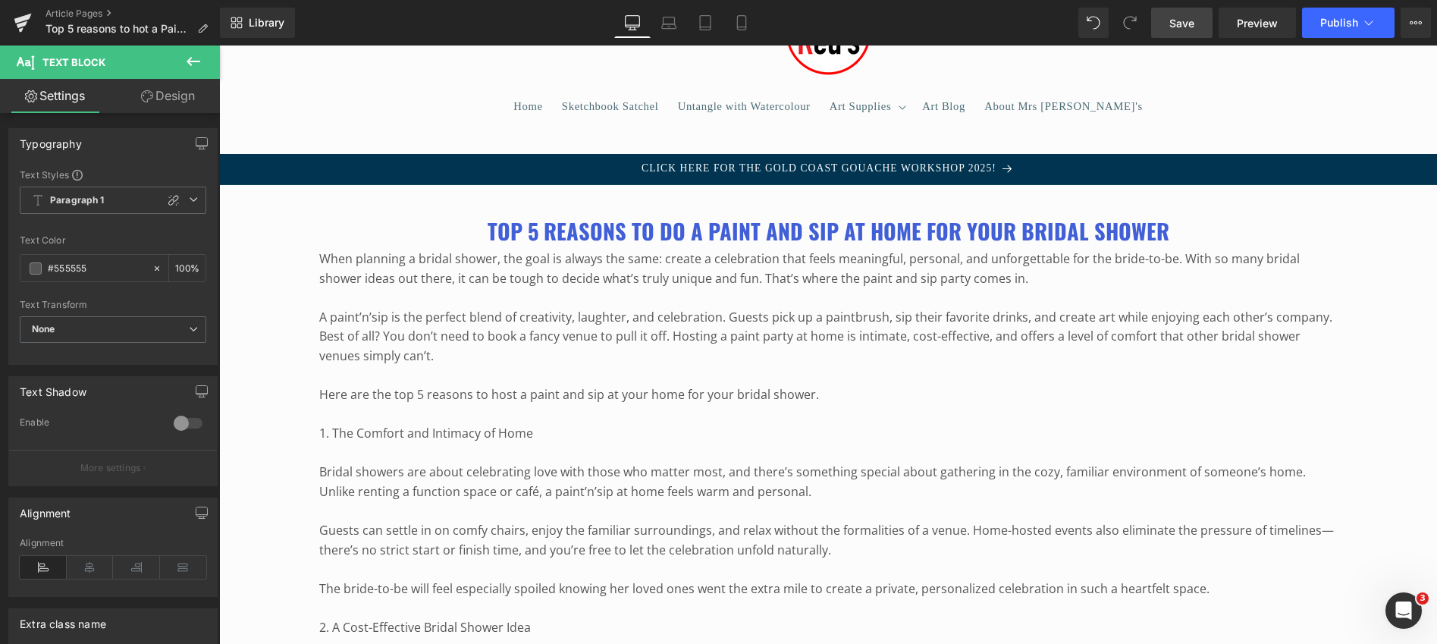
click at [191, 57] on icon at bounding box center [194, 61] width 14 height 9
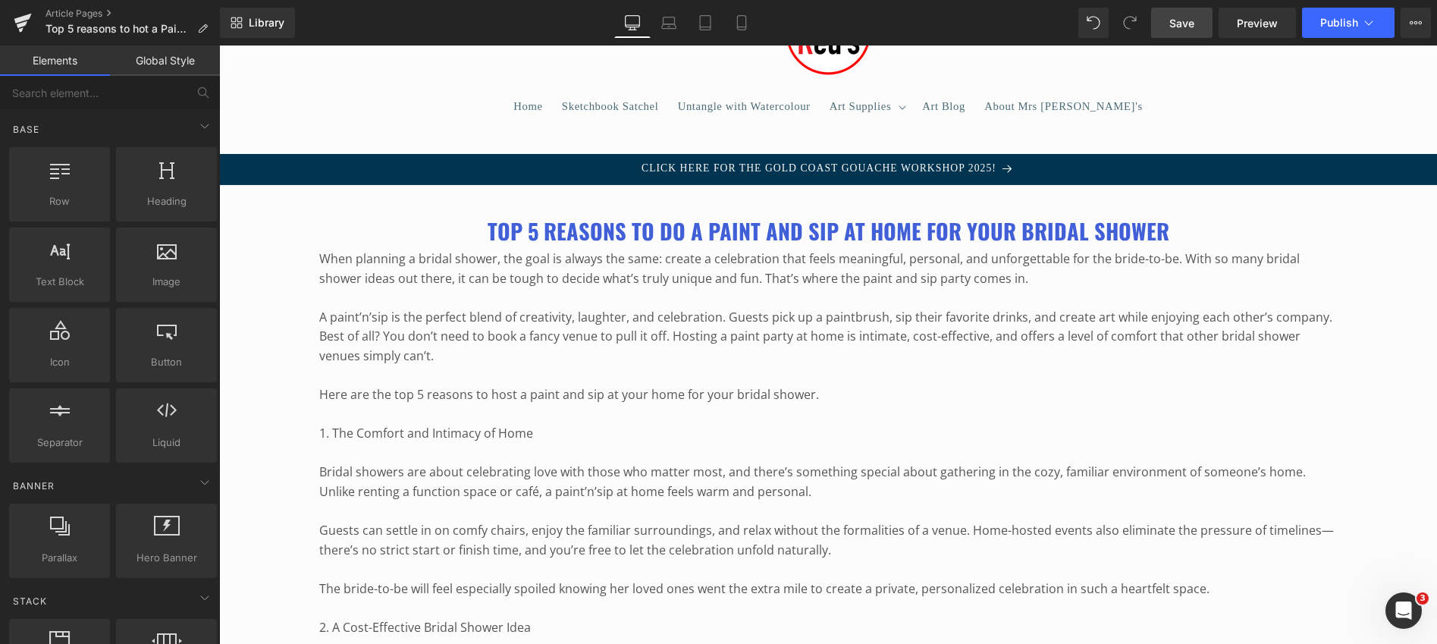
click at [154, 58] on link "Global Style" at bounding box center [165, 61] width 110 height 30
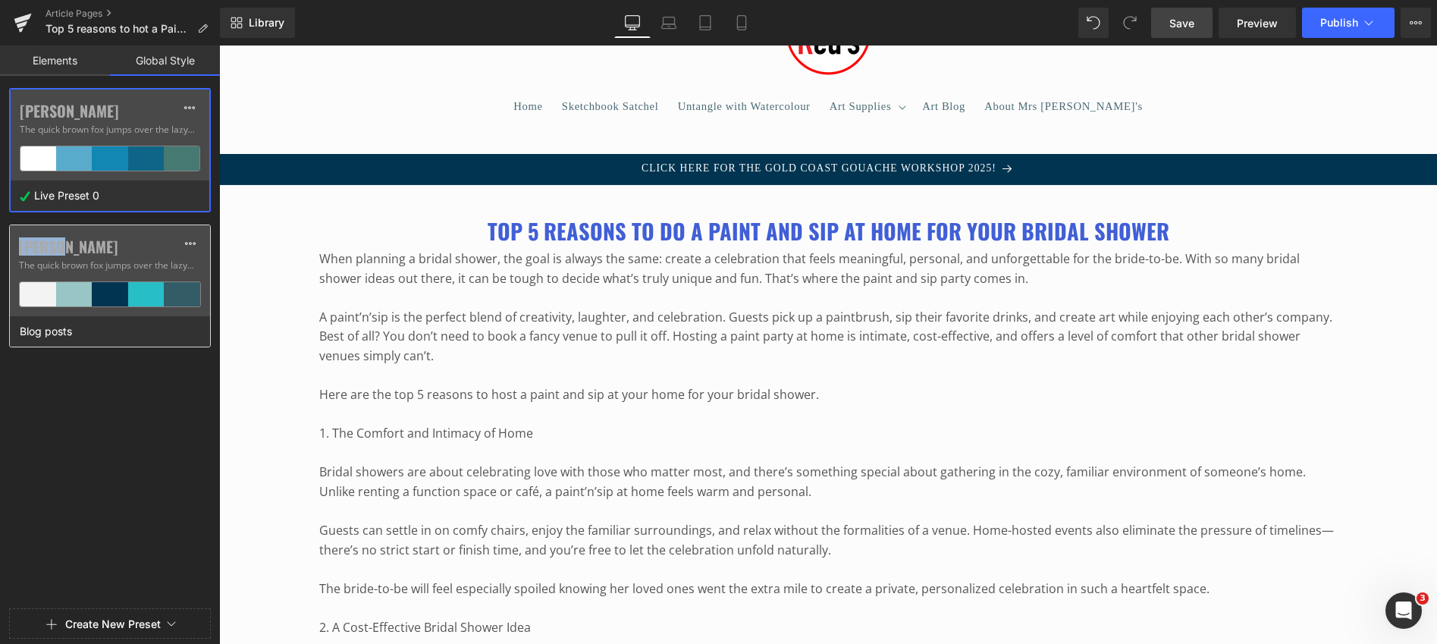
drag, startPoint x: 128, startPoint y: 236, endPoint x: 121, endPoint y: 246, distance: 12.4
click at [121, 246] on div "[PERSON_NAME] The quick brown fox jumps over the lazy..." at bounding box center [110, 270] width 200 height 91
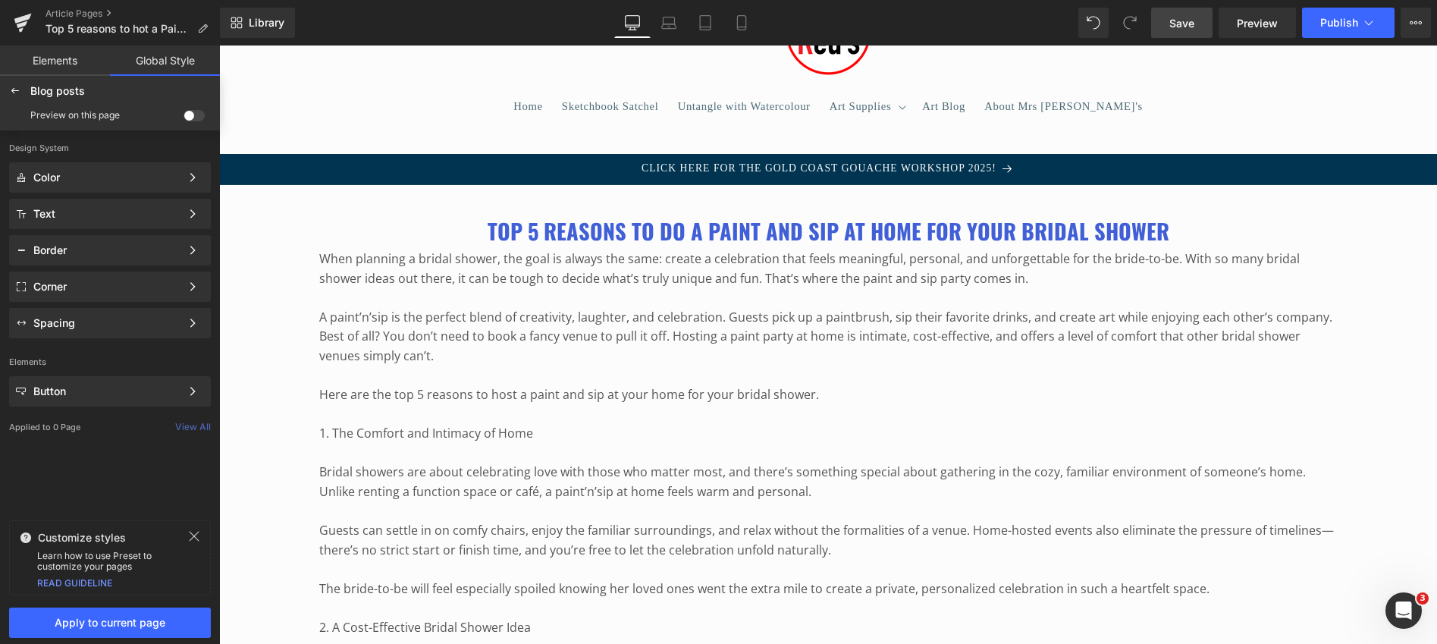
click at [121, 246] on div "Border" at bounding box center [106, 250] width 147 height 12
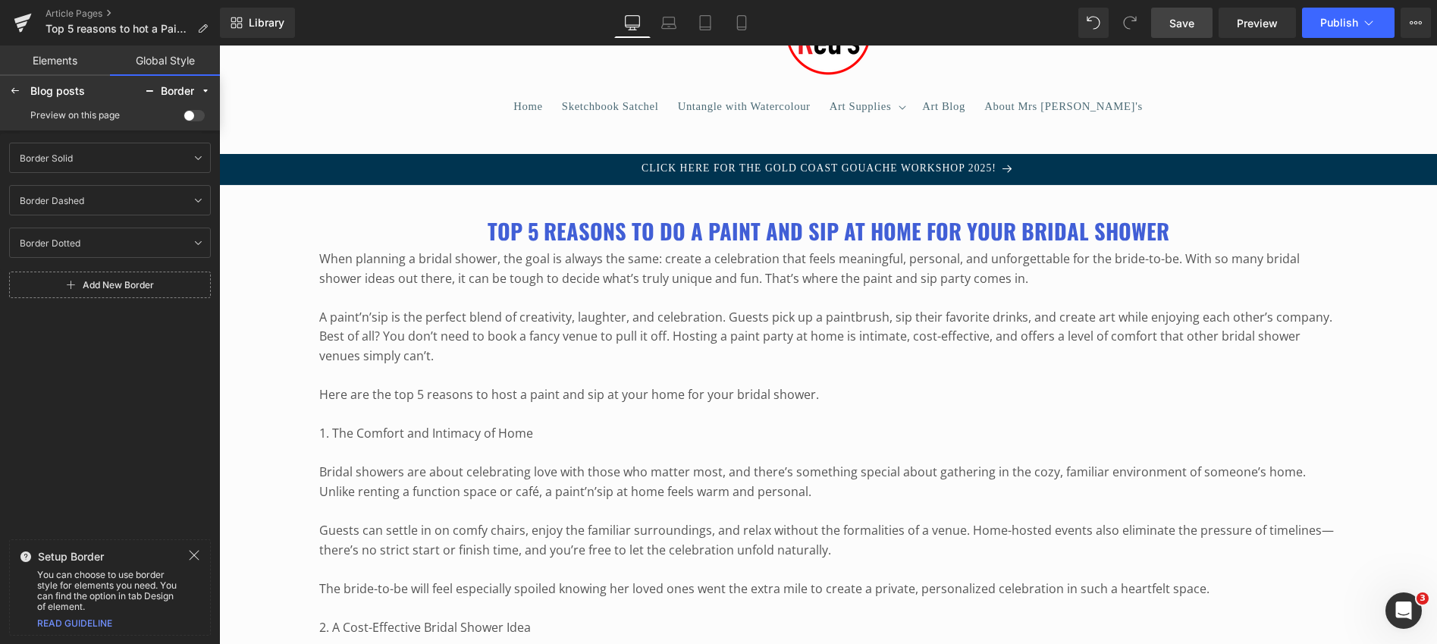
click at [167, 55] on link "Global Style" at bounding box center [165, 61] width 110 height 30
click at [82, 59] on link "Elements" at bounding box center [55, 61] width 110 height 30
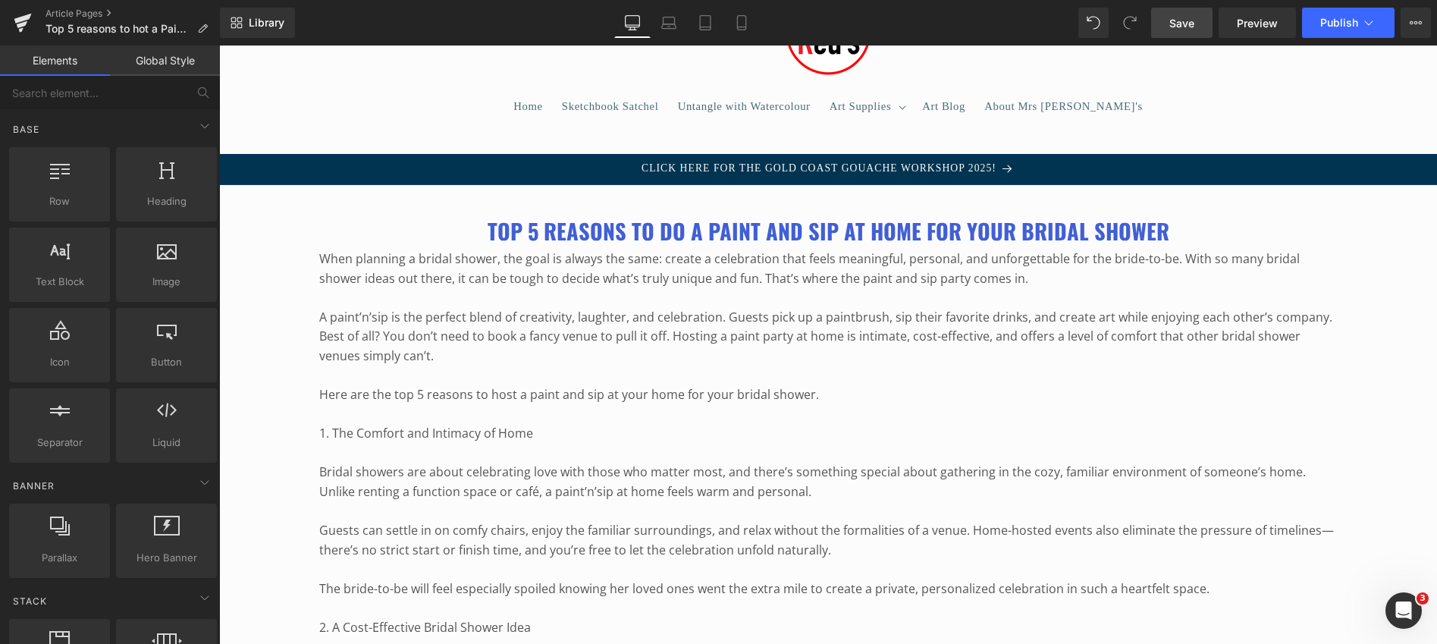
click at [150, 59] on link "Global Style" at bounding box center [165, 61] width 110 height 30
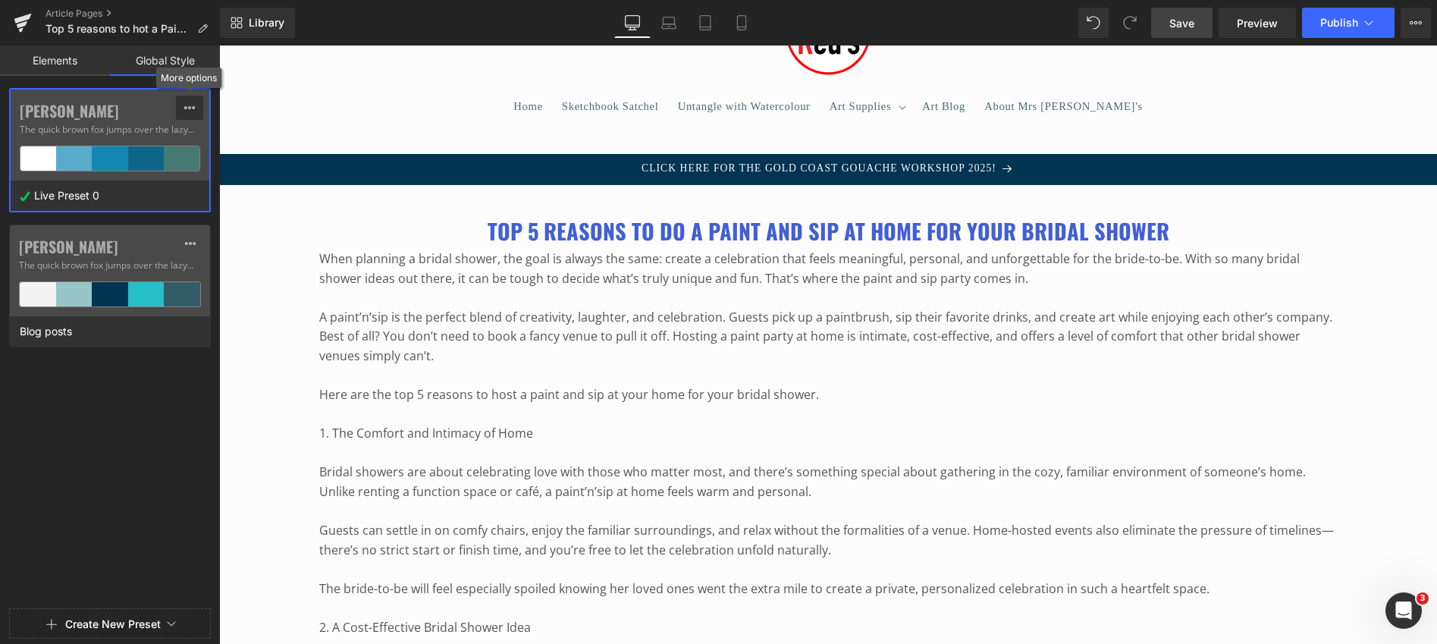
click at [189, 110] on icon at bounding box center [190, 108] width 12 height 12
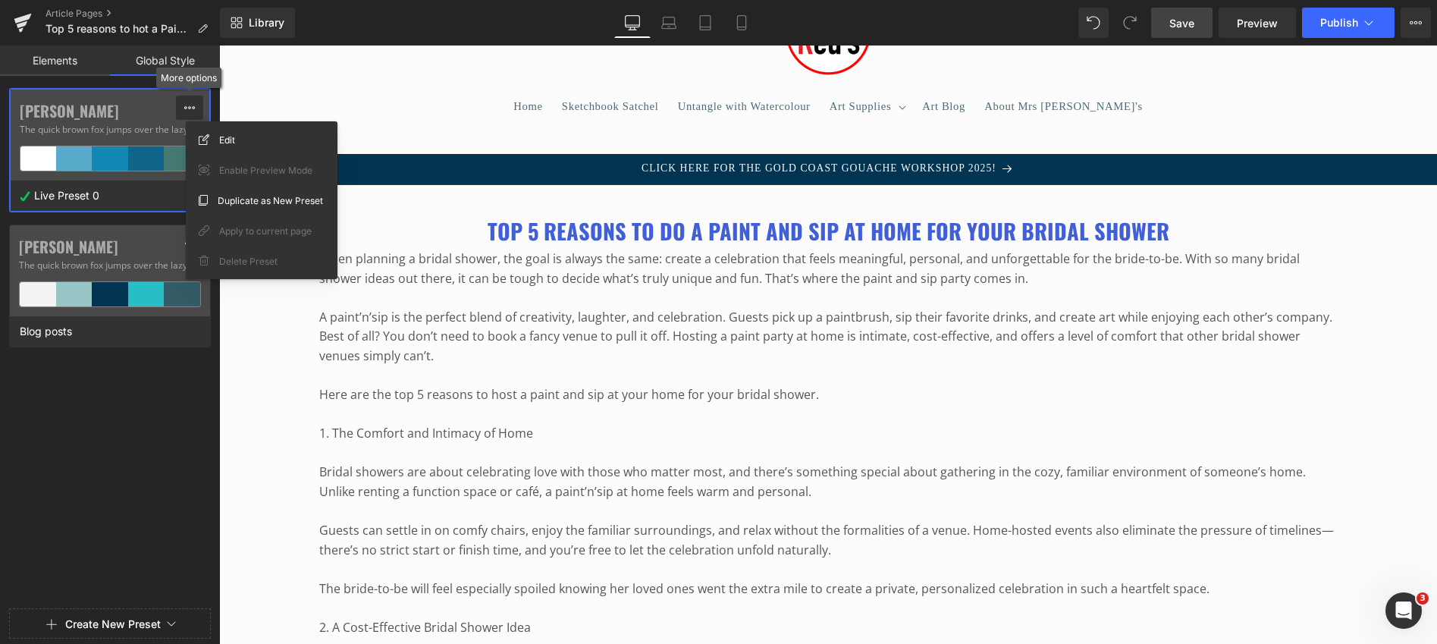
click at [188, 103] on icon at bounding box center [190, 108] width 12 height 12
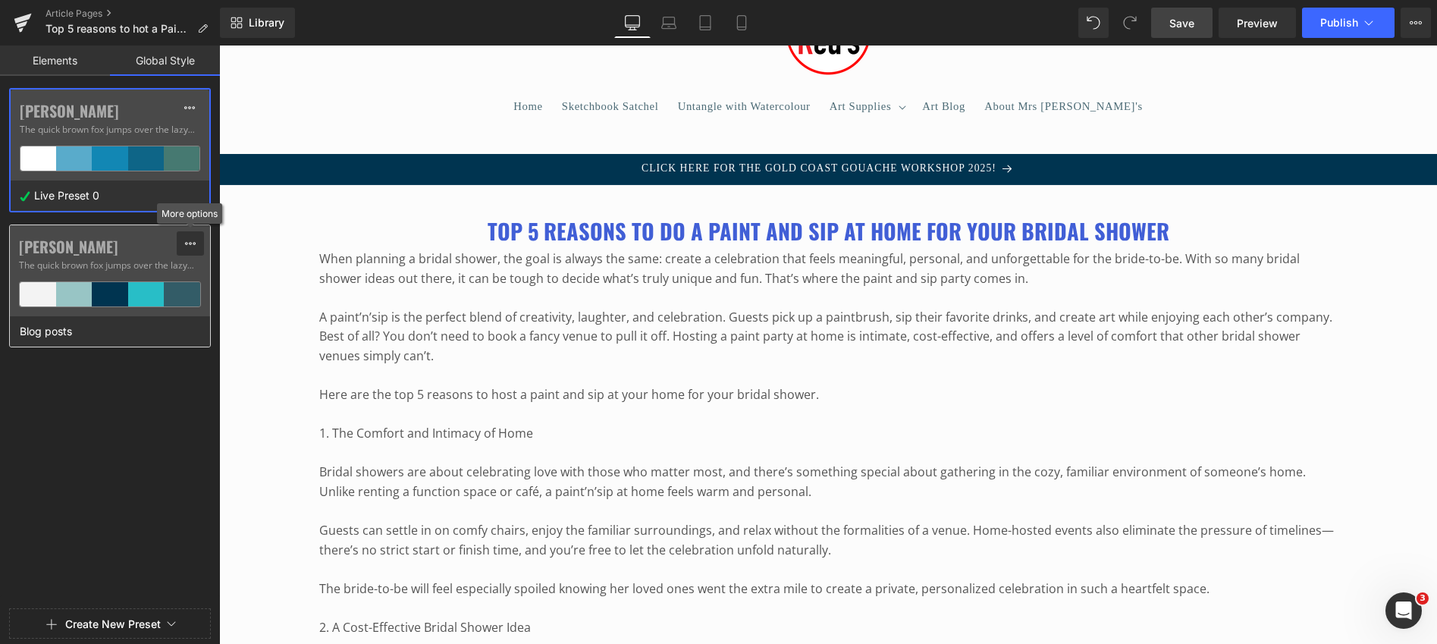
click at [192, 245] on icon at bounding box center [190, 243] width 12 height 12
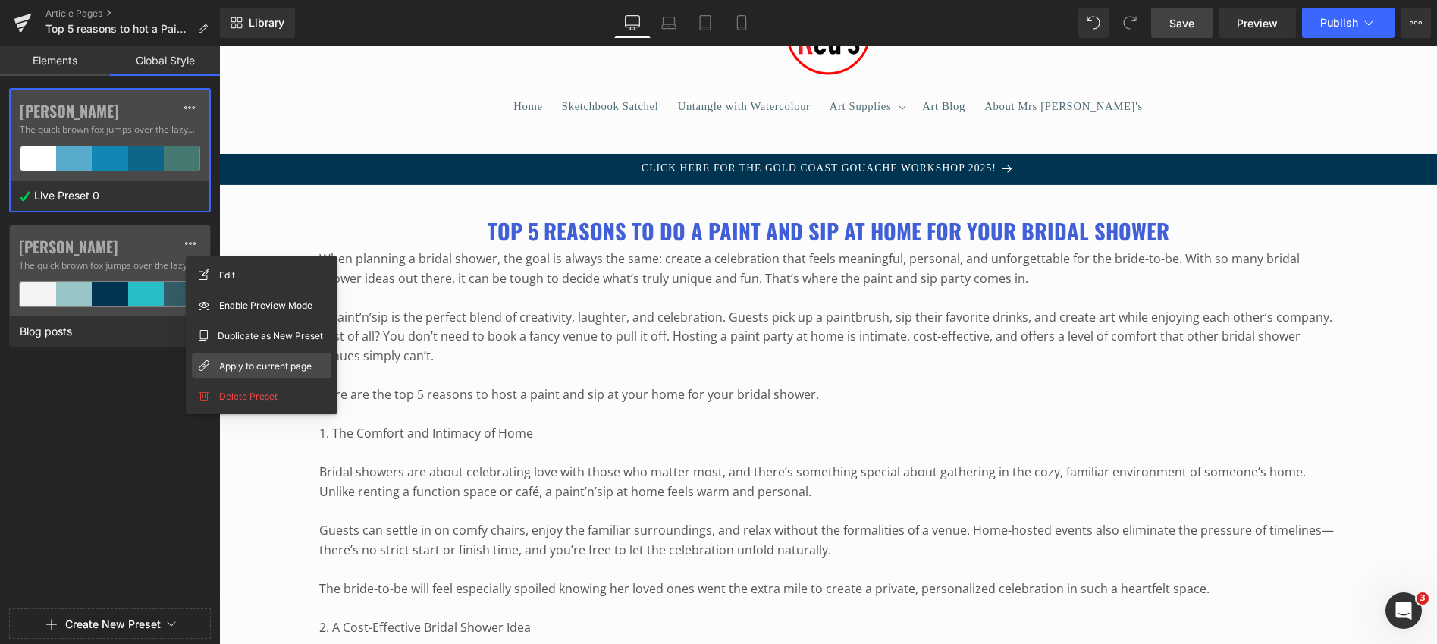
click at [224, 363] on span "Apply to current page" at bounding box center [265, 366] width 93 height 16
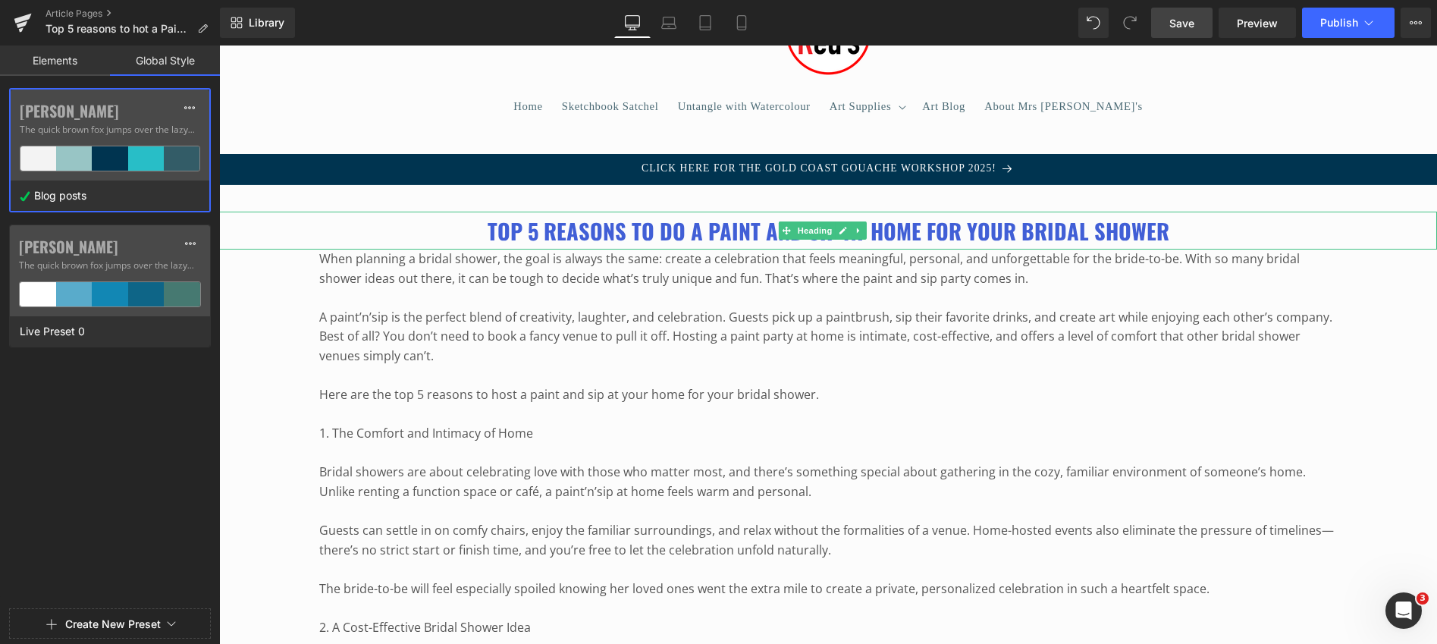
click at [532, 226] on b "Top 5 reasons to do a Paint and Sip at home for your Bridal Shower" at bounding box center [829, 231] width 682 height 32
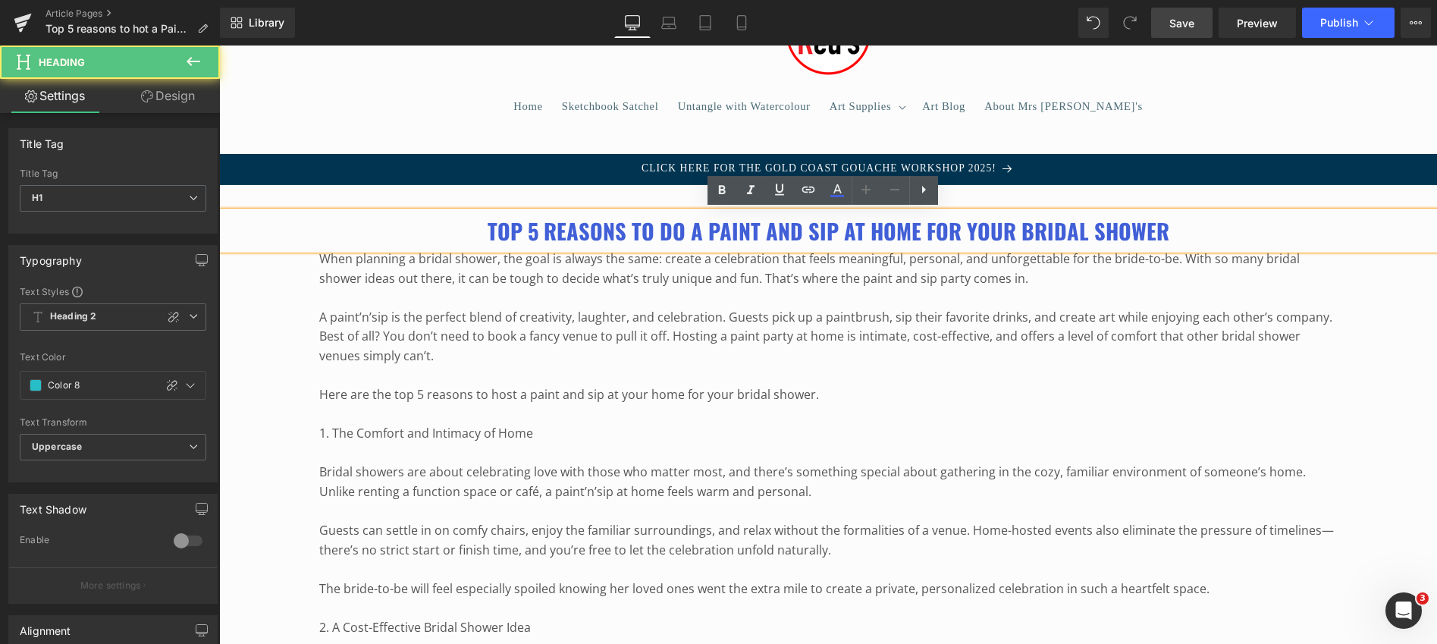
click at [532, 226] on b "Top 5 reasons to do a Paint and Sip at home for your Bridal Shower" at bounding box center [829, 231] width 682 height 32
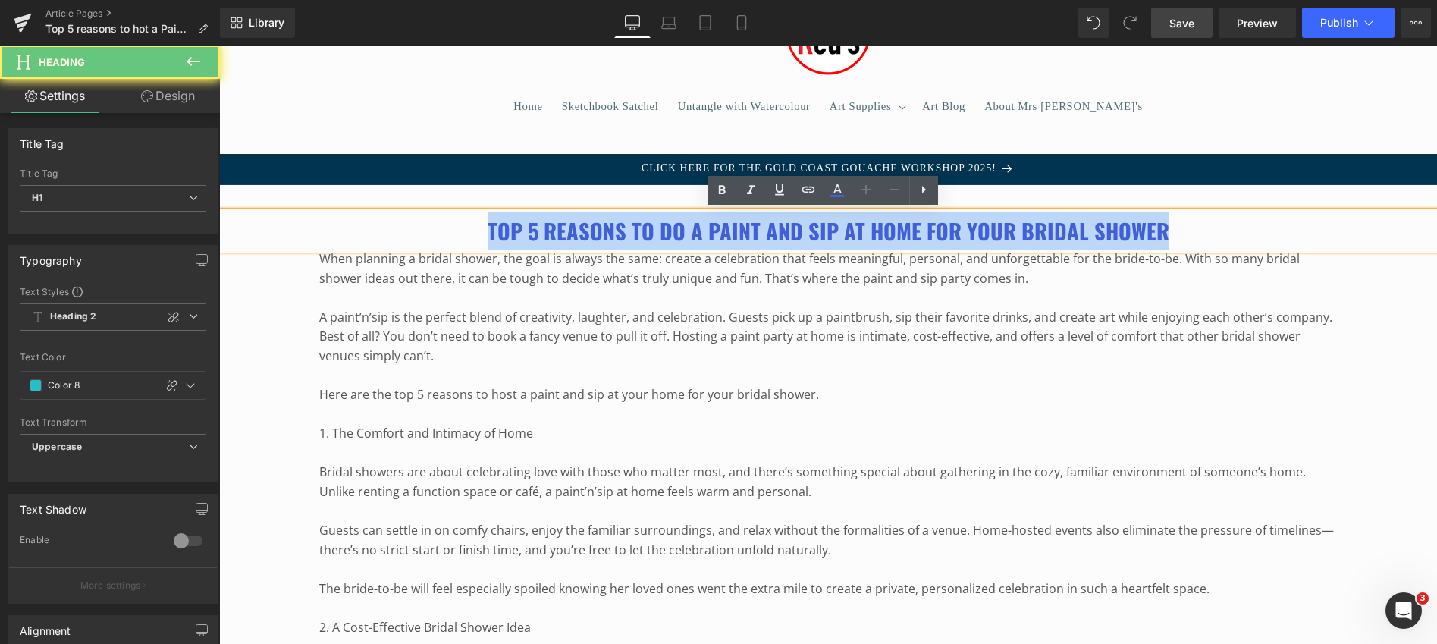
click at [532, 226] on b "Top 5 reasons to do a Paint and Sip at home for your Bridal Shower" at bounding box center [829, 231] width 682 height 32
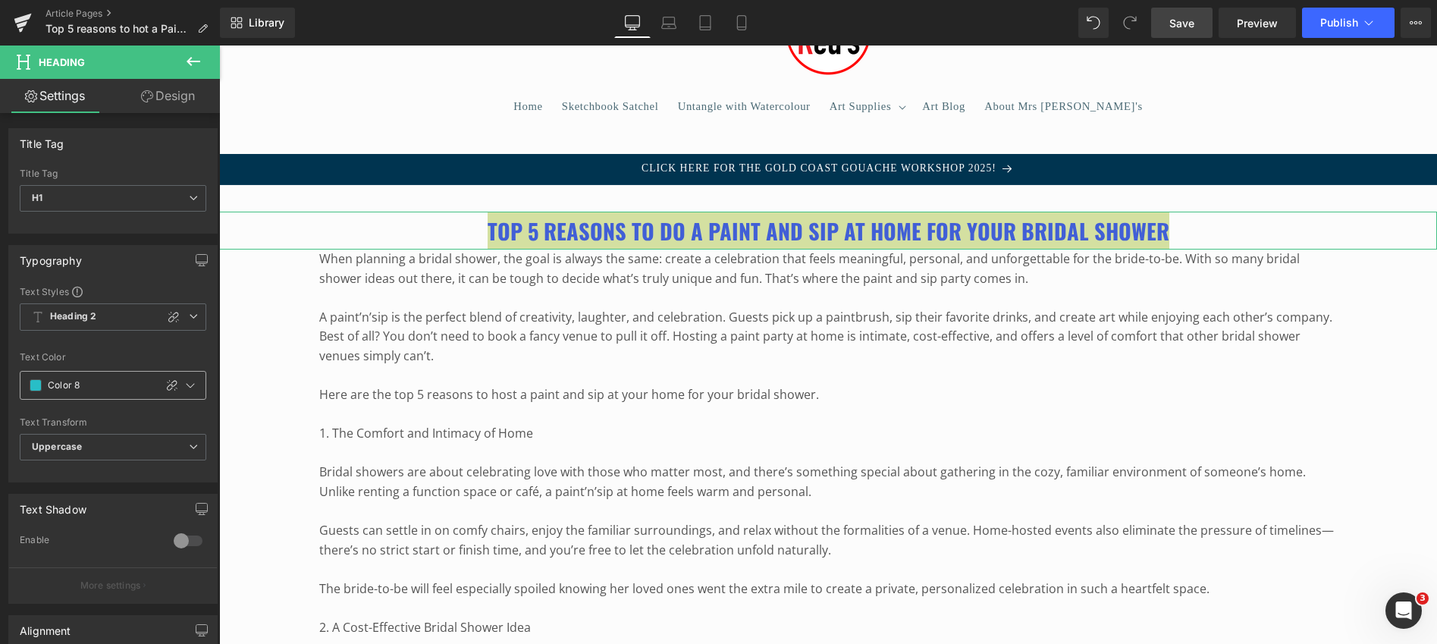
click at [36, 385] on span at bounding box center [36, 385] width 12 height 12
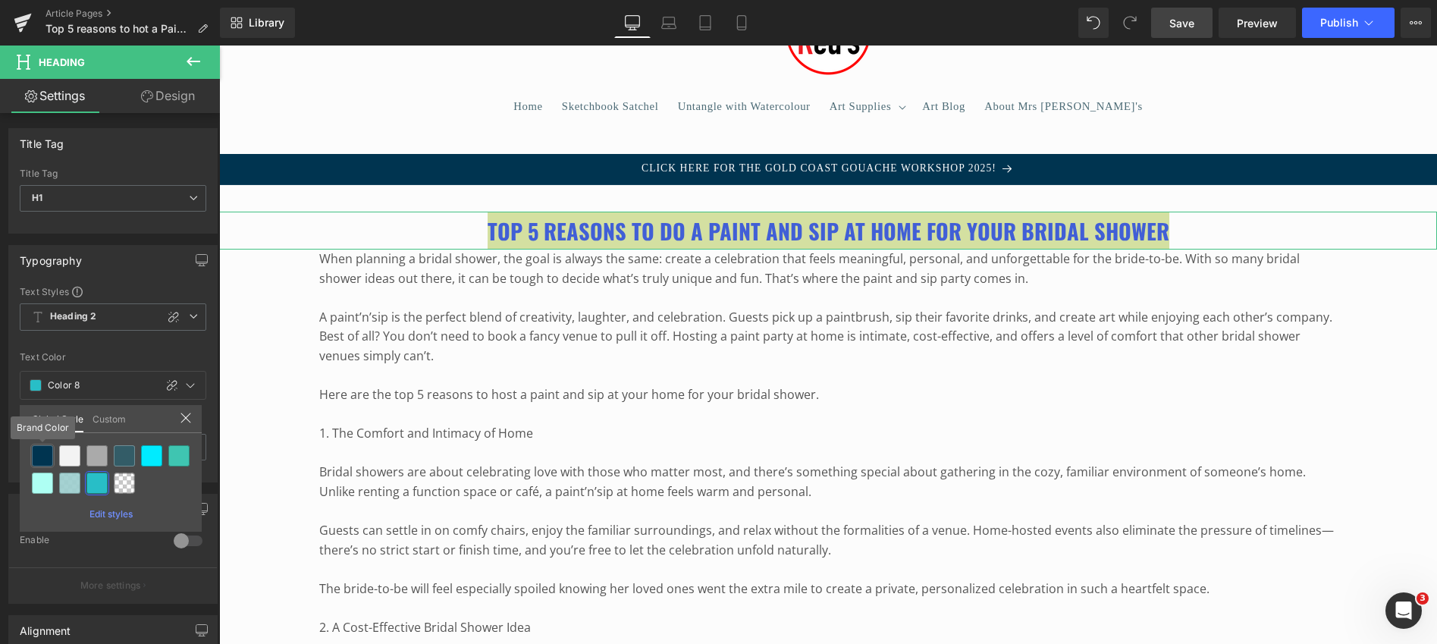
click at [39, 454] on div at bounding box center [42, 455] width 21 height 21
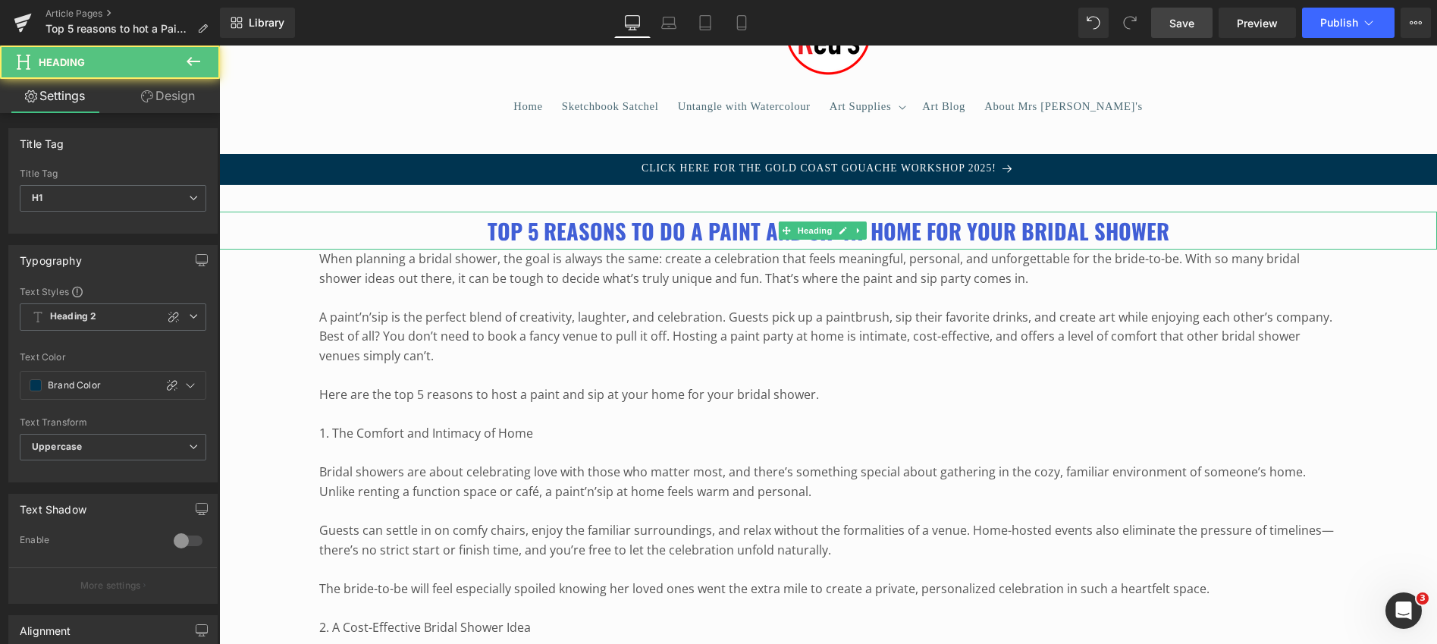
click at [569, 234] on b "Top 5 reasons to do a Paint and Sip at home for your Bridal Shower" at bounding box center [829, 231] width 682 height 32
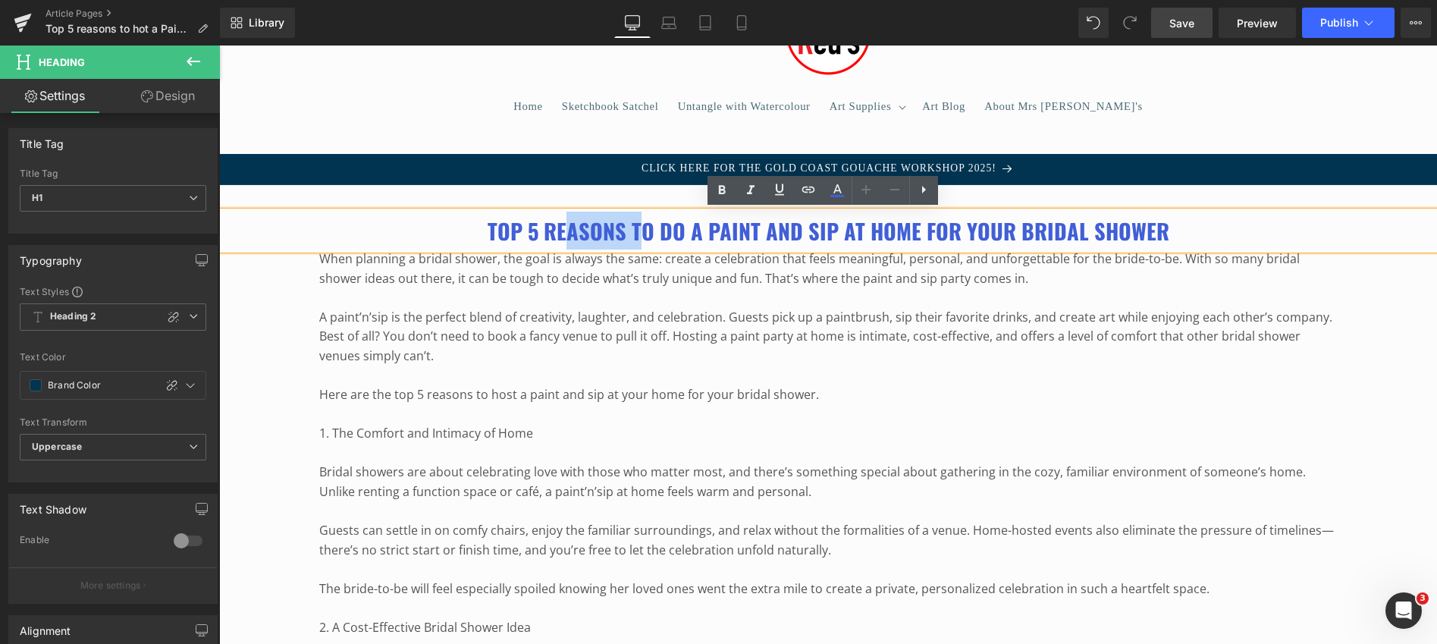
drag, startPoint x: 569, startPoint y: 234, endPoint x: 636, endPoint y: 229, distance: 67.7
click at [636, 229] on b "Top 5 reasons to do a Paint and Sip at home for your Bridal Shower" at bounding box center [829, 231] width 682 height 32
click at [611, 230] on b "Top 5 reasons to do a Paint and Sip at home for your Bridal Shower" at bounding box center [829, 231] width 682 height 32
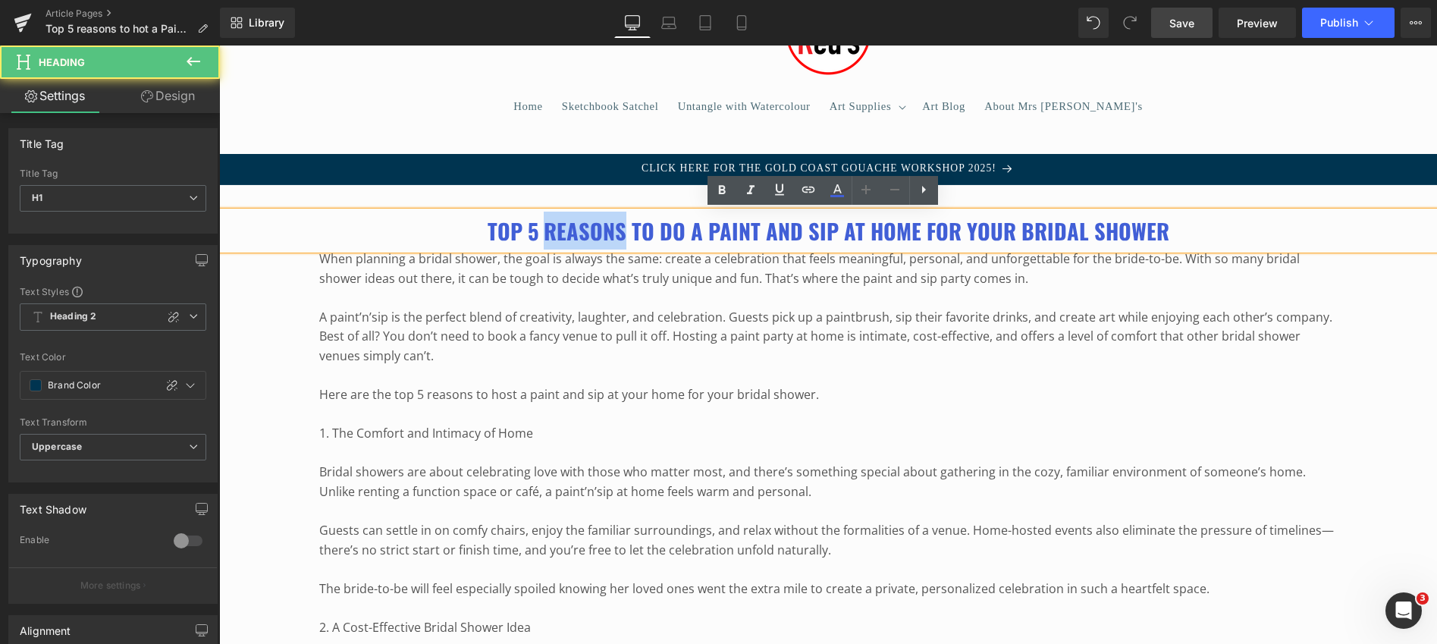
click at [611, 230] on b "Top 5 reasons to do a Paint and Sip at home for your Bridal Shower" at bounding box center [829, 231] width 682 height 32
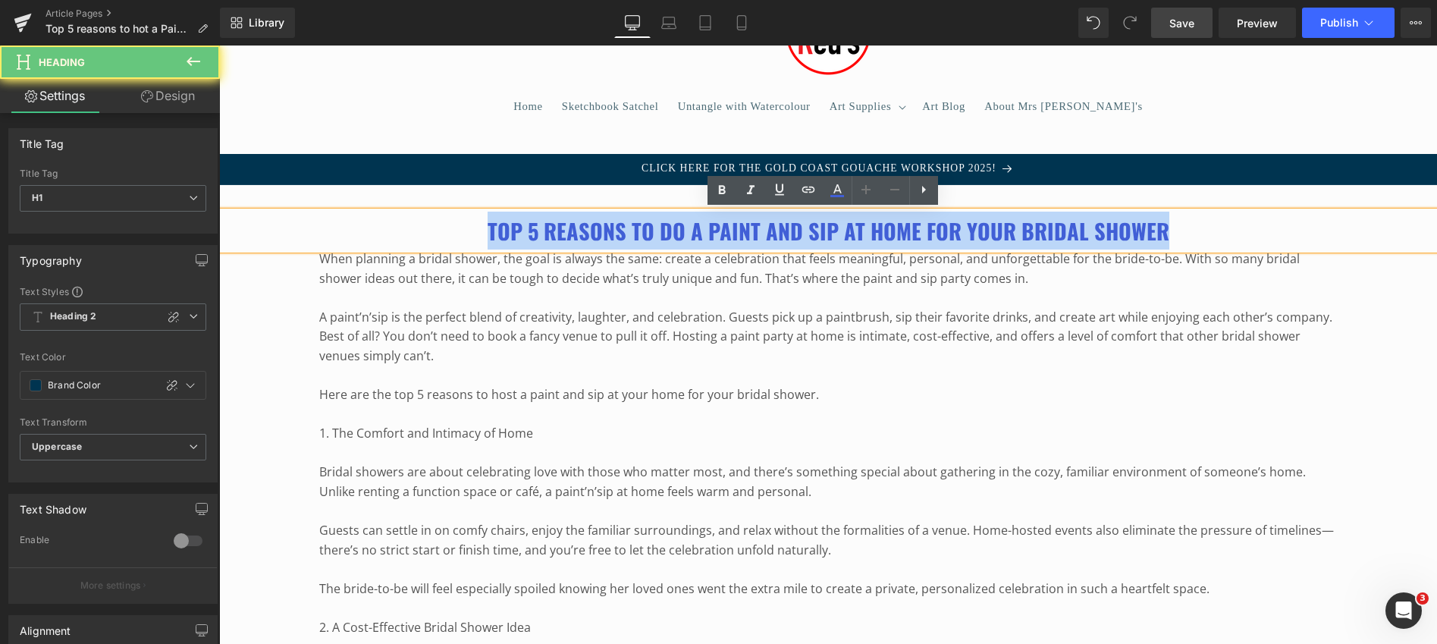
click at [611, 230] on b "Top 5 reasons to do a Paint and Sip at home for your Bridal Shower" at bounding box center [829, 231] width 682 height 32
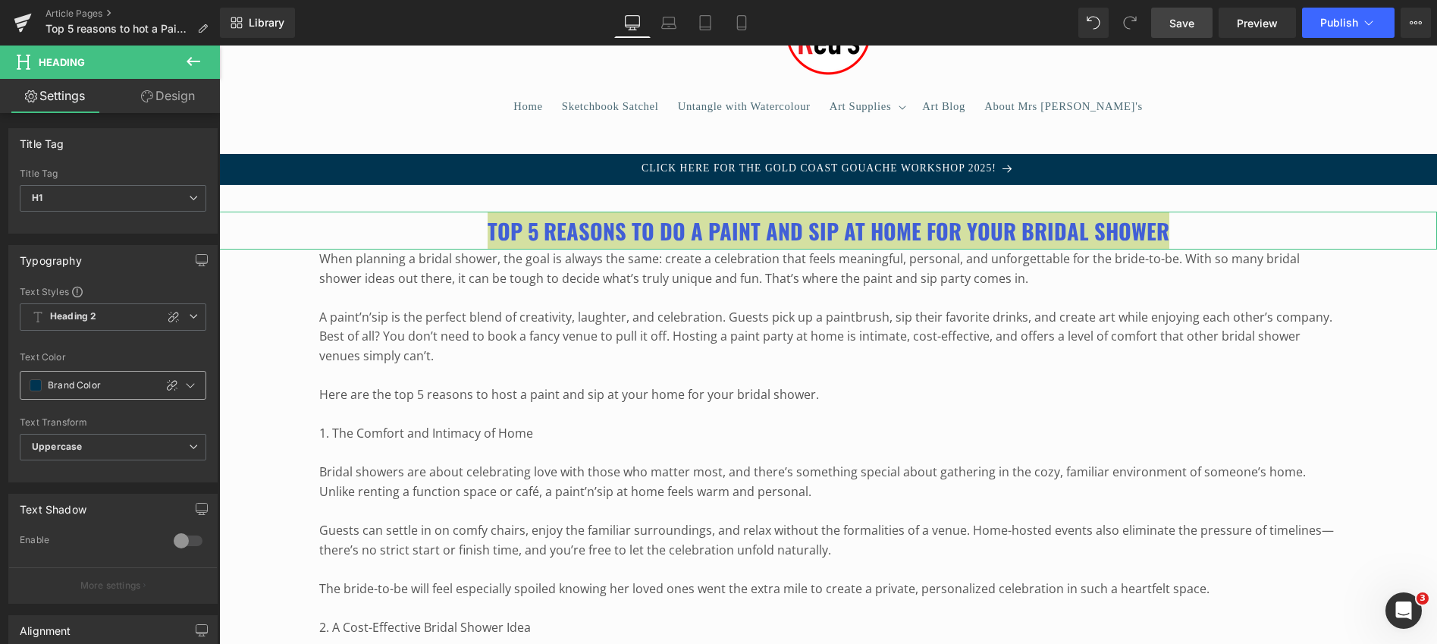
click at [32, 385] on span at bounding box center [36, 385] width 12 height 12
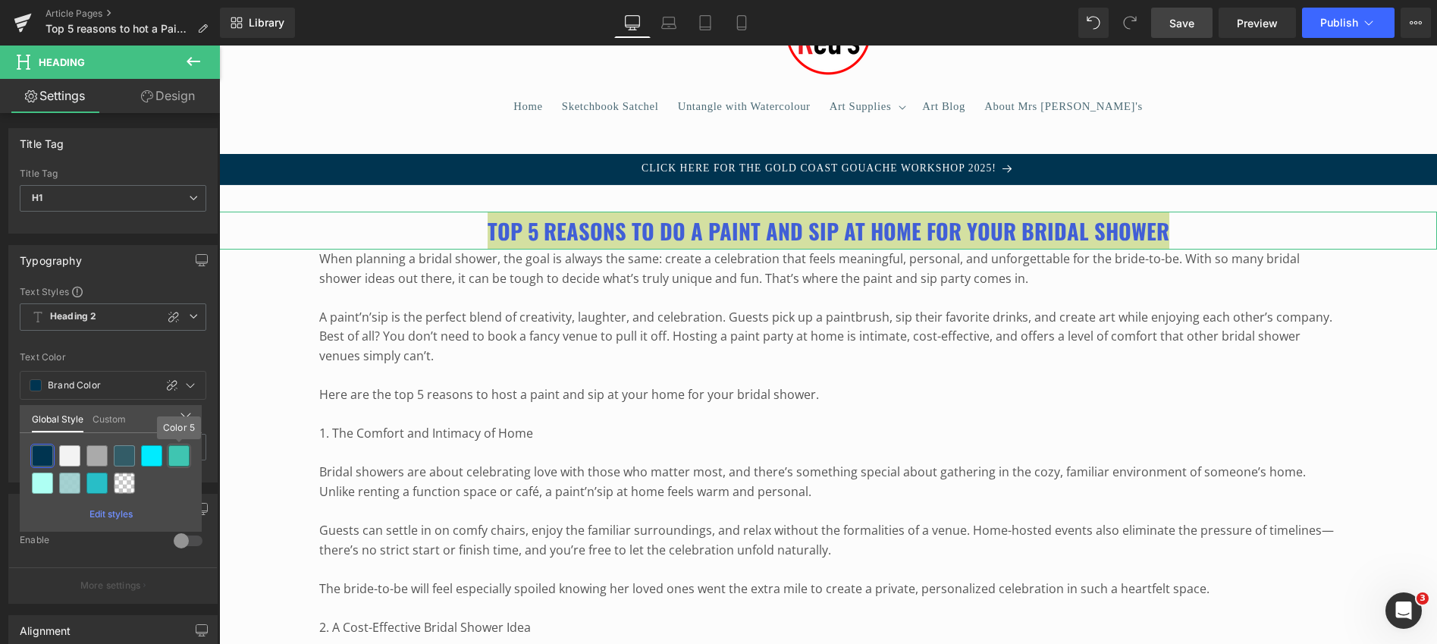
click at [174, 451] on div at bounding box center [178, 455] width 21 height 21
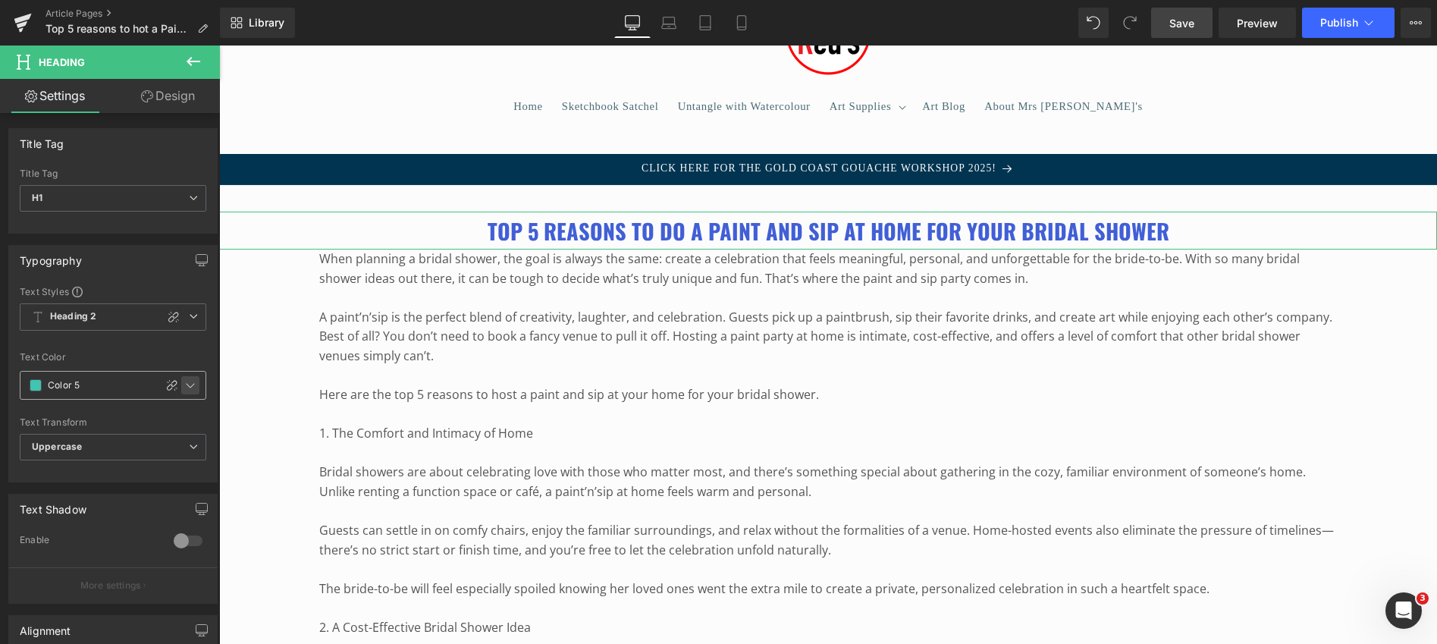
click at [185, 380] on icon at bounding box center [190, 385] width 12 height 12
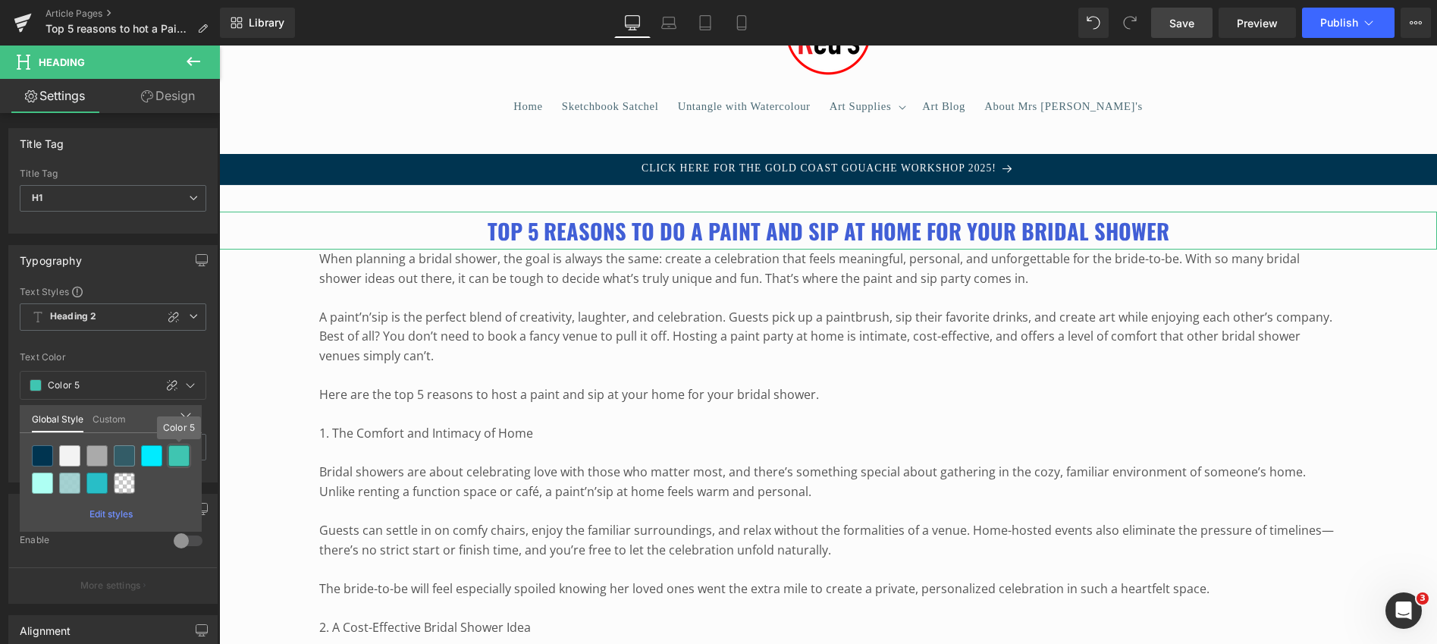
click at [178, 456] on div at bounding box center [178, 455] width 21 height 21
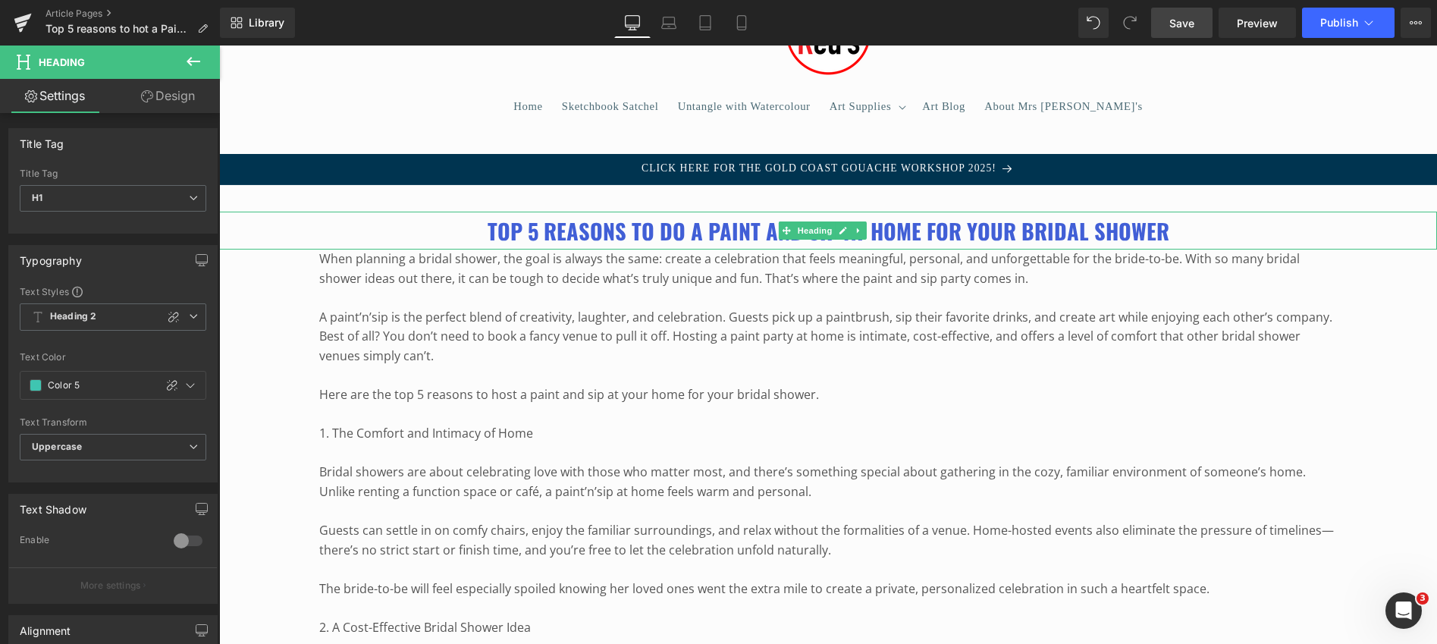
click at [568, 239] on b "Top 5 reasons to do a Paint and Sip at home for your Bridal Shower" at bounding box center [829, 231] width 682 height 32
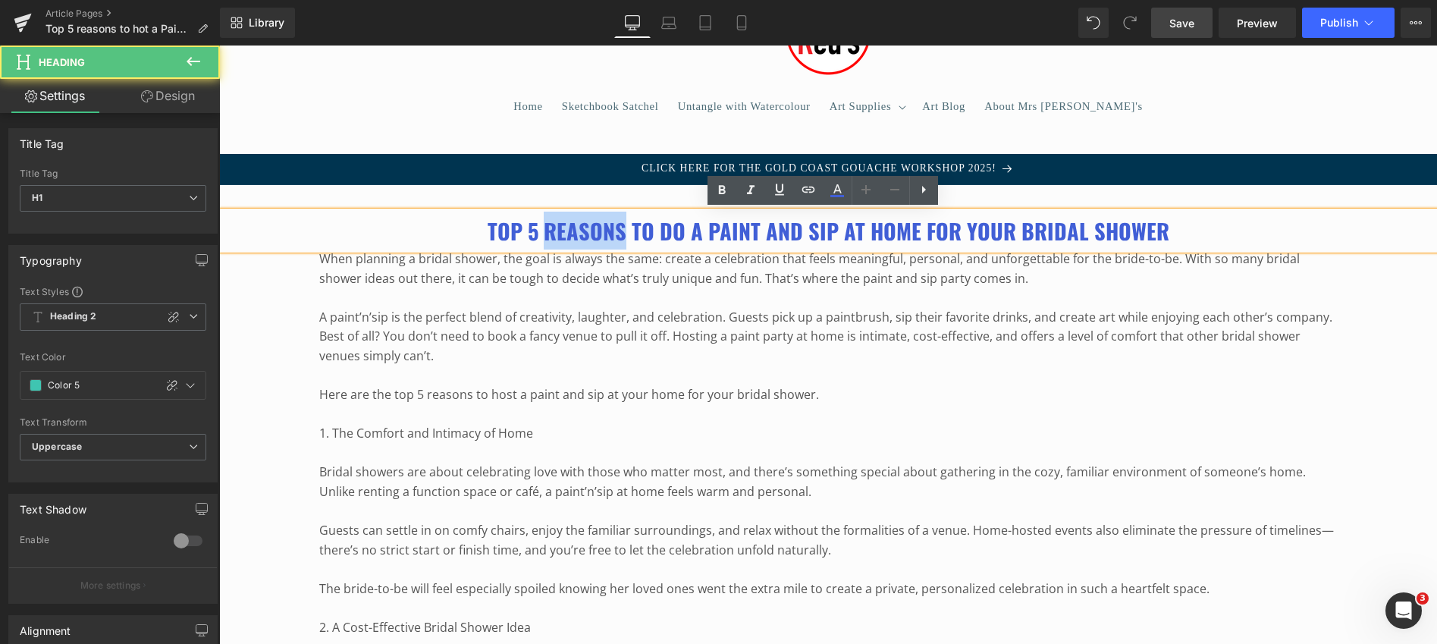
click at [568, 239] on b "Top 5 reasons to do a Paint and Sip at home for your Bridal Shower" at bounding box center [829, 231] width 682 height 32
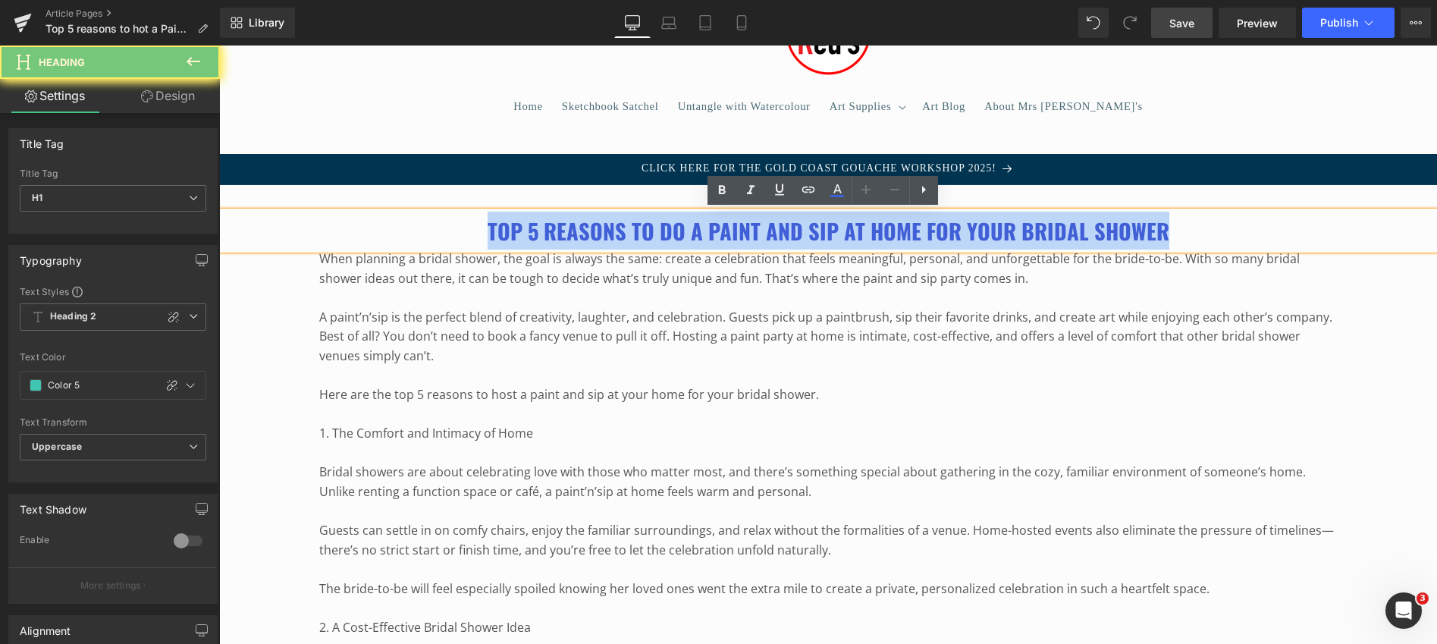
click at [568, 239] on b "Top 5 reasons to do a Paint and Sip at home for your Bridal Shower" at bounding box center [829, 231] width 682 height 32
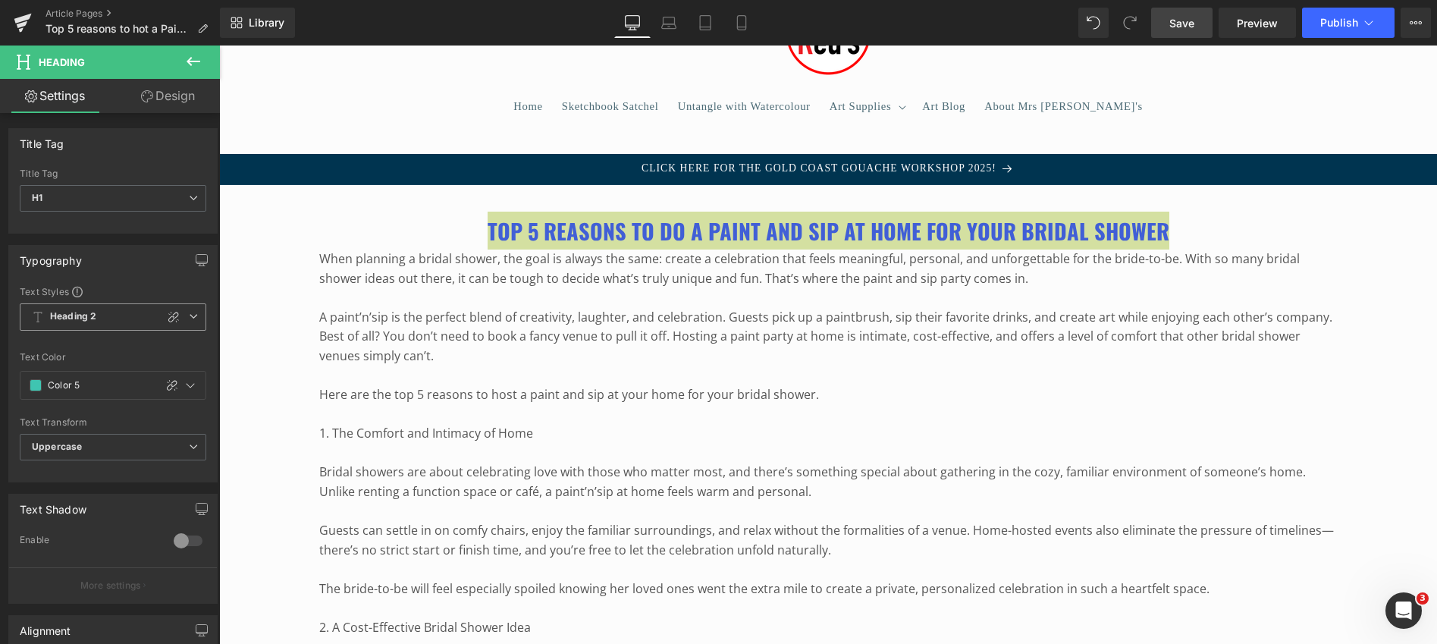
click at [125, 312] on span "Heading 2" at bounding box center [113, 316] width 187 height 27
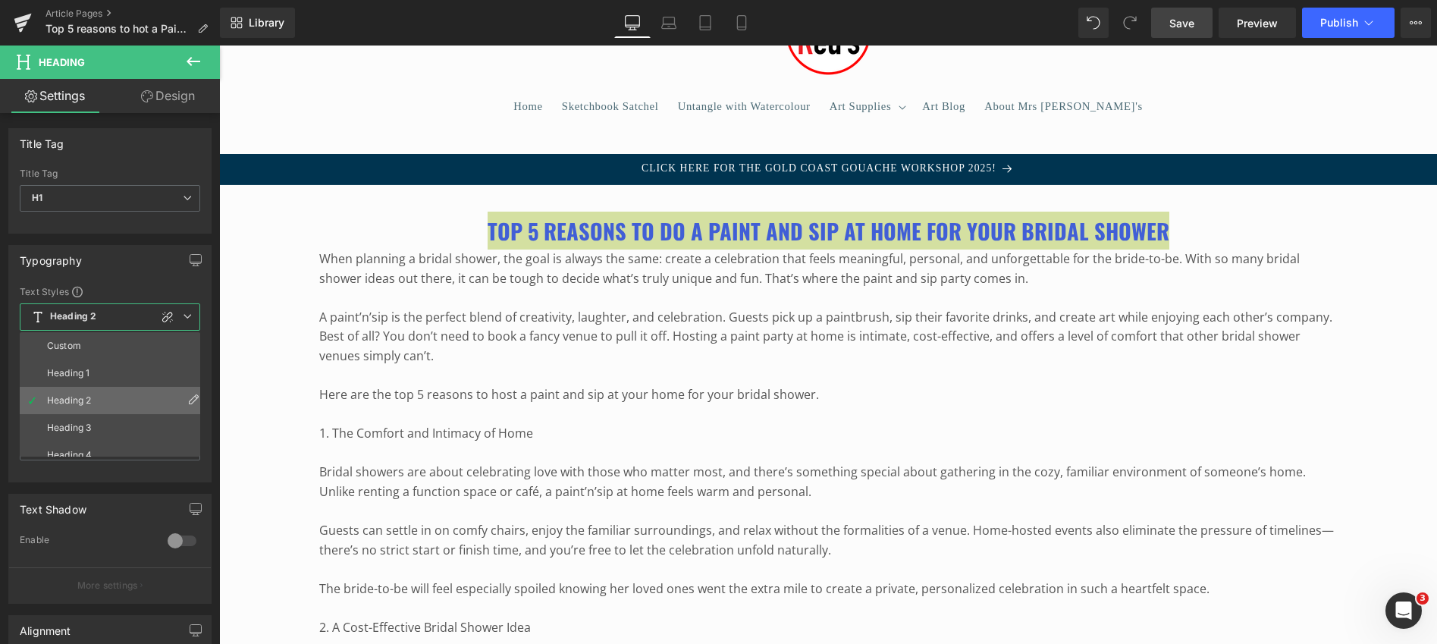
click at [67, 391] on li "Heading 2" at bounding box center [113, 400] width 187 height 27
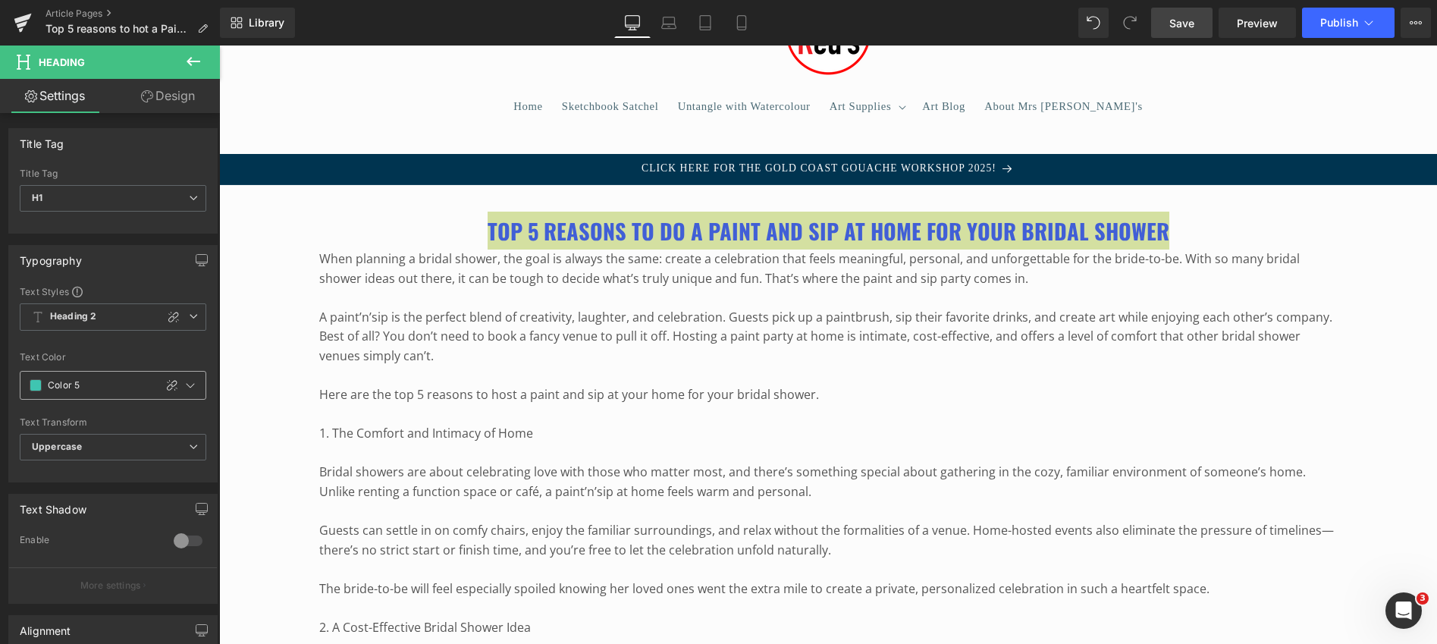
click at [36, 383] on span at bounding box center [36, 385] width 12 height 12
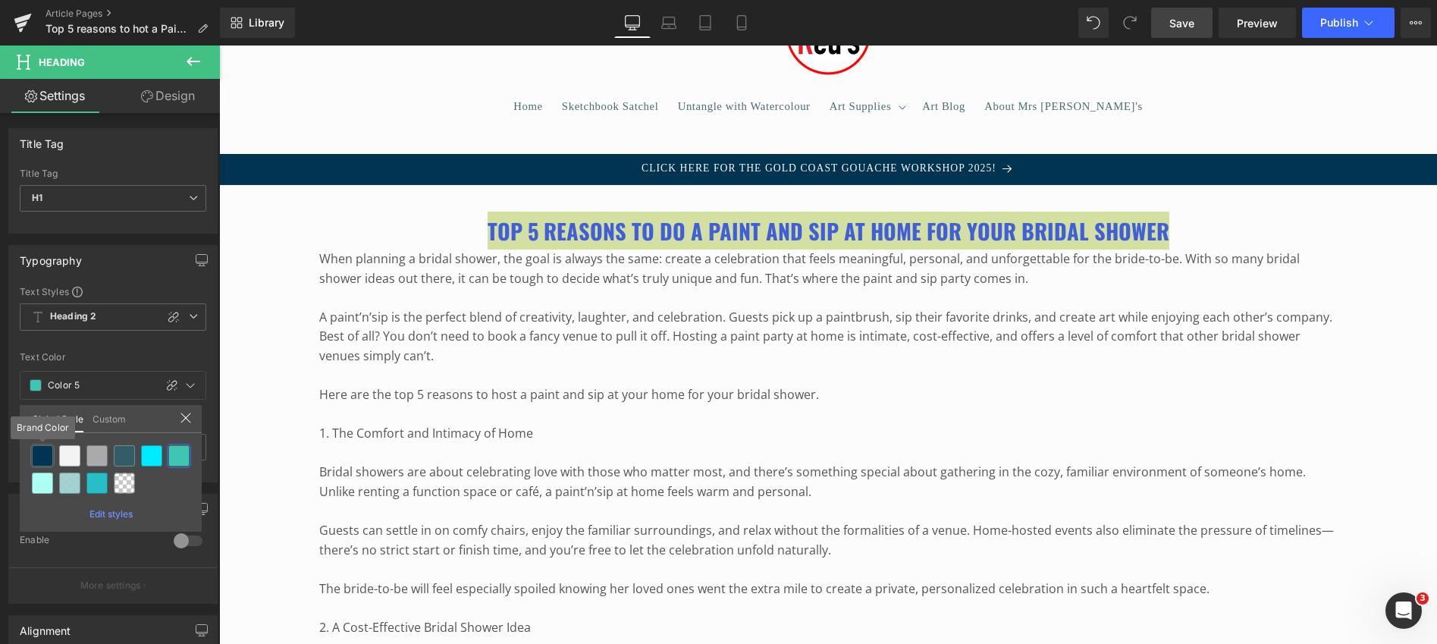
click at [42, 453] on div at bounding box center [42, 455] width 21 height 21
type input "Brand Color"
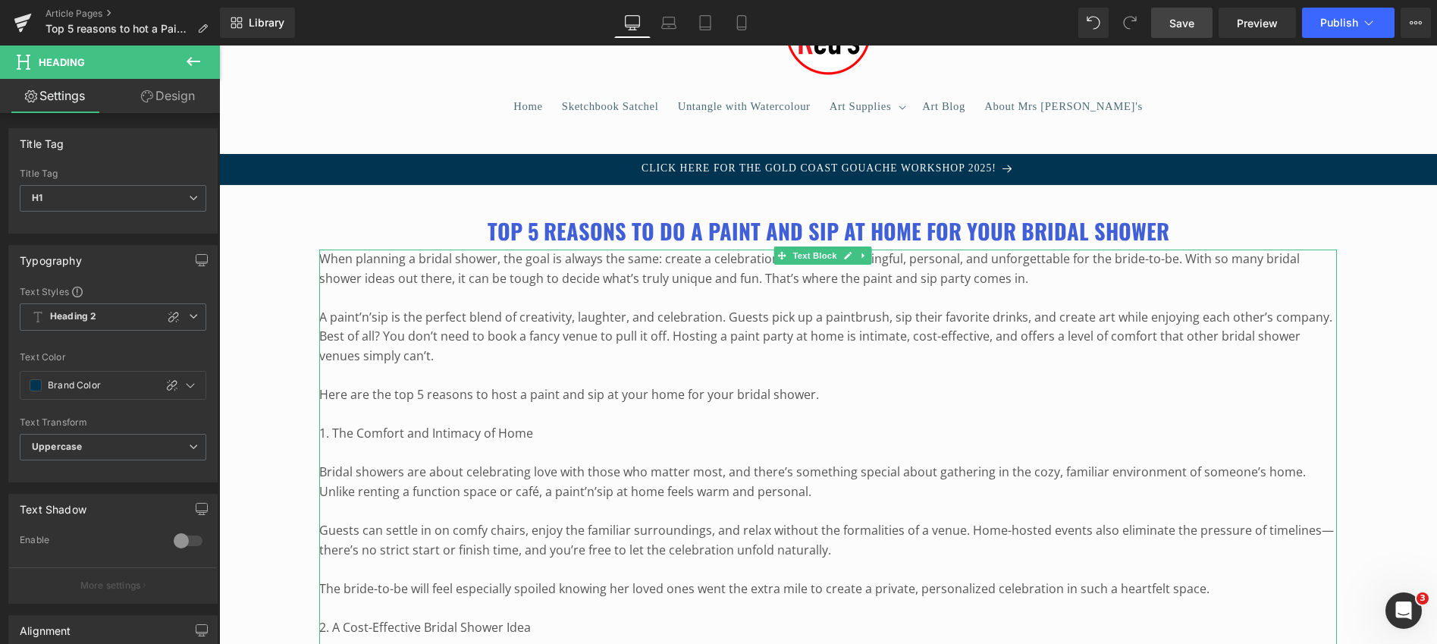
click at [364, 296] on p at bounding box center [828, 298] width 1018 height 20
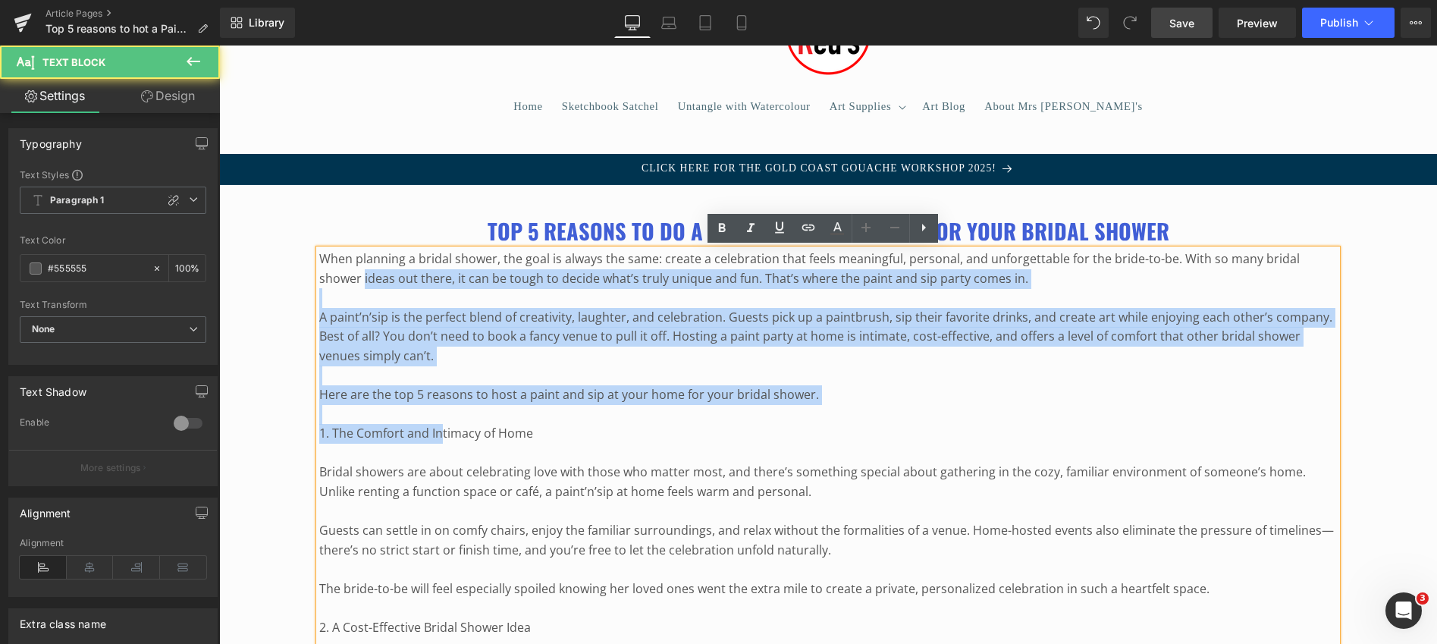
drag, startPoint x: 365, startPoint y: 277, endPoint x: 439, endPoint y: 442, distance: 181.3
click at [426, 391] on p "Here are the top 5 reasons to host a paint and sip at your home for your bridal…" at bounding box center [828, 395] width 1018 height 20
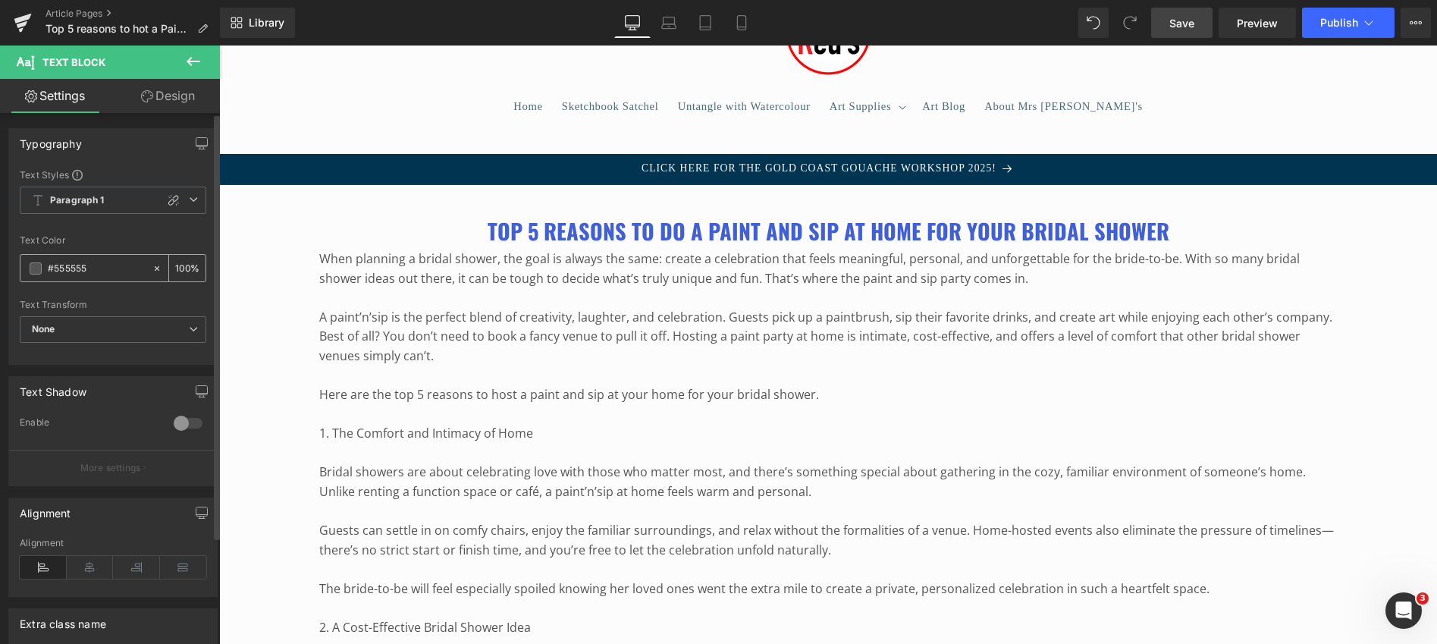
click at [36, 268] on span at bounding box center [36, 268] width 12 height 12
click at [165, 94] on link "Design" at bounding box center [168, 96] width 110 height 34
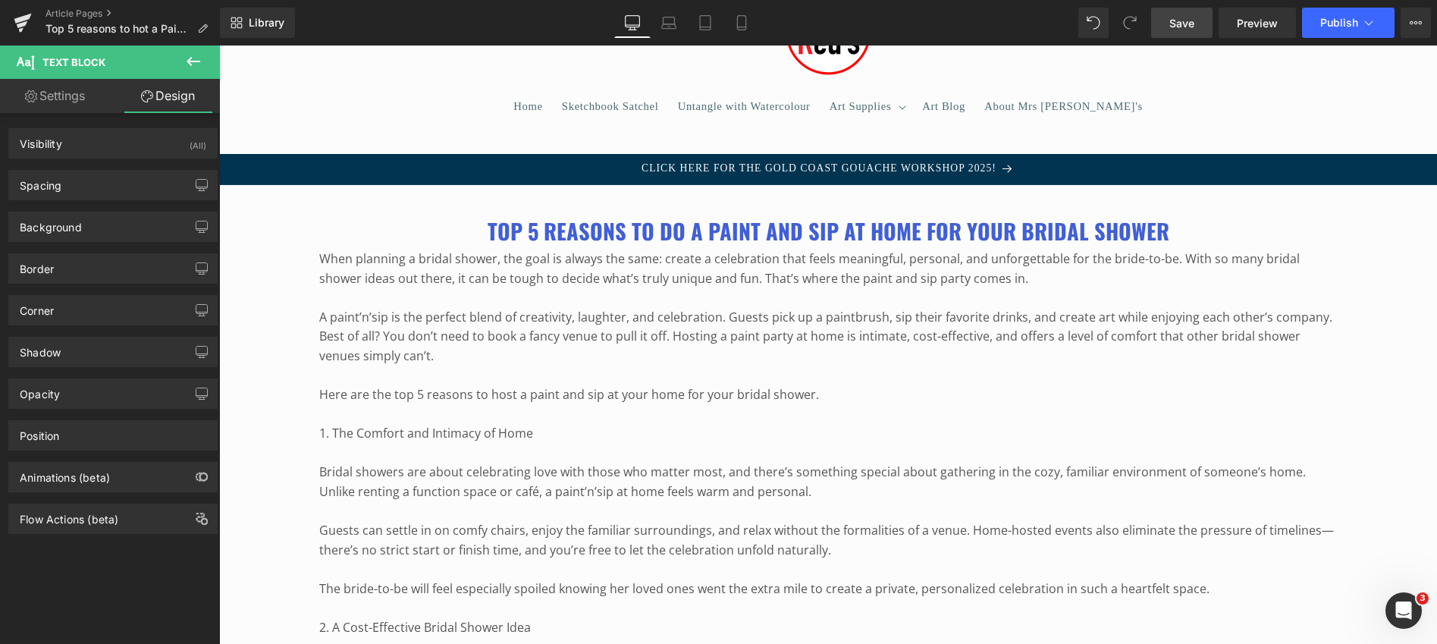
click at [193, 58] on icon at bounding box center [193, 61] width 18 height 18
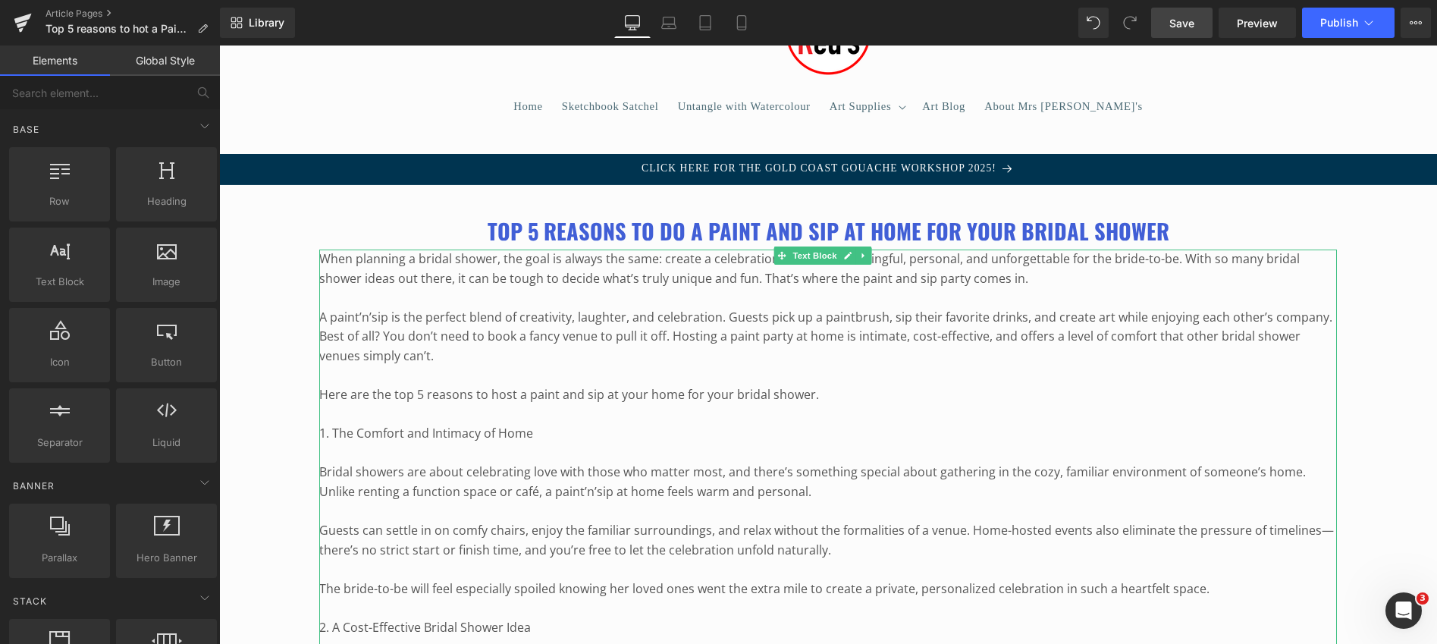
click at [385, 288] on p at bounding box center [828, 298] width 1018 height 20
